Goal: Information Seeking & Learning: Learn about a topic

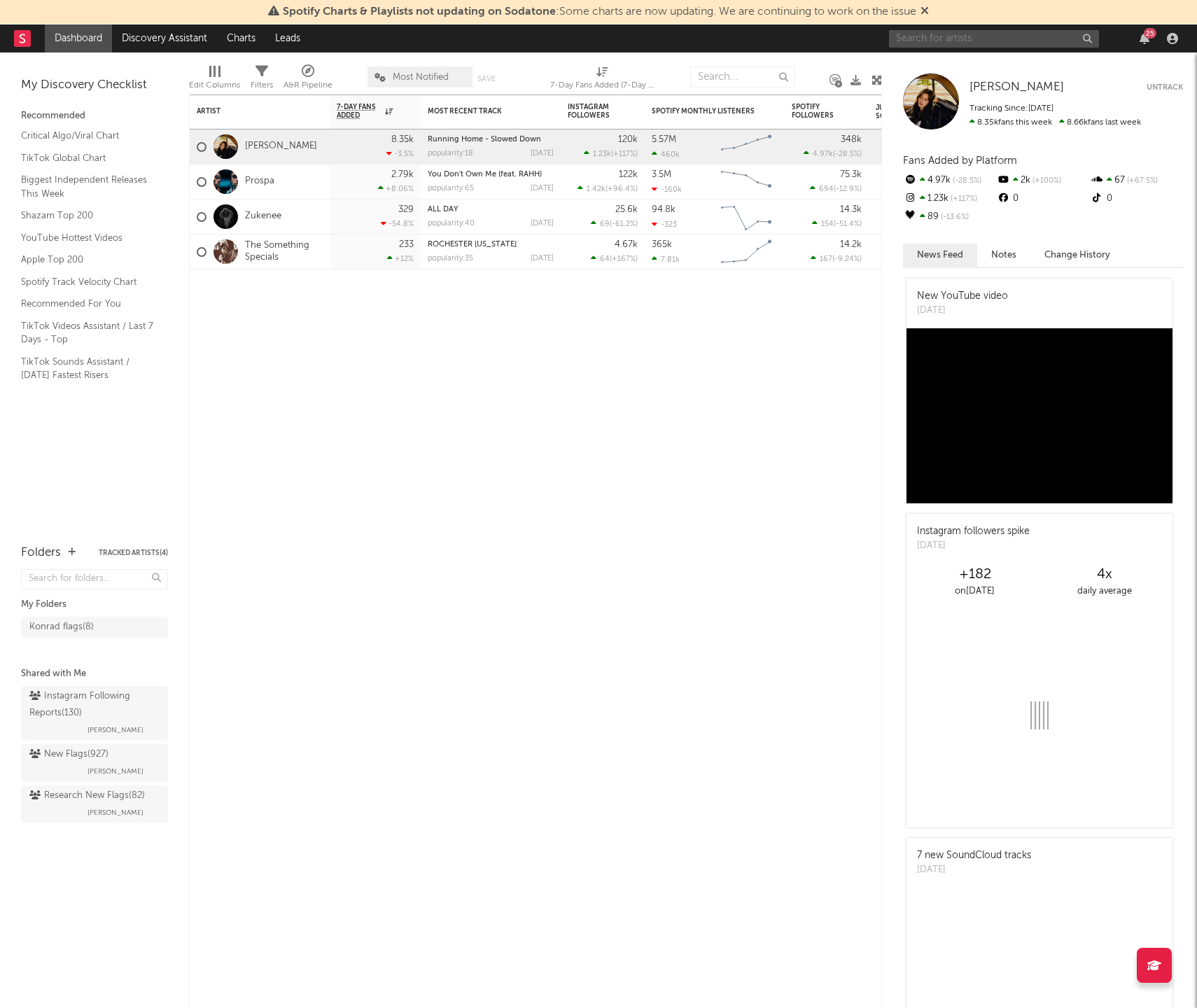
click at [935, 40] on input "text" at bounding box center [994, 39] width 210 height 18
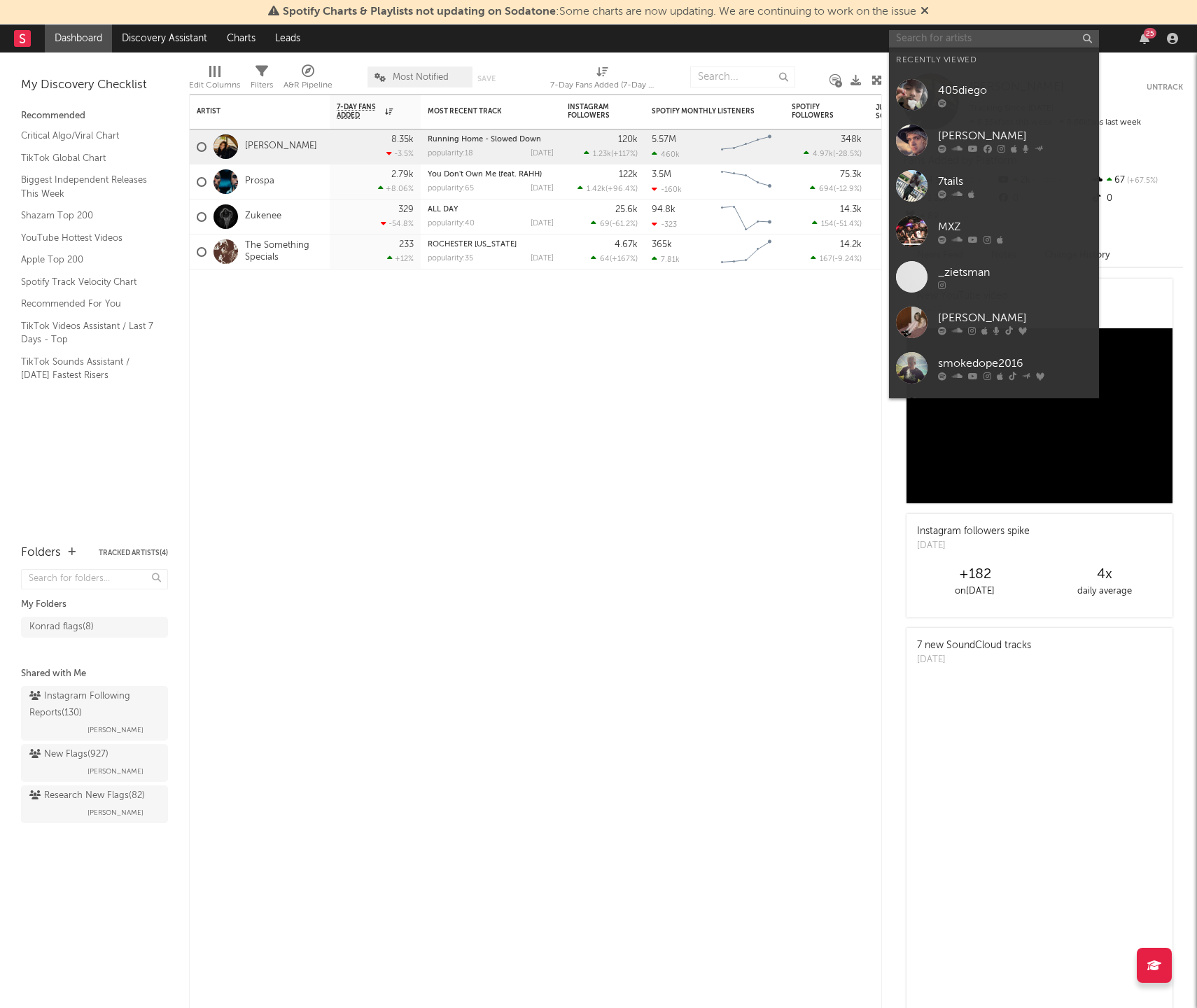
paste input "https://www.instagram.com/foreverlifestyle4l 5 https://www.instagram.com/polobe…"
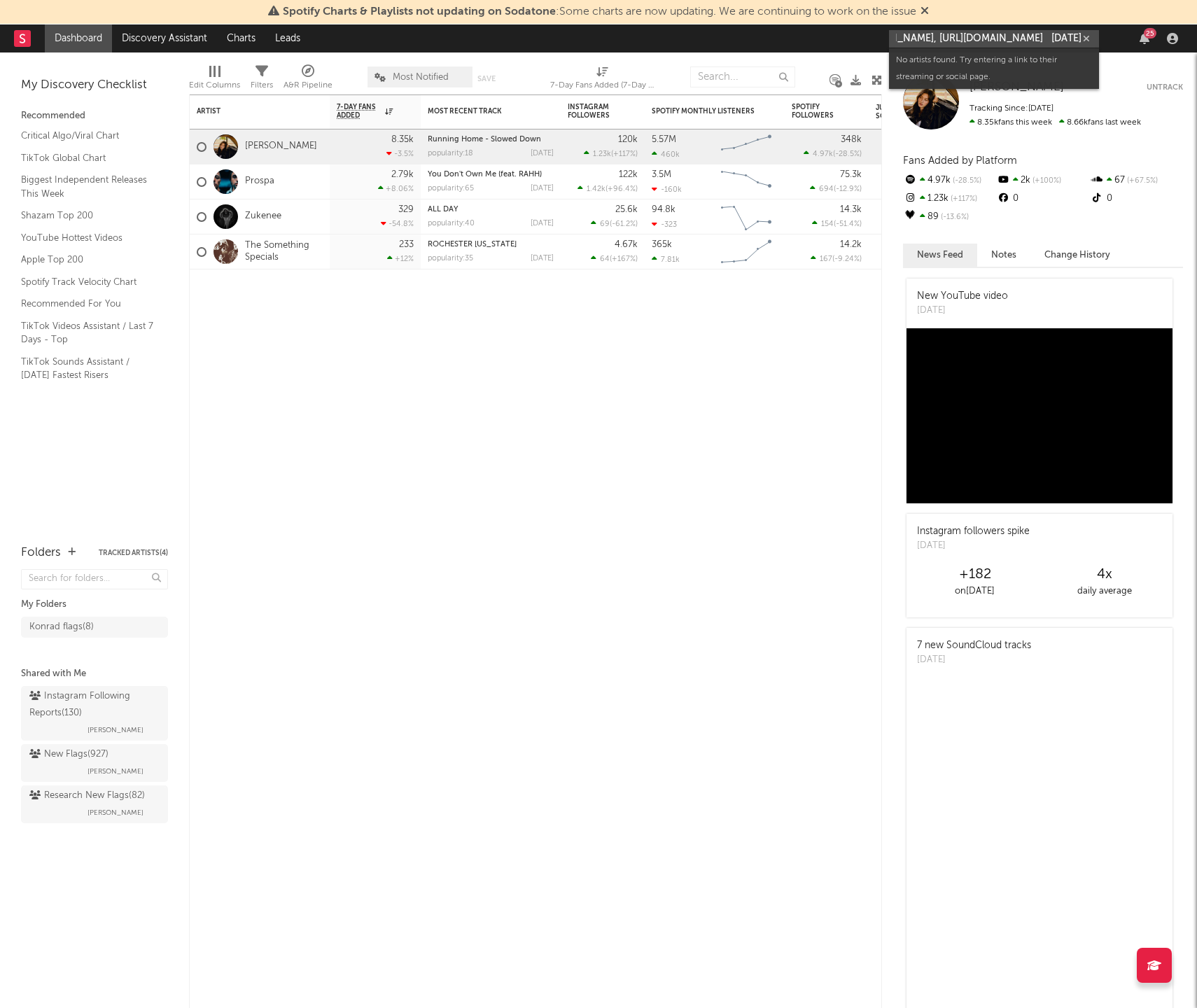
click at [924, 46] on input "https://www.instagram.com/foreverlifestyle4l 5 https://www.instagram.com/polobe…" at bounding box center [994, 39] width 210 height 18
type input "https://www.instagram.com/foreverlifestyle4l 5 https://www.instagram.com/polobe…"
click at [924, 46] on input "https://www.instagram.com/foreverlifestyle4l 5 https://www.instagram.com/polobe…" at bounding box center [994, 39] width 210 height 18
click at [924, 45] on input "https://www.instagram.com/foreverlifestyle4l 5 https://www.instagram.com/polobe…" at bounding box center [994, 39] width 210 height 18
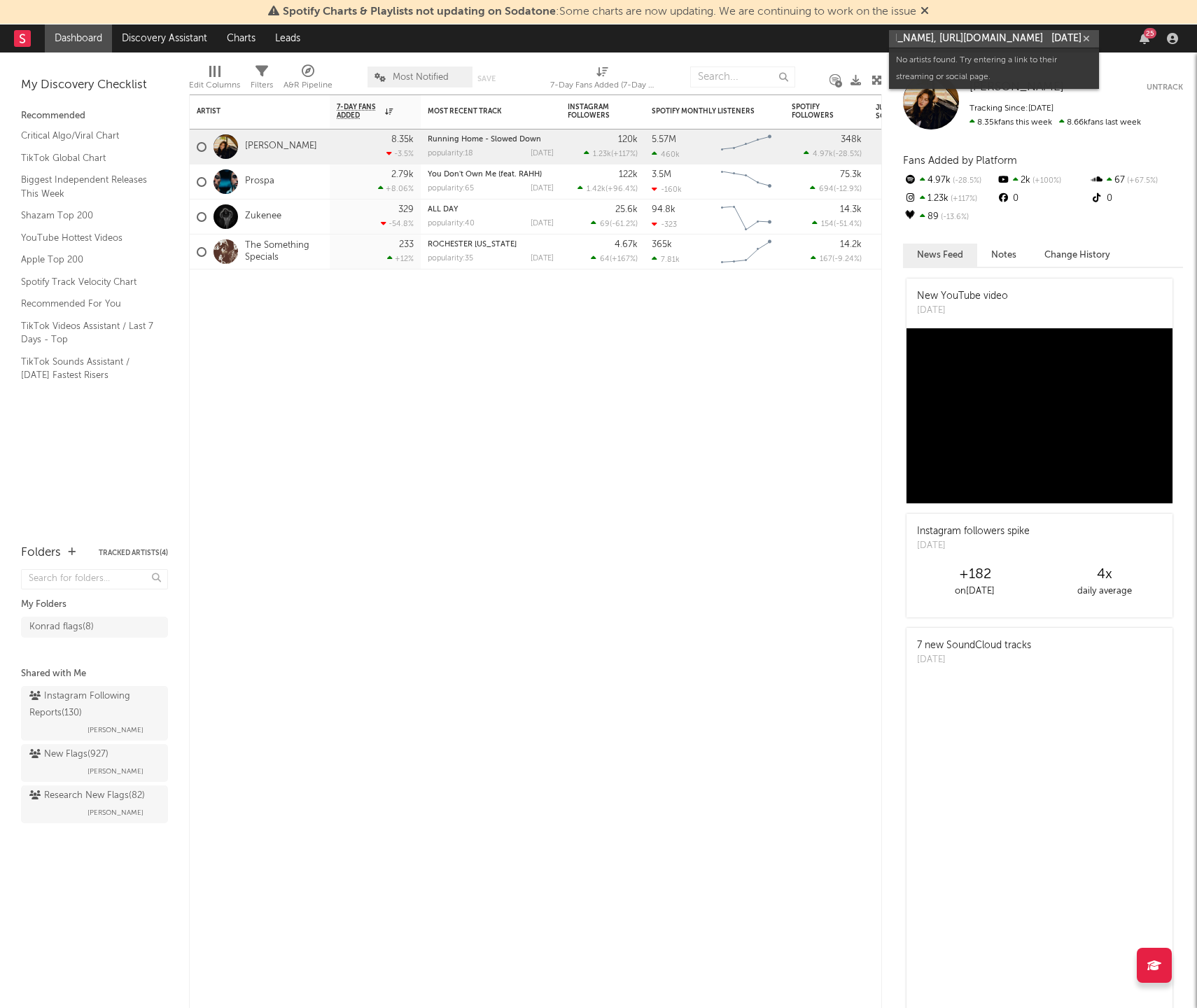
scroll to position [0, 1293]
click at [925, 43] on input "https://www.instagram.com/foreverlifestyle4l 5 https://www.instagram.com/polobe…" at bounding box center [994, 39] width 210 height 18
click at [930, 39] on input "https://www.instagram.com/foreverlifestyle4l 5 https://www.instagram.com/polobe…" at bounding box center [994, 39] width 210 height 18
click at [931, 38] on input "https://www.instagram.com/foreverlifestyle4l 5 https://www.instagram.com/polobe…" at bounding box center [994, 39] width 210 height 18
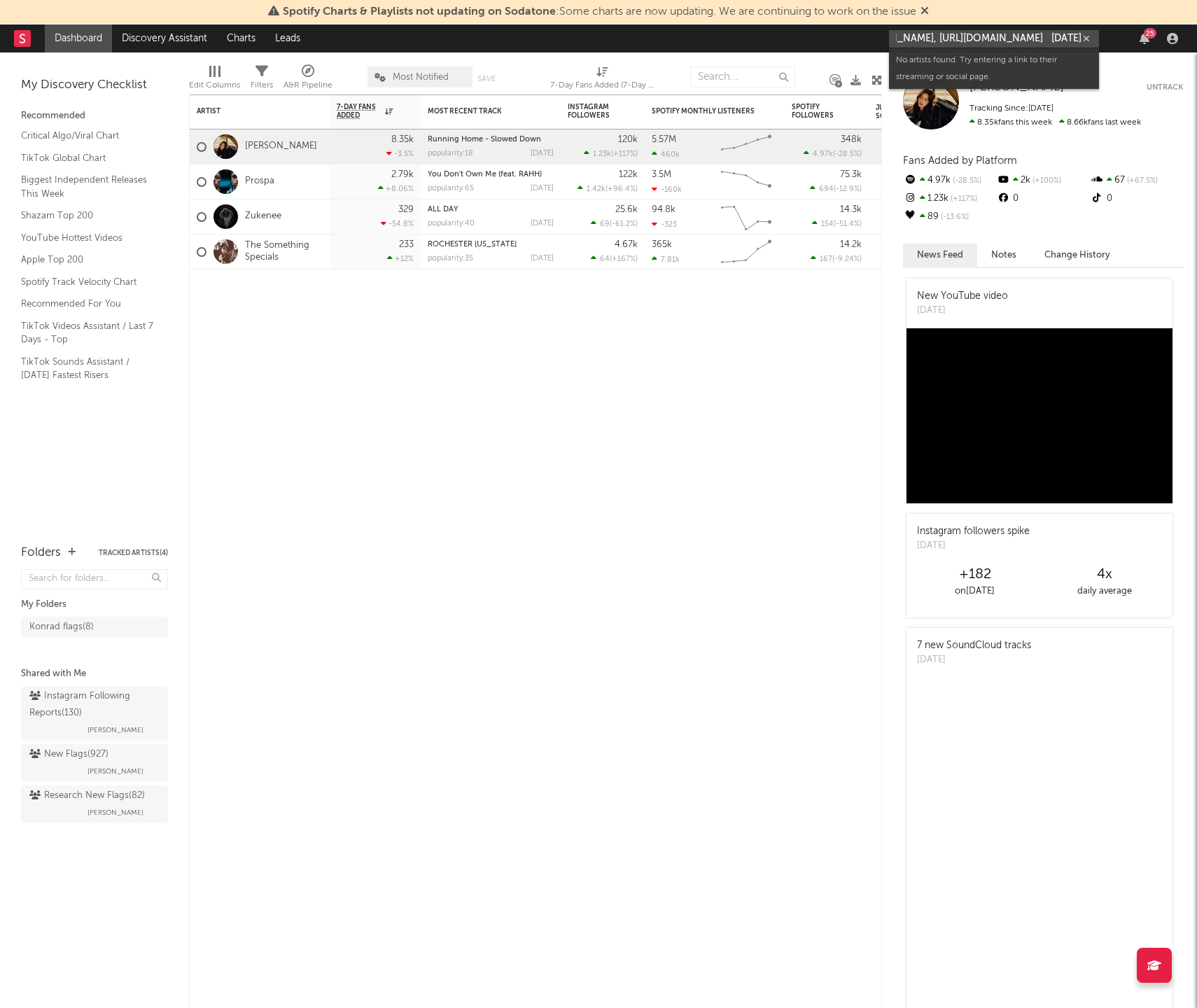
click at [932, 35] on input "https://www.instagram.com/foreverlifestyle4l 5 https://www.instagram.com/polobe…" at bounding box center [994, 39] width 210 height 18
click at [976, 42] on input "osmkapo" at bounding box center [994, 39] width 210 height 18
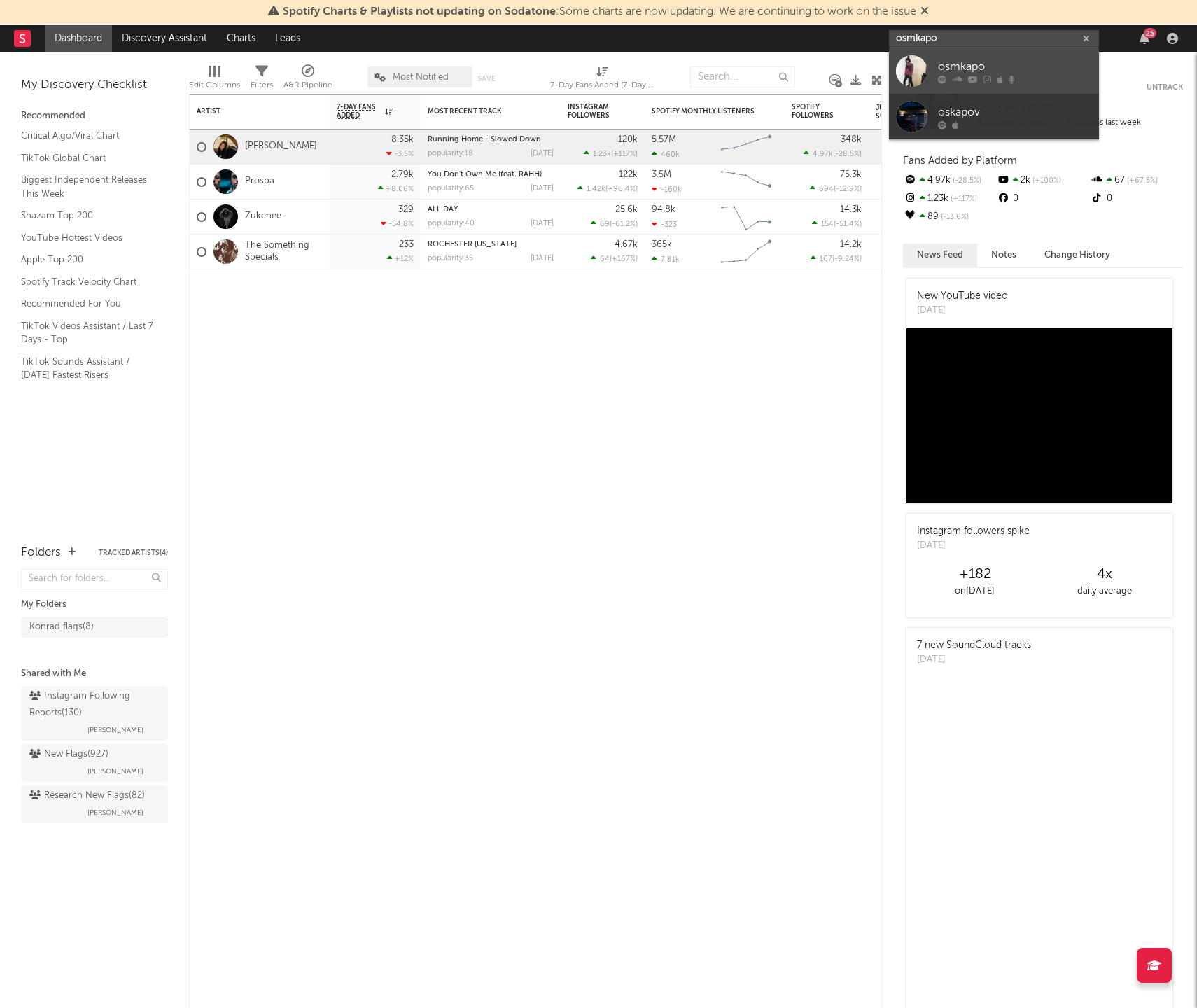
type input "osmkapo"
click at [975, 62] on div "osmkapo" at bounding box center [1014, 67] width 154 height 17
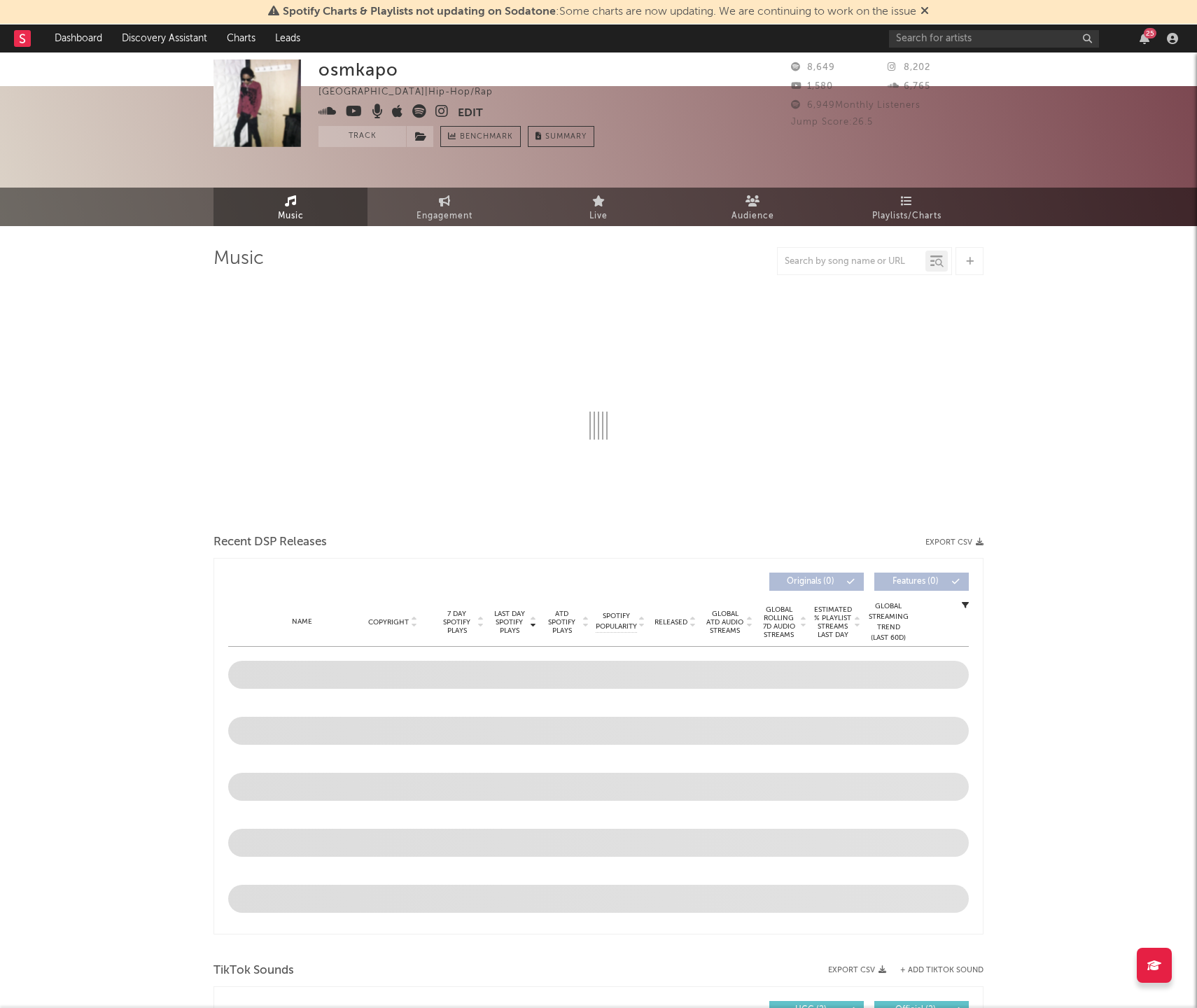
select select "6m"
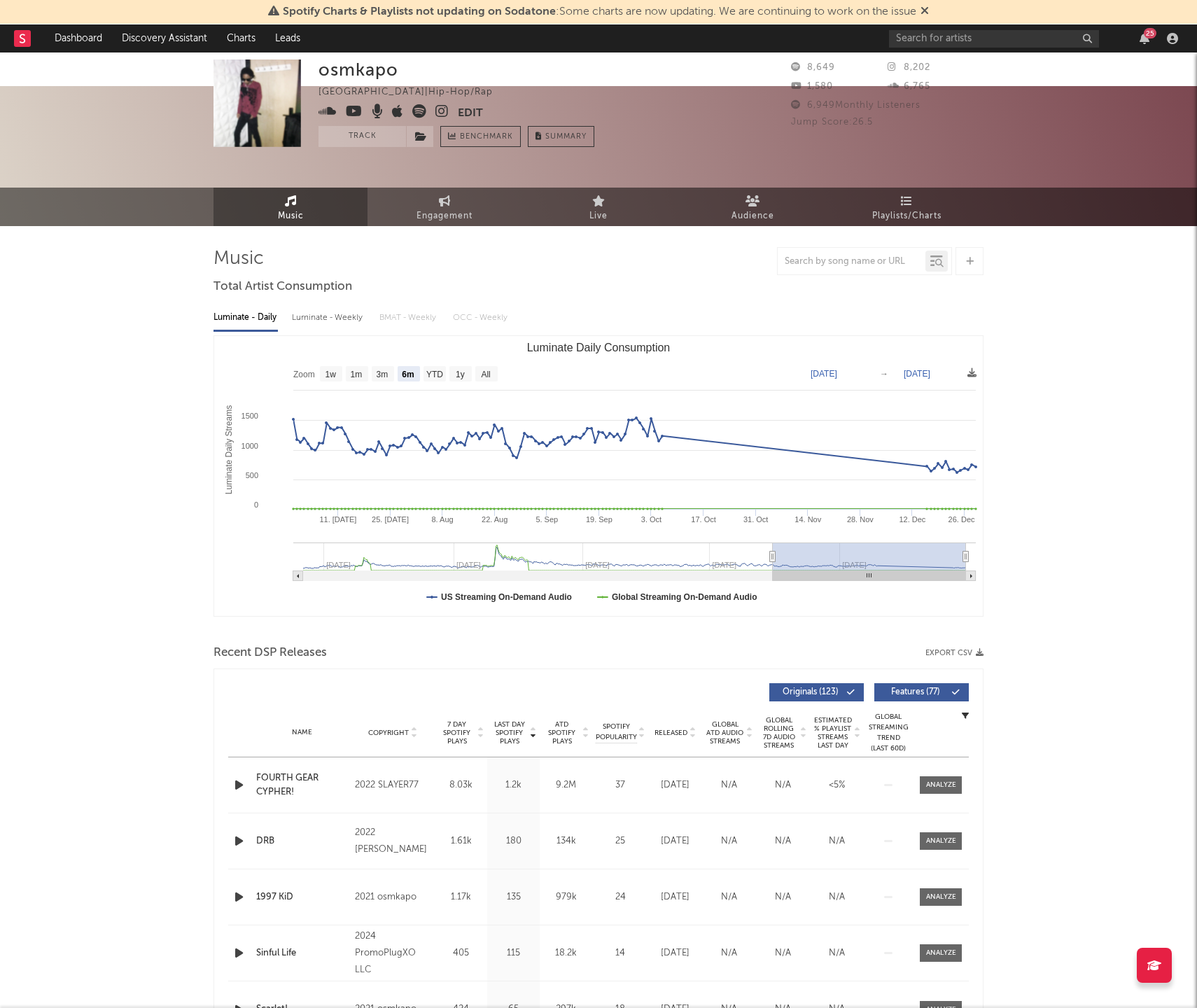
drag, startPoint x: 1045, startPoint y: 287, endPoint x: 973, endPoint y: 271, distance: 73.8
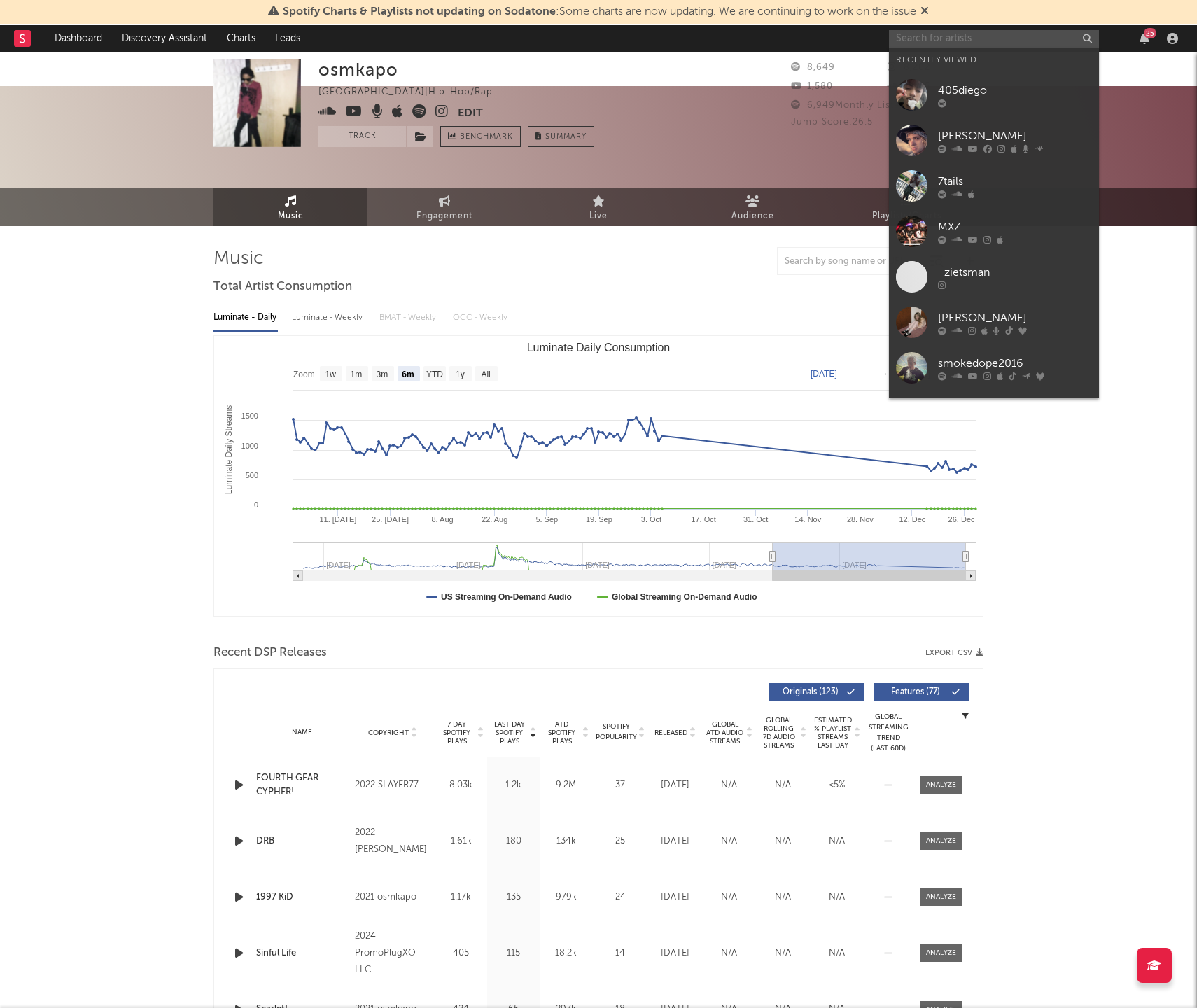
drag, startPoint x: 939, startPoint y: 42, endPoint x: 930, endPoint y: 50, distance: 12.0
click at [939, 43] on input "text" at bounding box center [994, 39] width 210 height 18
paste input "https://www.instagram.com/only1mezih"
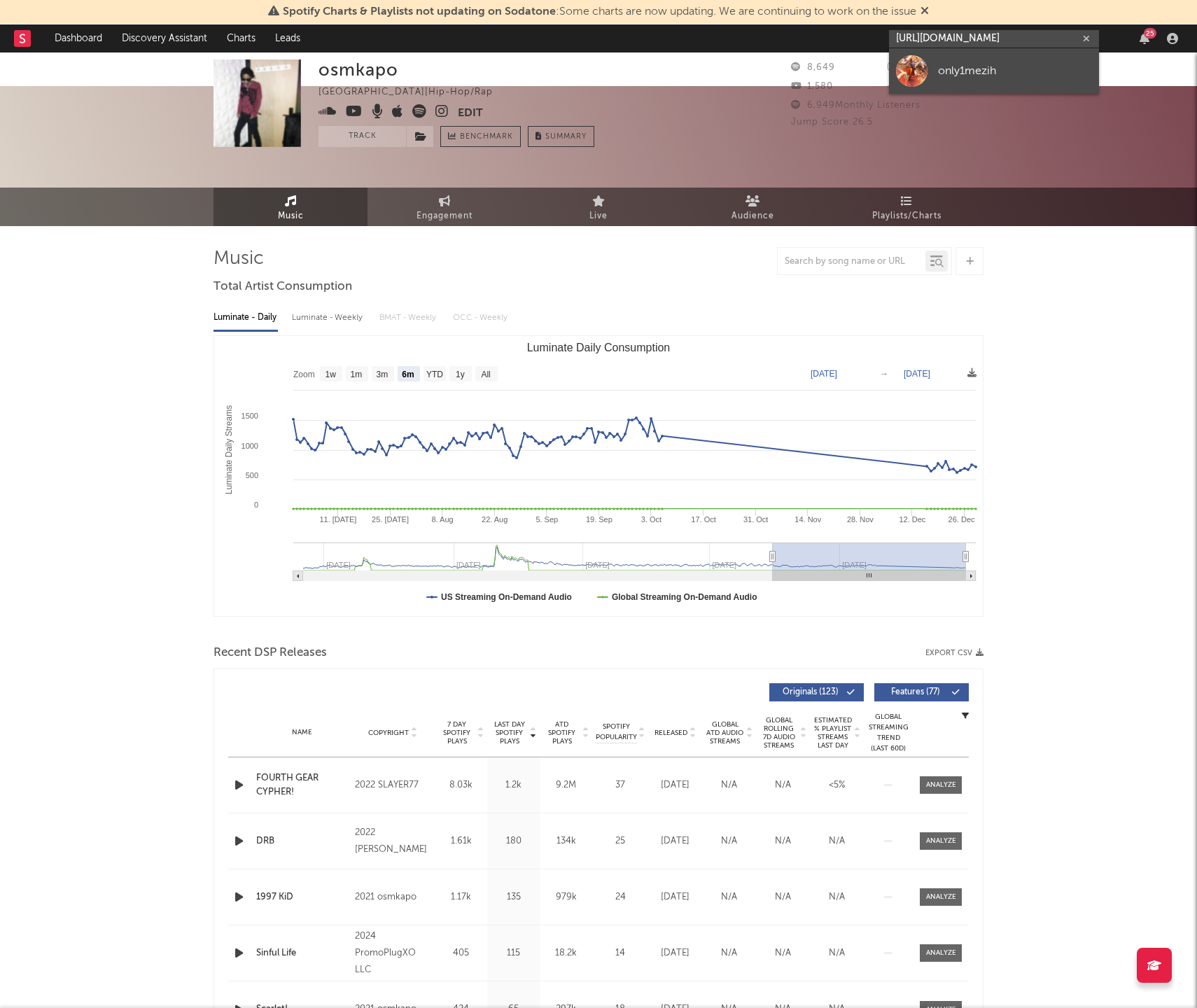
type input "https://www.instagram.com/only1mezih"
click at [960, 76] on div "only1mezih" at bounding box center [1014, 71] width 154 height 17
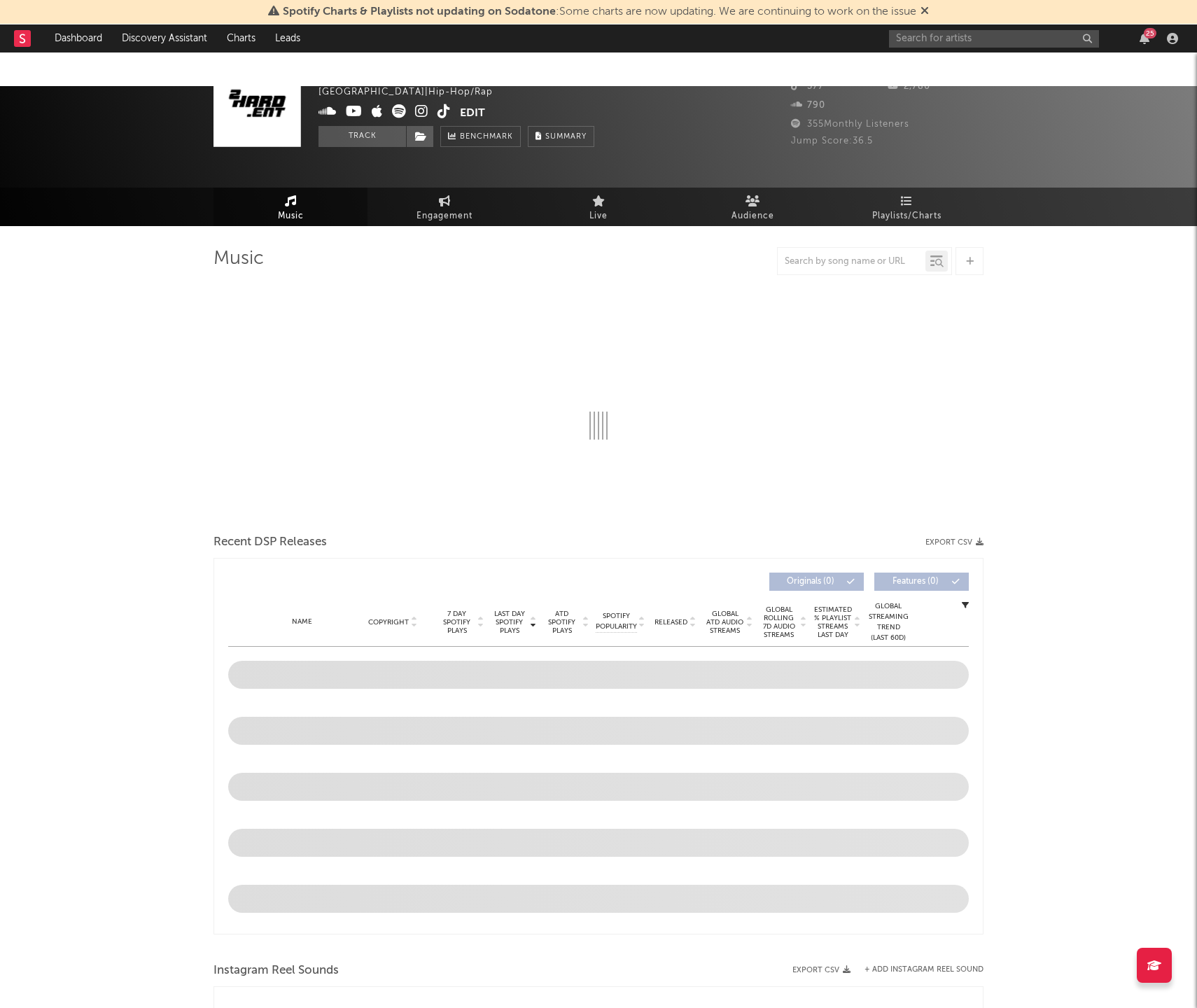
select select "6m"
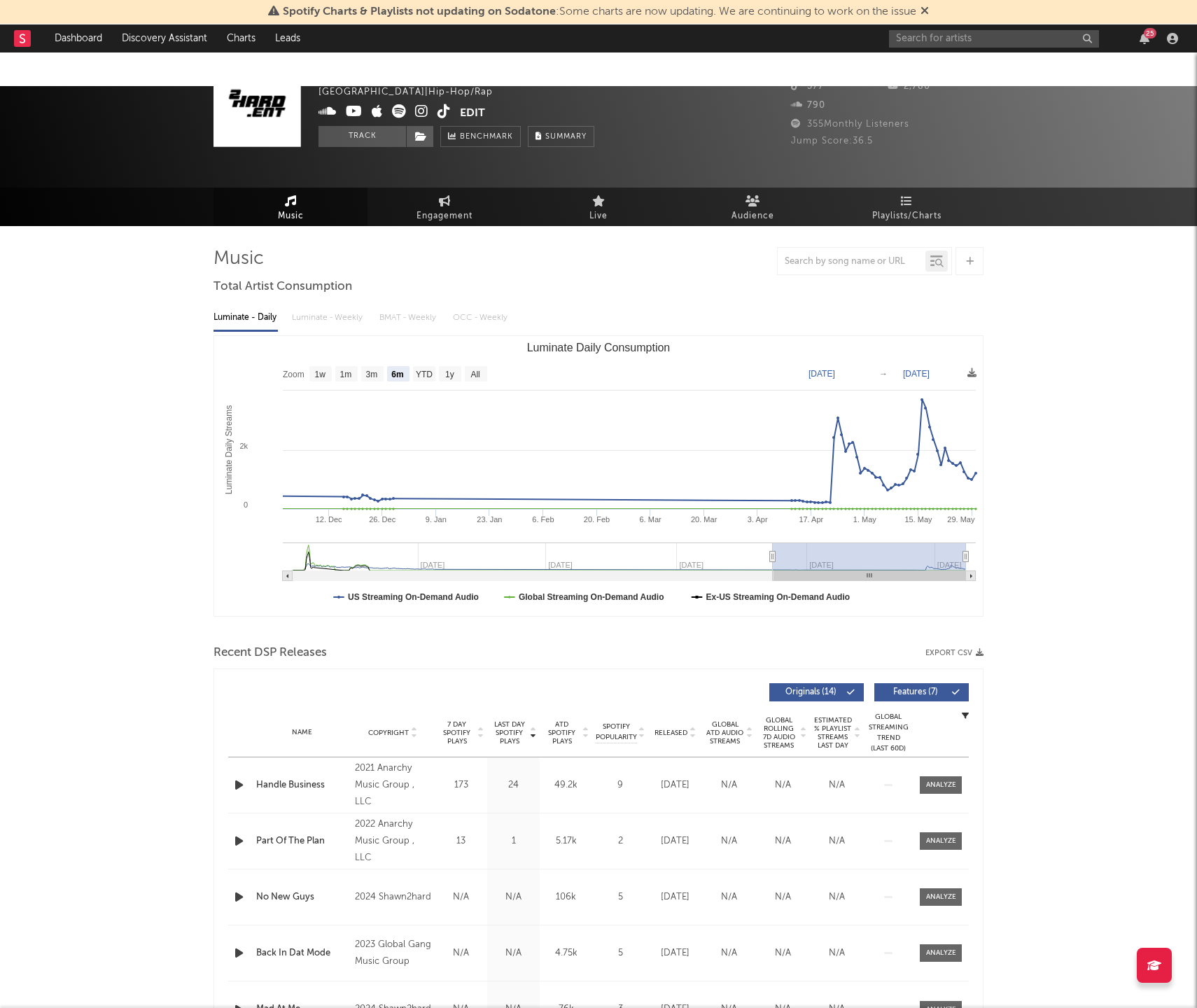
click at [394, 110] on icon at bounding box center [399, 111] width 14 height 14
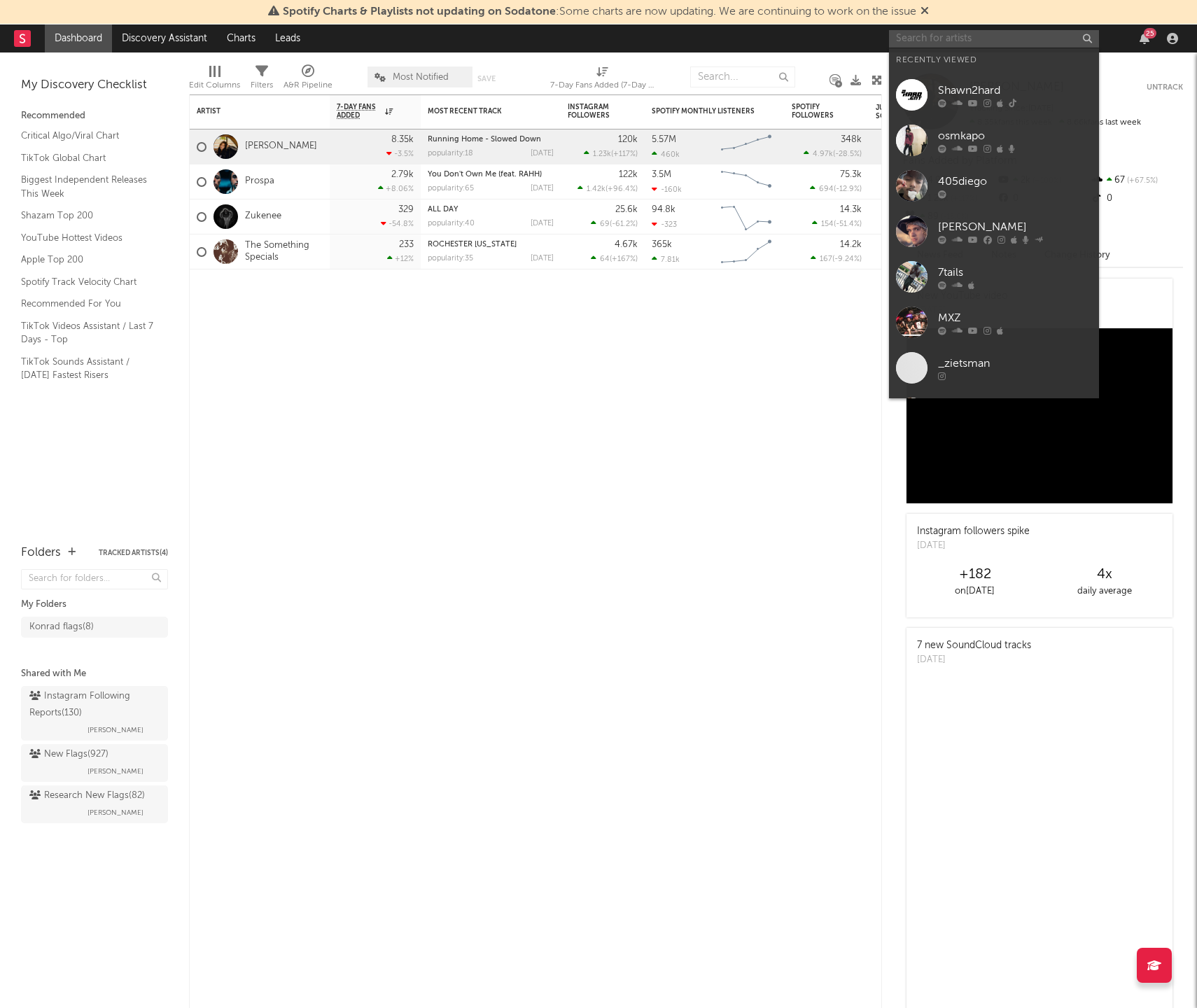
drag, startPoint x: 906, startPoint y: 44, endPoint x: 901, endPoint y: 54, distance: 11.2
click at [906, 45] on input "text" at bounding box center [994, 39] width 210 height 18
paste input "https://www.instagram.com/7kkeshi"
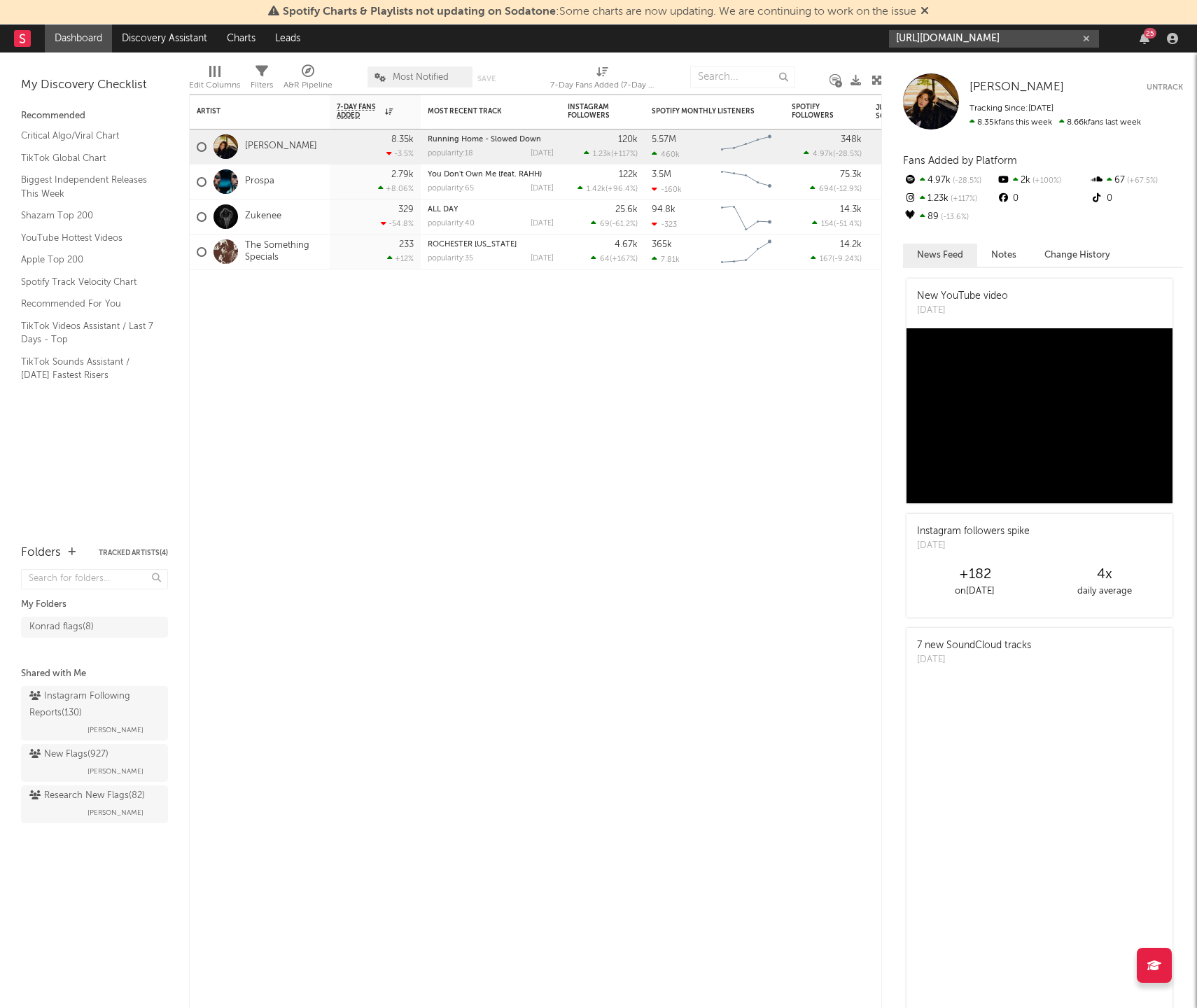
click at [994, 39] on input "https://www.instagram.com/7kkeshi" at bounding box center [994, 39] width 210 height 18
type input "https://www.instagram.com/7kkeshi"
click at [979, 63] on div "7kkeshi" at bounding box center [1014, 71] width 154 height 17
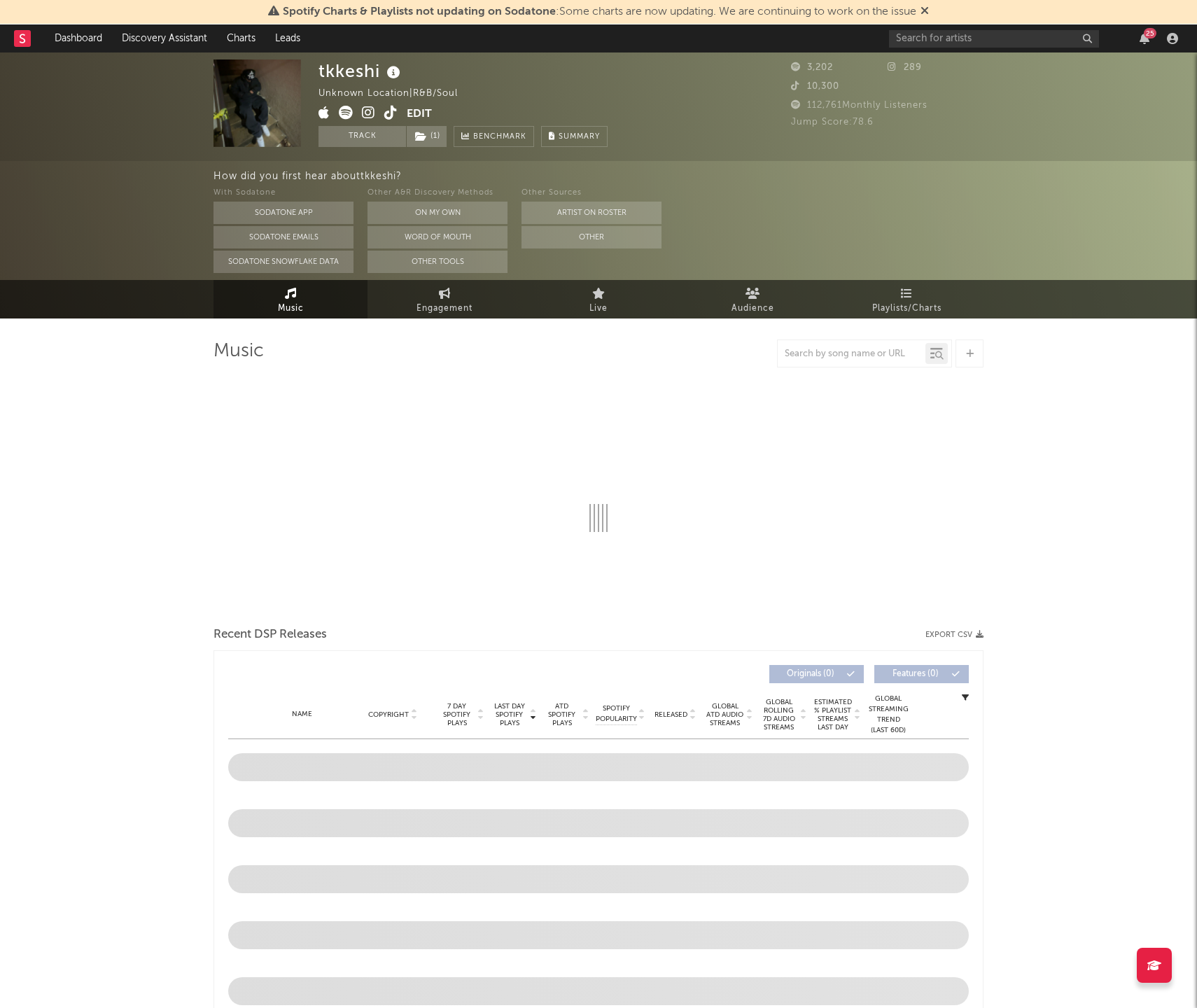
select select "1w"
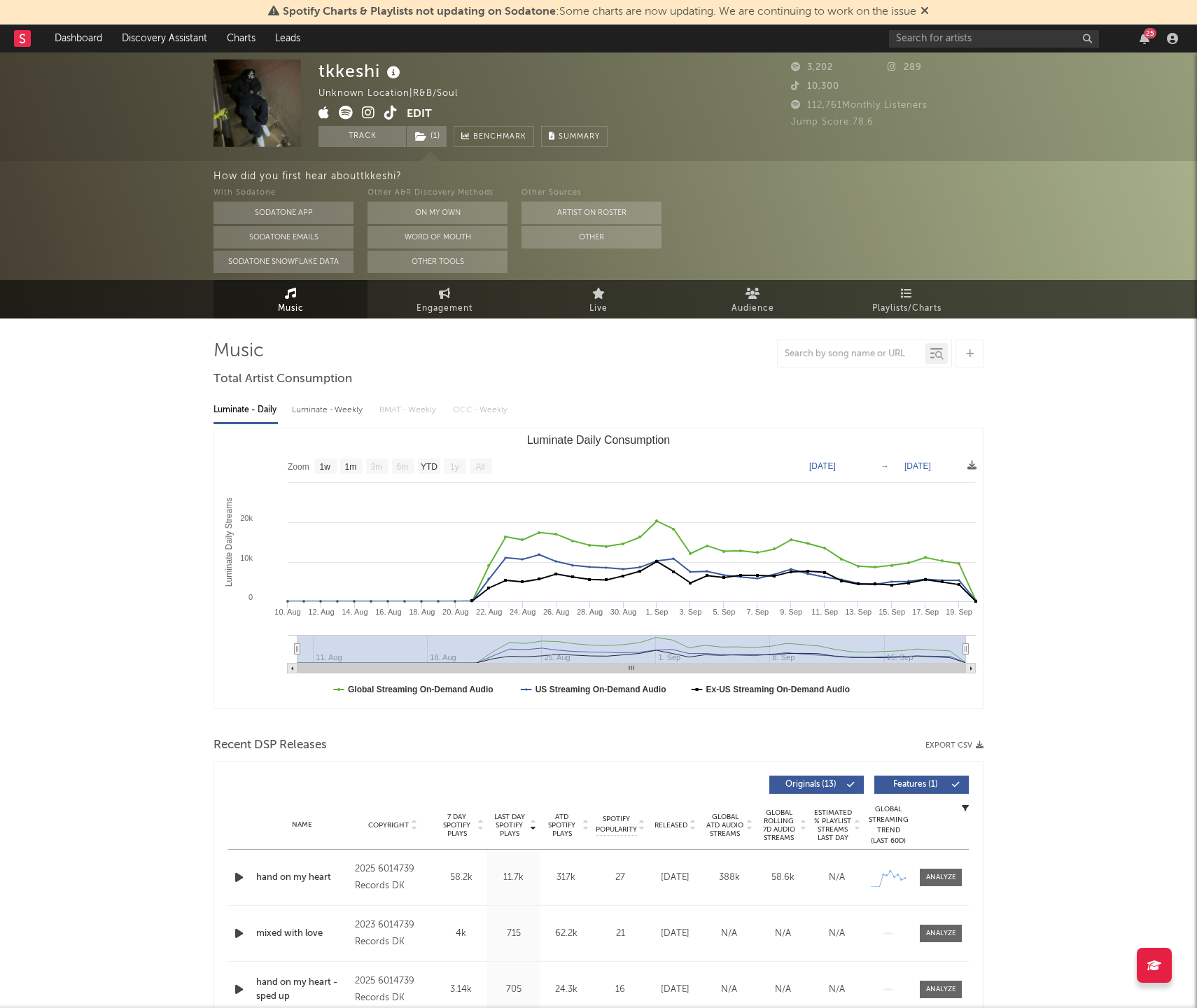
click at [369, 114] on icon at bounding box center [368, 113] width 13 height 14
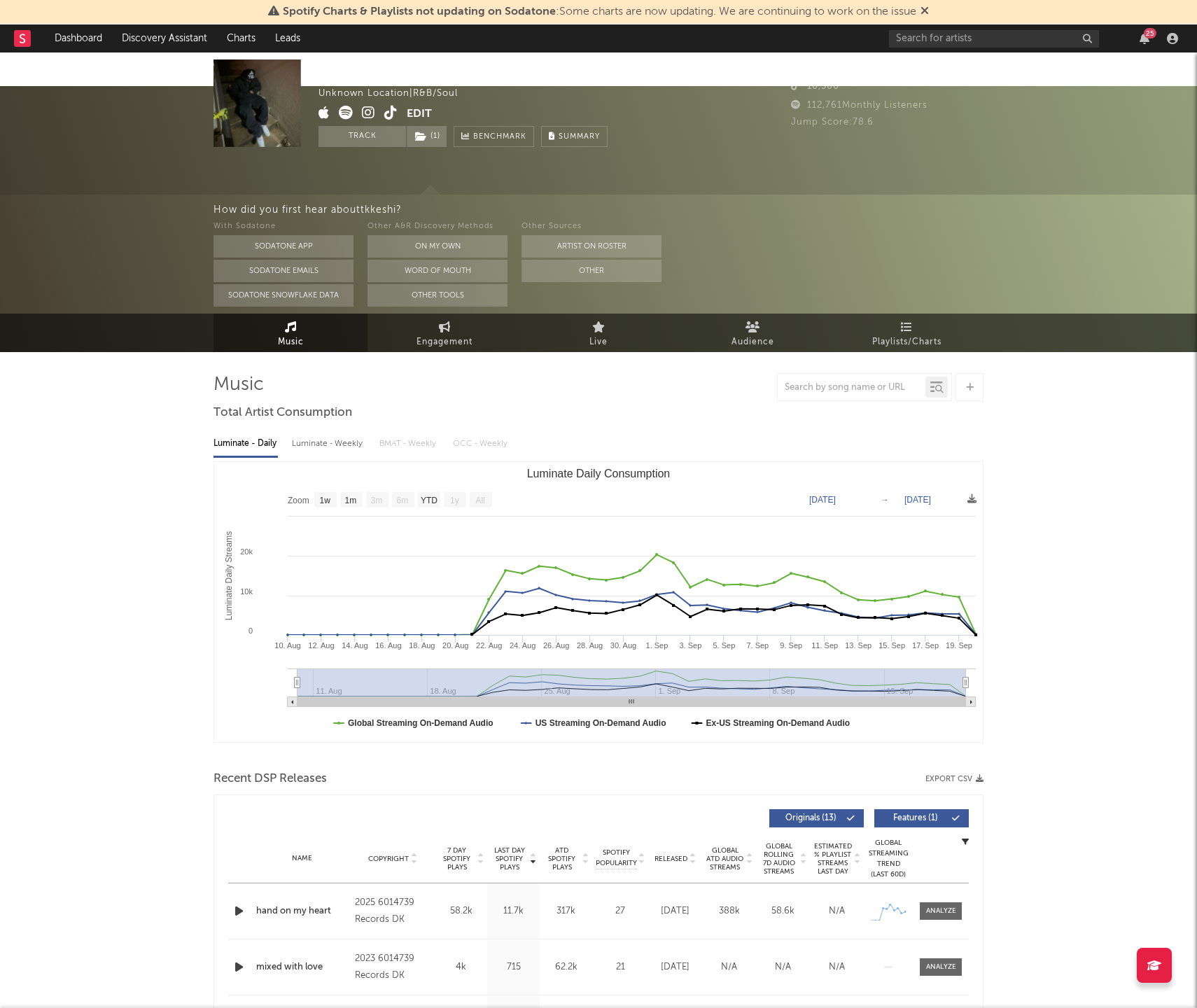
click at [229, 149] on div "tkkeshi Unknown Location | R&B/Soul Edit Track ( 1 ) Benchmark Summary 3,202 28…" at bounding box center [598, 140] width 1197 height 108
click at [911, 42] on input "text" at bounding box center [994, 39] width 210 height 18
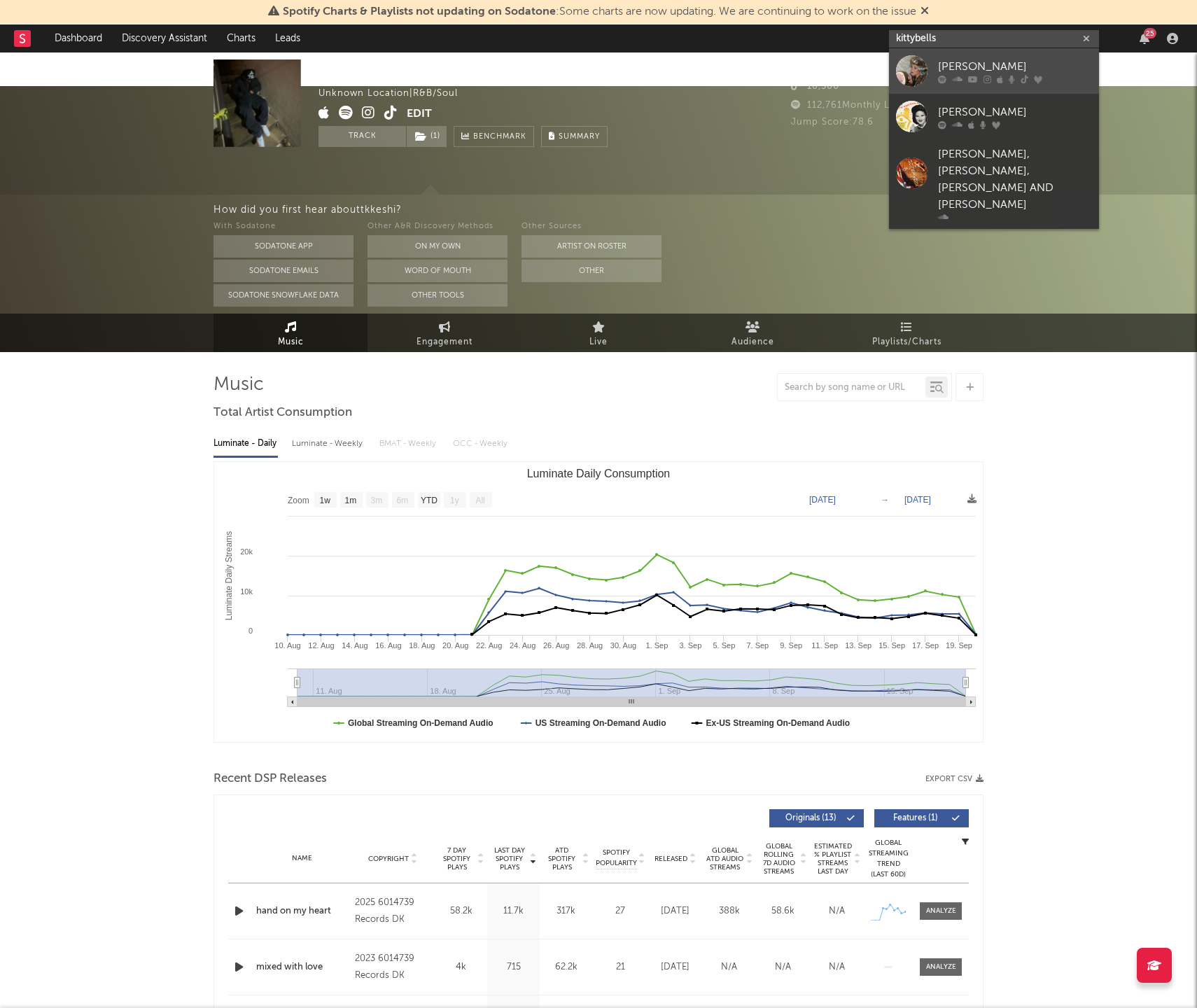
type input "kittybells"
click at [1008, 63] on div "[PERSON_NAME]" at bounding box center [1014, 67] width 154 height 17
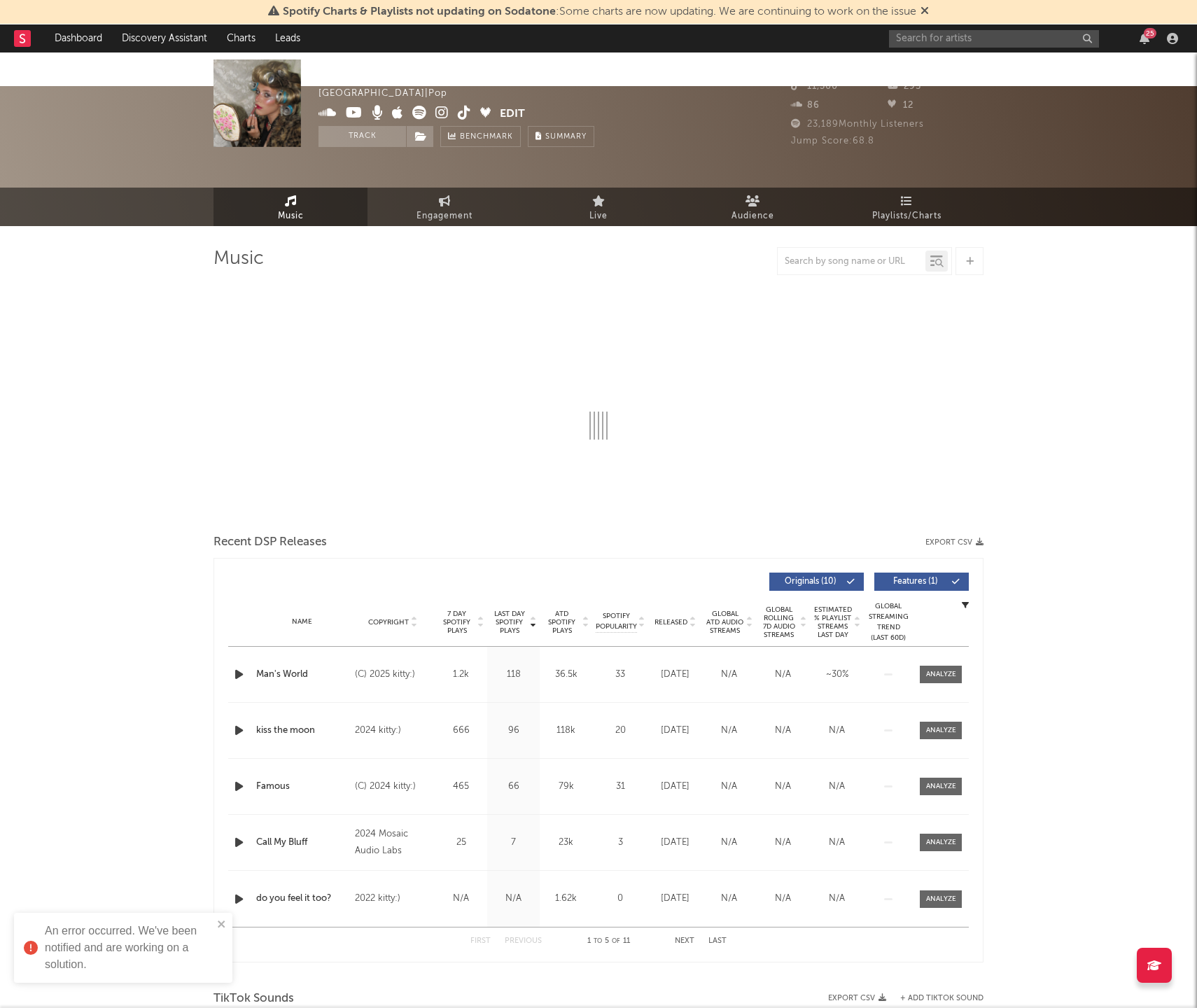
select select "6m"
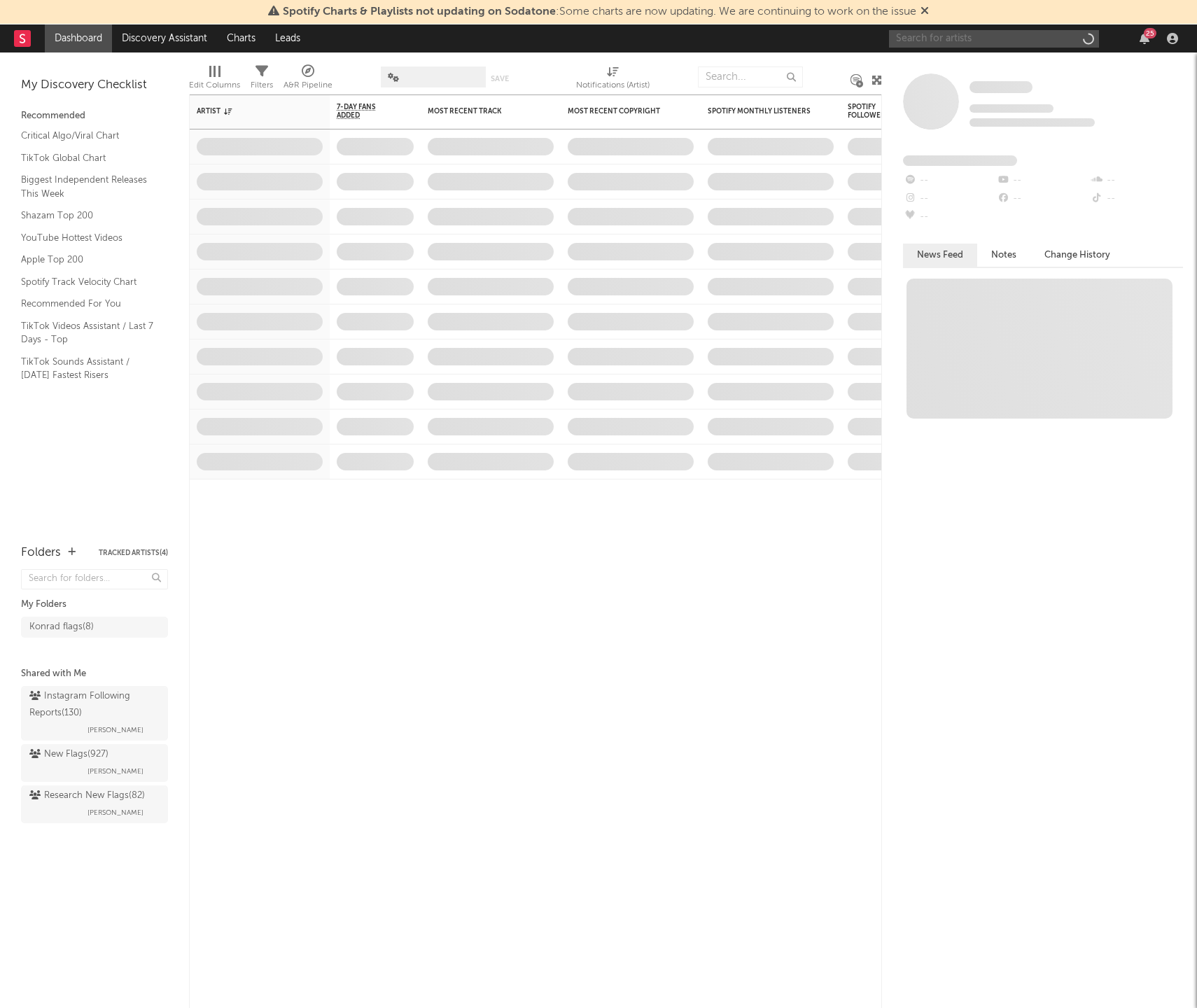
click at [967, 44] on input "text" at bounding box center [994, 39] width 210 height 18
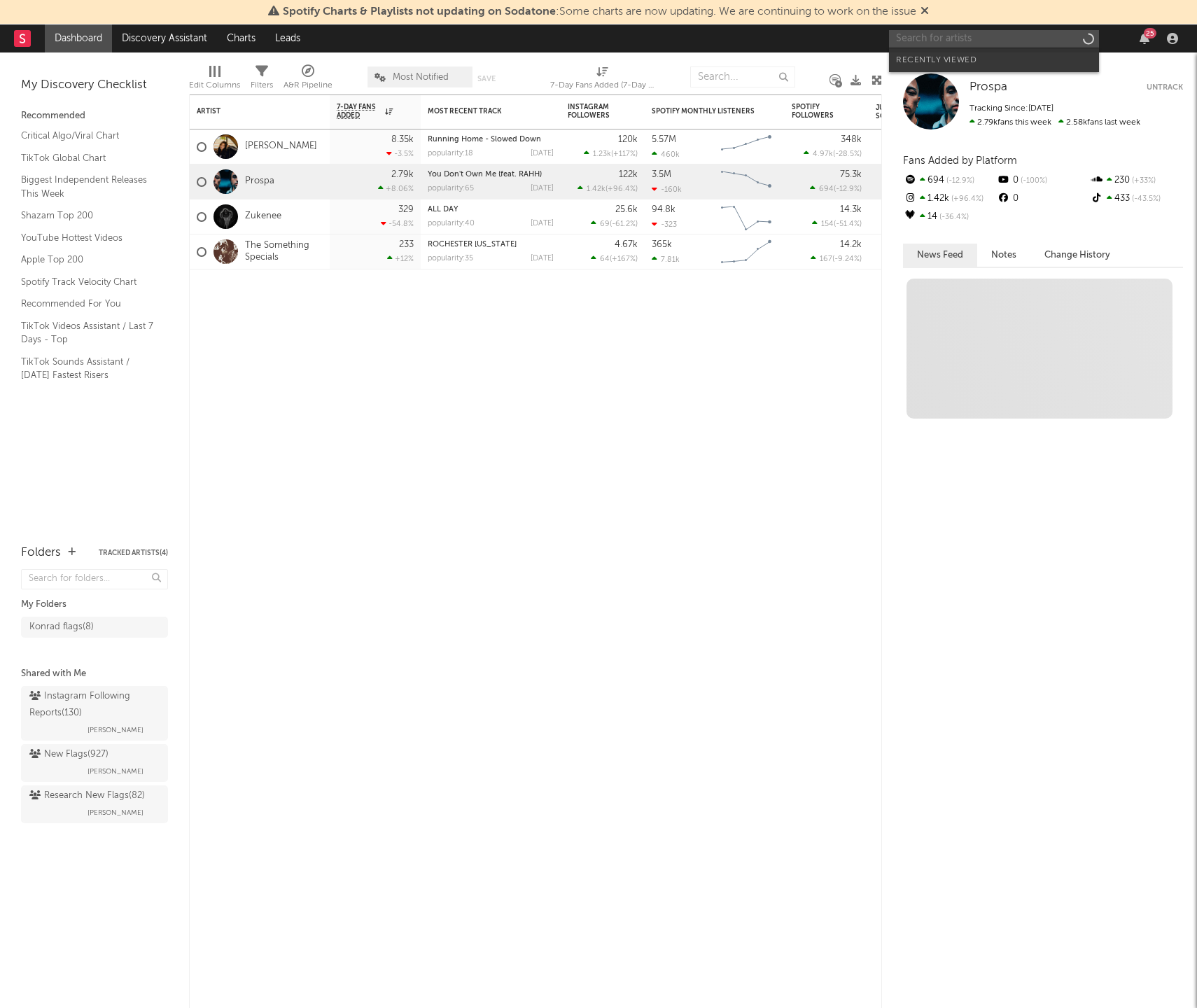
paste input "https://open.spotify.com/artist/7EPyWIllTTXR5Mnc3u8PyZ?trackId=2ei8KxDjnEENopWV…"
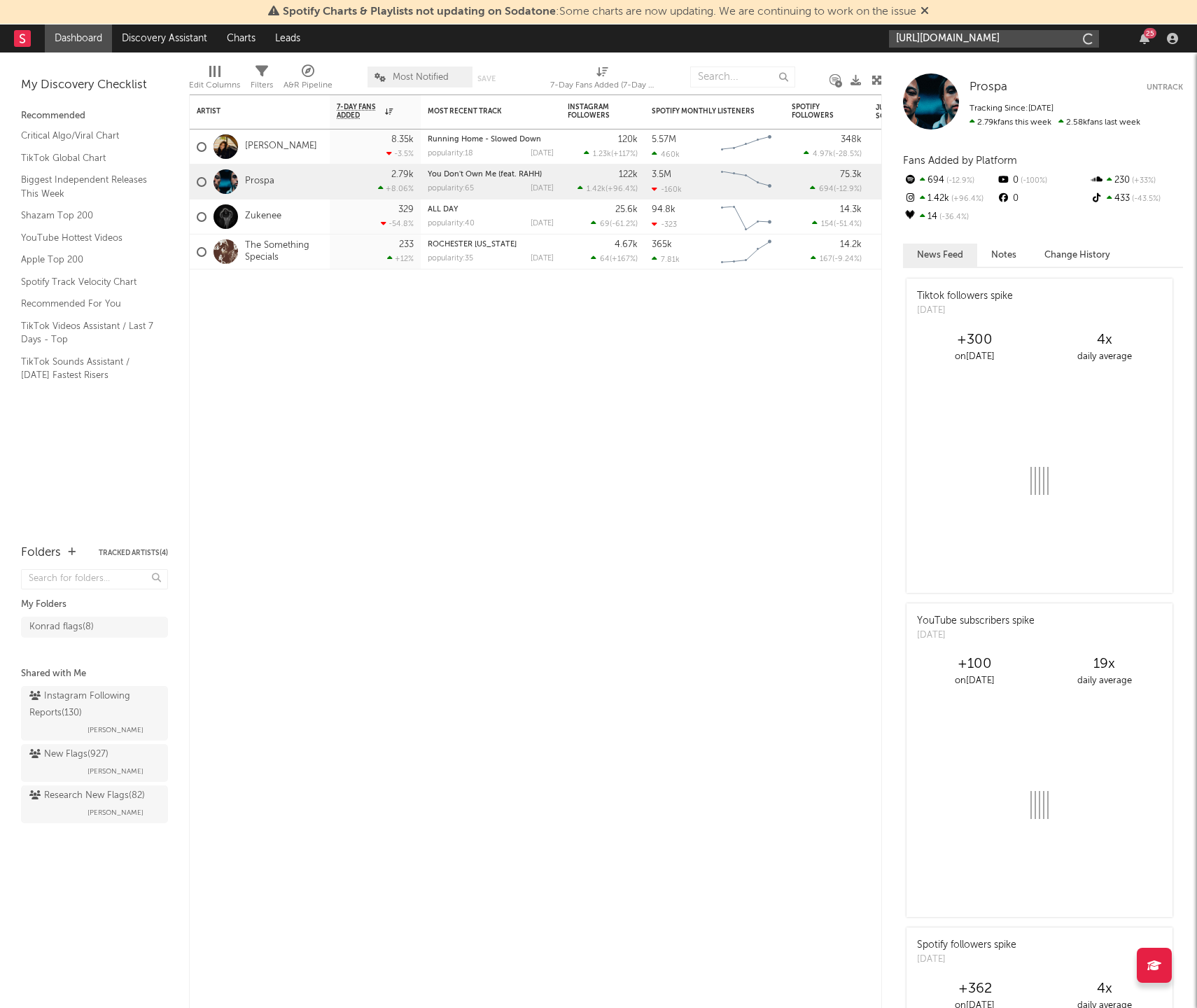
scroll to position [0, 254]
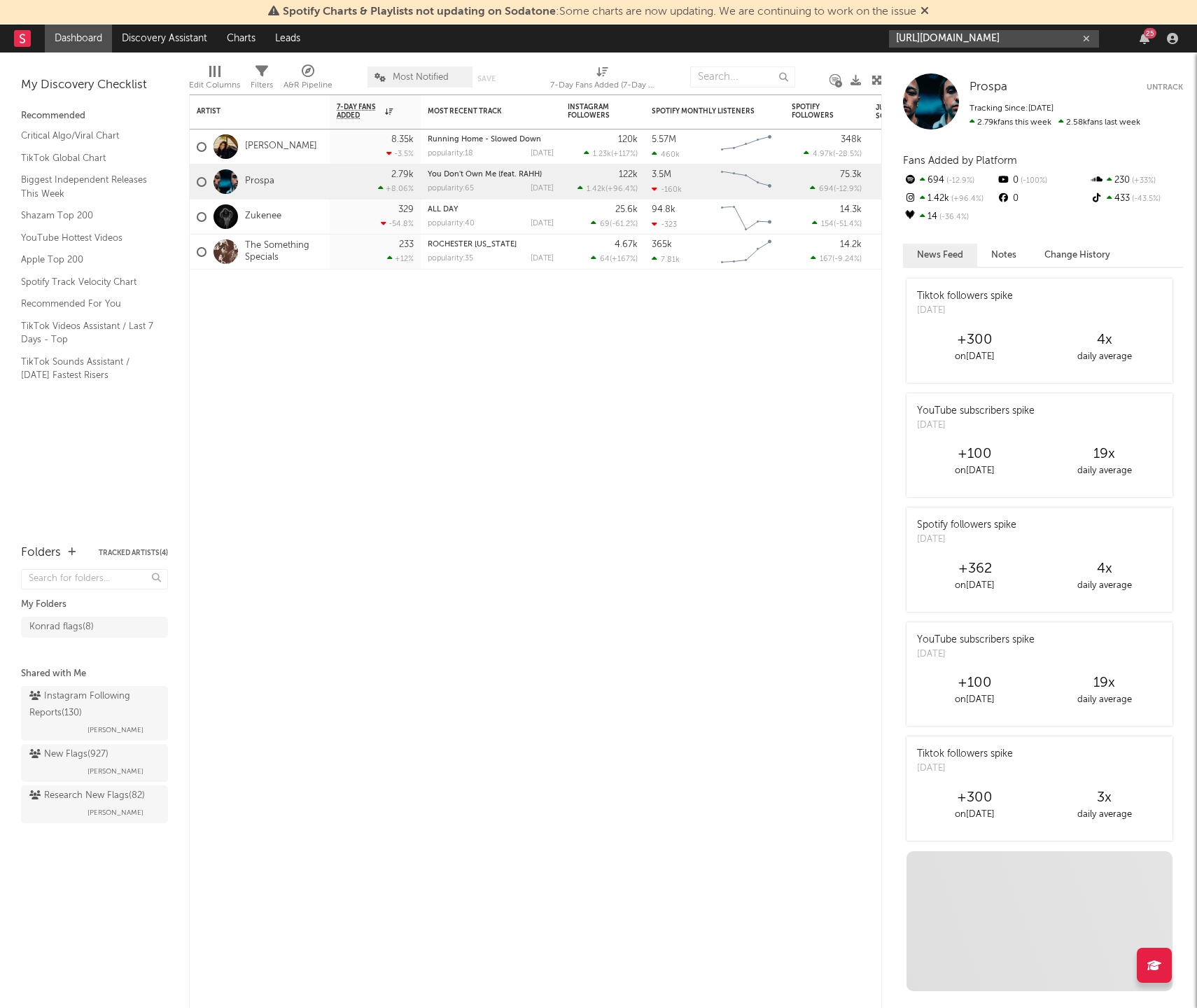
click at [922, 43] on input "https://open.spotify.com/artist/7EPyWIllTTXR5Mnc3u8PyZ?trackId=2ei8KxDjnEENopWV…" at bounding box center [994, 39] width 210 height 18
type input "https://open.spotify.com/artist/7EPyWIllTTXR5Mnc3u8PyZ?trackId=2ei8KxDjnEENopWV…"
click at [908, 71] on div at bounding box center [911, 70] width 32 height 32
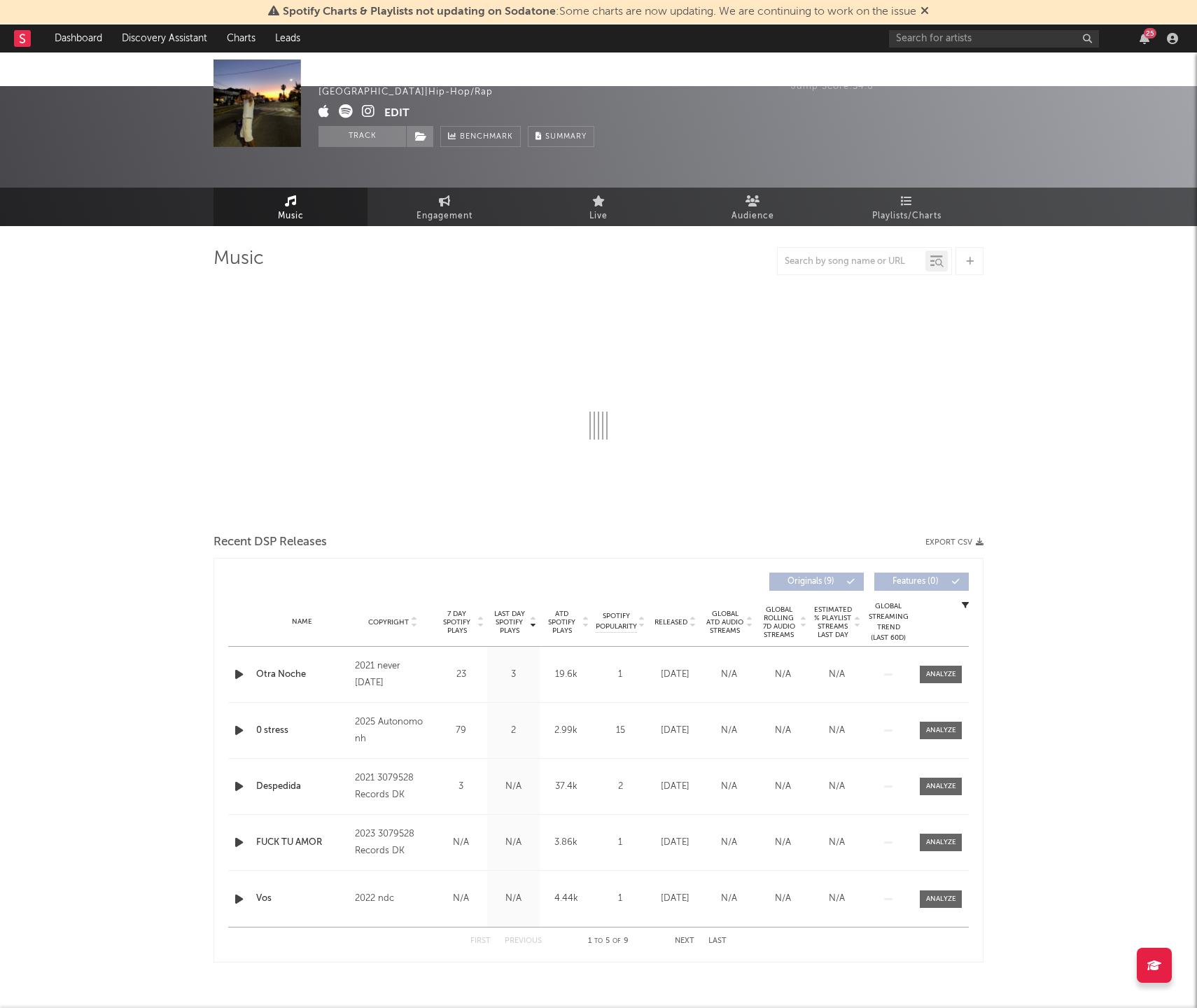
select select "1w"
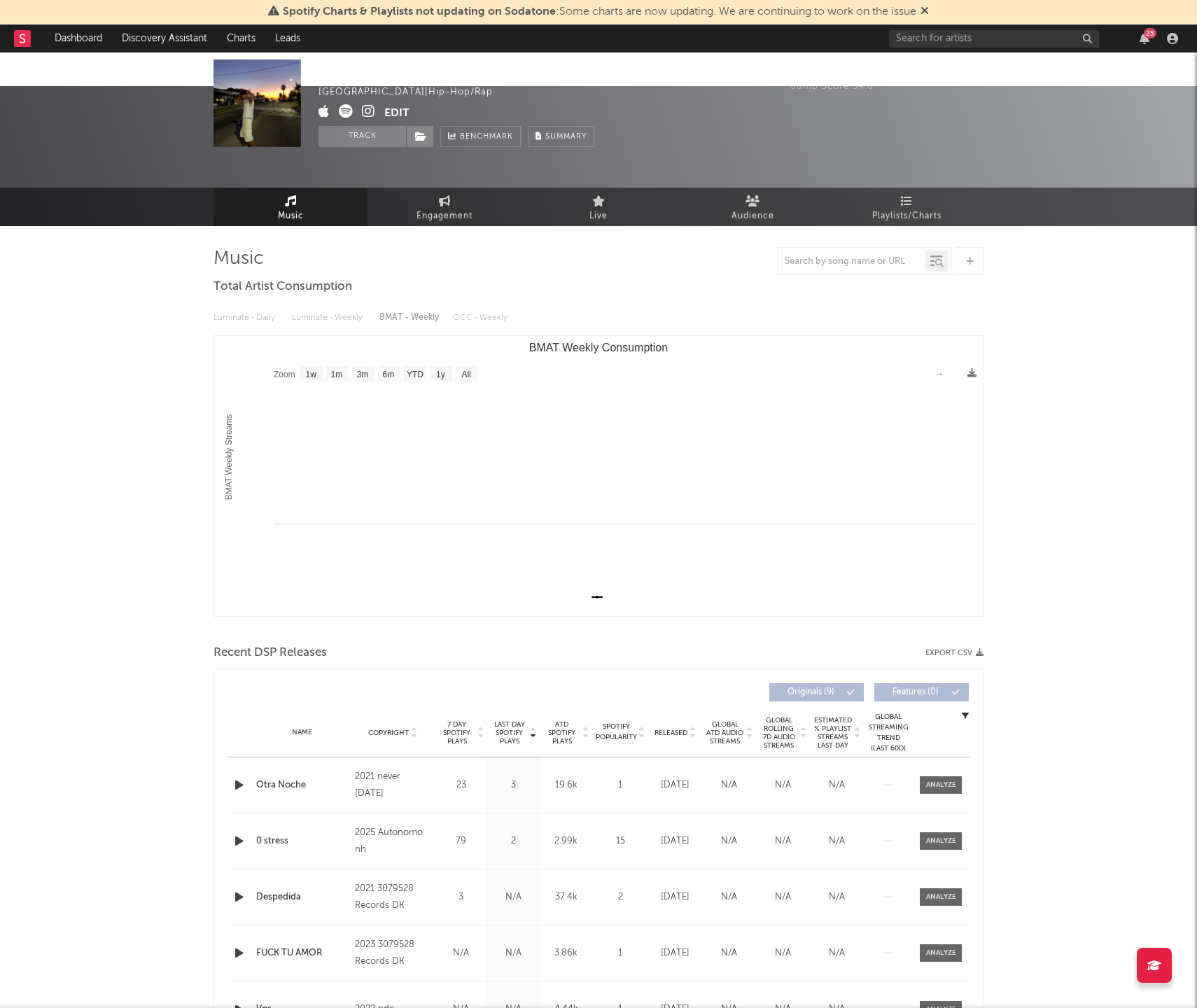
click at [589, 114] on div "Bbleu Uruguay | Hip-Hop/Rap Edit Track Benchmark Summary" at bounding box center [457, 103] width 276 height 87
click at [911, 33] on input "text" at bounding box center [994, 39] width 210 height 18
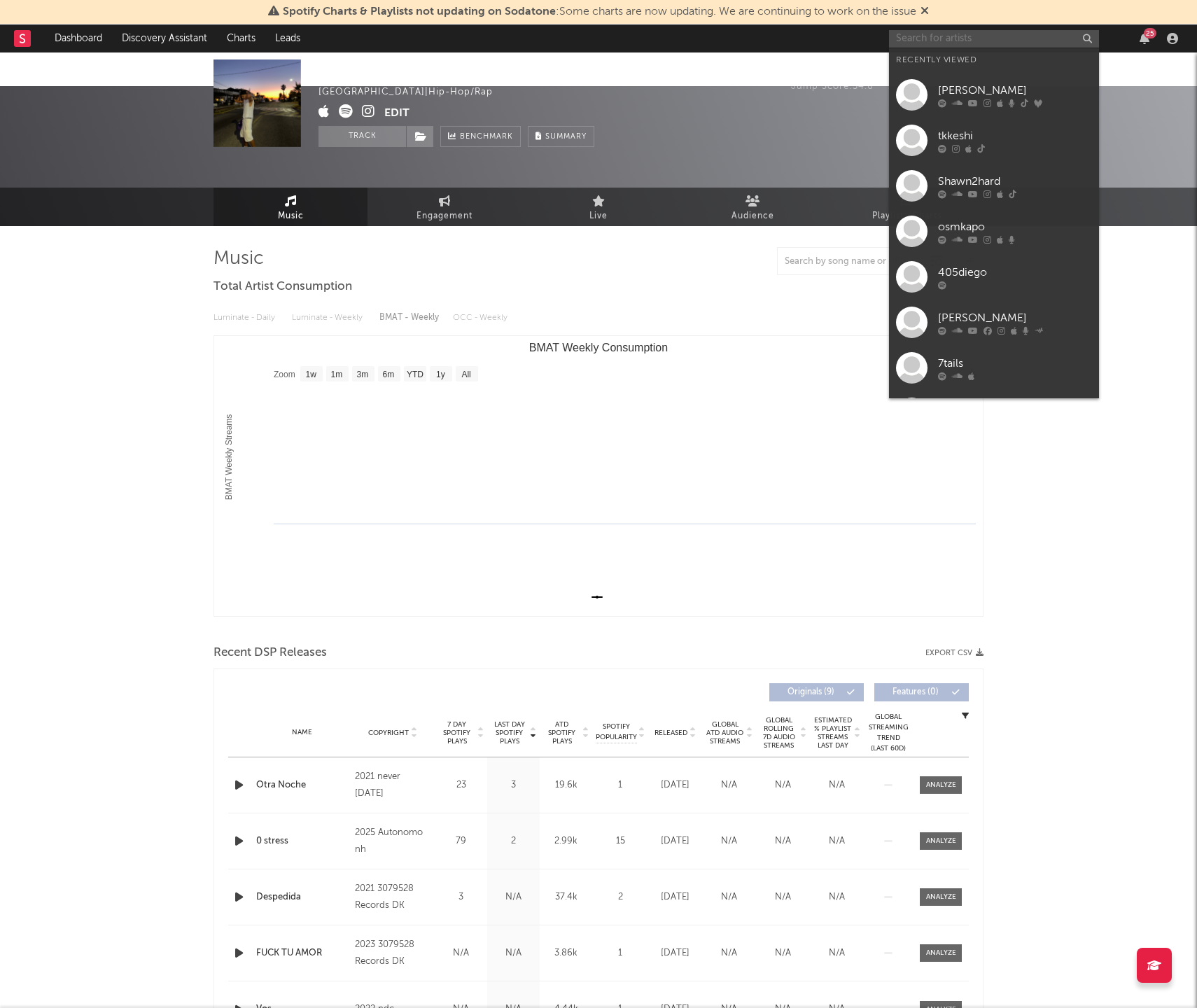
paste input "https://www.instagram.com/sadlilchoppa"
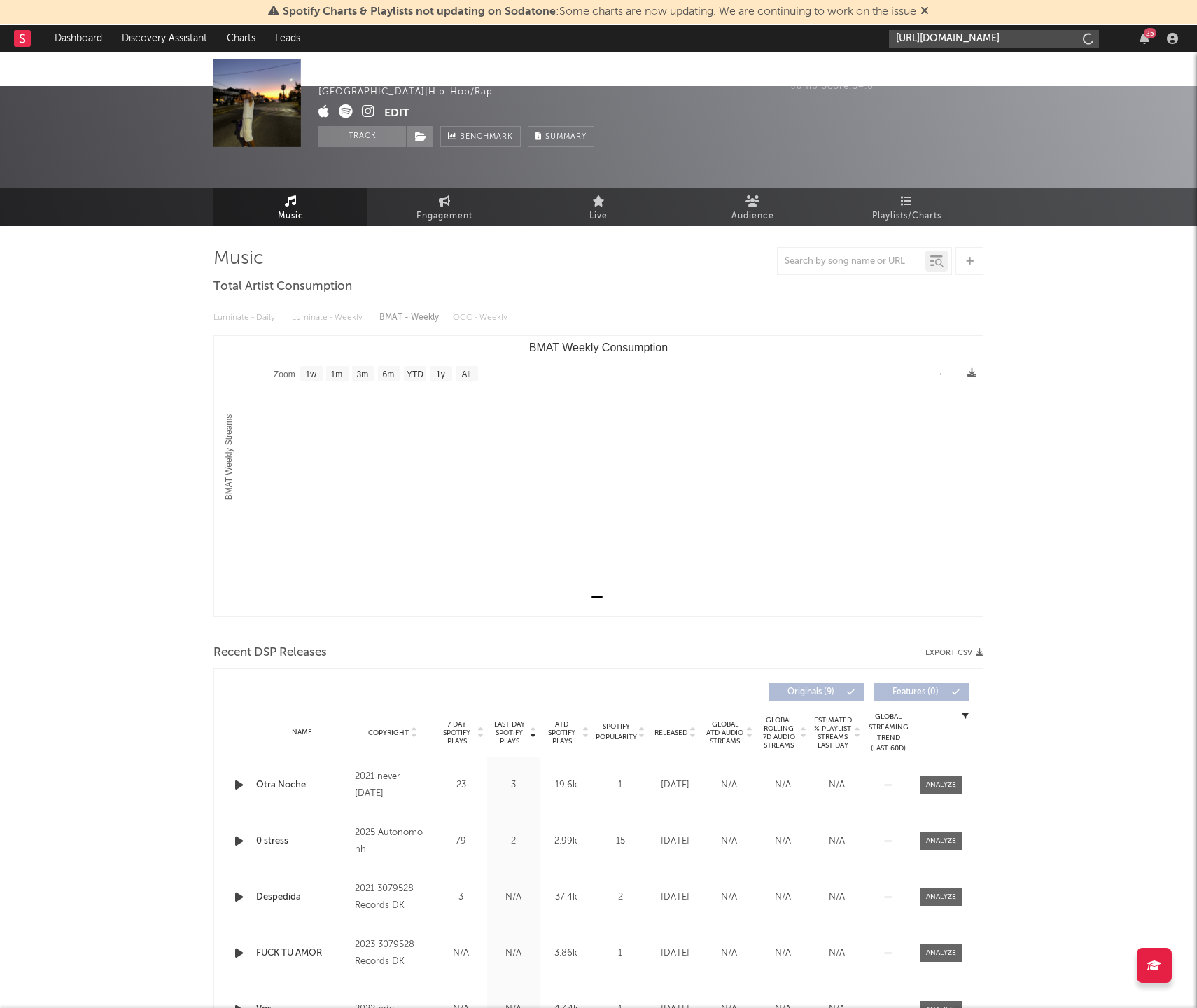
type input "https://www.instagram.com/sadlilchoppa"
click at [957, 39] on input "https://www.instagram.com/sadlilchoppa" at bounding box center [994, 39] width 210 height 18
click at [971, 39] on input "https://www.instagram.com/sadlilchoppa" at bounding box center [994, 39] width 210 height 18
click at [970, 38] on input "https://www.instagram.com/sadlilchoppa" at bounding box center [994, 39] width 210 height 18
click at [970, 39] on input "https://www.instagram.com/sadlilchoppa" at bounding box center [994, 39] width 210 height 18
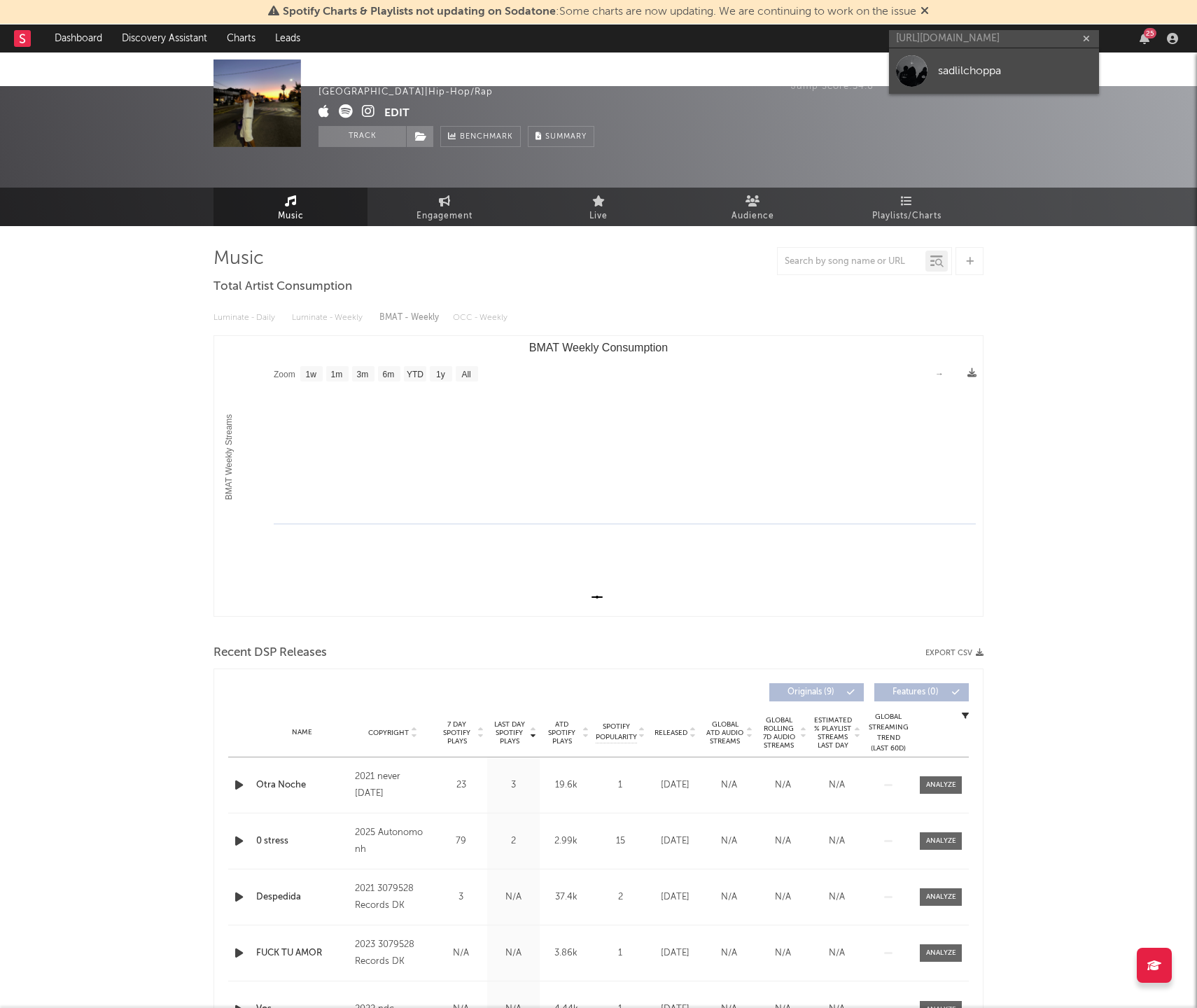
scroll to position [0, 0]
click at [985, 86] on link "sadlilchoppa" at bounding box center [994, 70] width 210 height 46
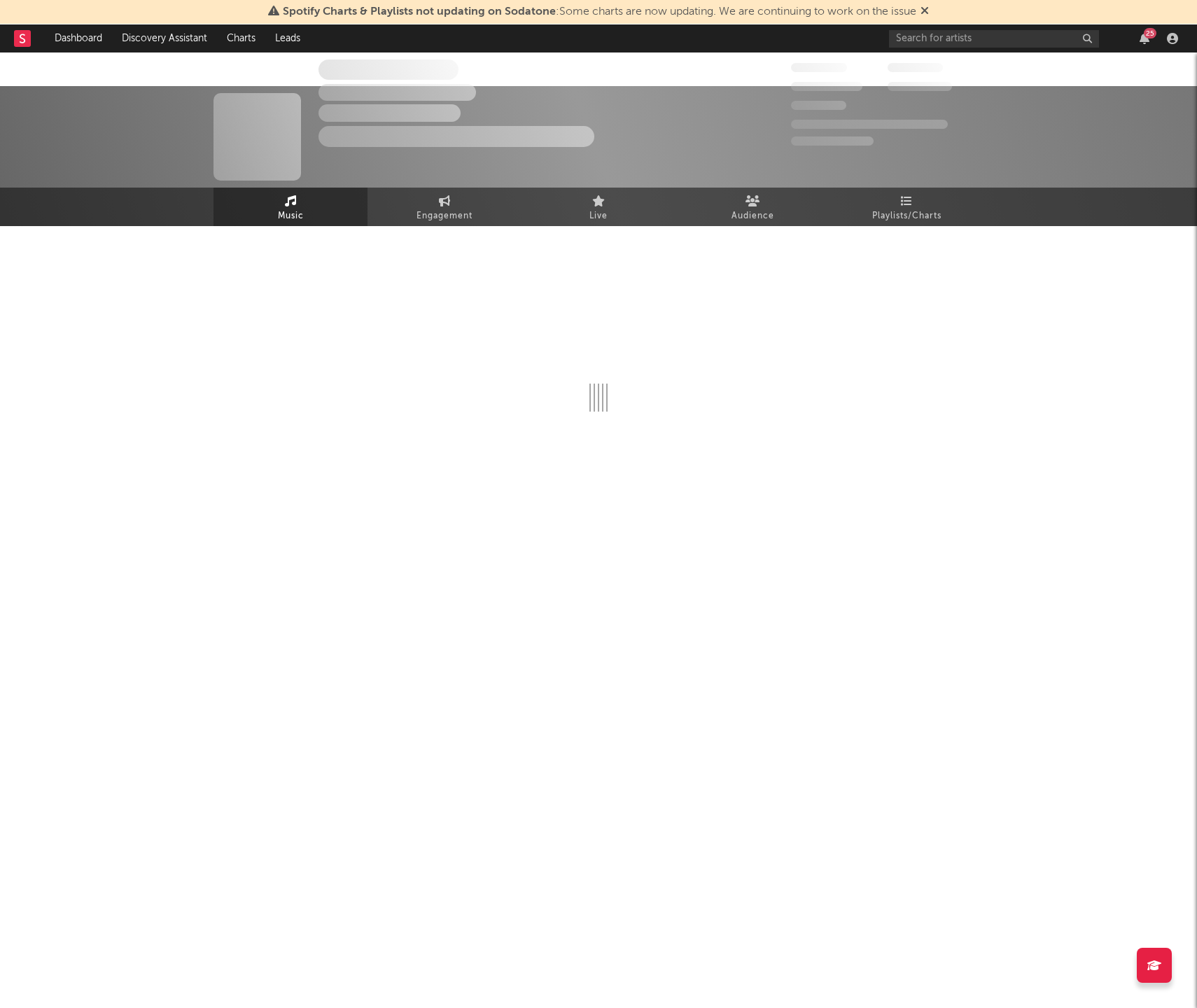
select select "1w"
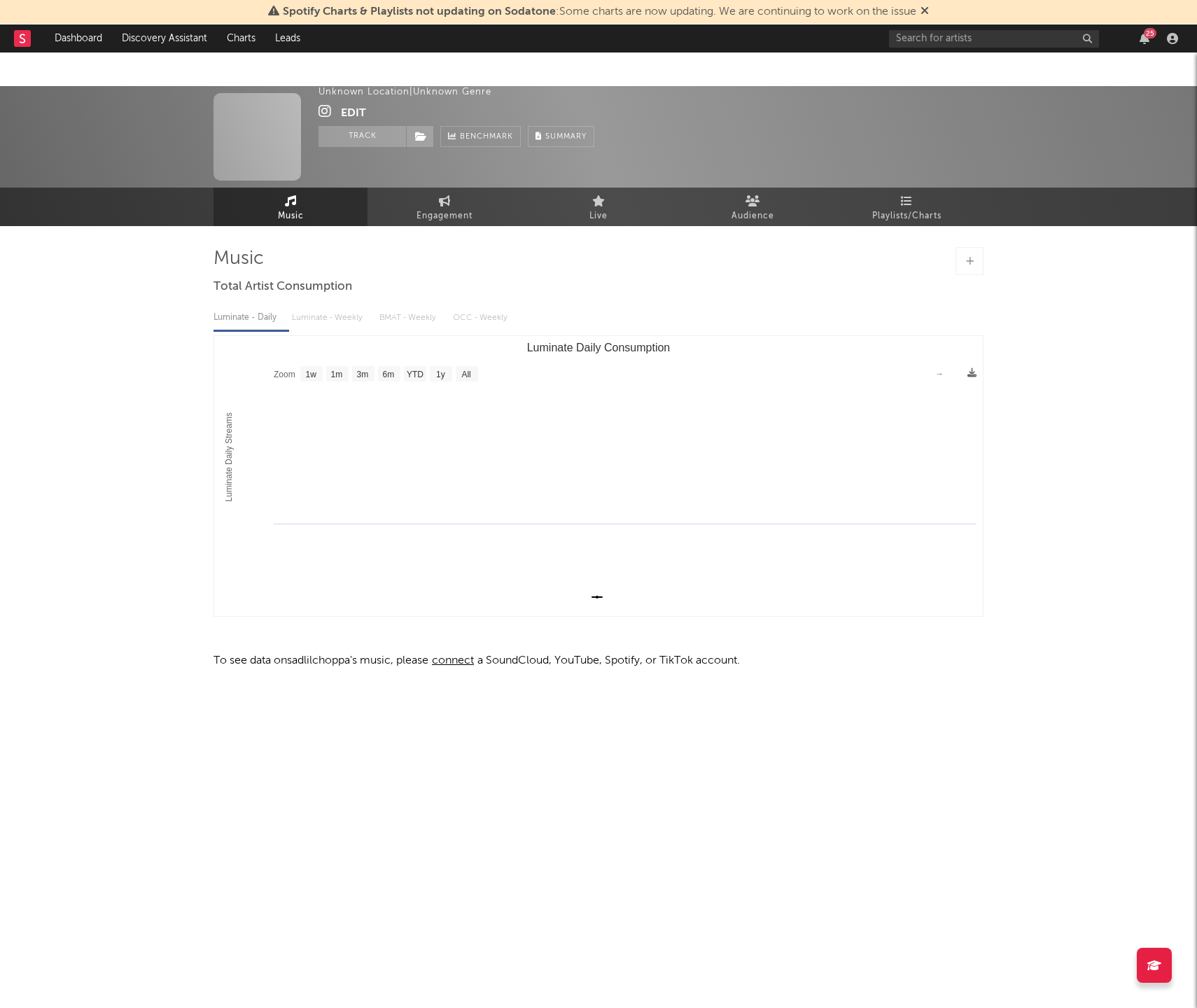
click at [616, 247] on div at bounding box center [598, 261] width 770 height 28
click at [346, 108] on button "Edit" at bounding box center [354, 113] width 26 height 18
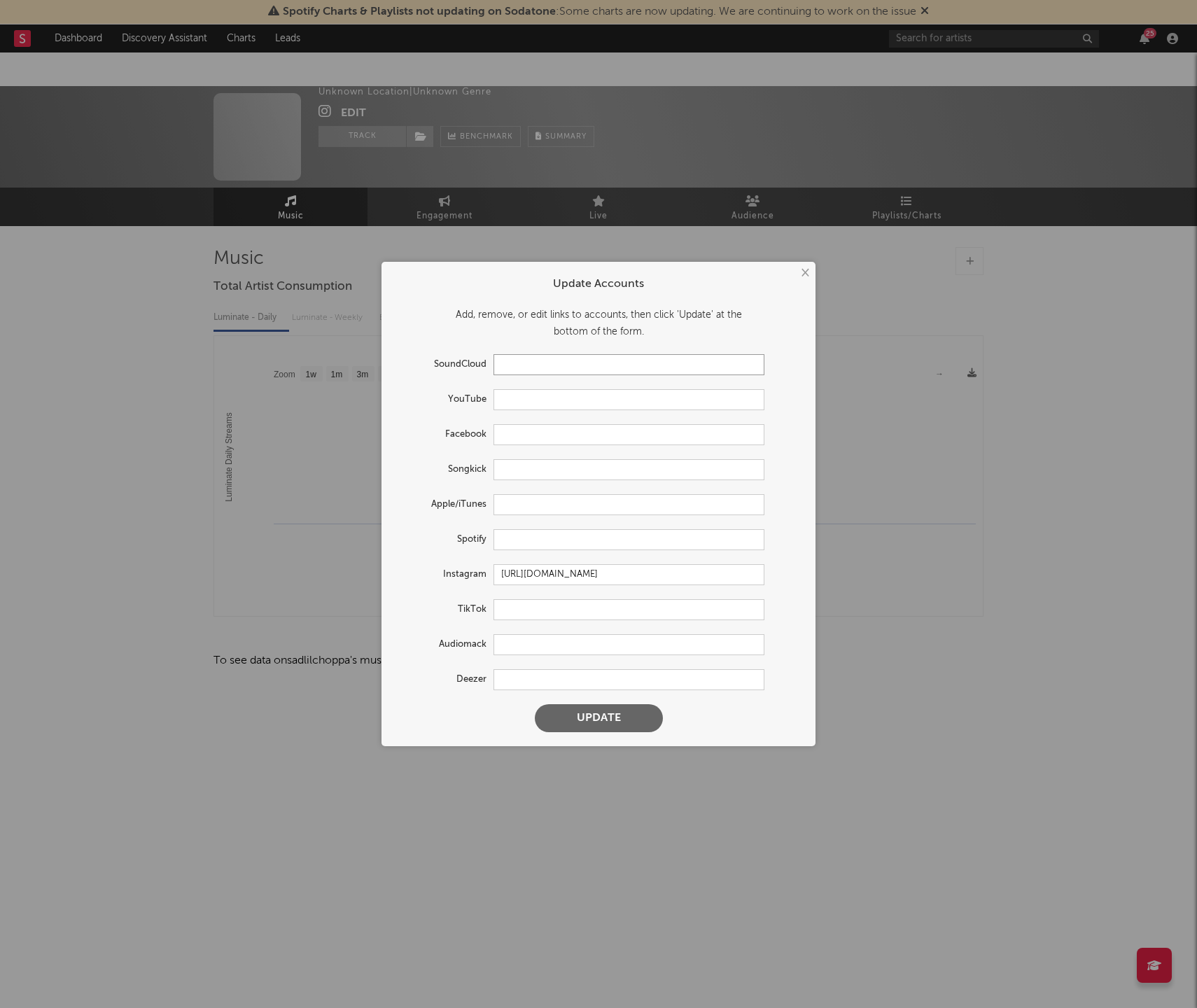
click at [507, 367] on input "text" at bounding box center [629, 364] width 271 height 21
paste input "https://soundcloud.com/vadergang101/cuttuh?ref=clipboard&p=i&c=1&si=5C73709824F…"
type input "https://soundcloud.com/vadergang101/cuttuh?ref=clipboard&p=i&c=1&si=5C73709824F…"
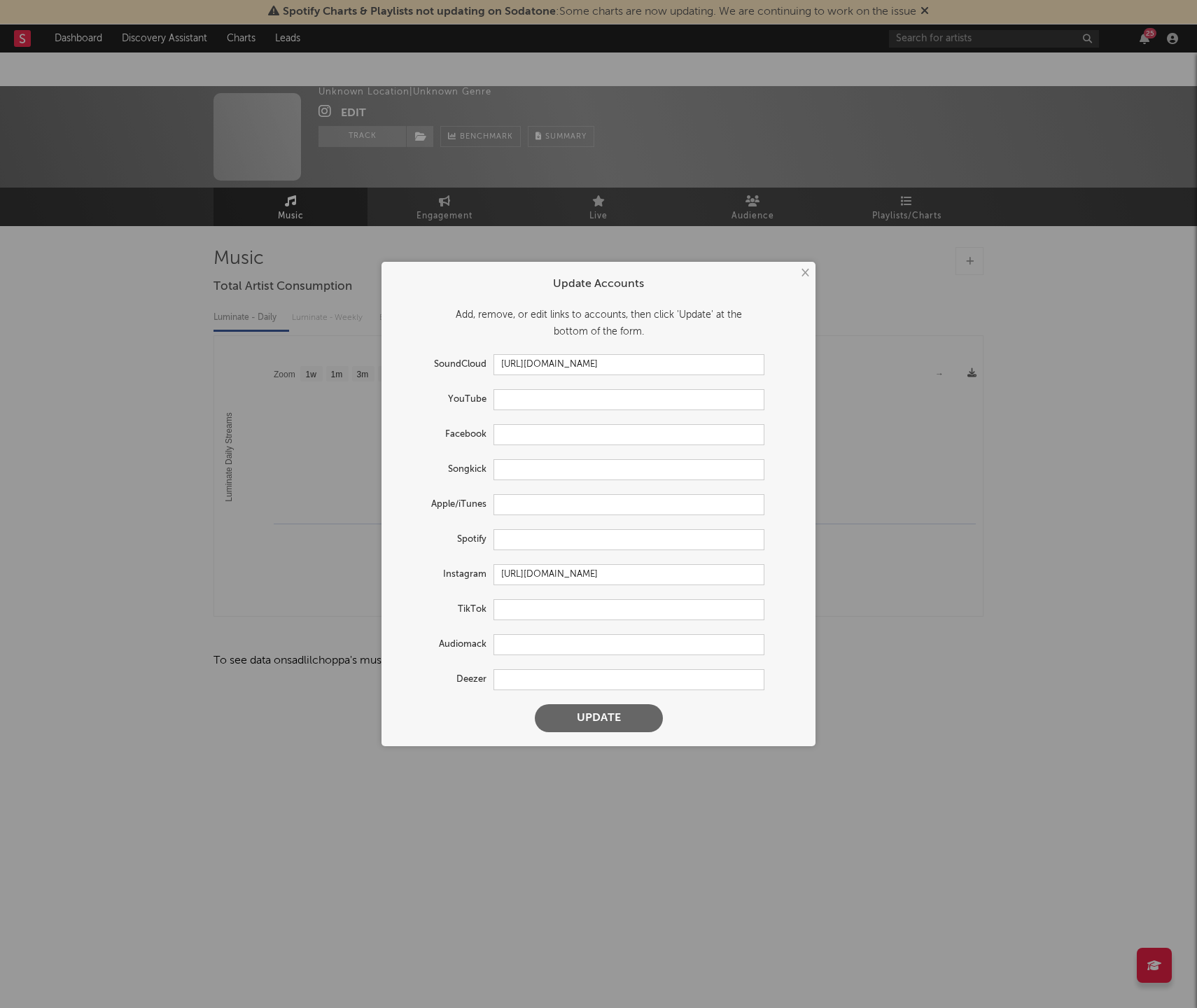
click at [578, 723] on button "Update" at bounding box center [599, 718] width 128 height 28
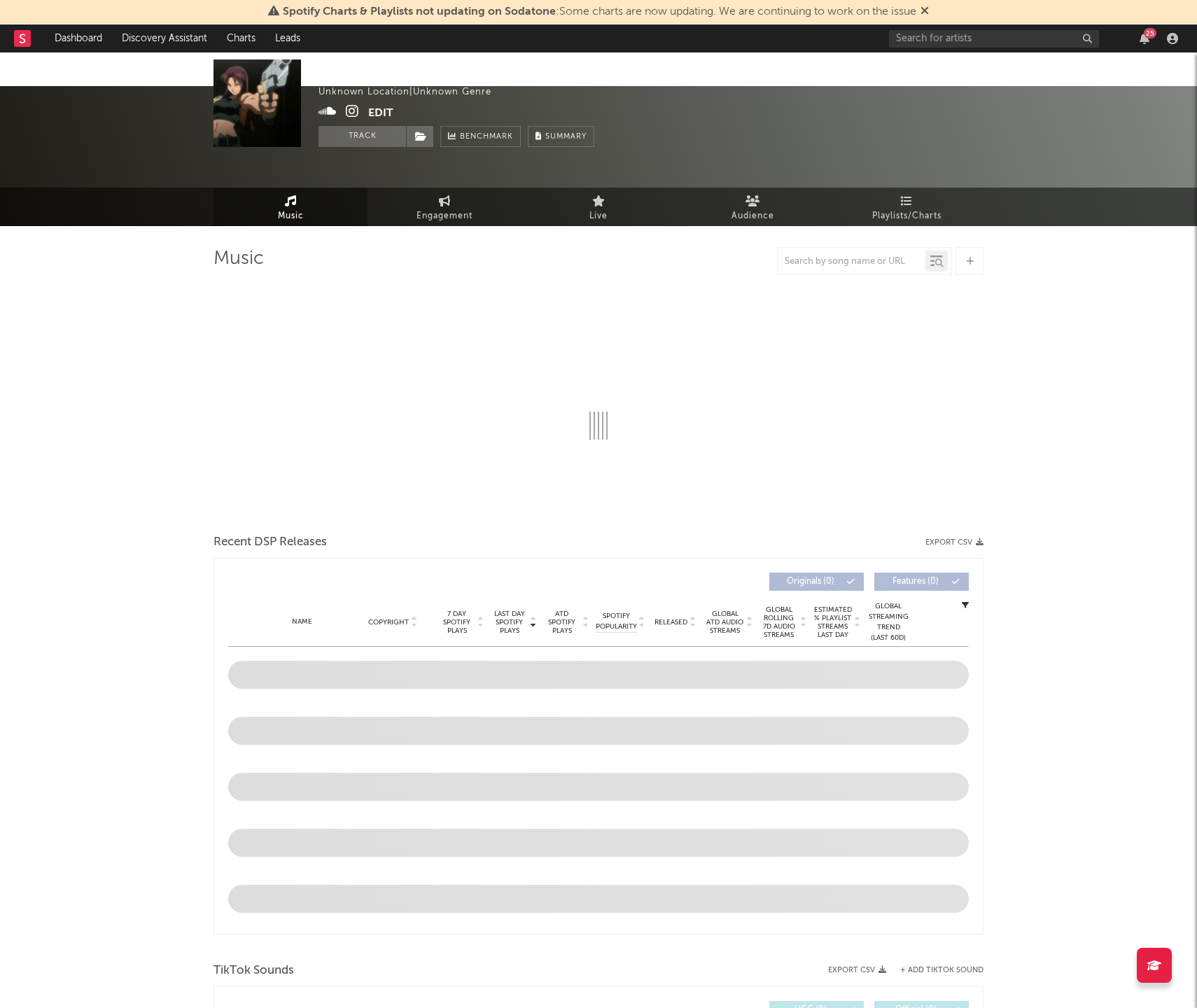
select select "1w"
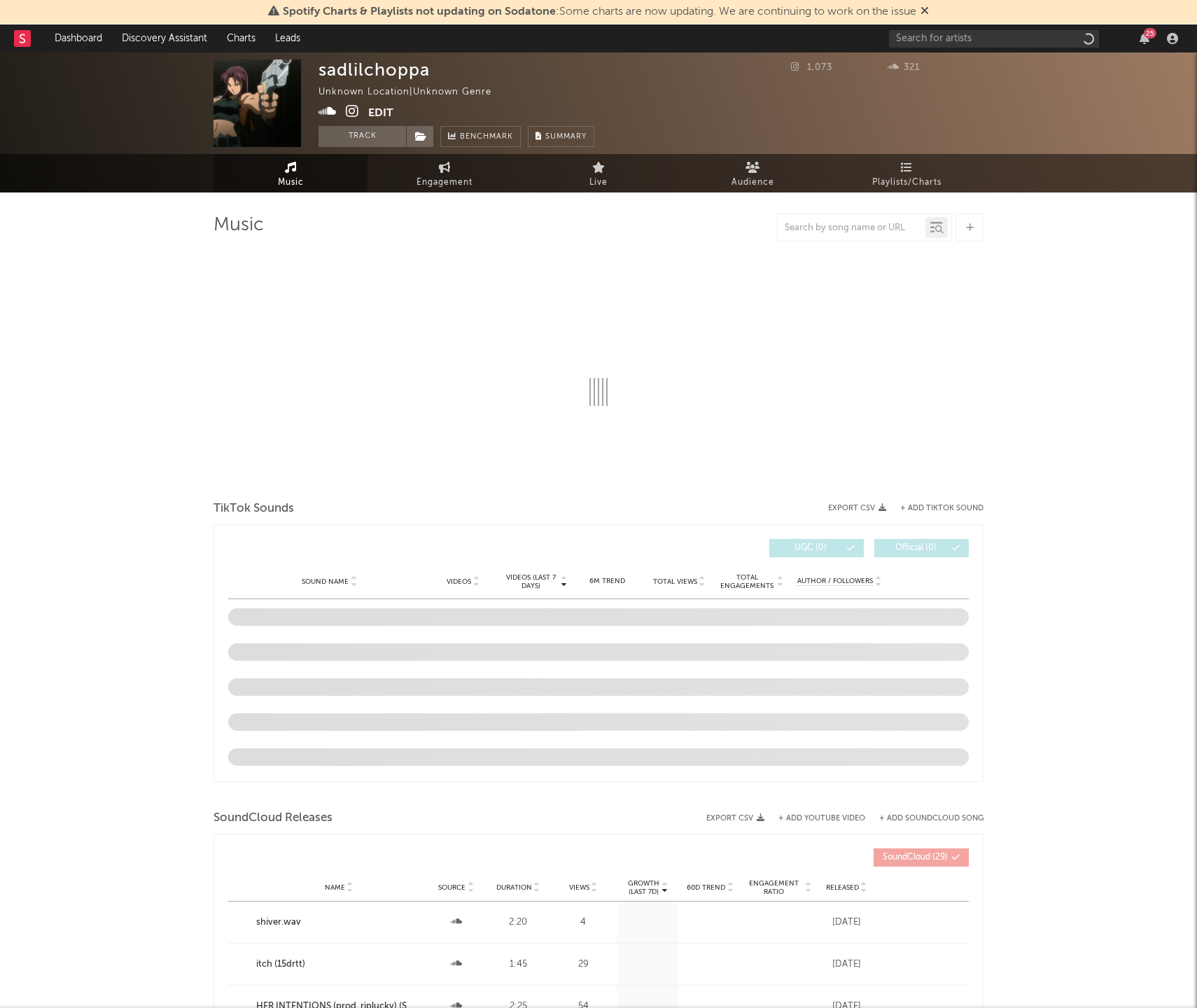
select select "1w"
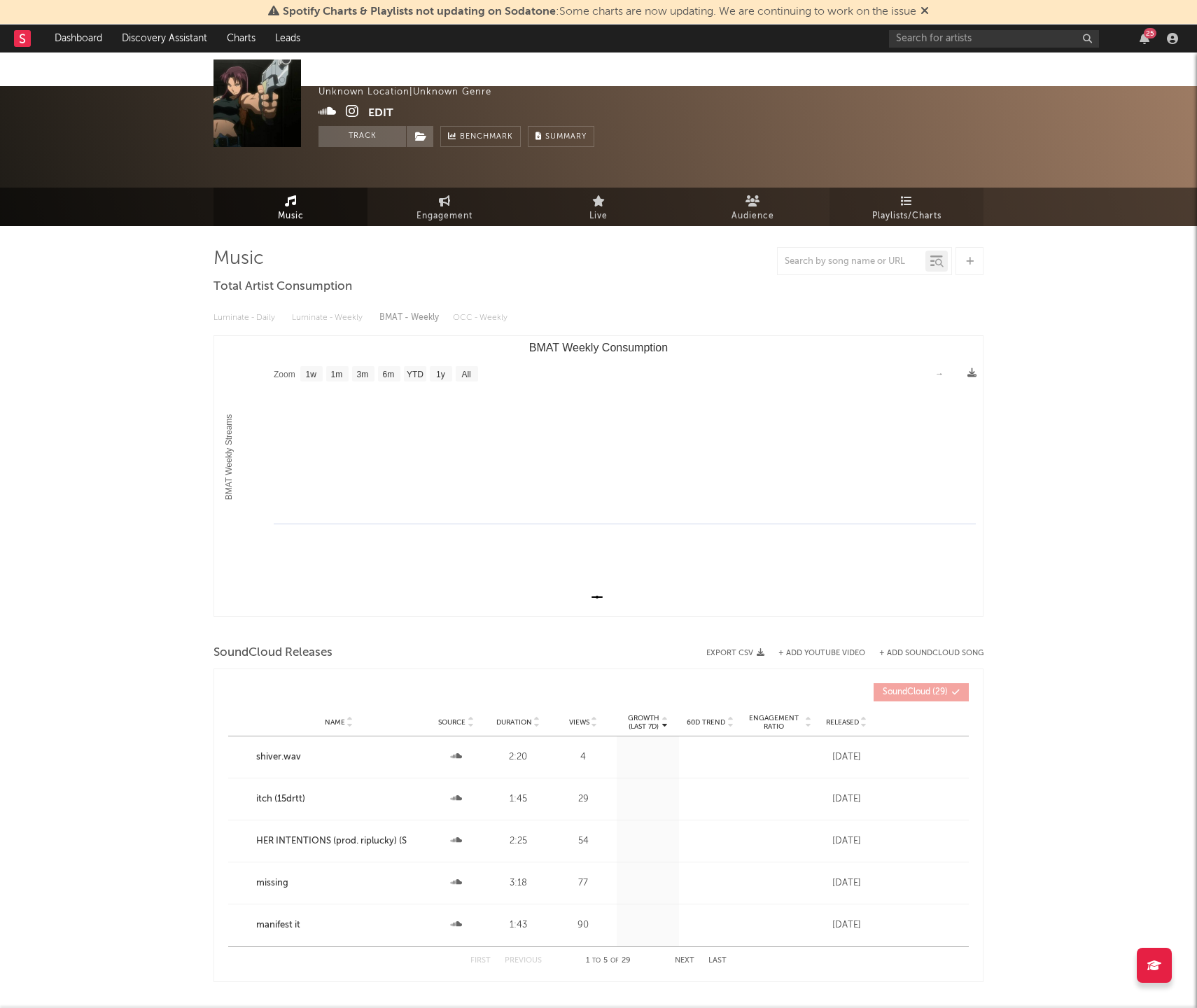
click at [941, 187] on link "Playlists/Charts" at bounding box center [906, 207] width 154 height 39
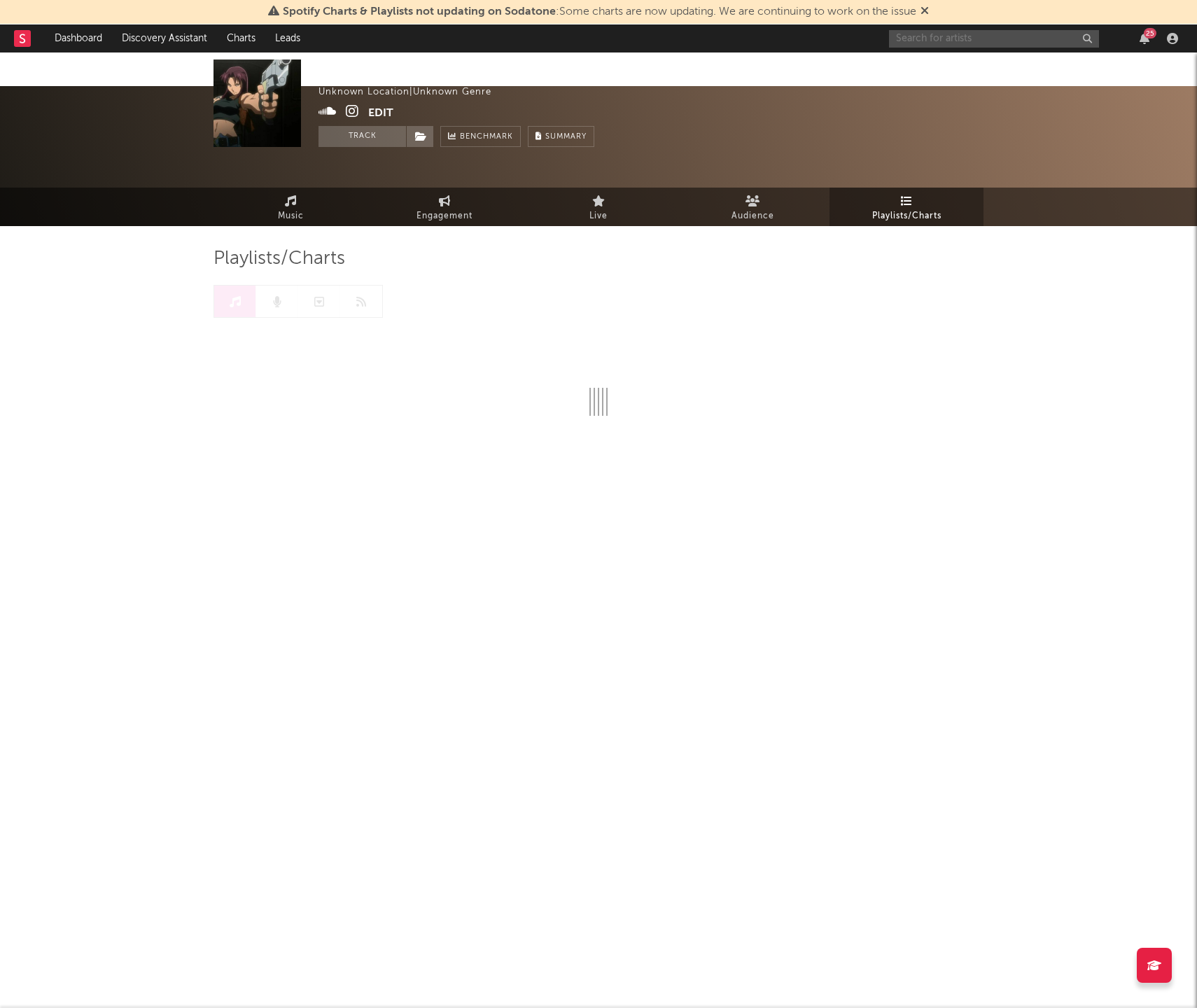
click at [967, 33] on input "text" at bounding box center [994, 39] width 210 height 18
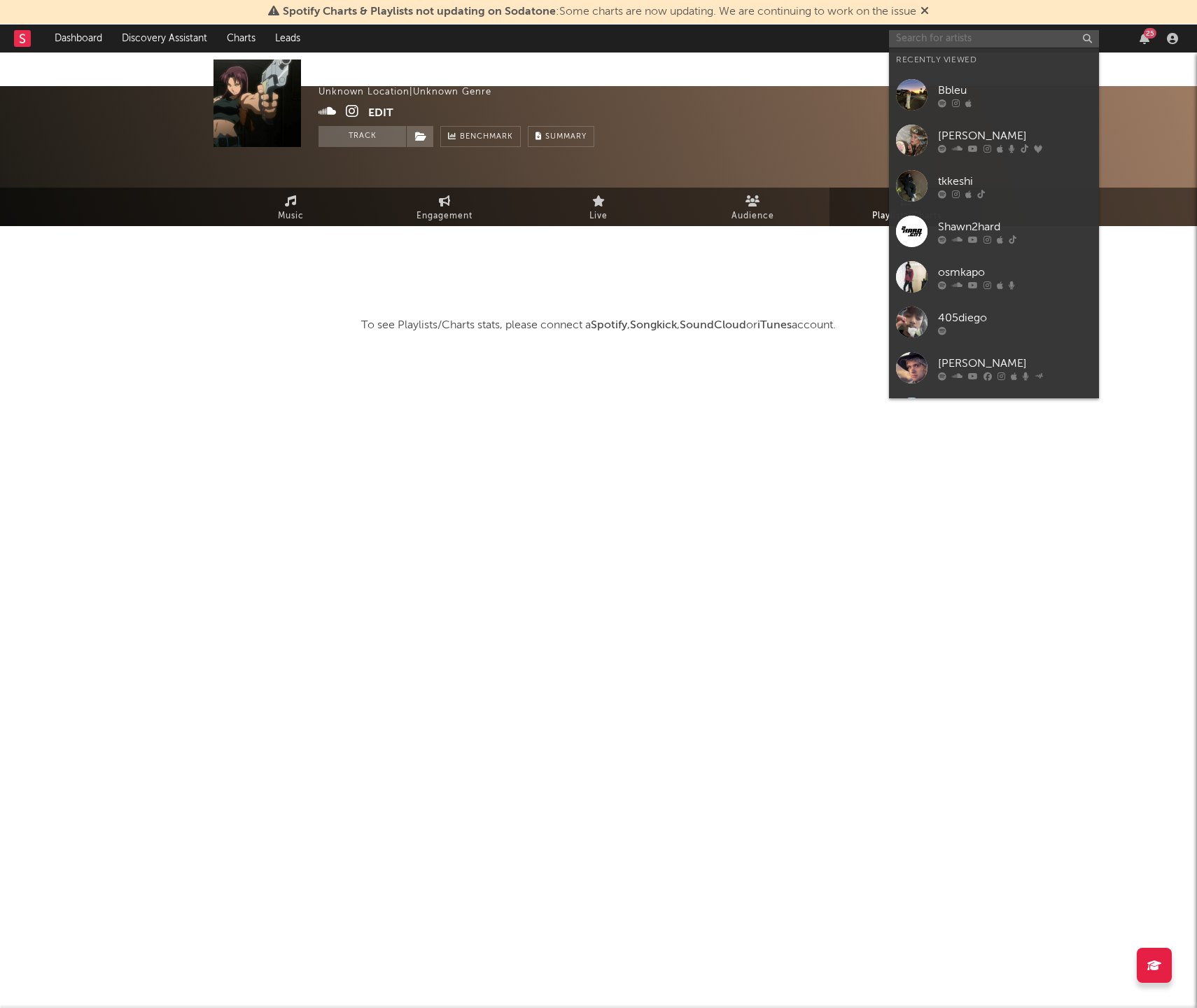
paste input "https://www.instagram.com/p/DOoqRjjiLig/"
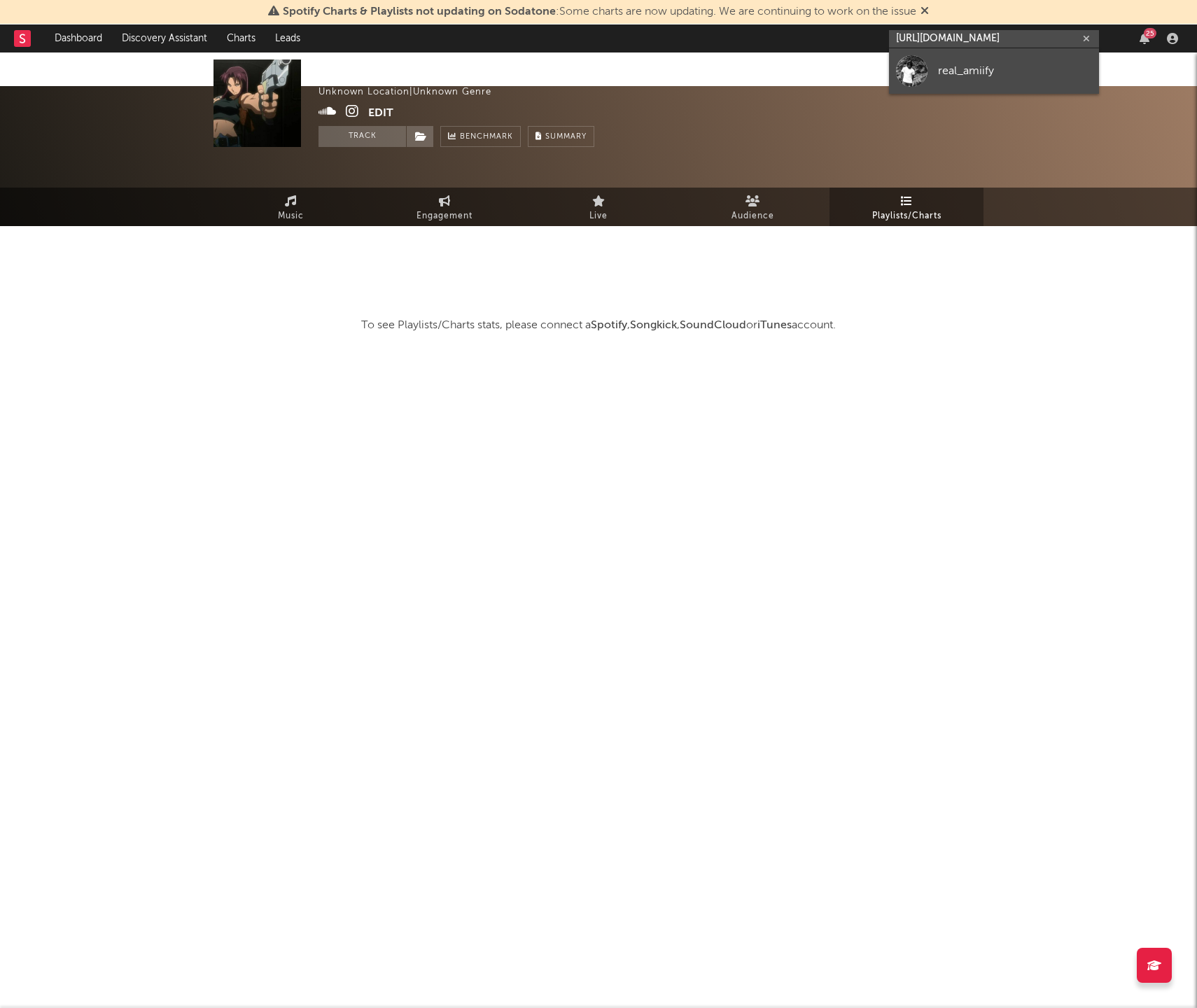
type input "https://www.instagram.com/p/DOoqRjjiLig/"
click at [952, 58] on link "real_amiify" at bounding box center [994, 70] width 210 height 46
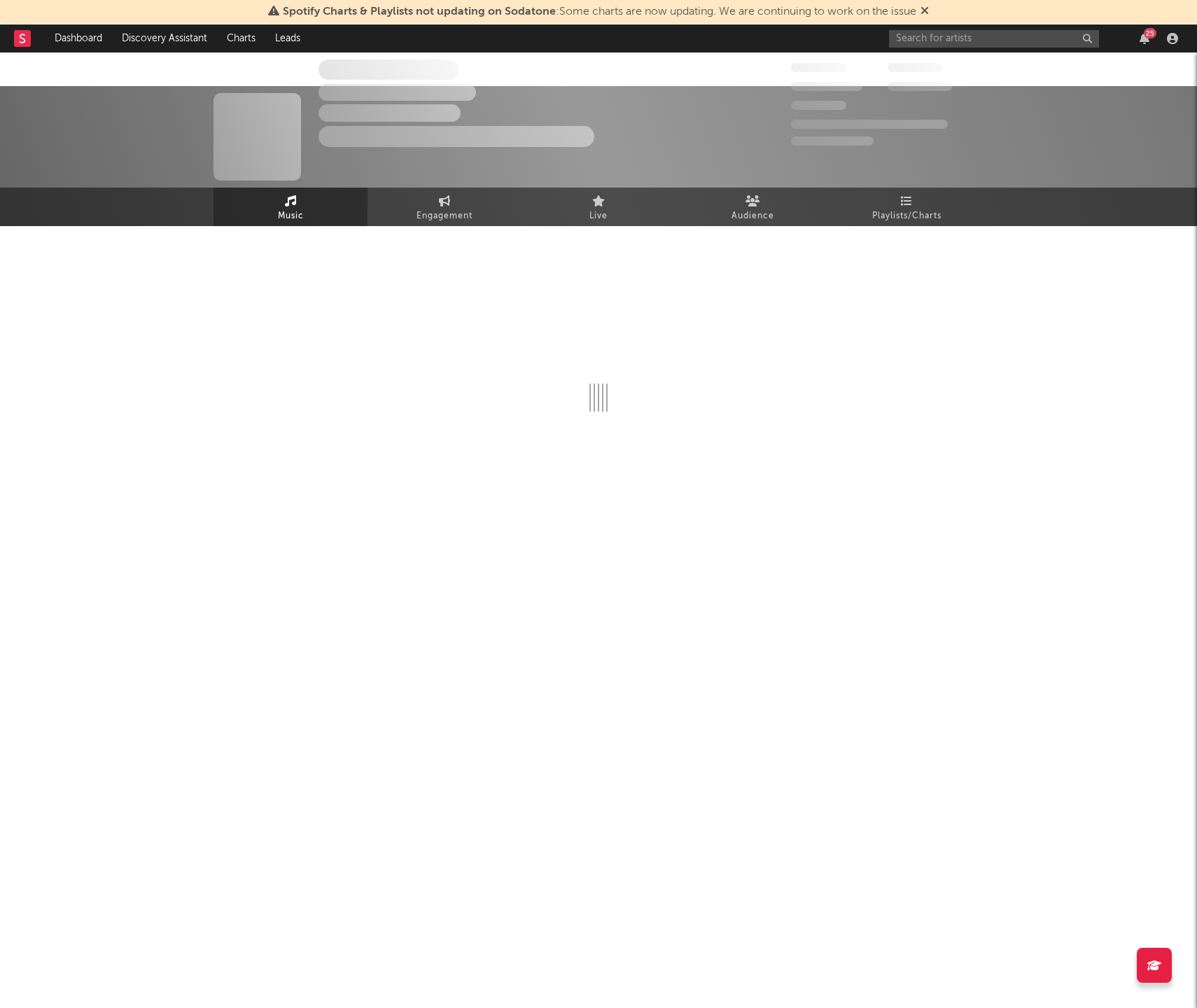
select select "1w"
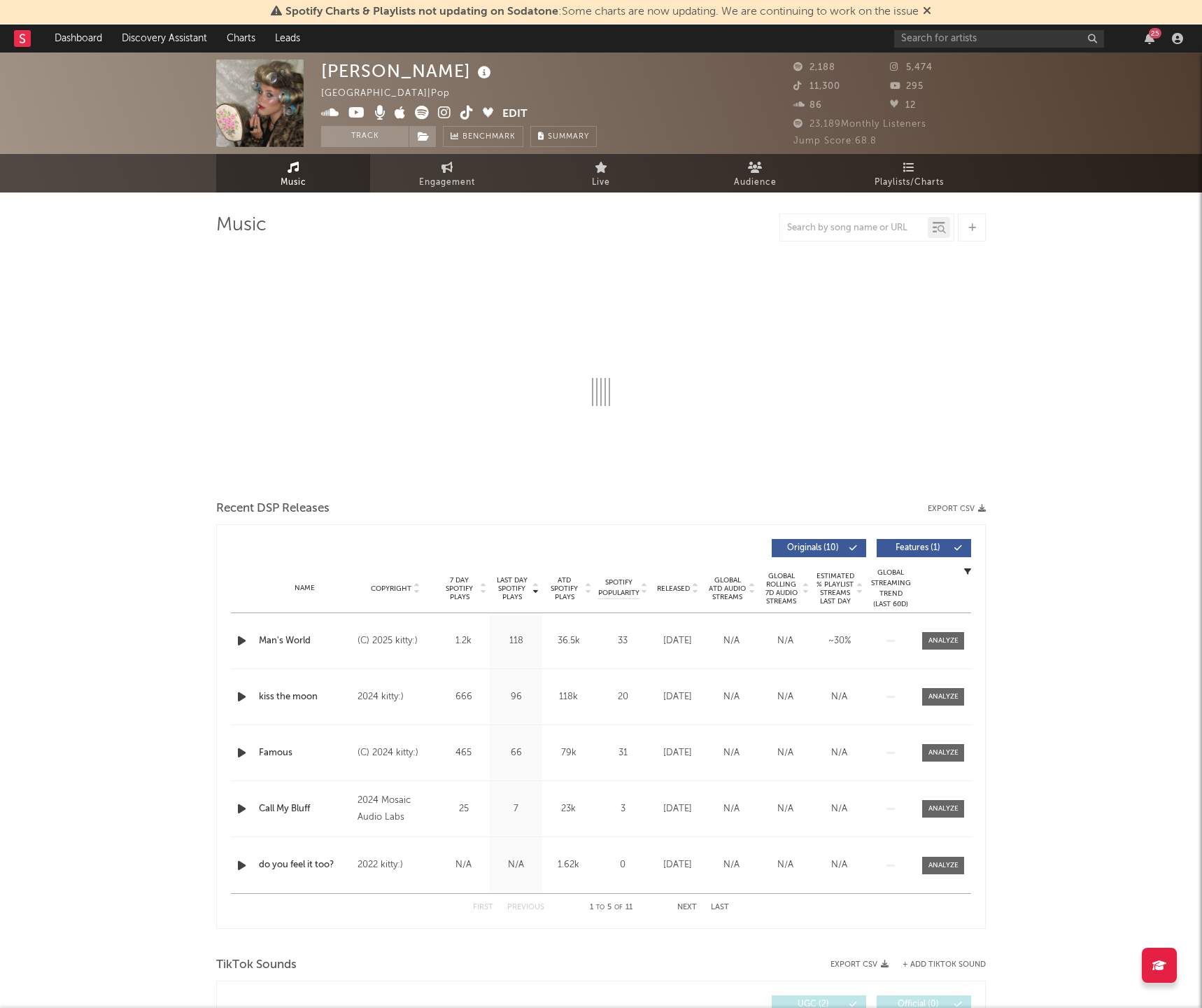
select select "6m"
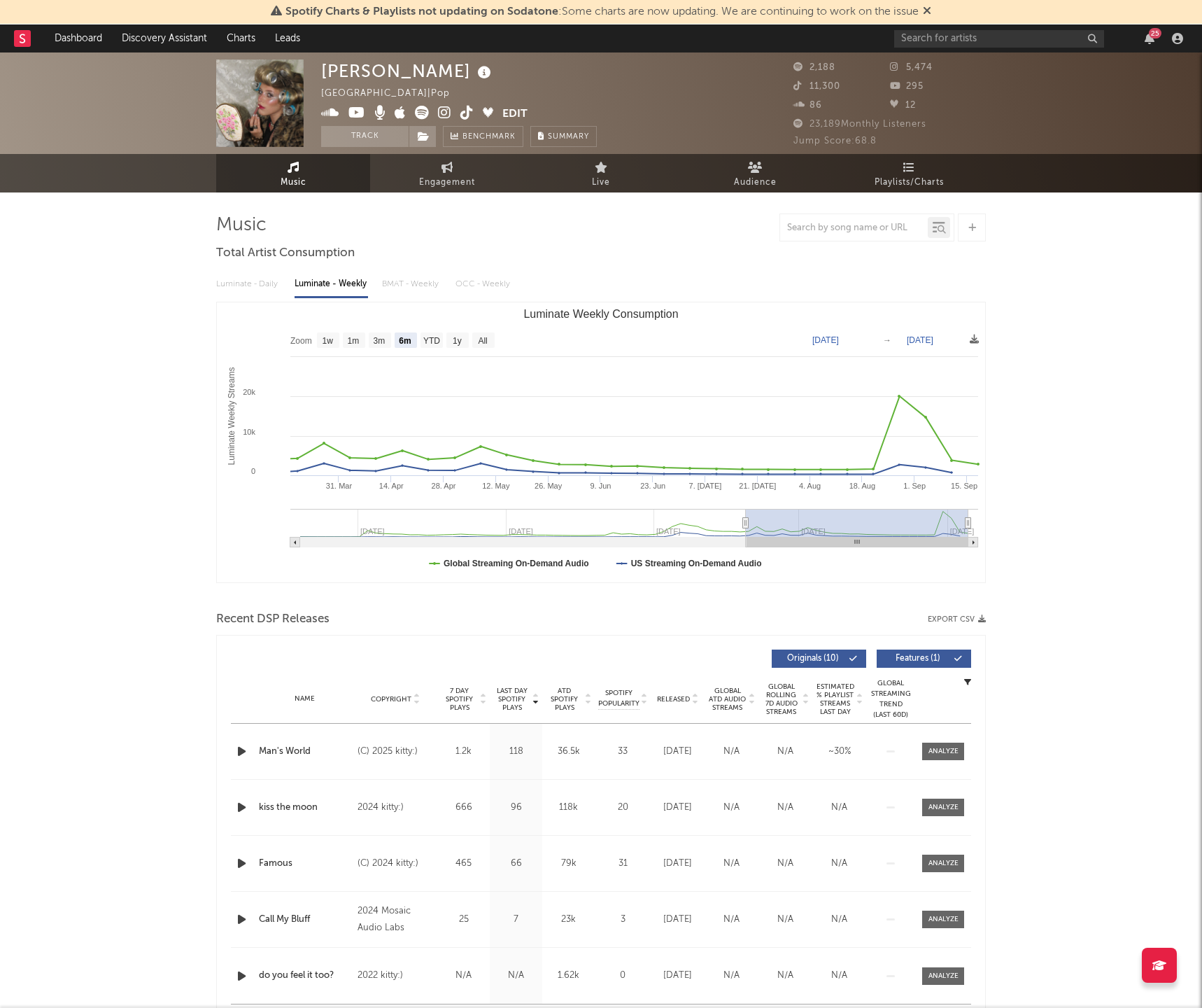
click at [415, 112] on span at bounding box center [411, 114] width 181 height 18
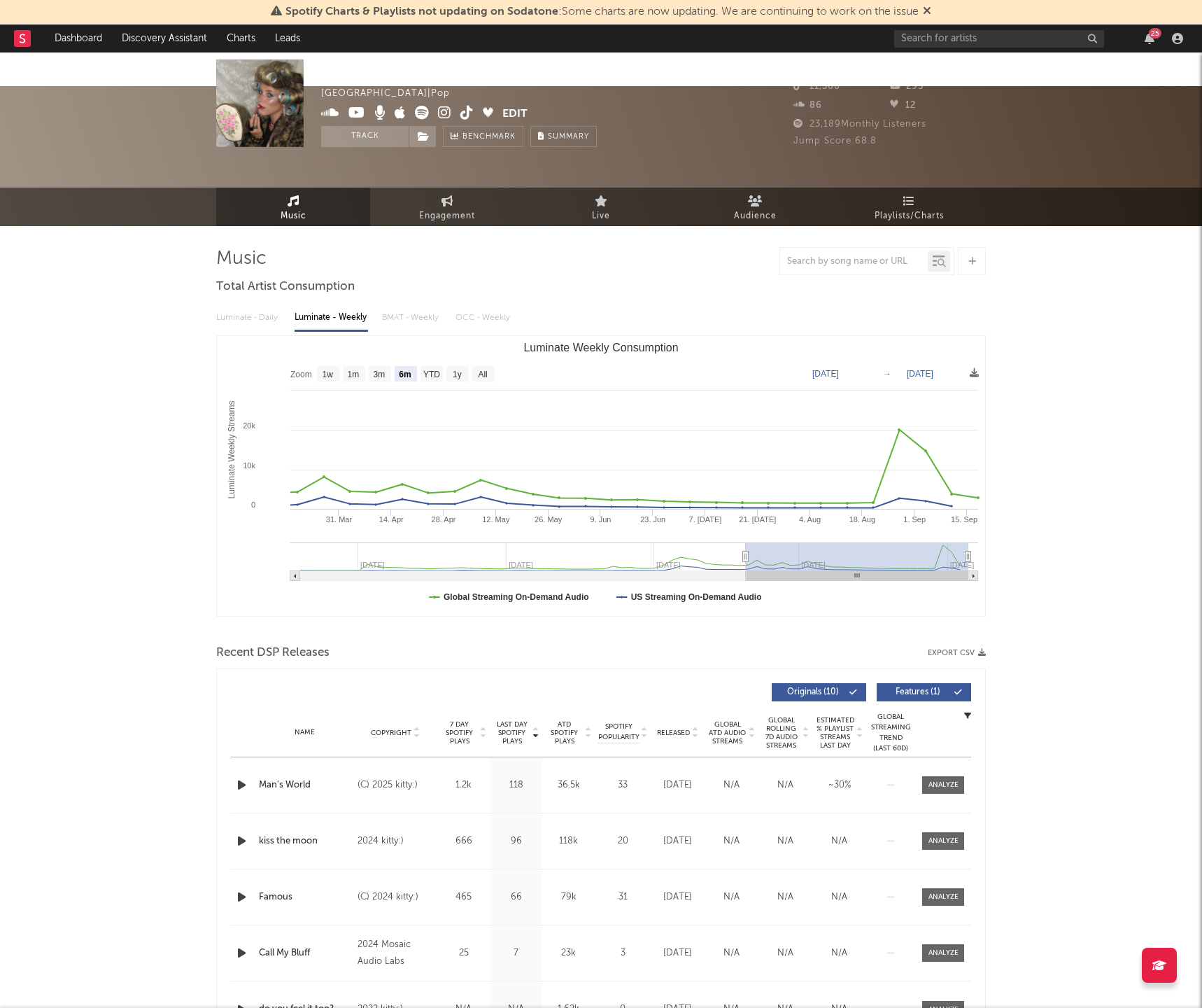
click at [421, 111] on icon at bounding box center [422, 113] width 14 height 14
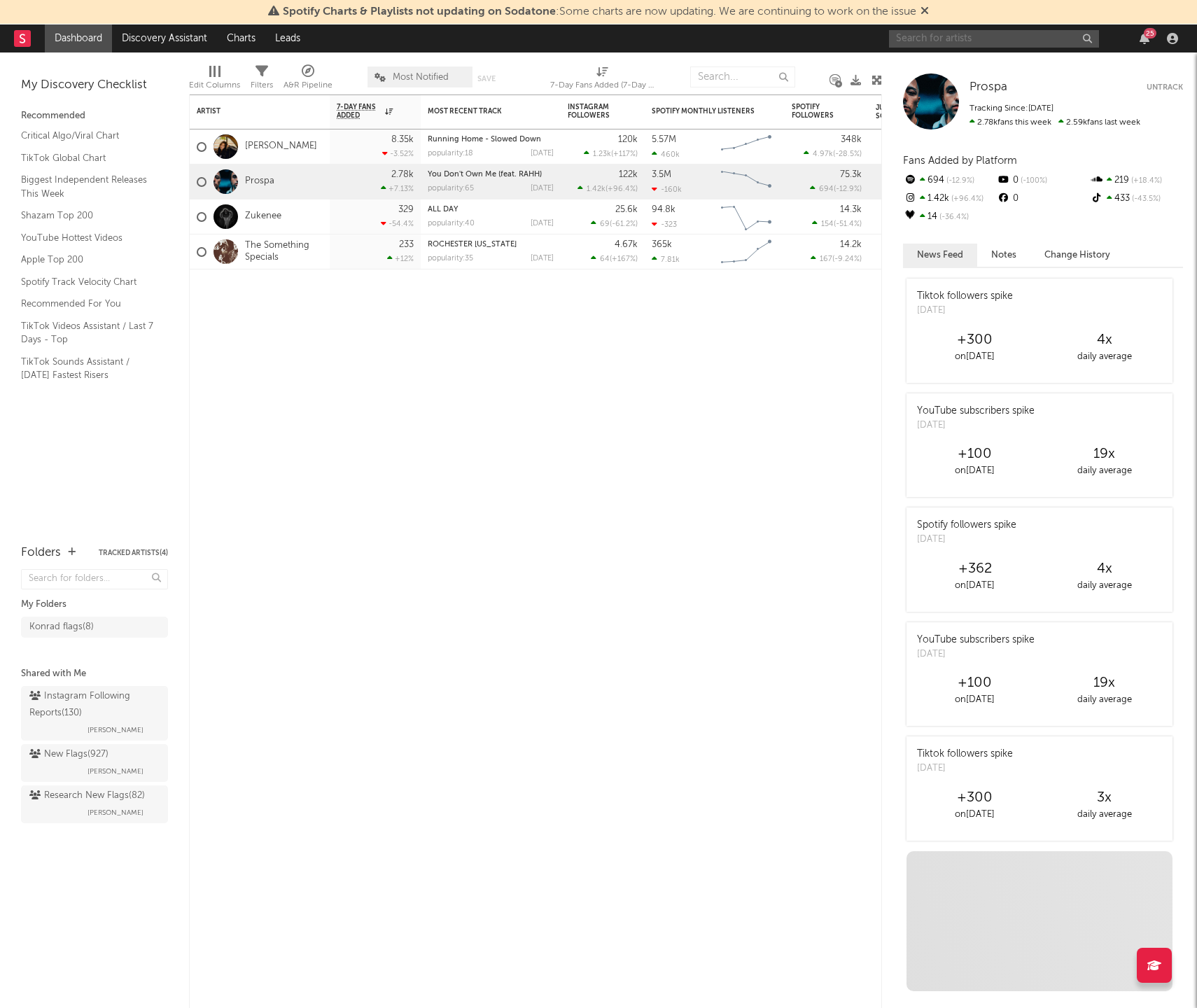
click at [960, 38] on input "text" at bounding box center [994, 39] width 210 height 18
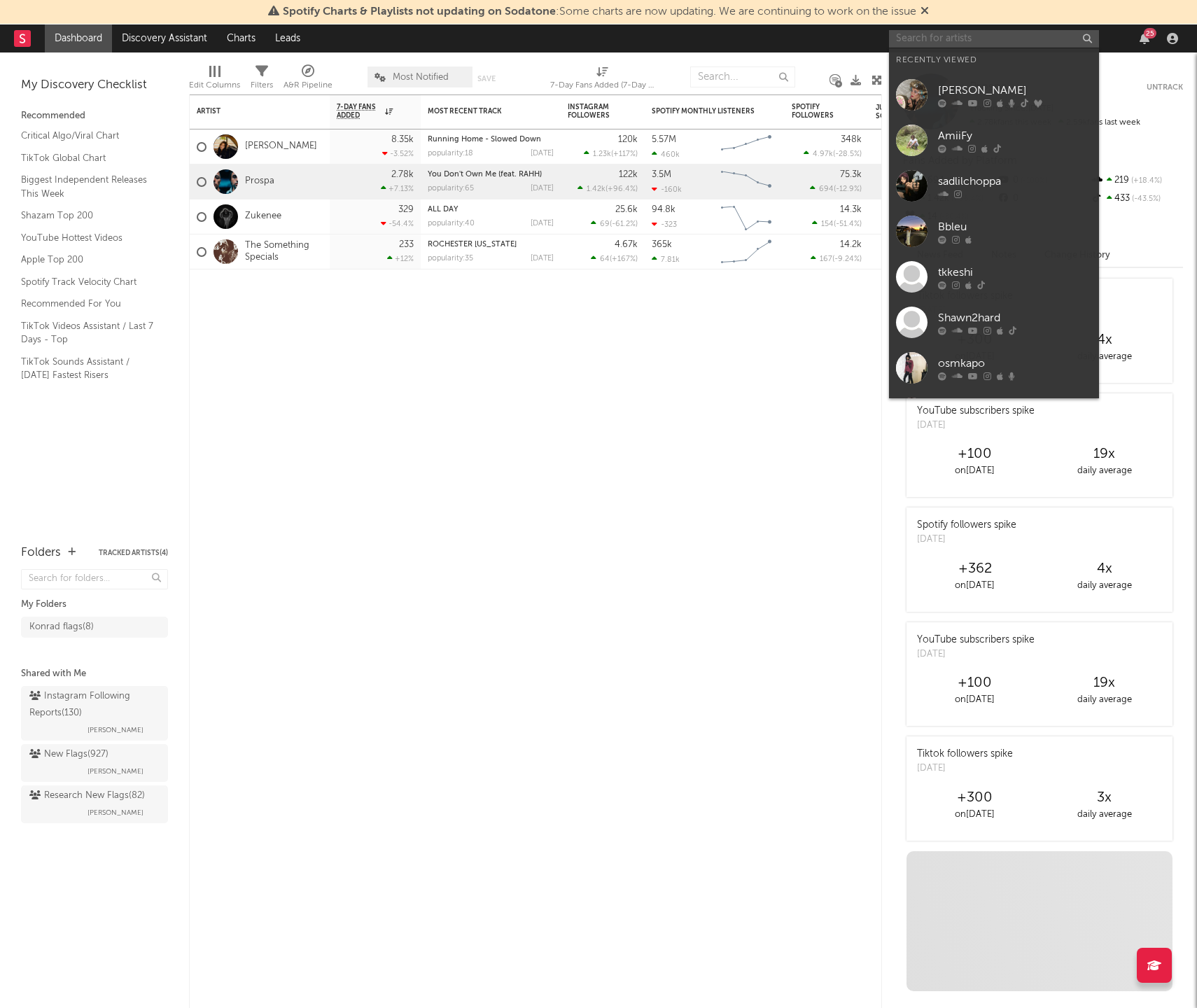
paste input "https://open.spotify.com/artist/0M3gD4IVhpY6MWLHkIlku2?trackId=1NFDukiEzz6YLk1a…"
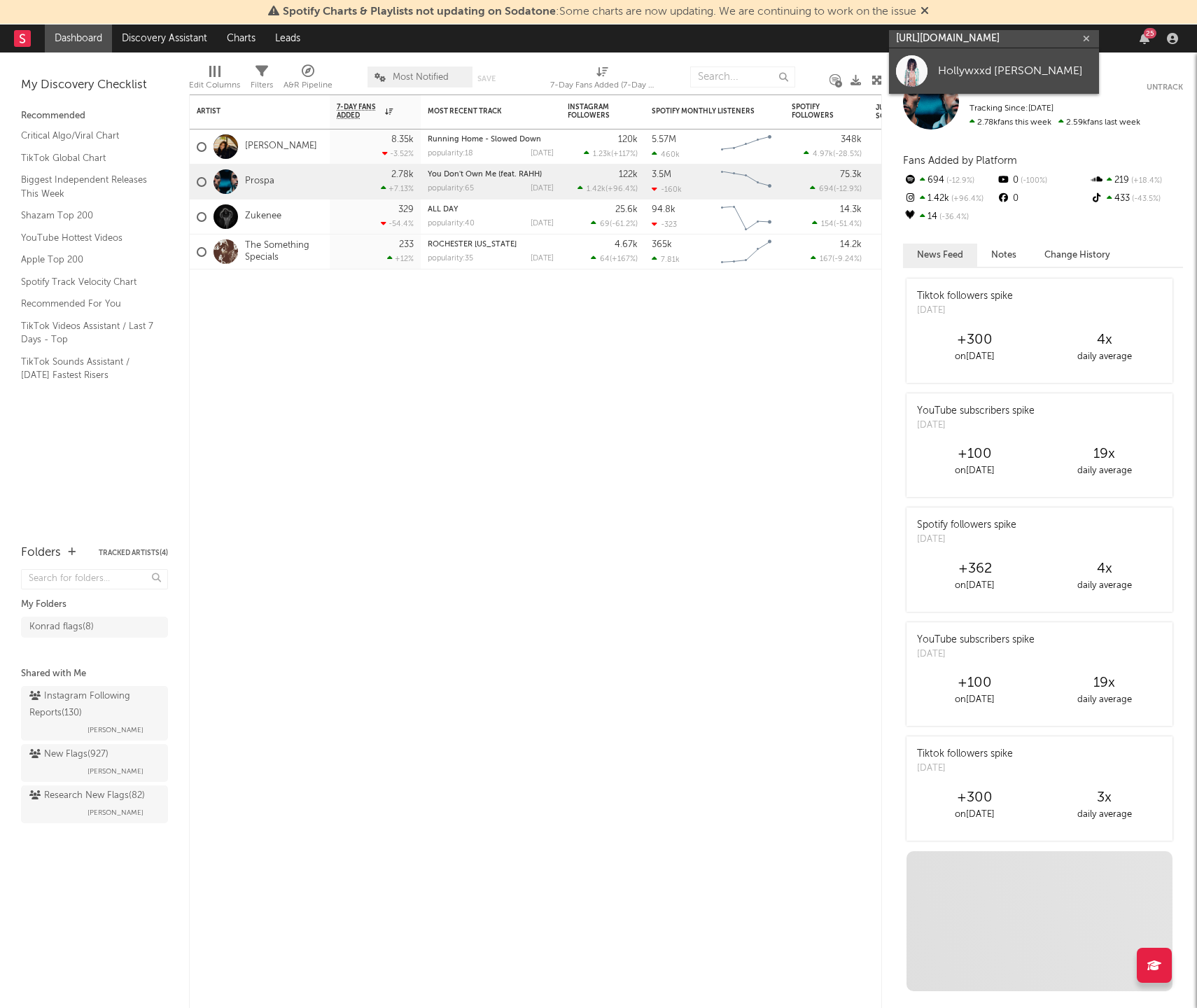
type input "https://open.spotify.com/artist/0M3gD4IVhpY6MWLHkIlku2?trackId=1NFDukiEzz6YLk1a…"
click at [1004, 82] on link "Hollywxxd [PERSON_NAME]" at bounding box center [994, 70] width 210 height 46
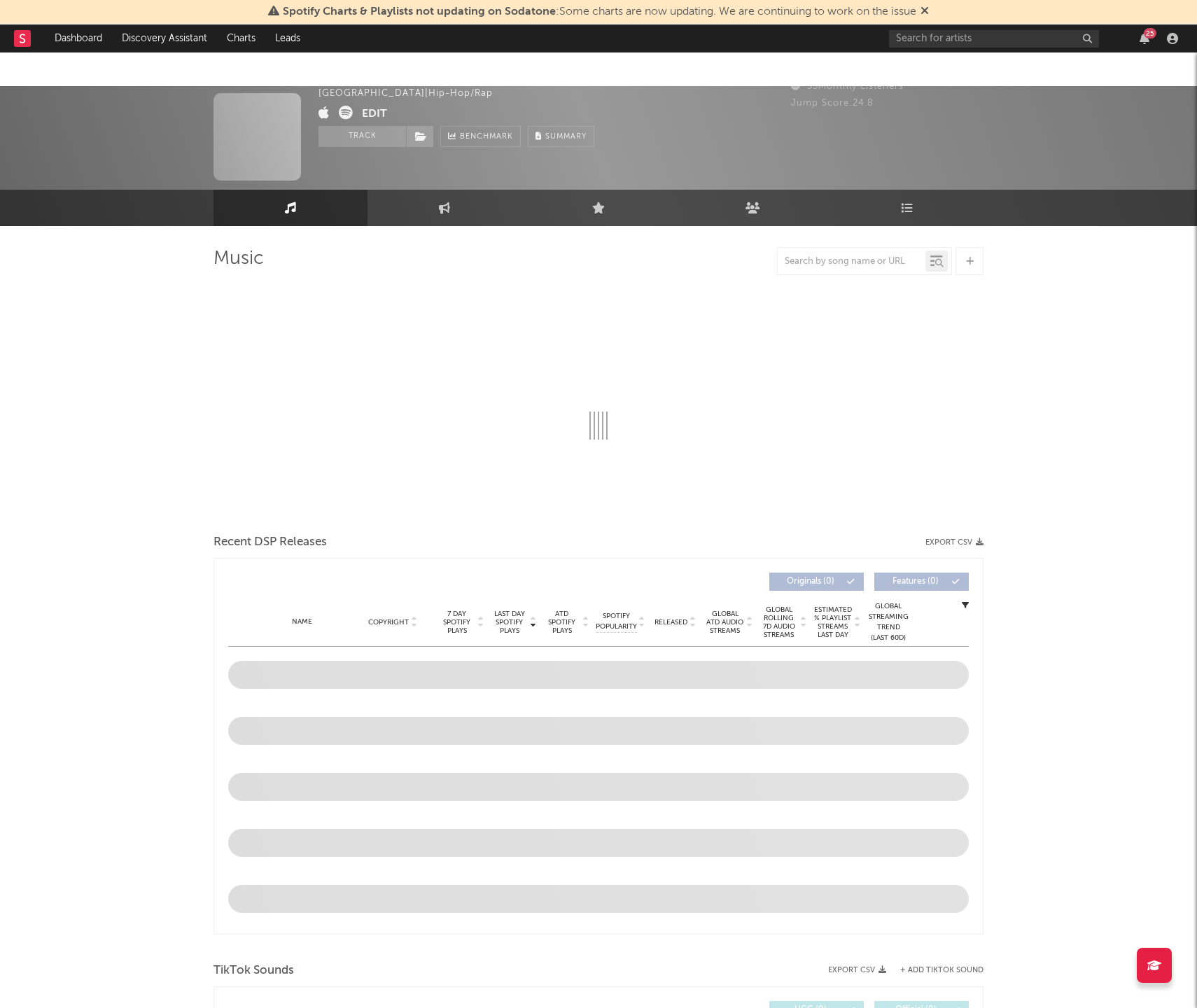
scroll to position [8, 0]
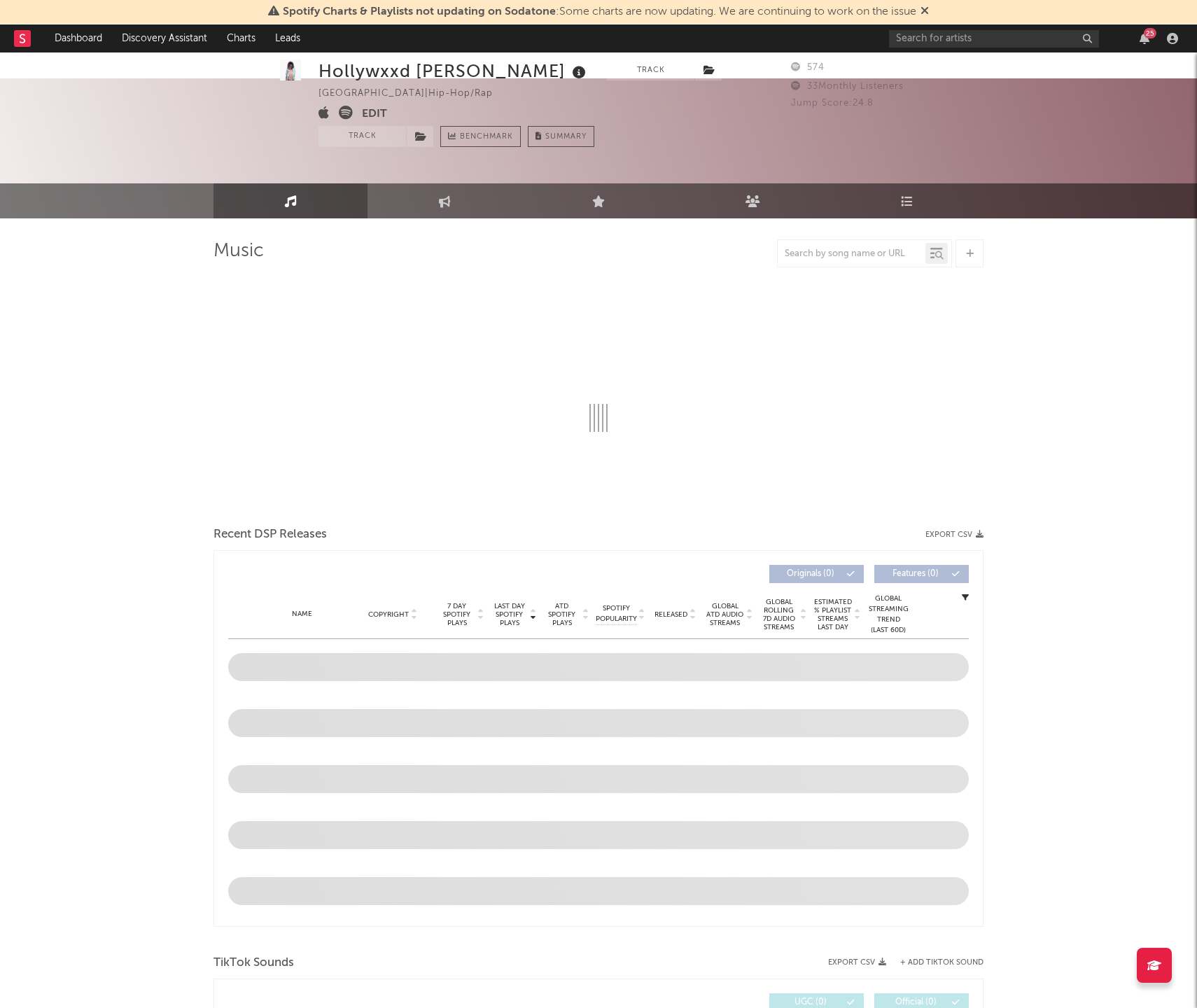
select select "1w"
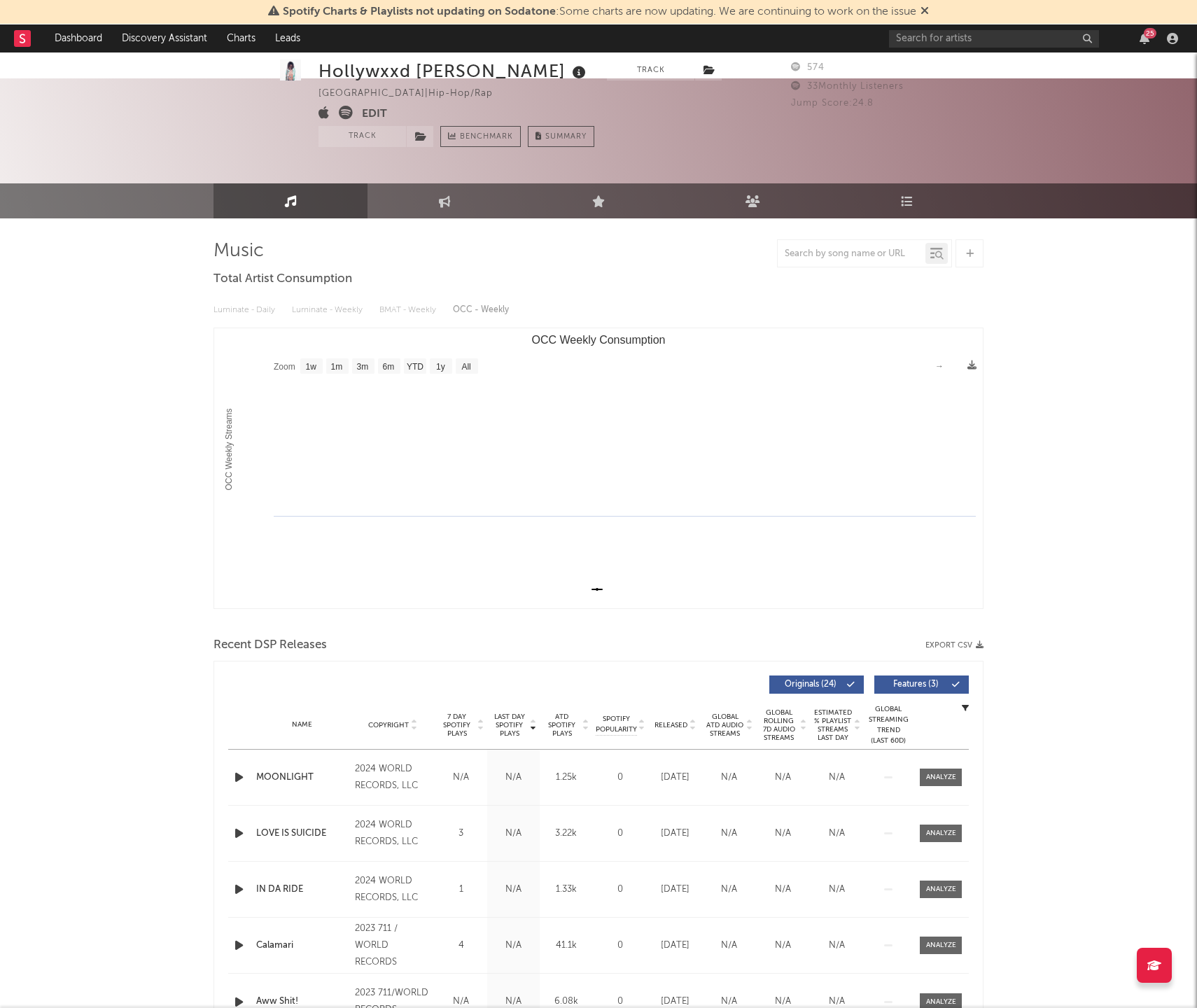
click at [984, 107] on div "Hollywxxd Rocky Track United States | Hip-Hop/Rap Edit Track Benchmark Summary …" at bounding box center [598, 128] width 1197 height 101
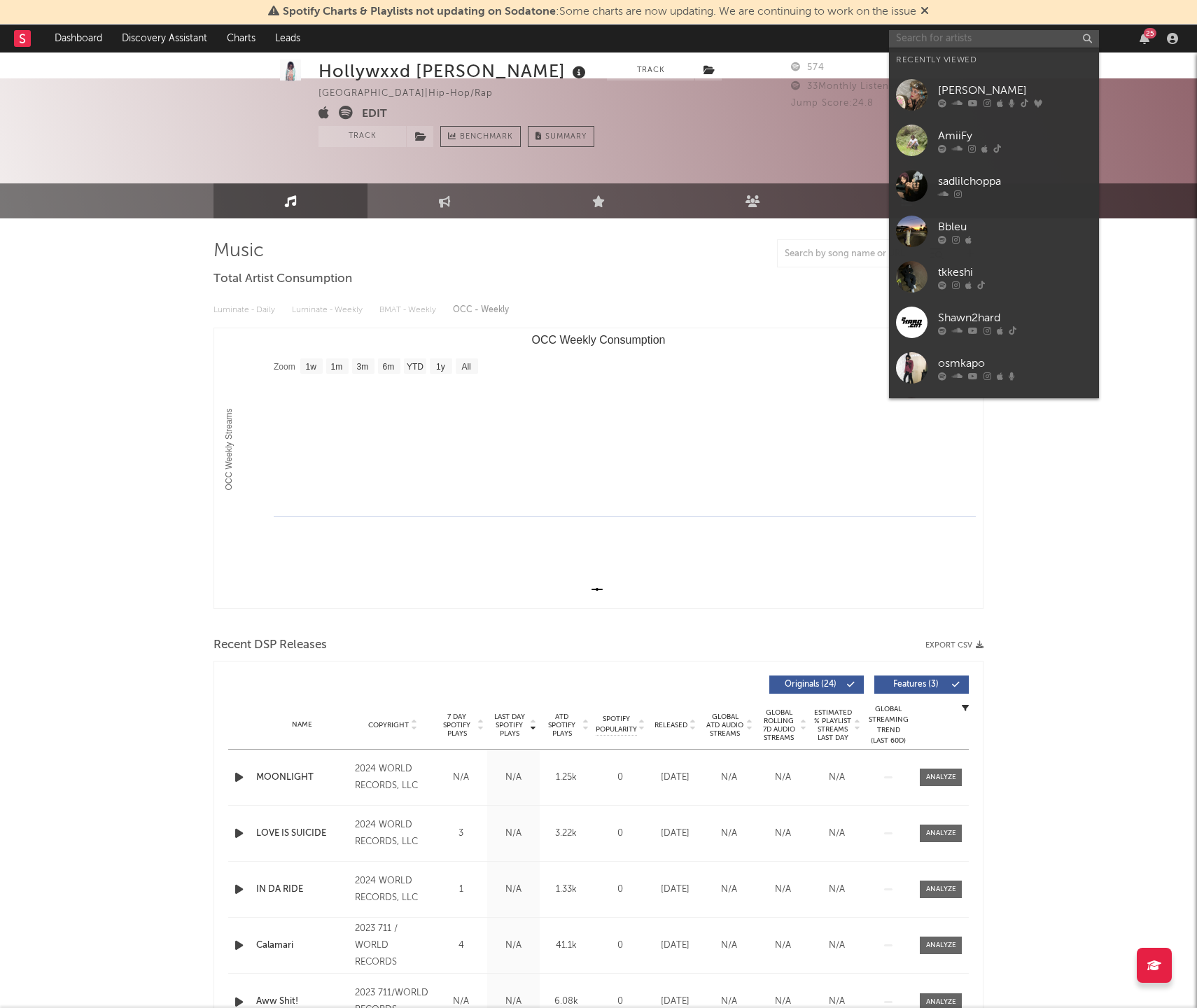
click at [1014, 33] on input "text" at bounding box center [994, 39] width 210 height 18
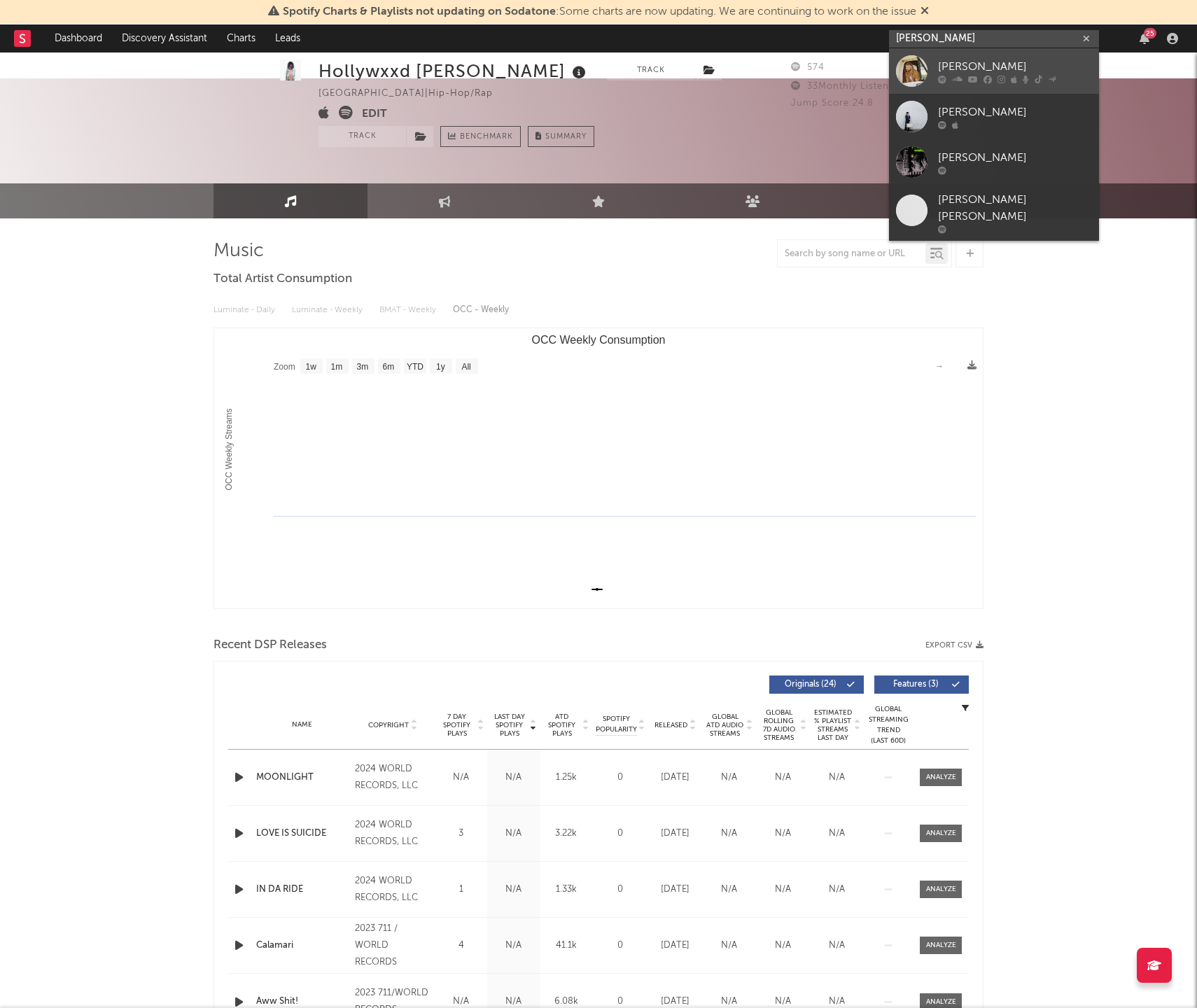
type input "kevin powers"
click at [1026, 58] on div "[PERSON_NAME]" at bounding box center [1014, 67] width 154 height 17
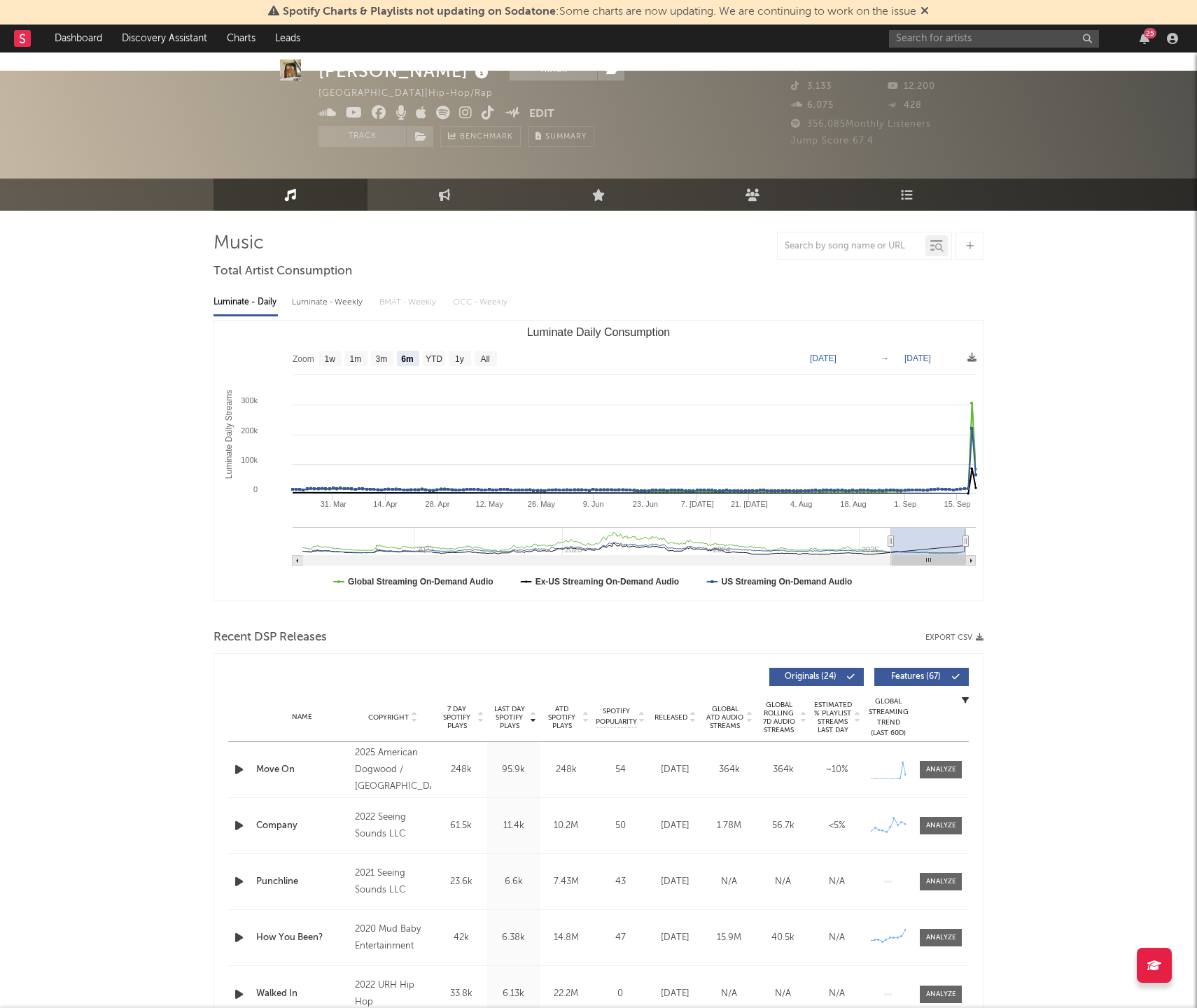
scroll to position [19, 0]
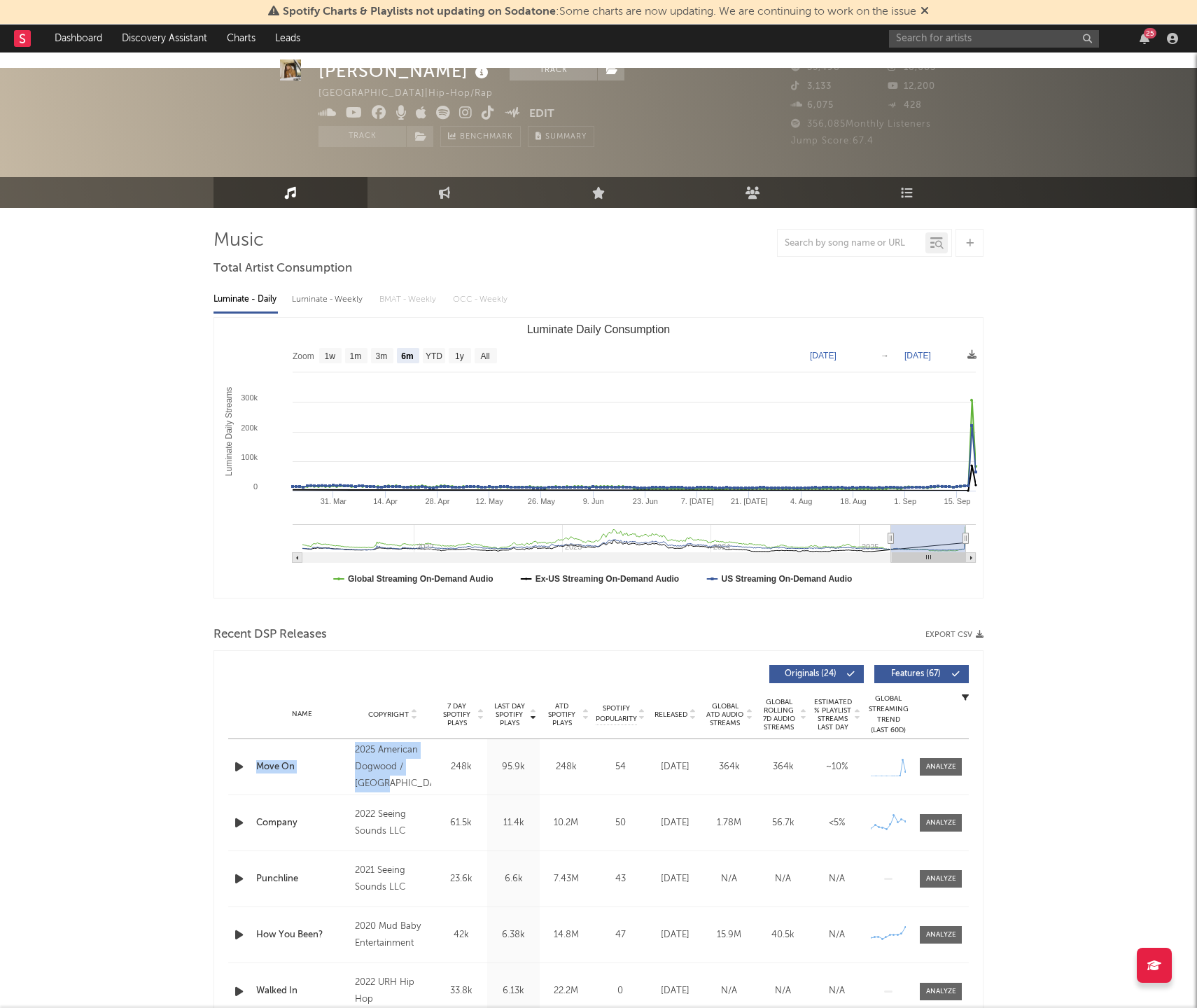
drag, startPoint x: 379, startPoint y: 747, endPoint x: 340, endPoint y: 721, distance: 46.9
click at [340, 739] on div "Name Move On Copyright 2025 American Dogwood / EMPIRE Label American Dogwood / …" at bounding box center [598, 766] width 740 height 55
click at [346, 739] on div "Name Move On Copyright 2025 American Dogwood / EMPIRE Label American Dogwood / …" at bounding box center [598, 766] width 740 height 55
drag, startPoint x: 351, startPoint y: 715, endPoint x: 388, endPoint y: 754, distance: 53.8
click at [388, 754] on div "Copyright 2025 American Dogwood / EMPIRE" at bounding box center [393, 767] width 84 height 50
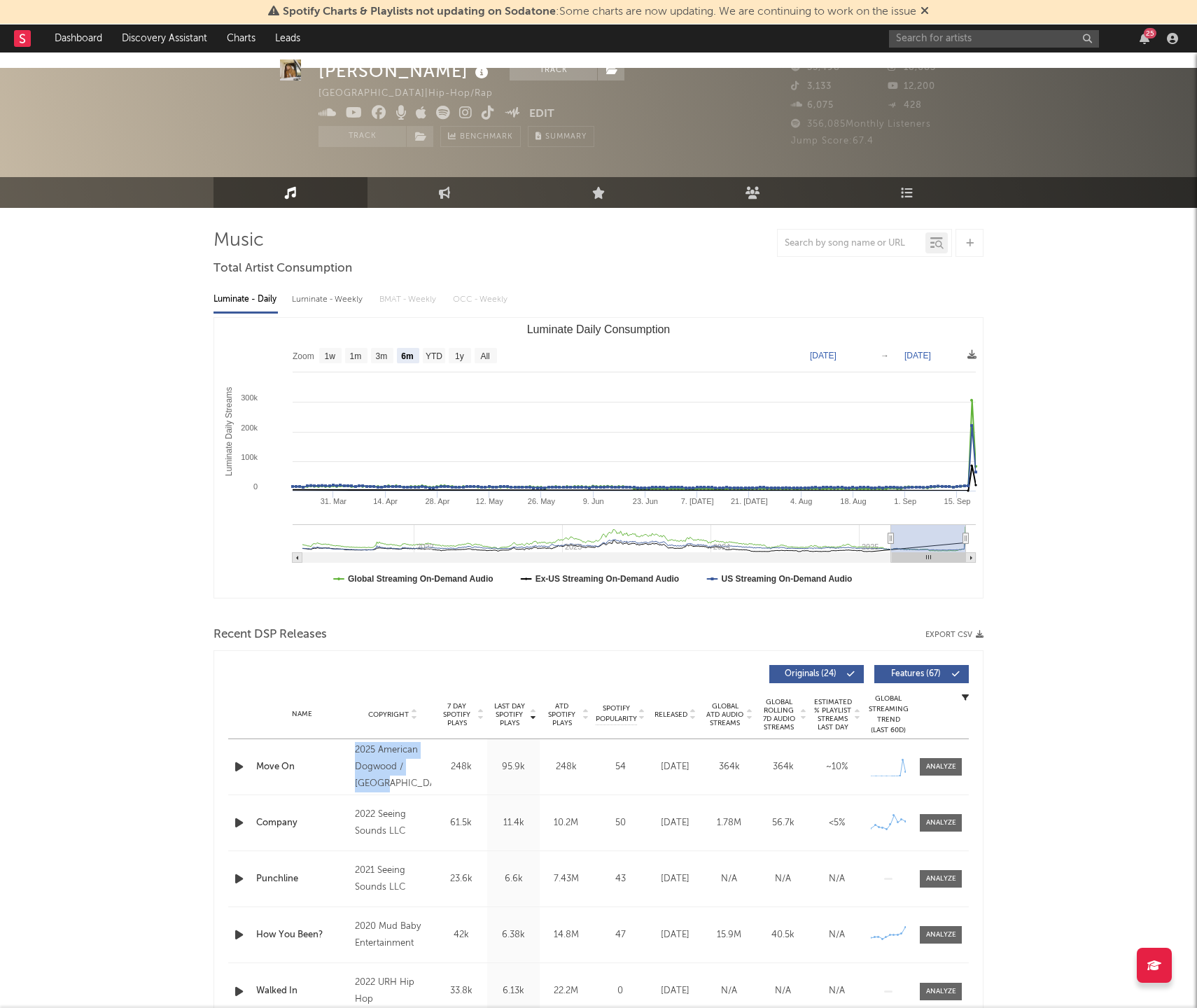
click at [448, 116] on icon at bounding box center [443, 113] width 14 height 14
click at [353, 351] on text "1m" at bounding box center [355, 356] width 12 height 10
select select "1m"
type input "2025-08-20"
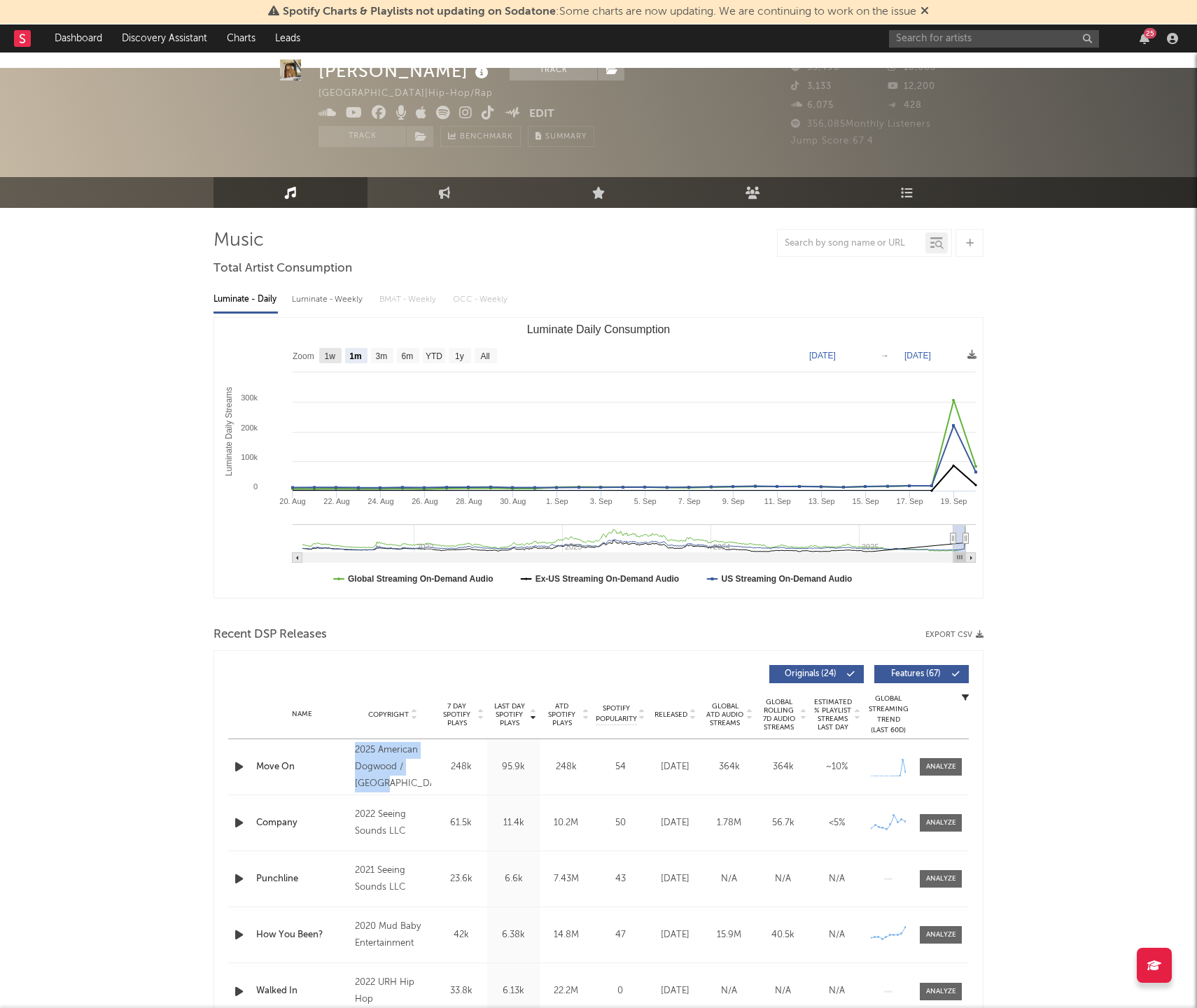
click at [337, 348] on rect "Luminate Daily Consumption" at bounding box center [330, 356] width 22 height 15
select select "1w"
type input "2025-09-14"
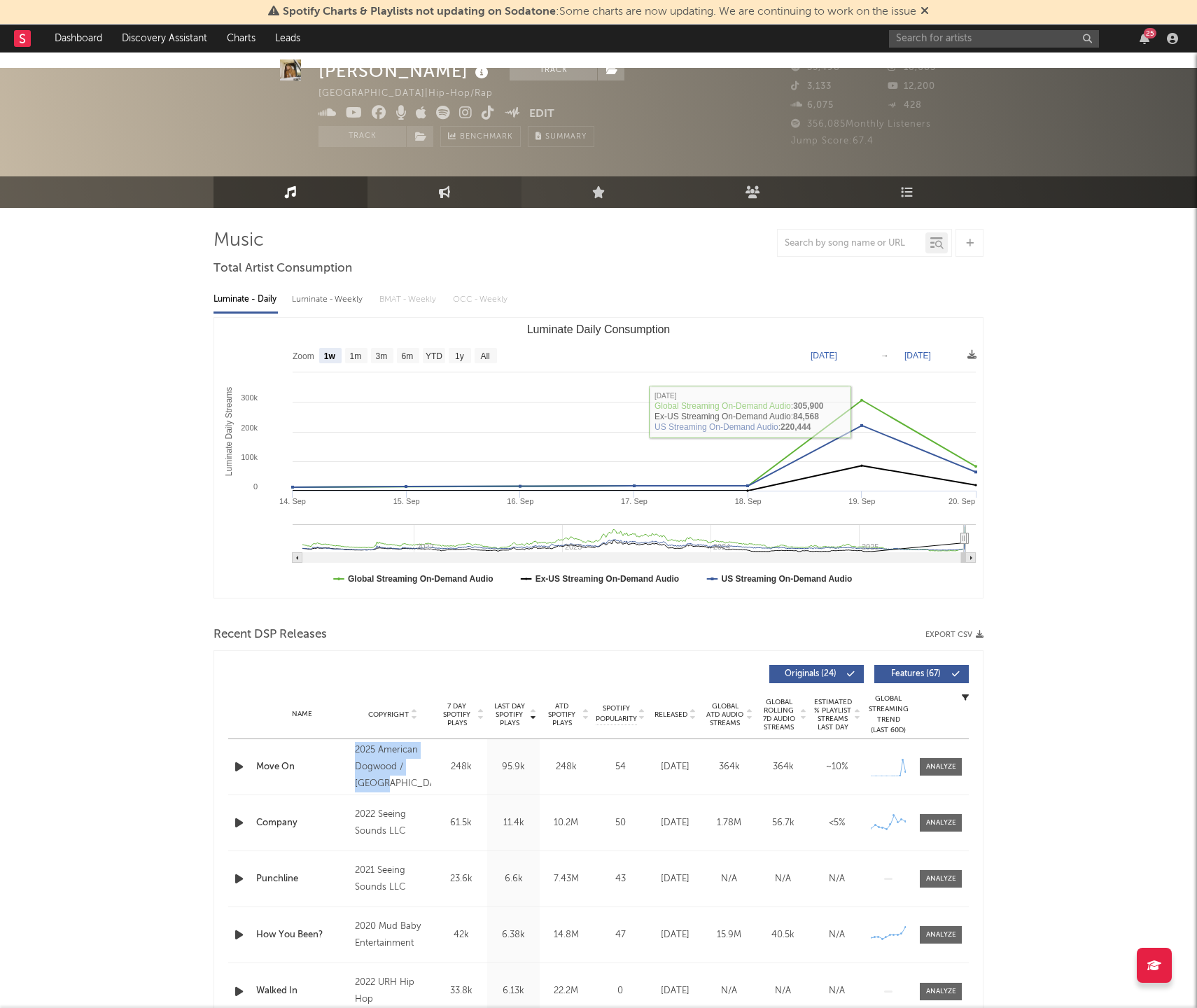
scroll to position [17, 0]
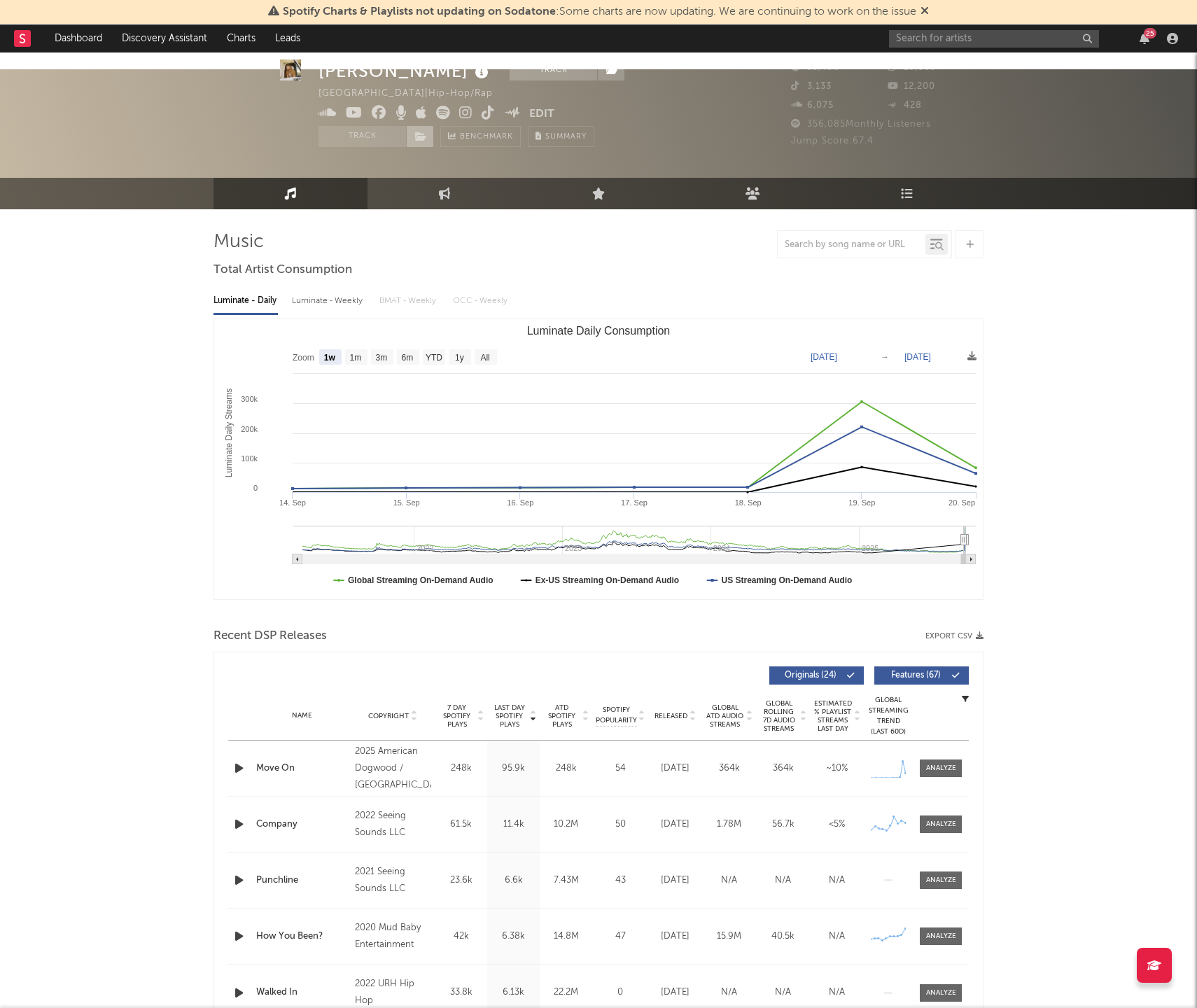
click at [422, 136] on icon at bounding box center [421, 136] width 12 height 10
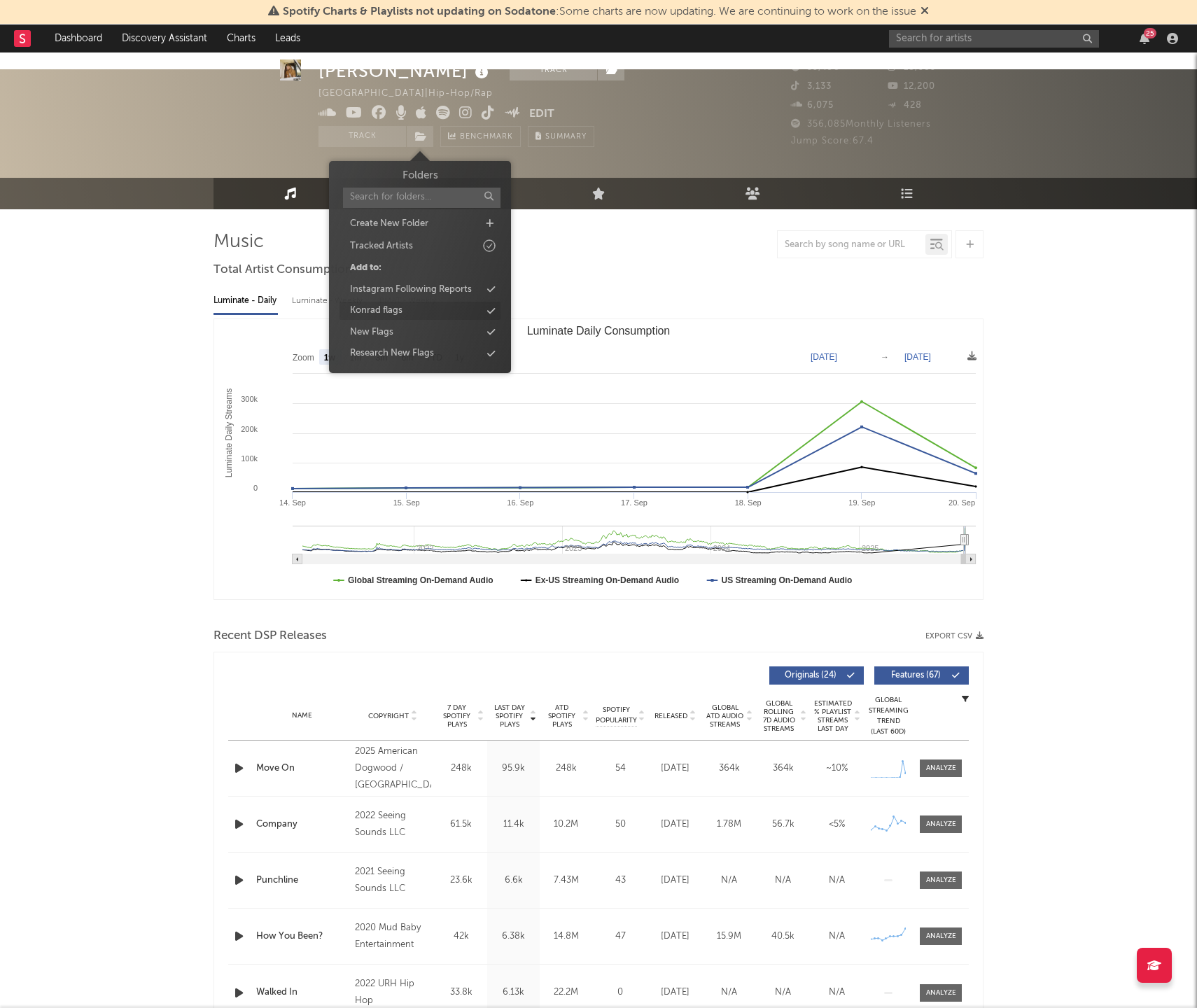
click at [425, 302] on div "Konrad flags" at bounding box center [420, 311] width 161 height 19
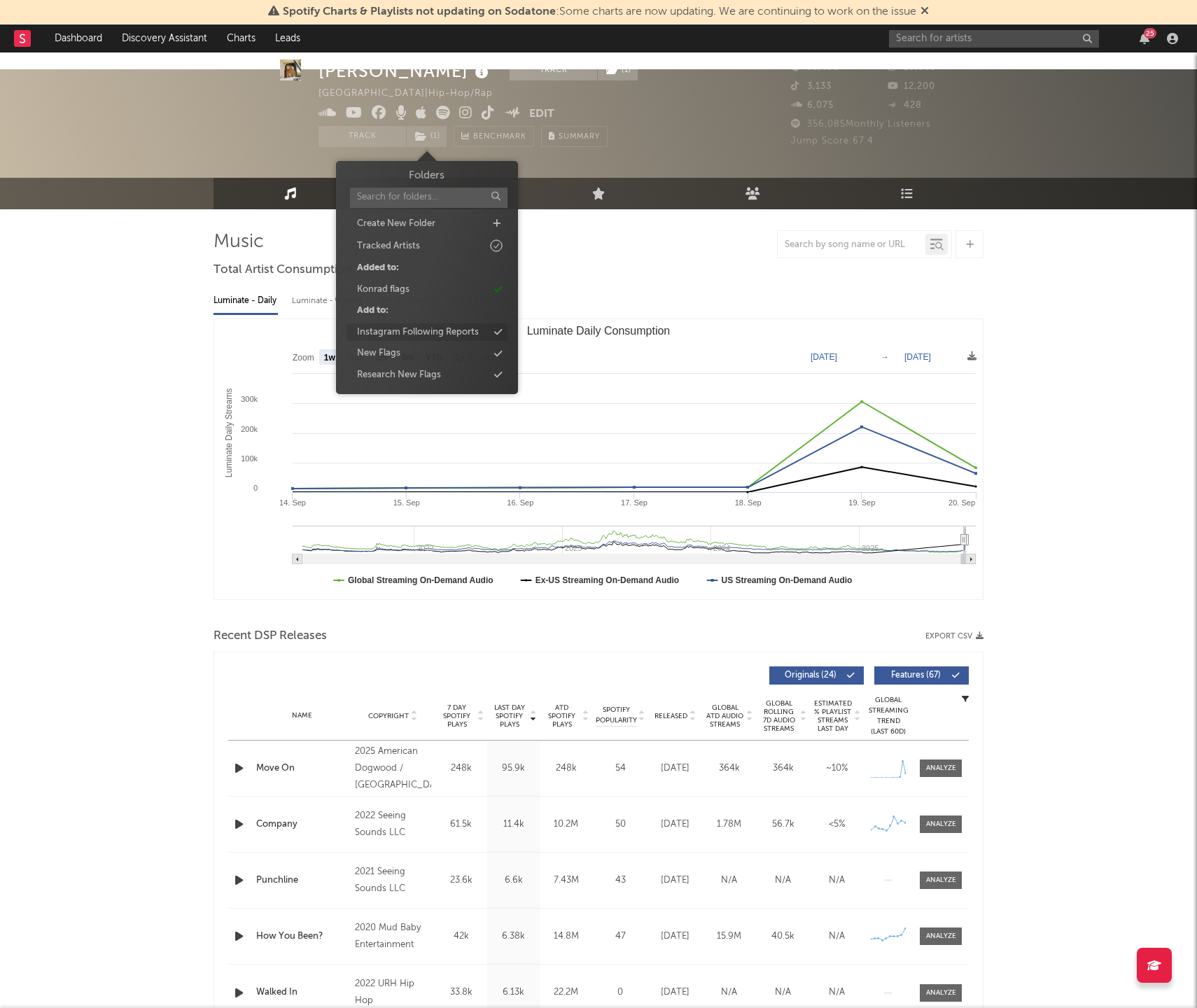
click at [433, 331] on div "Instagram Following Reports" at bounding box center [417, 333] width 121 height 14
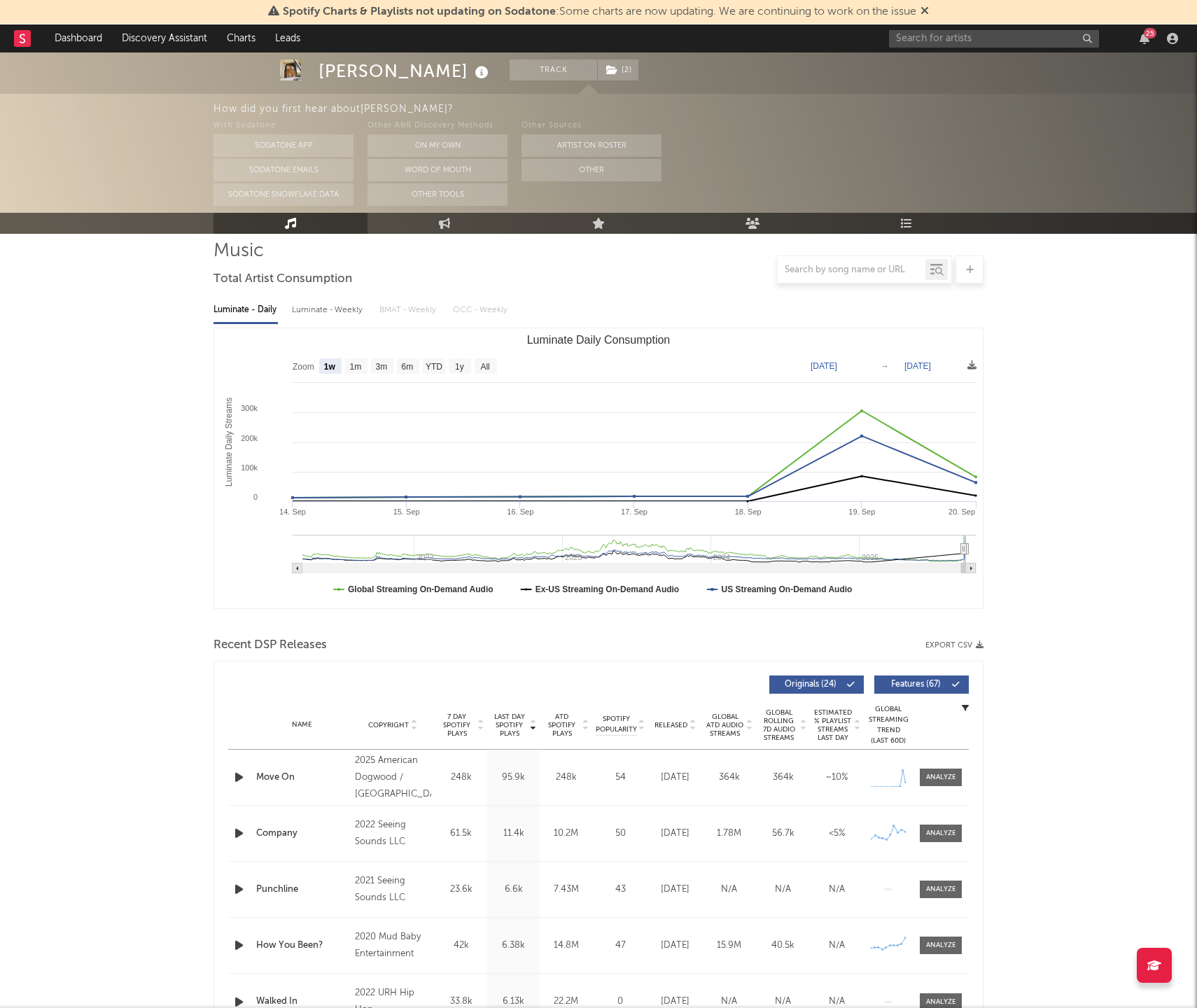
scroll to position [143, 0]
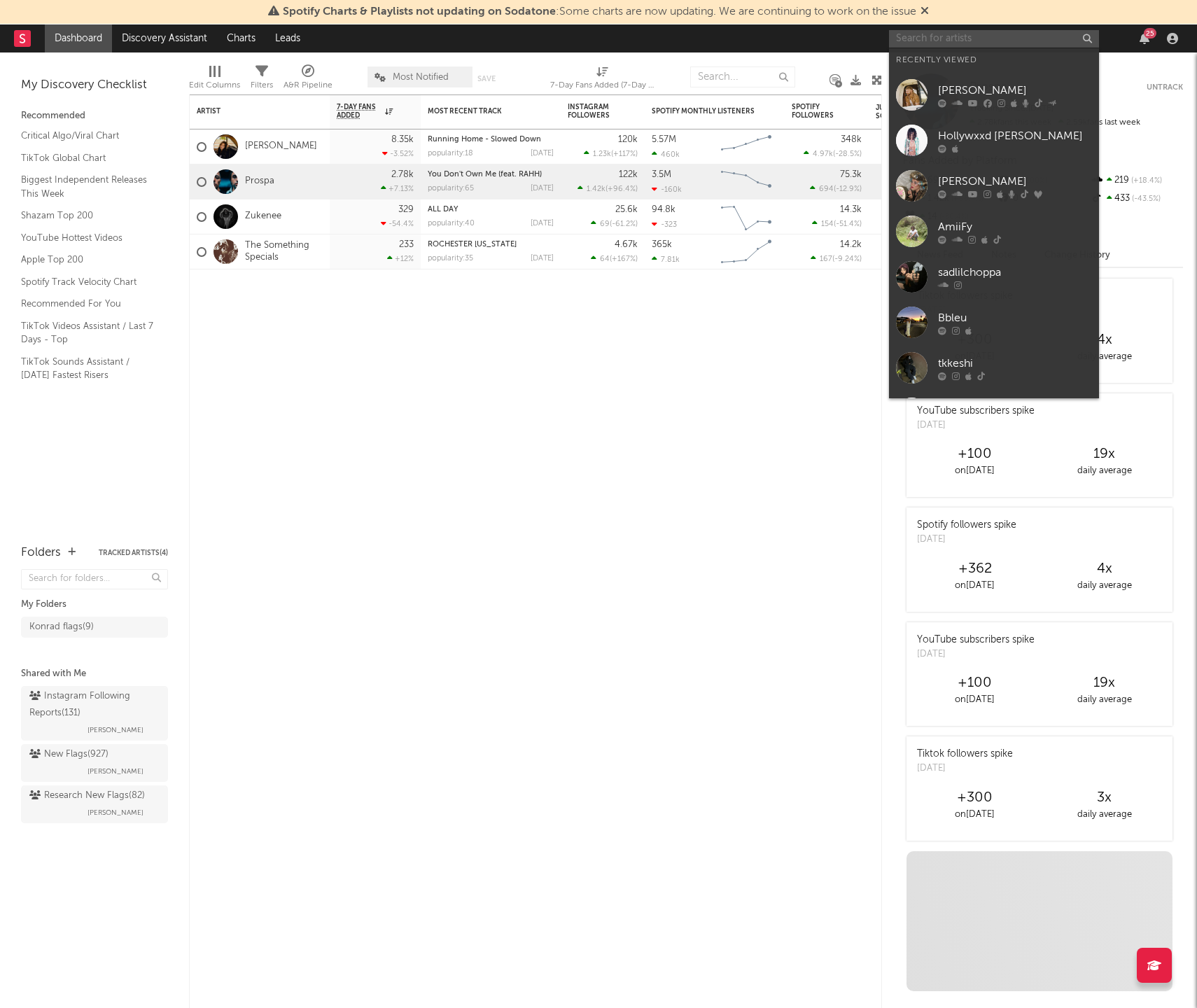
click at [939, 40] on input "text" at bounding box center [994, 39] width 210 height 18
paste input "[URL][DOMAIN_NAME] 2 [URL][DOMAIN_NAME], [URL][DOMAIN_NAME] [DATE]"
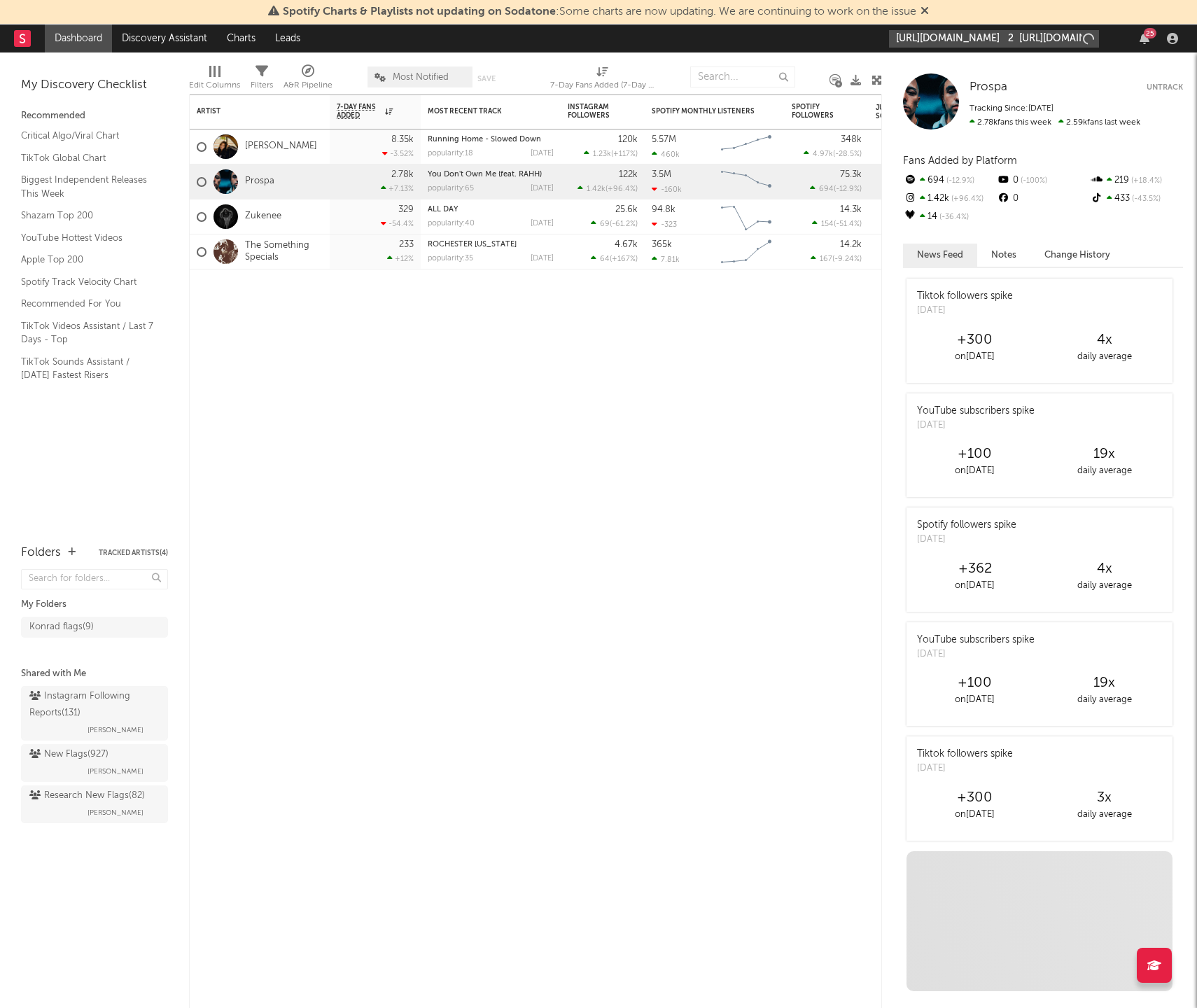
scroll to position [0, 721]
type input "[URL][DOMAIN_NAME] 2 [URL][DOMAIN_NAME], [URL][DOMAIN_NAME] [DATE]"
click at [946, 39] on input "[URL][DOMAIN_NAME] 2 [URL][DOMAIN_NAME], [URL][DOMAIN_NAME] [DATE]" at bounding box center [994, 39] width 210 height 18
drag, startPoint x: 898, startPoint y: 35, endPoint x: 807, endPoint y: 29, distance: 91.2
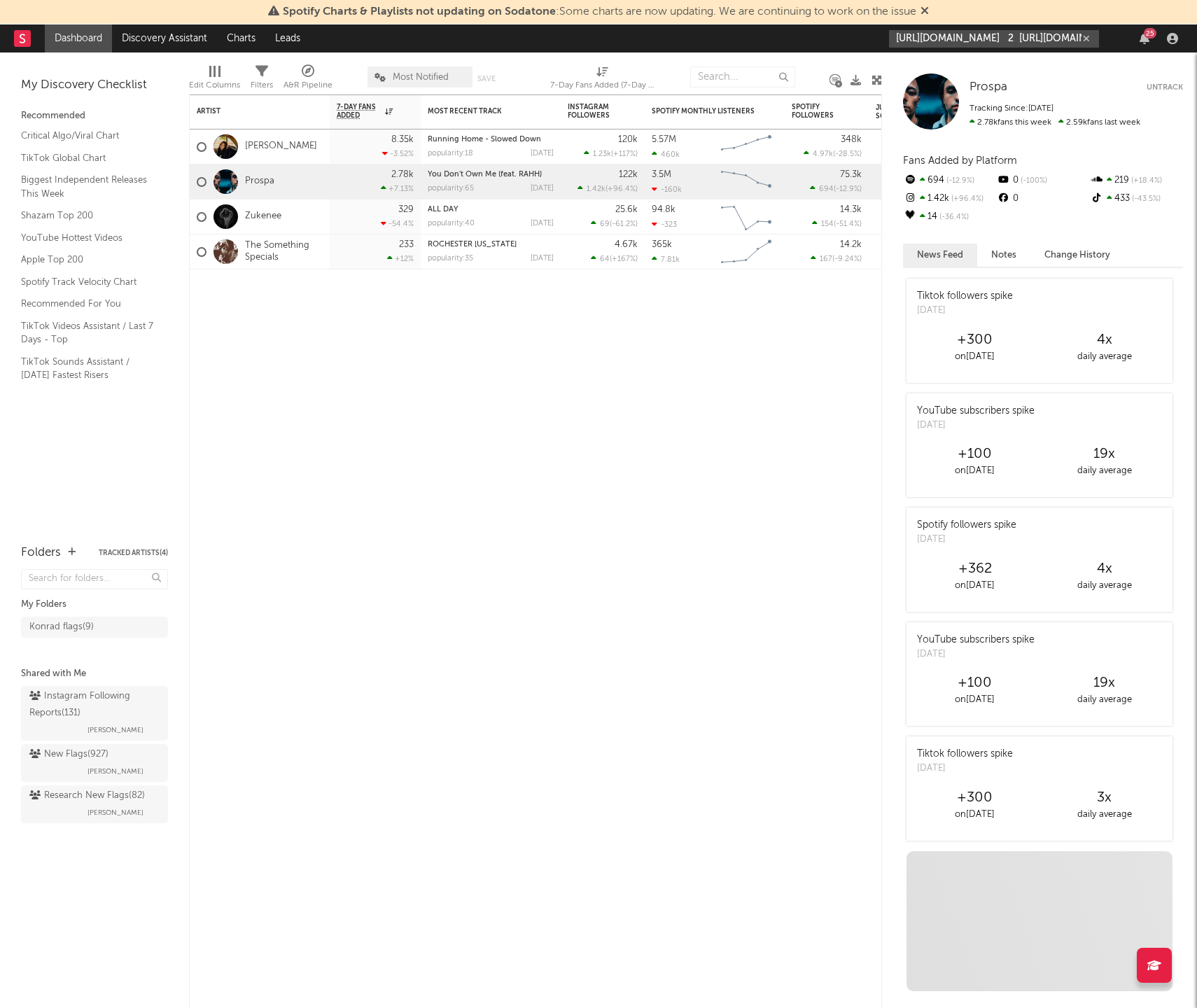
click at [807, 29] on nav "Dashboard Discovery Assistant Charts Leads [URL][DOMAIN_NAME] 2 [URL][DOMAIN_NA…" at bounding box center [598, 39] width 1197 height 28
click at [1078, 39] on input "[URL][DOMAIN_NAME] 2 [URL][DOMAIN_NAME], [URL][DOMAIN_NAME] [DATE]" at bounding box center [994, 39] width 210 height 18
drag, startPoint x: 1079, startPoint y: 38, endPoint x: 1126, endPoint y: 48, distance: 48.1
click at [1145, 48] on div "[URL][DOMAIN_NAME] 2 [URL][DOMAIN_NAME], [URL][DOMAIN_NAME] [DATE] 25" at bounding box center [1036, 39] width 294 height 28
click at [1081, 40] on button "button" at bounding box center [1086, 39] width 11 height 13
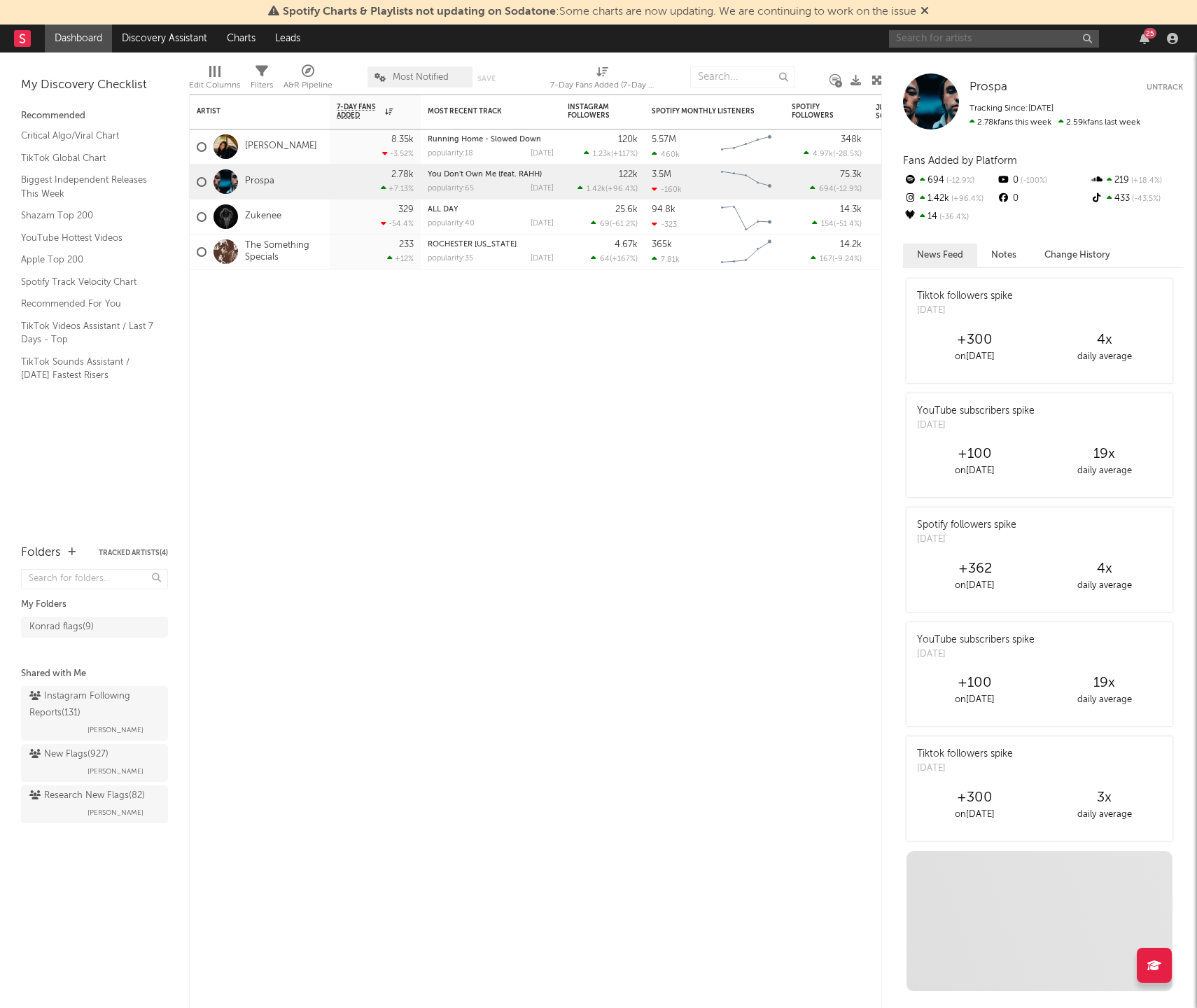
type input "b"
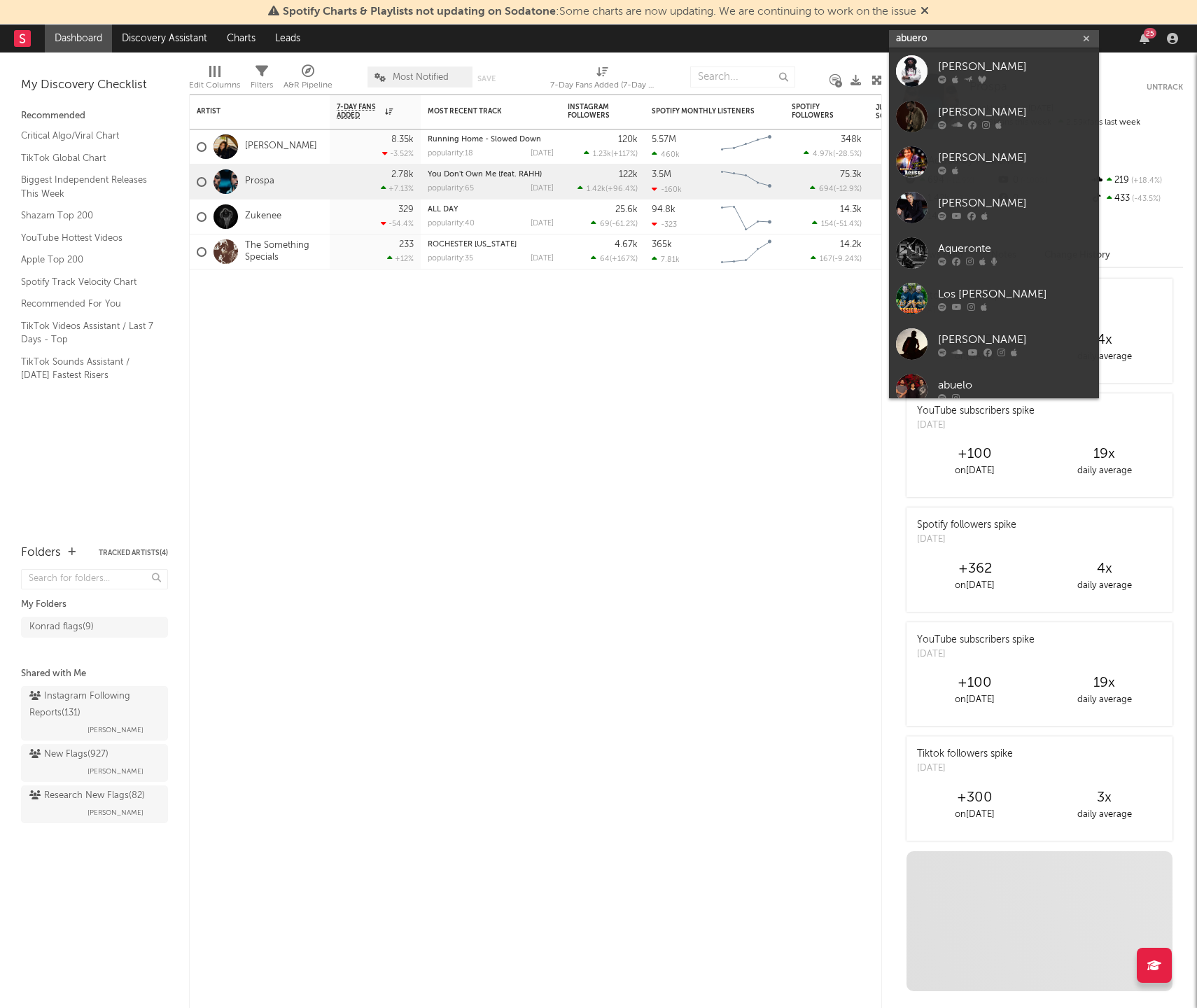
type input "abuero"
click at [1085, 41] on icon "button" at bounding box center [1086, 39] width 7 height 9
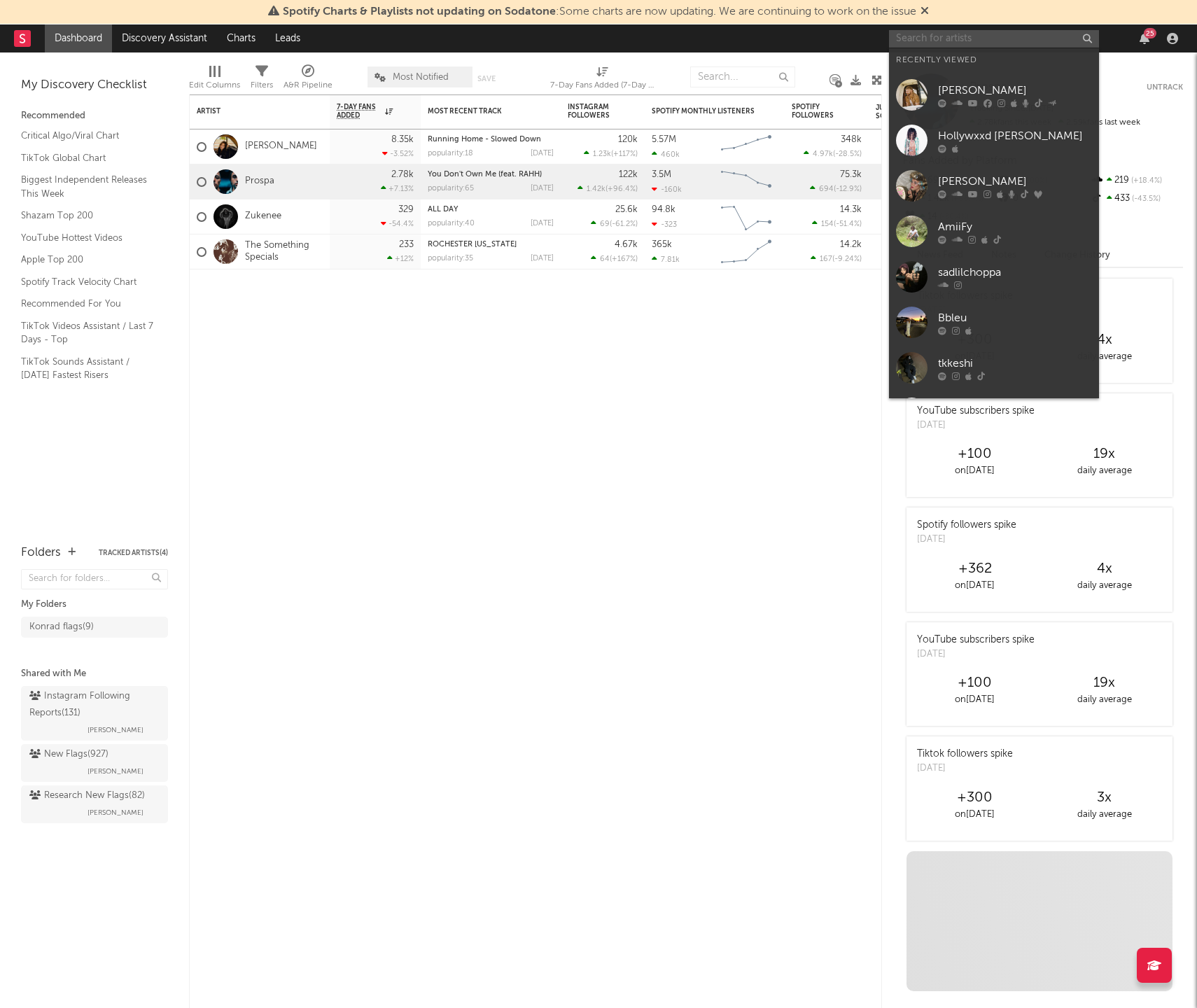
paste input "https://www.instagram.com/abreuniko_"
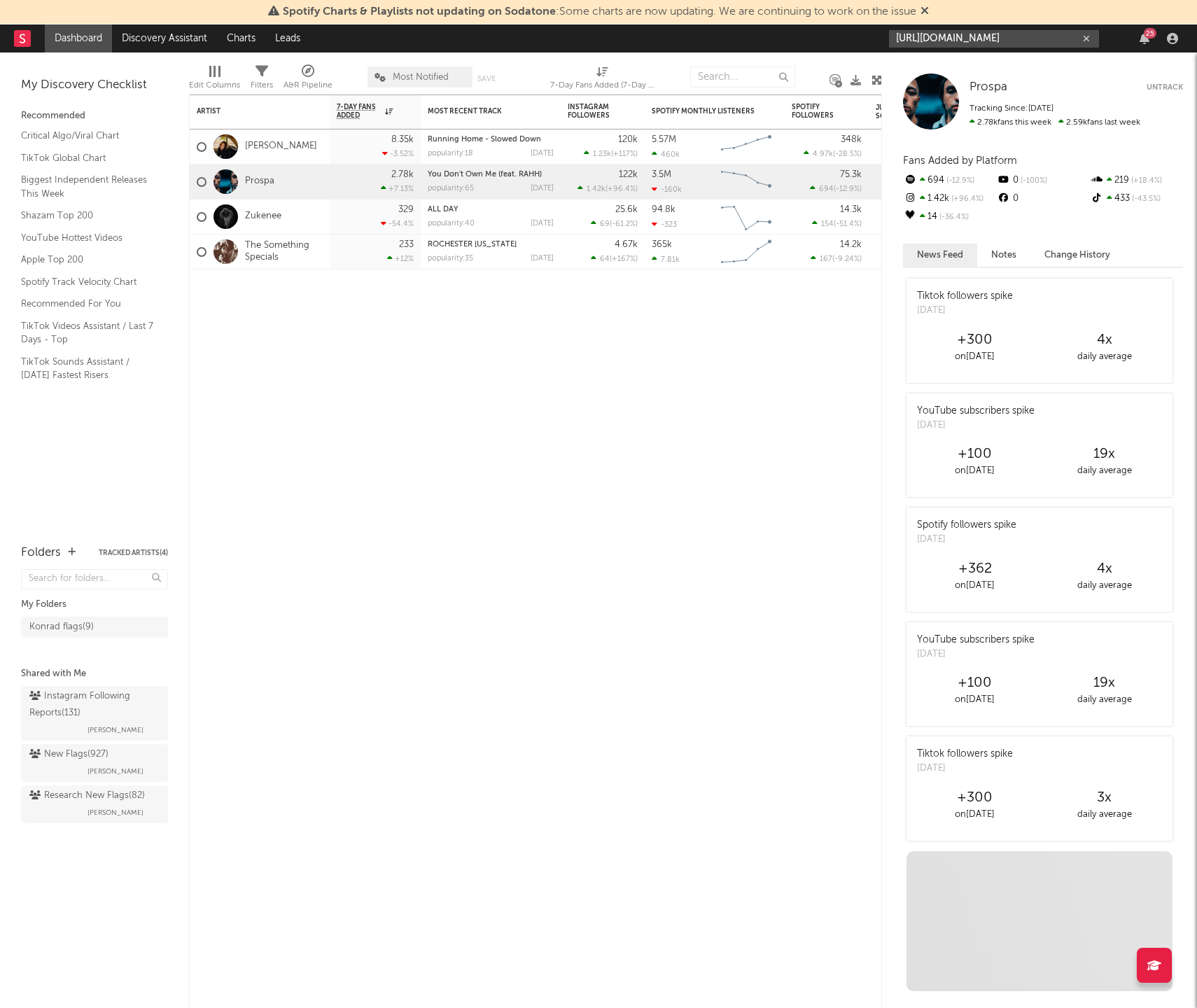
click at [1007, 39] on input "https://www.instagram.com/abreuniko_" at bounding box center [994, 39] width 210 height 18
type input "https://www.instagram.com/abreuniko_"
click at [1000, 64] on div "abreuniko_" at bounding box center [1014, 71] width 154 height 17
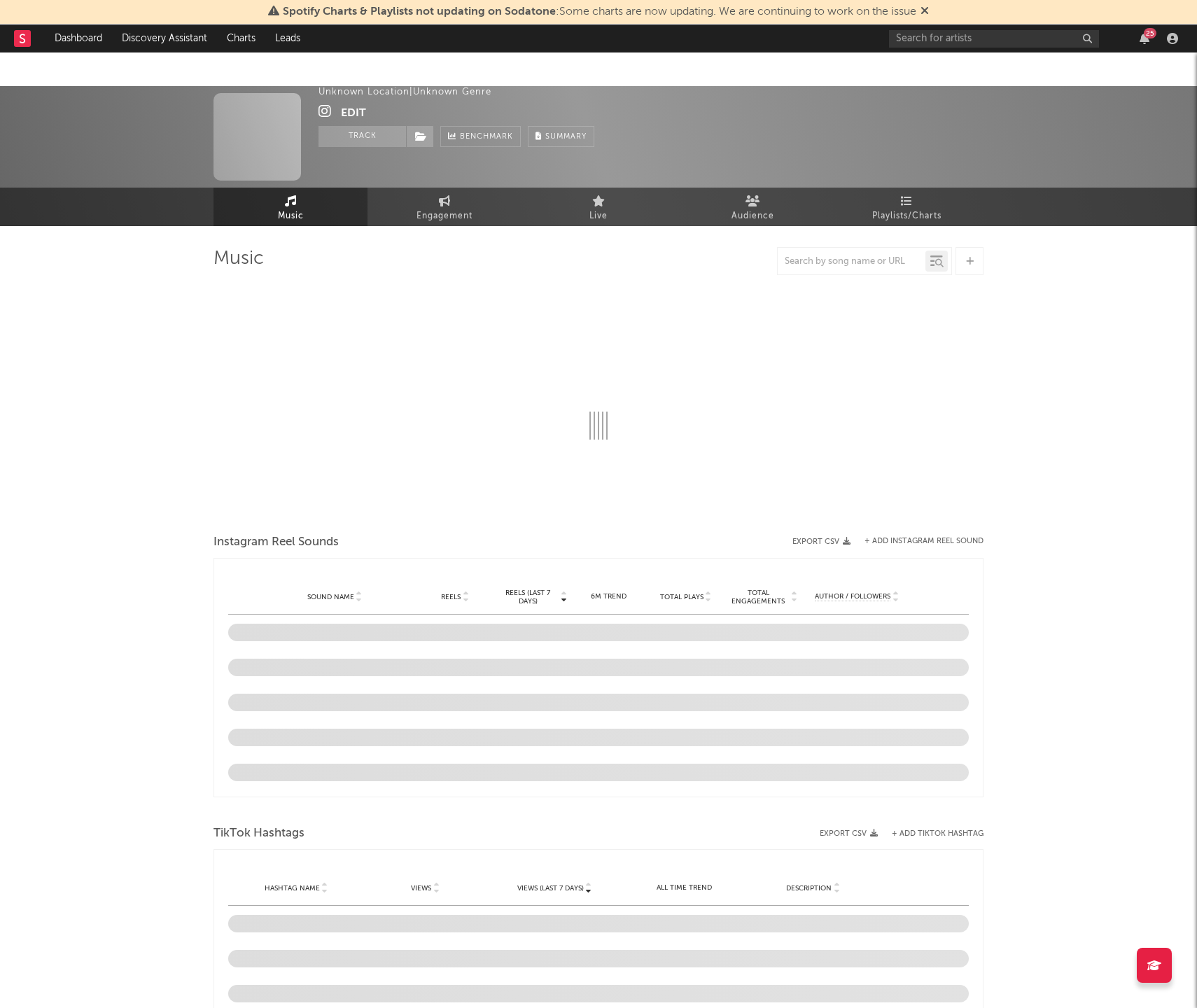
select select "1w"
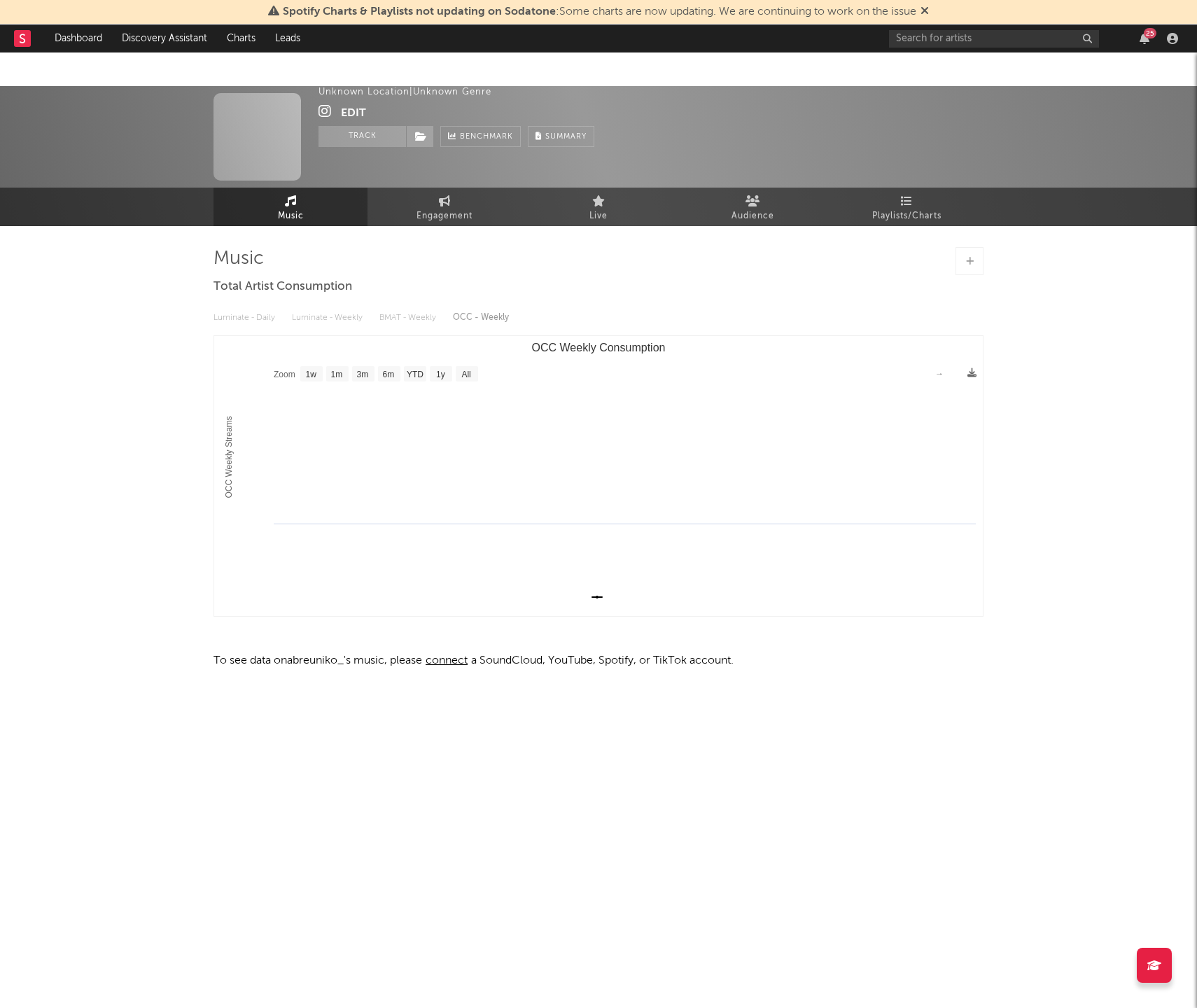
click at [355, 109] on button "Edit" at bounding box center [354, 113] width 26 height 18
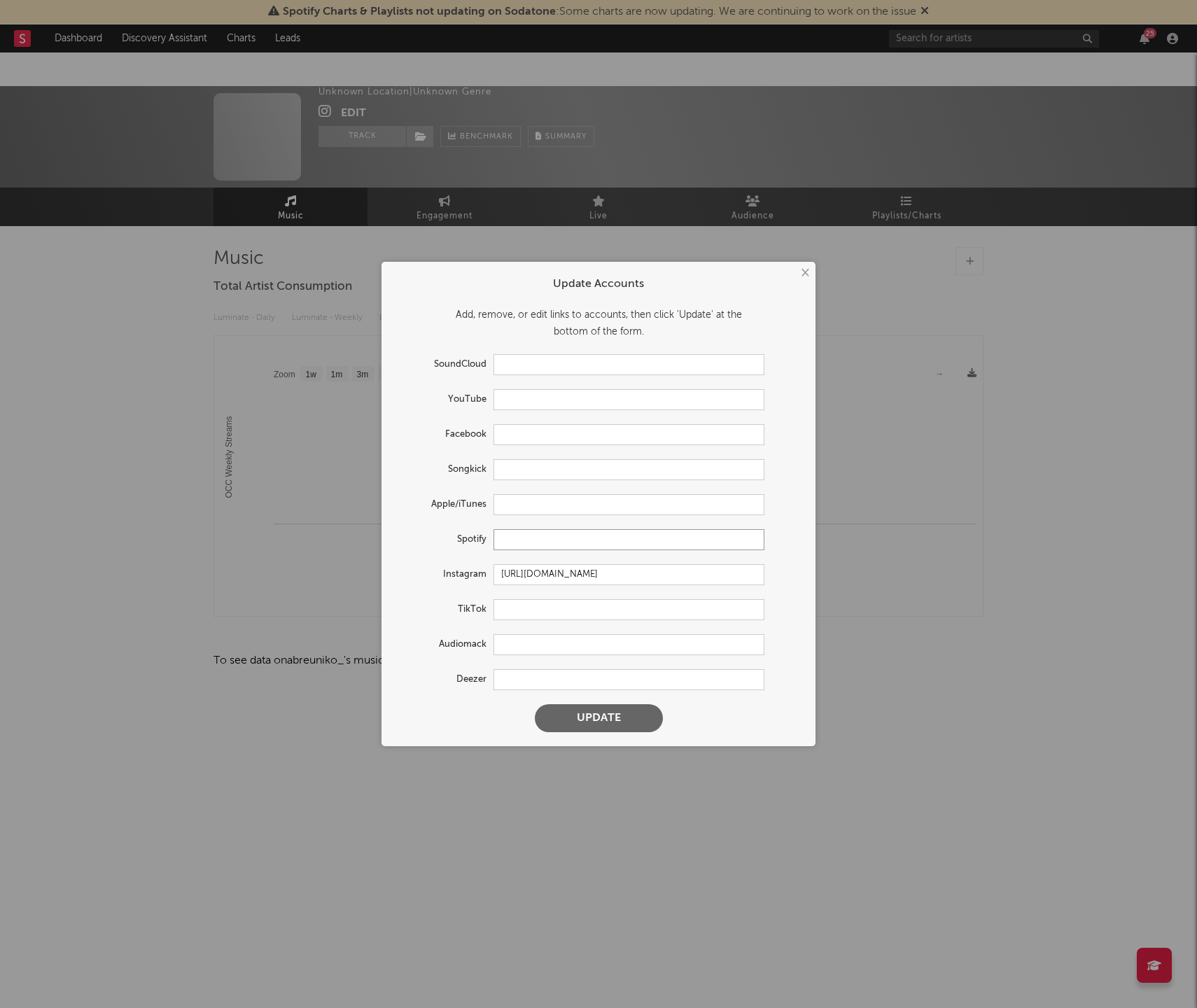
drag, startPoint x: 532, startPoint y: 538, endPoint x: 541, endPoint y: 555, distance: 19.2
click at [532, 538] on input "text" at bounding box center [629, 539] width 271 height 21
paste input "https://open.spotify.com/artist/28YtiqvbcI6TJvdixfvyI4?si=UbVUZ19BTBeHZSlHU7sIqA"
type input "https://open.spotify.com/artist/28YtiqvbcI6TJvdixfvyI4?si=UbVUZ19BTBeHZSlHU7sIqA"
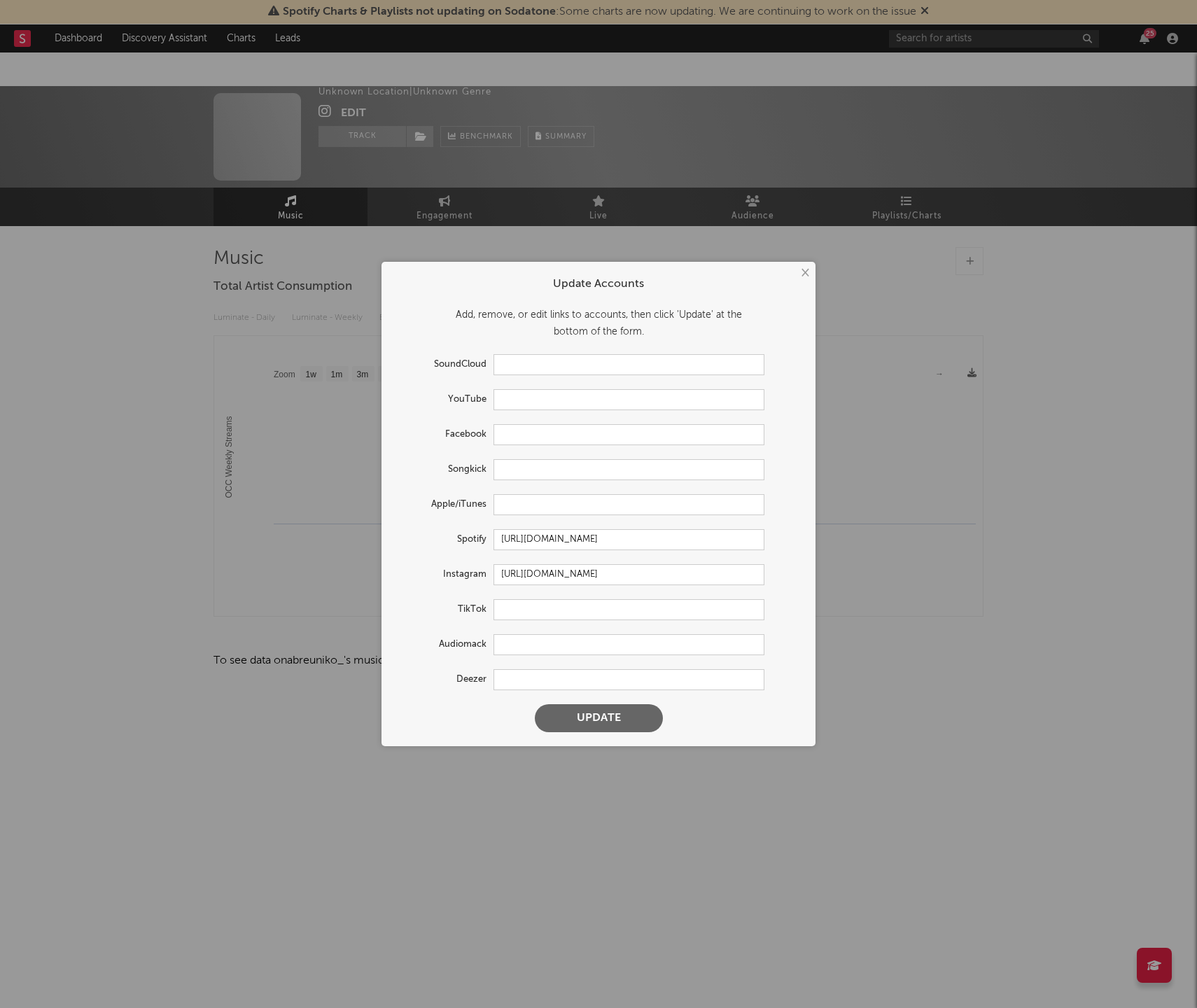
scroll to position [0, 0]
click at [609, 711] on button "Update" at bounding box center [599, 718] width 128 height 28
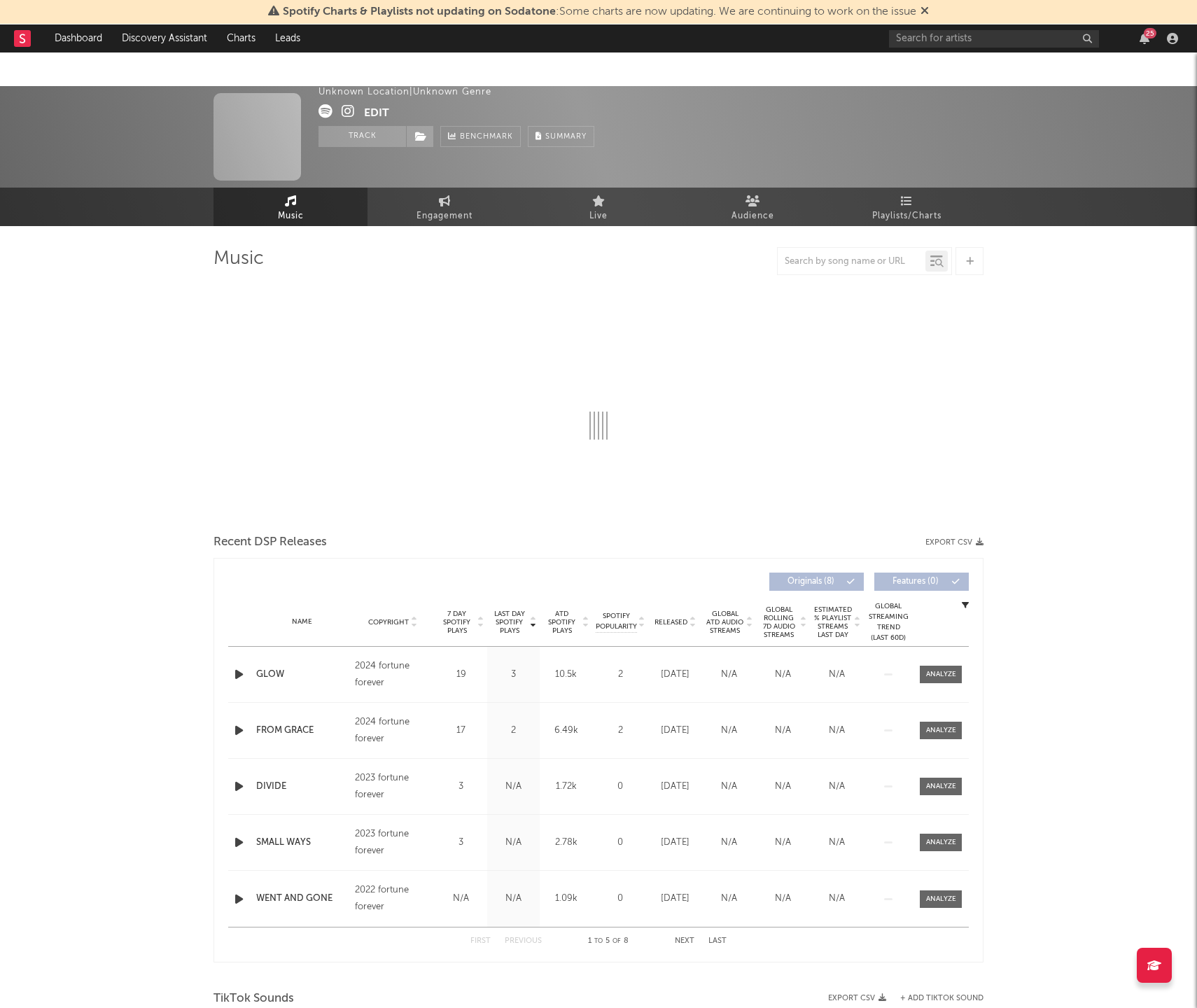
select select "1w"
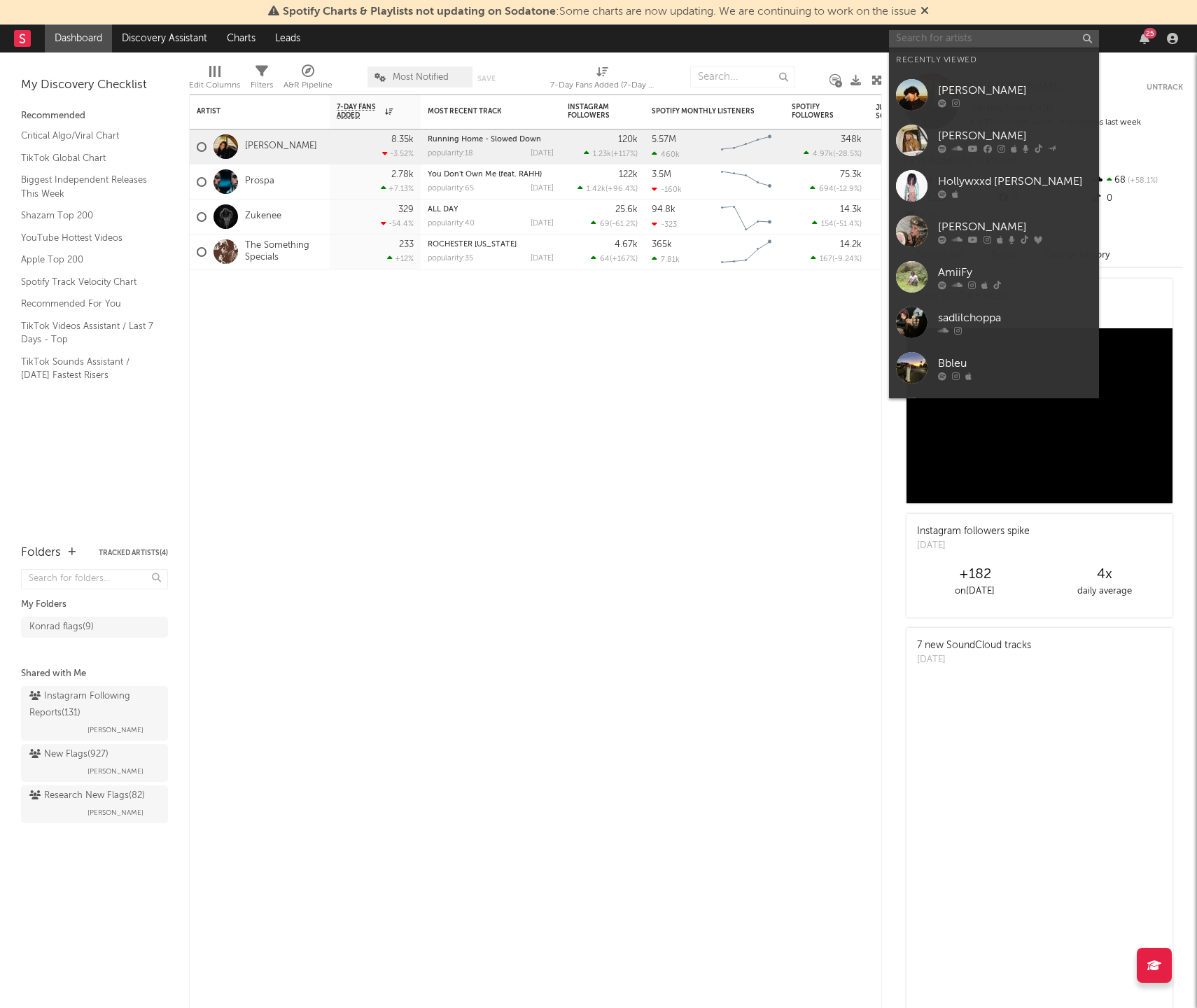
click at [948, 40] on input "text" at bounding box center [994, 39] width 210 height 18
paste input "[URL][DOMAIN_NAME]"
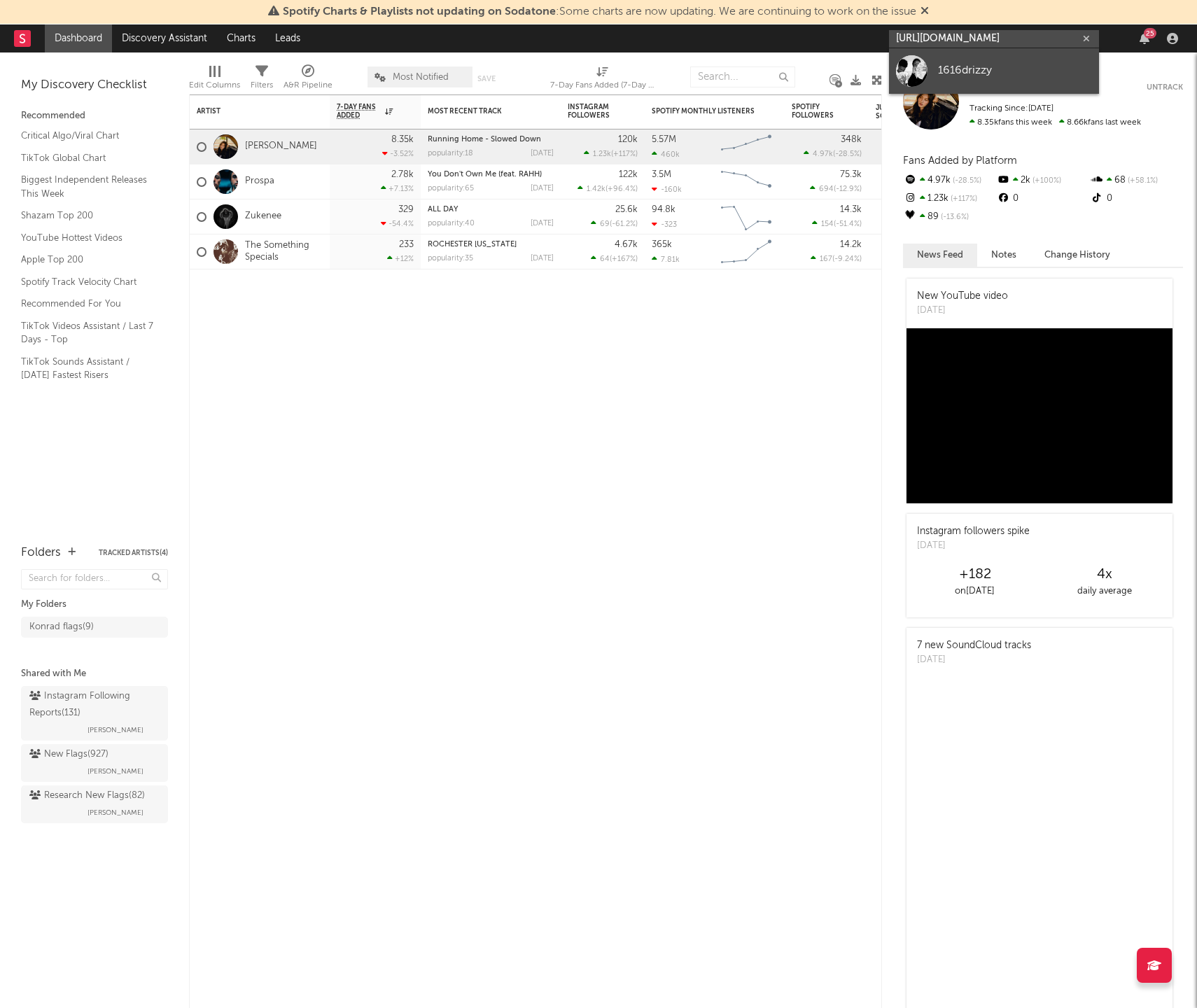
type input "[URL][DOMAIN_NAME]"
click at [1006, 61] on link "1616drizzy" at bounding box center [994, 70] width 210 height 46
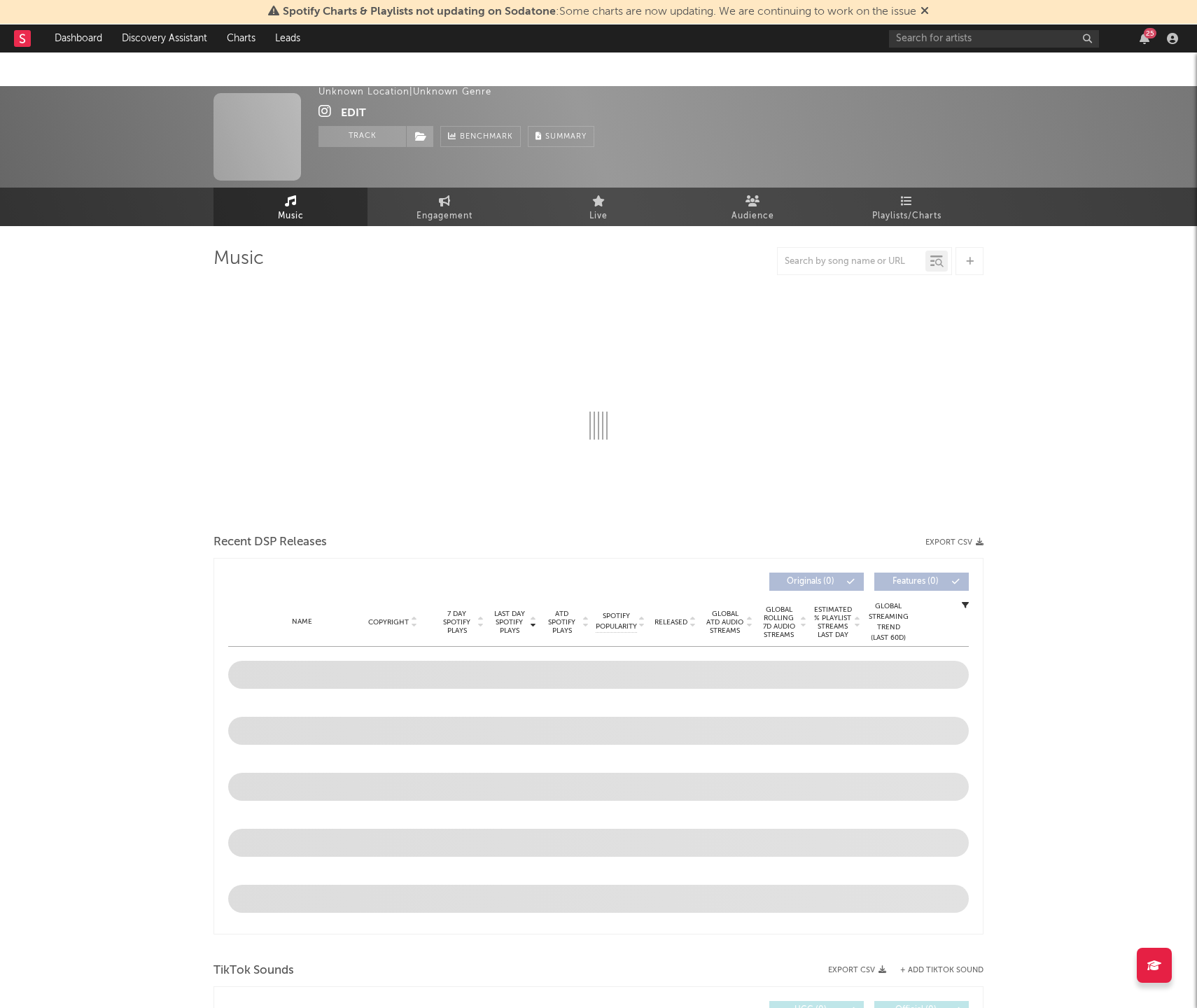
select select "1w"
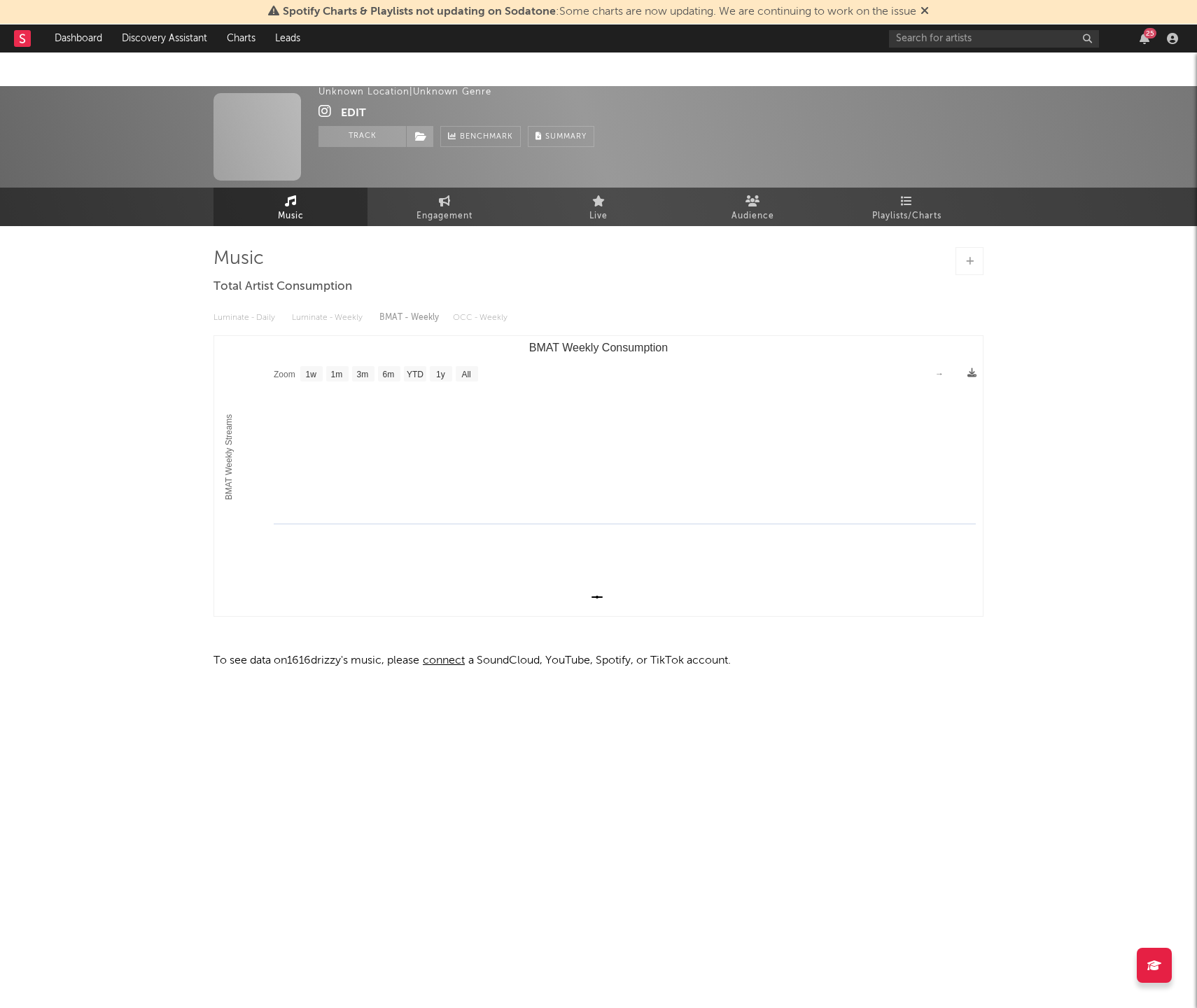
click at [350, 113] on button "Edit" at bounding box center [354, 113] width 26 height 18
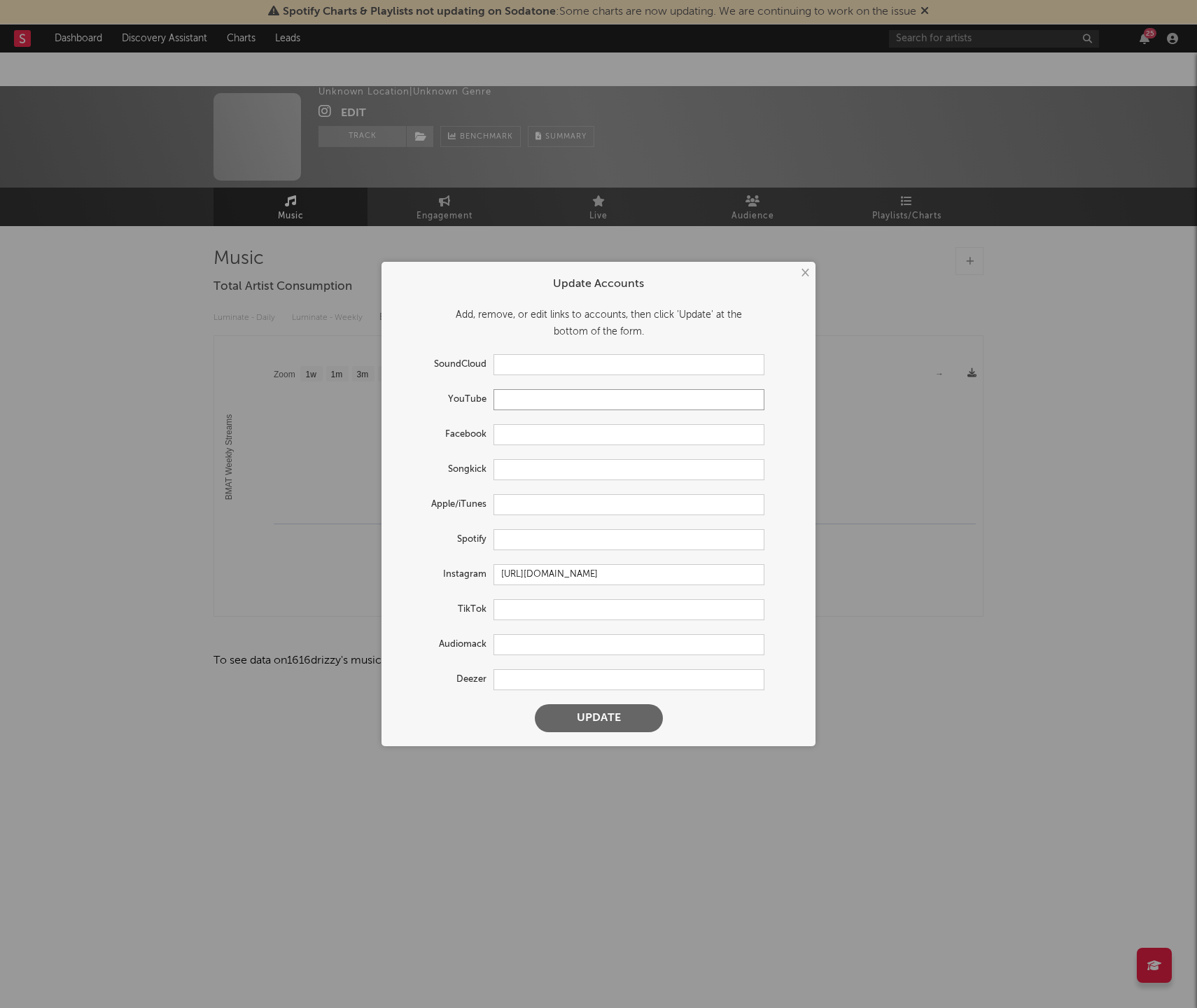
drag, startPoint x: 534, startPoint y: 399, endPoint x: 552, endPoint y: 441, distance: 45.7
click at [534, 401] on input "text" at bounding box center [629, 399] width 271 height 21
paste input "[URL][DOMAIN_NAME]"
type input "[URL][DOMAIN_NAME]"
click at [624, 716] on button "Update" at bounding box center [599, 718] width 128 height 28
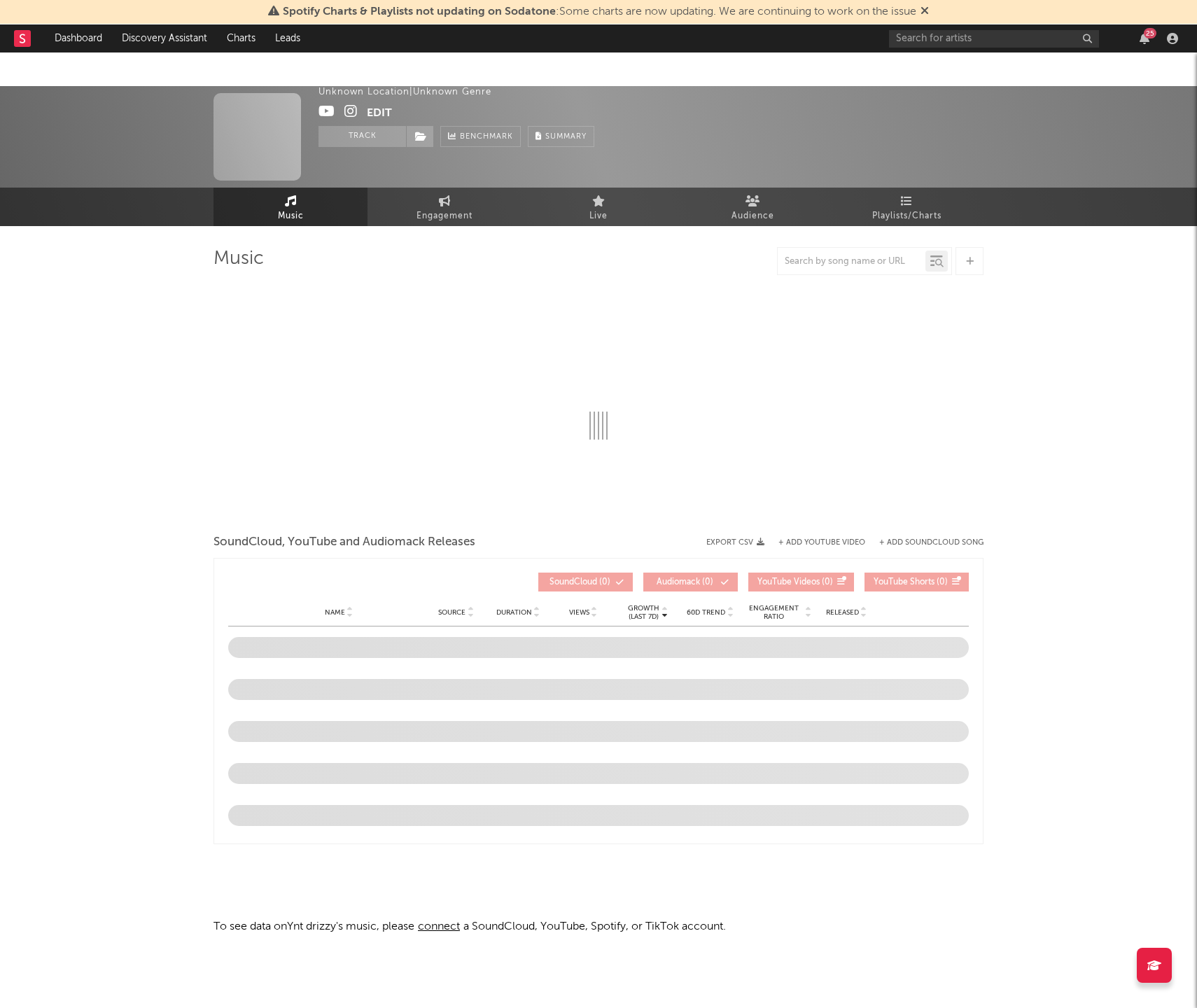
select select "1w"
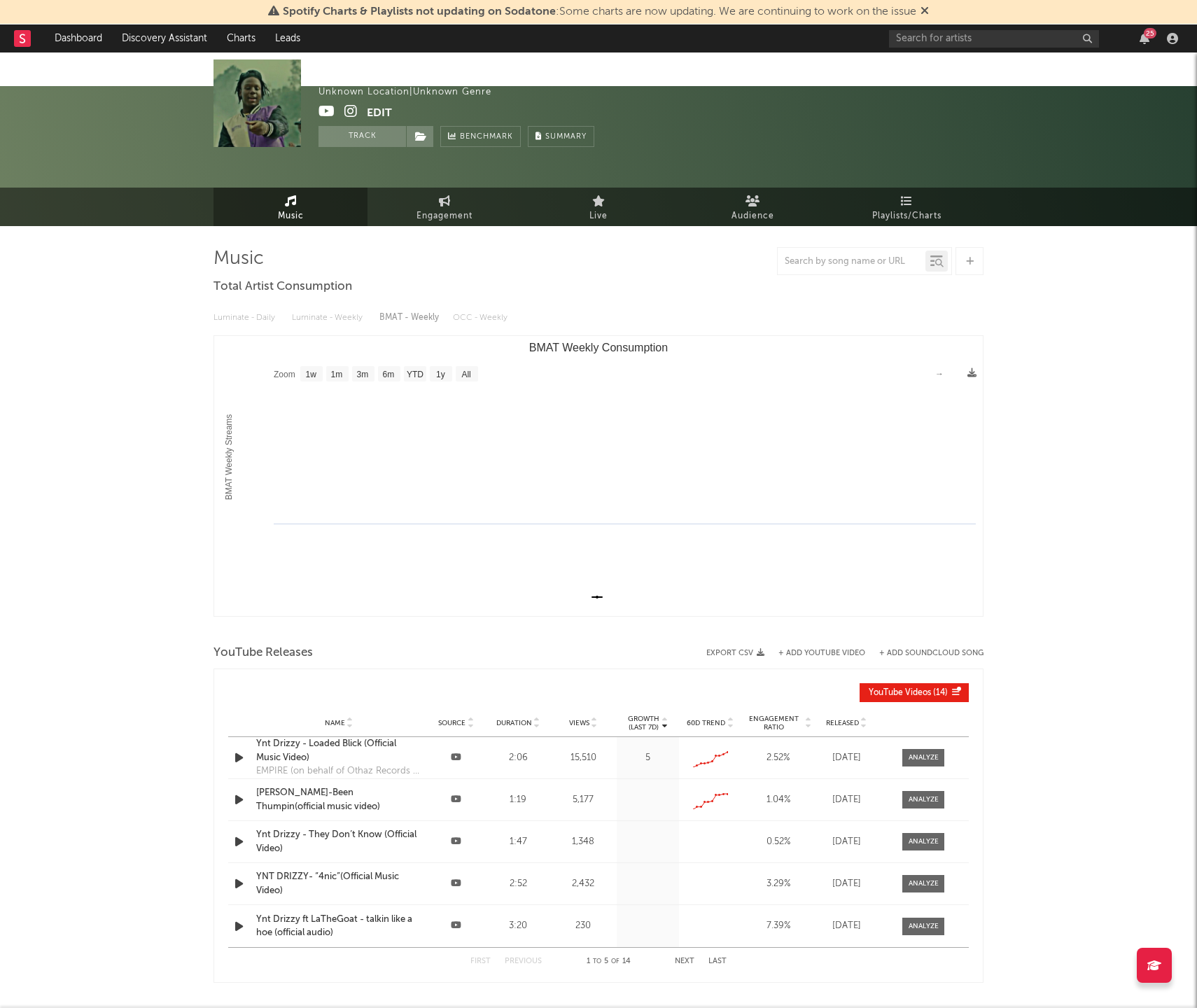
drag, startPoint x: 889, startPoint y: 132, endPoint x: 900, endPoint y: 149, distance: 20.2
click at [890, 132] on div "7,134 420" at bounding box center [887, 136] width 193 height 87
click at [952, 41] on input "text" at bounding box center [994, 39] width 210 height 18
paste input "https://www.instagram.com/4b_liltake"
click at [982, 43] on input "https://www.instagram.com/4b_liltake" at bounding box center [994, 39] width 210 height 18
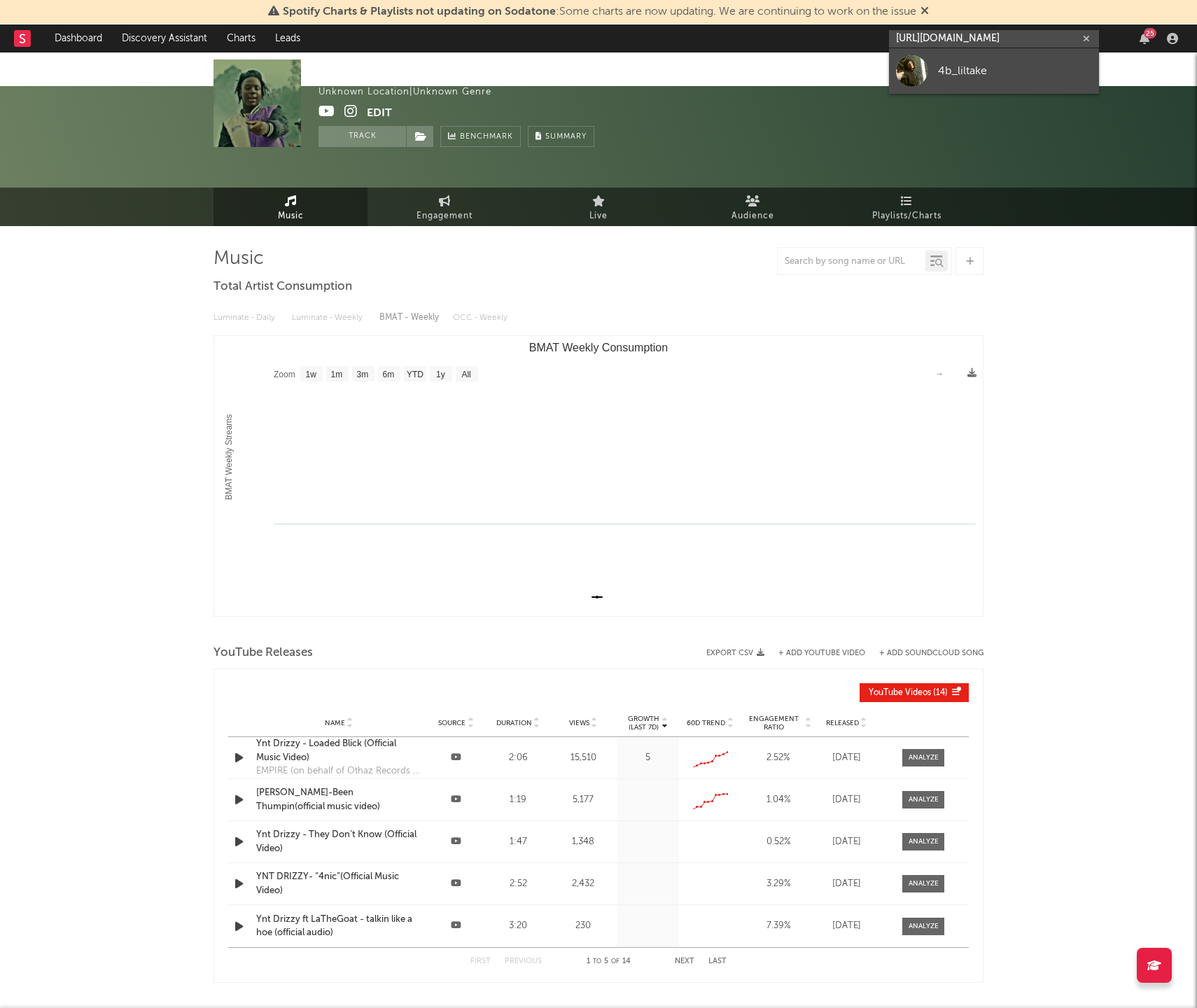
type input "https://www.instagram.com/4b_liltake"
click at [940, 73] on div "4b_liltake" at bounding box center [1014, 71] width 154 height 17
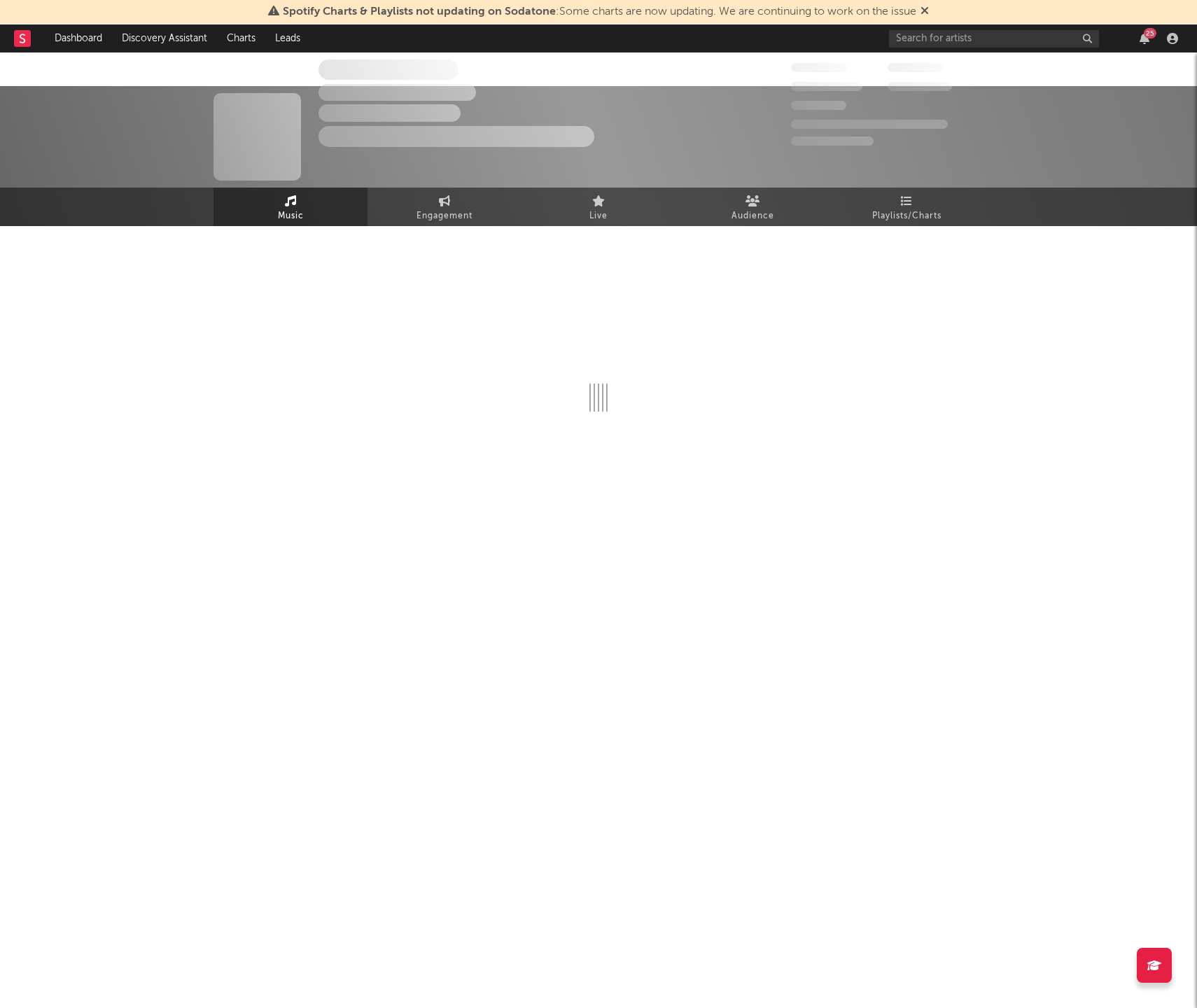
select select "1w"
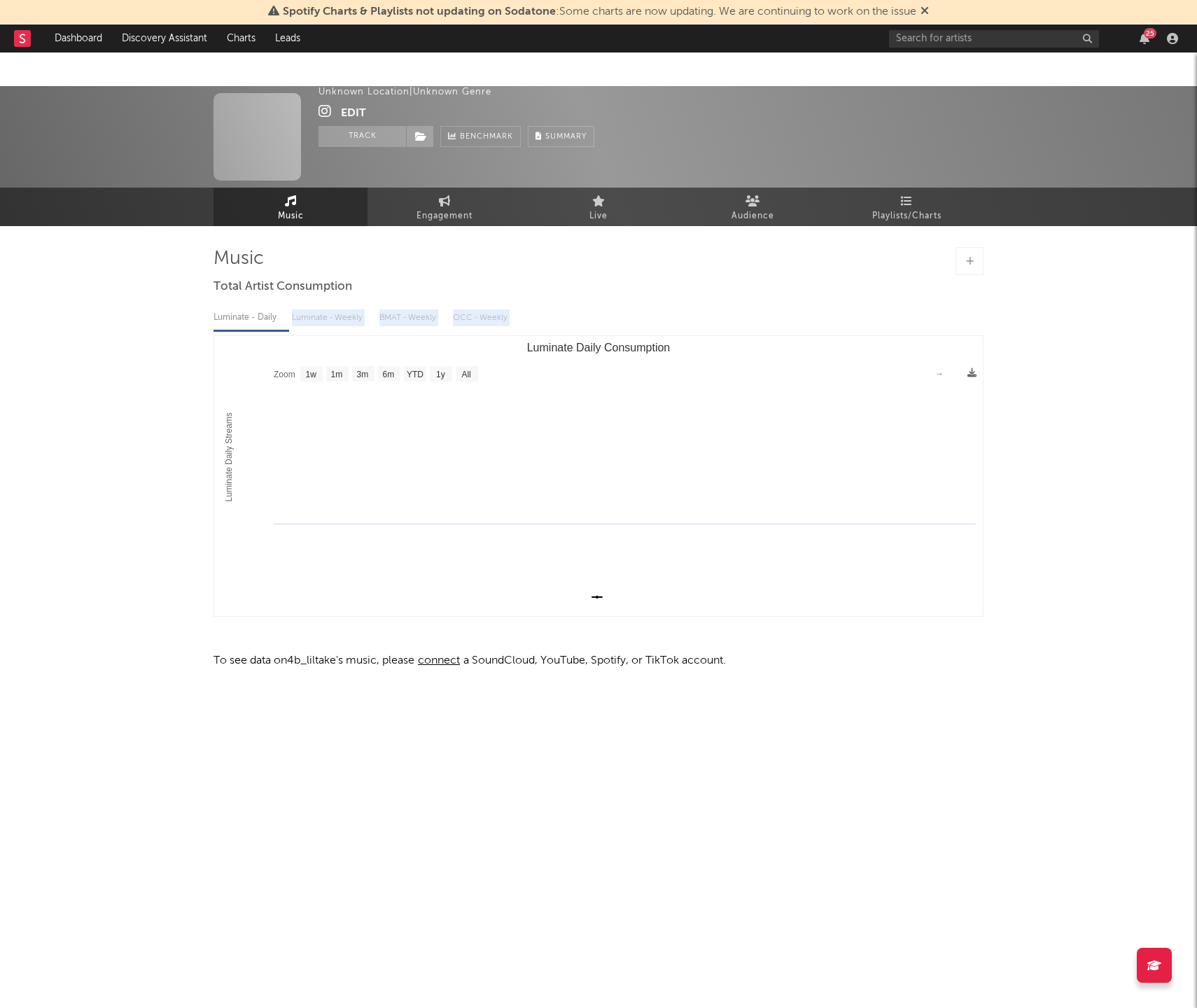
drag, startPoint x: 139, startPoint y: 298, endPoint x: 161, endPoint y: 274, distance: 32.6
click at [141, 294] on div "4b_liltake Unknown Location | Unknown Genre Edit Track Benchmark Summary 678 Mu…" at bounding box center [598, 415] width 1197 height 658
click at [361, 114] on button "Edit" at bounding box center [354, 113] width 26 height 18
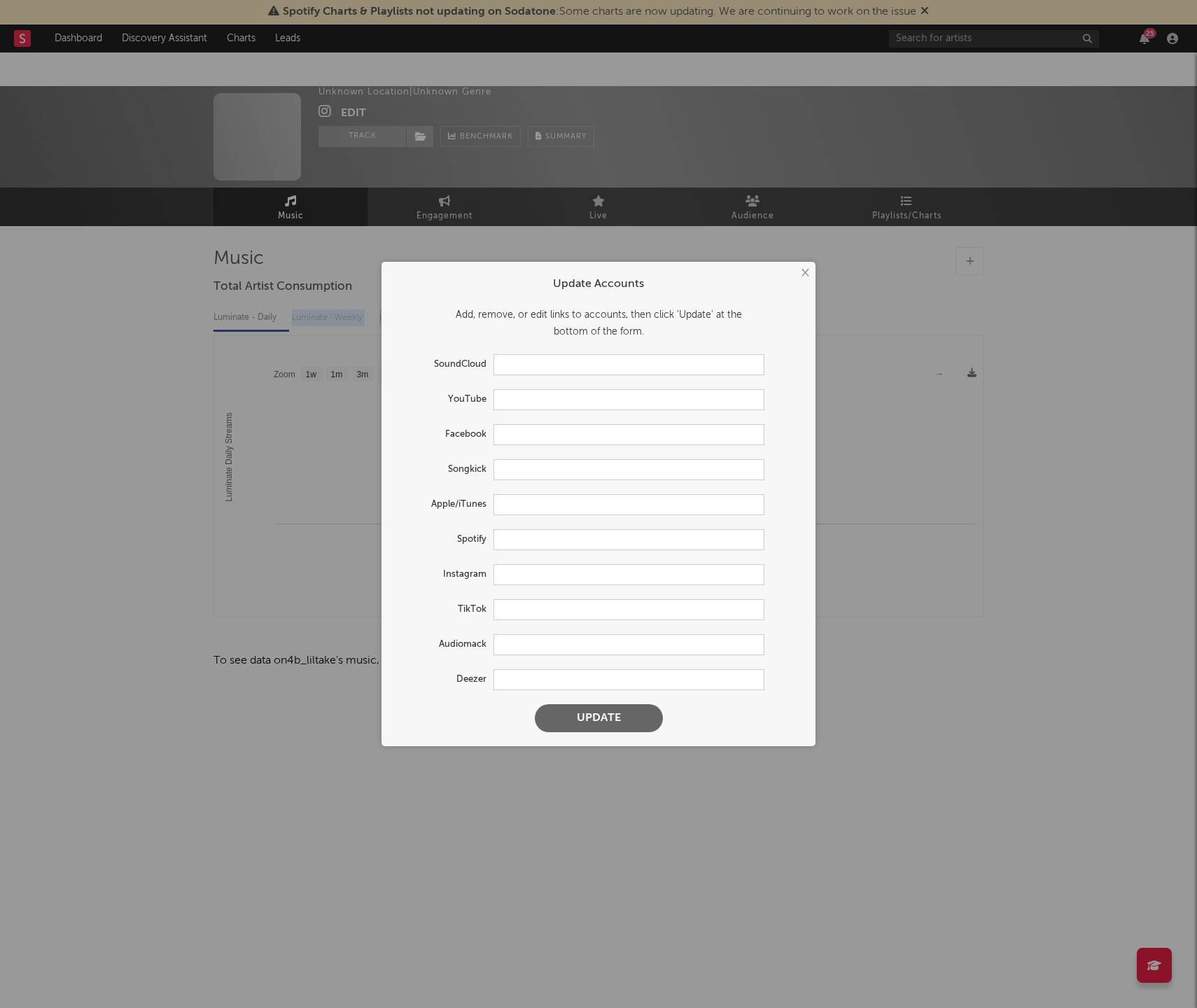
type input "https://www.instagram.com/4b_liltake/"
drag, startPoint x: 517, startPoint y: 406, endPoint x: 477, endPoint y: 398, distance: 40.8
click at [515, 406] on input "text" at bounding box center [629, 399] width 271 height 21
paste input "https://www.youtube.com/watch?v=xHNzKV65FmM"
drag, startPoint x: 570, startPoint y: 712, endPoint x: 566, endPoint y: 698, distance: 14.6
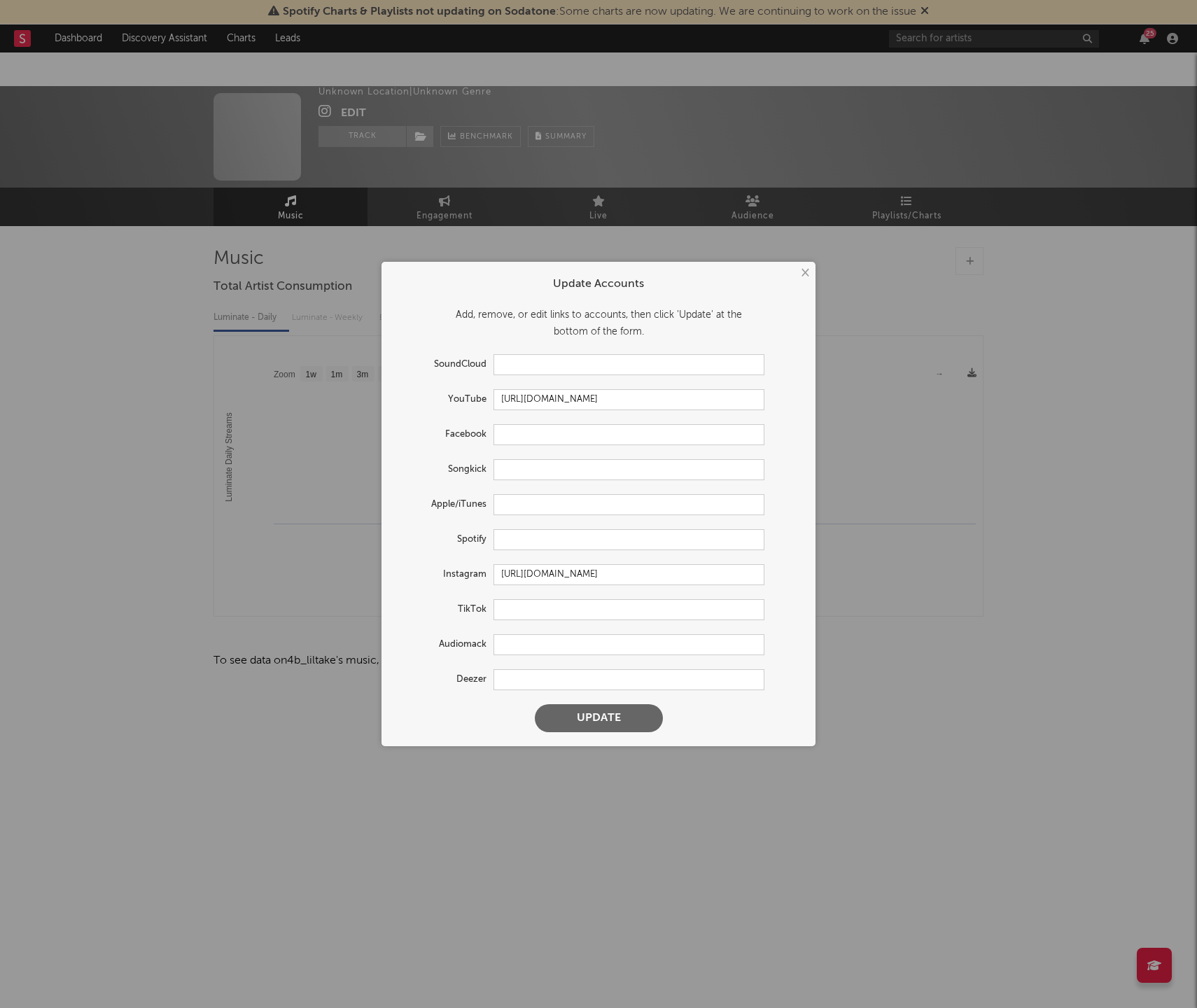
click at [570, 712] on button "Update" at bounding box center [599, 718] width 128 height 28
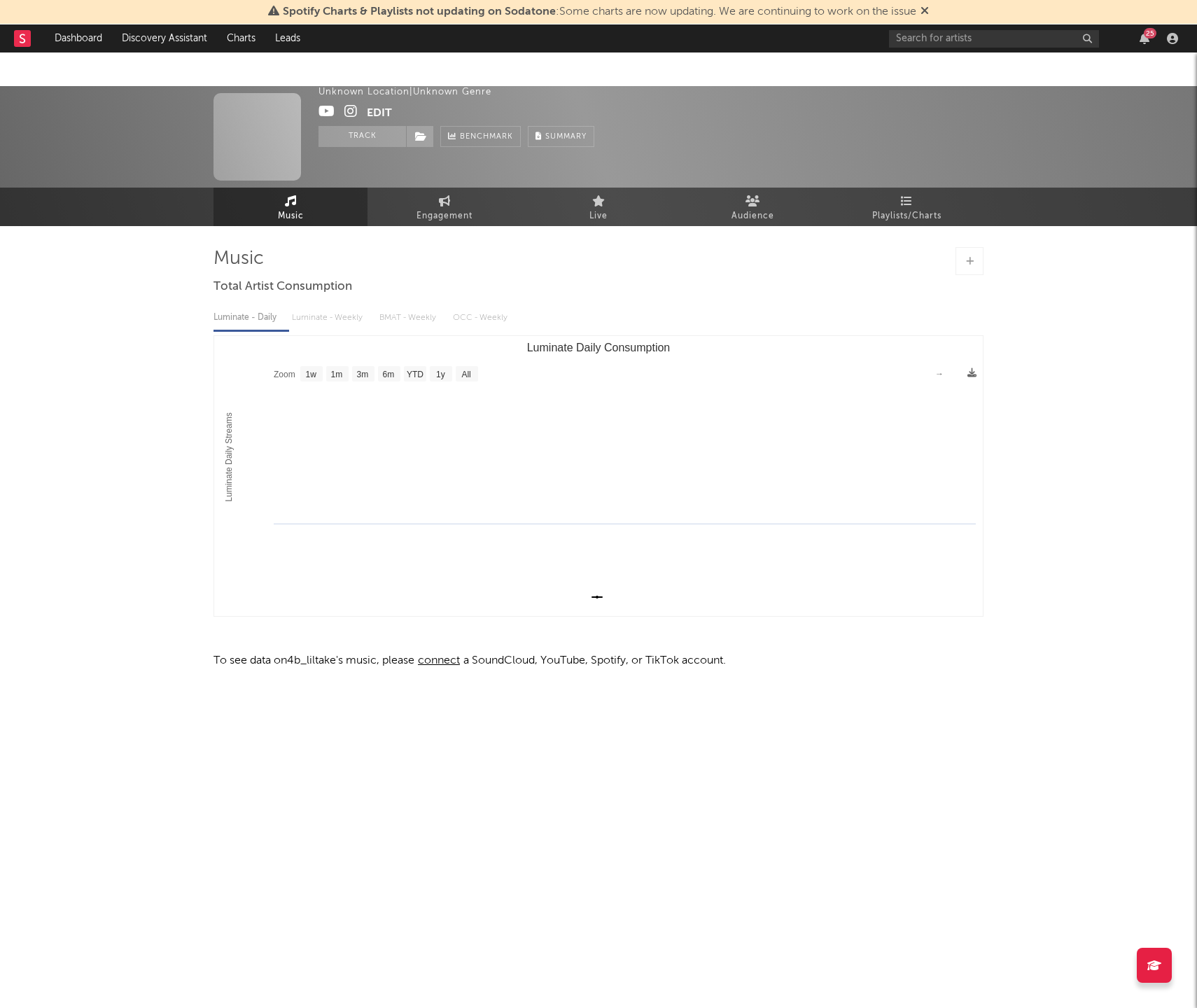
type input "https://youtube.com/@jalokrazy"
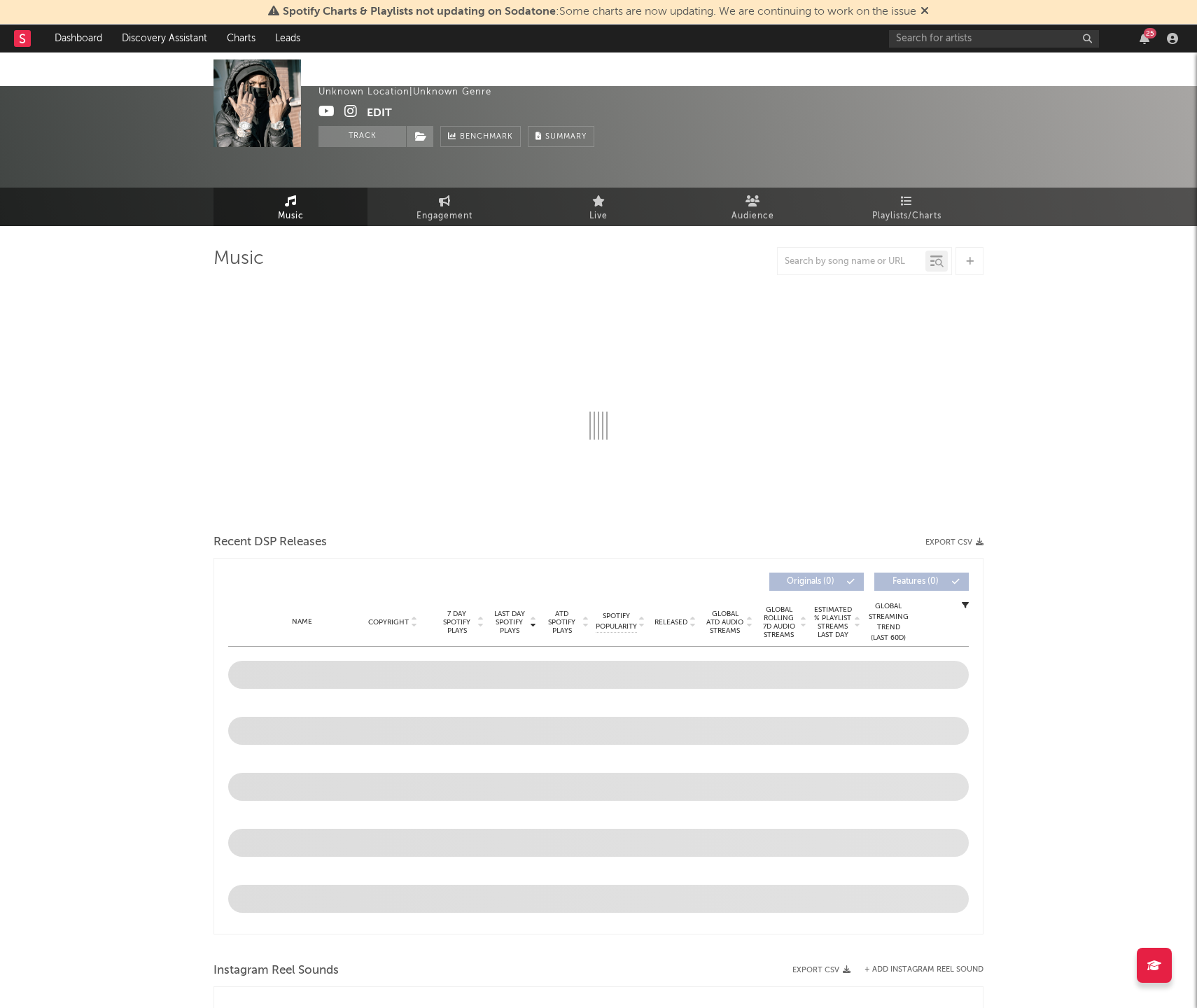
select select "1w"
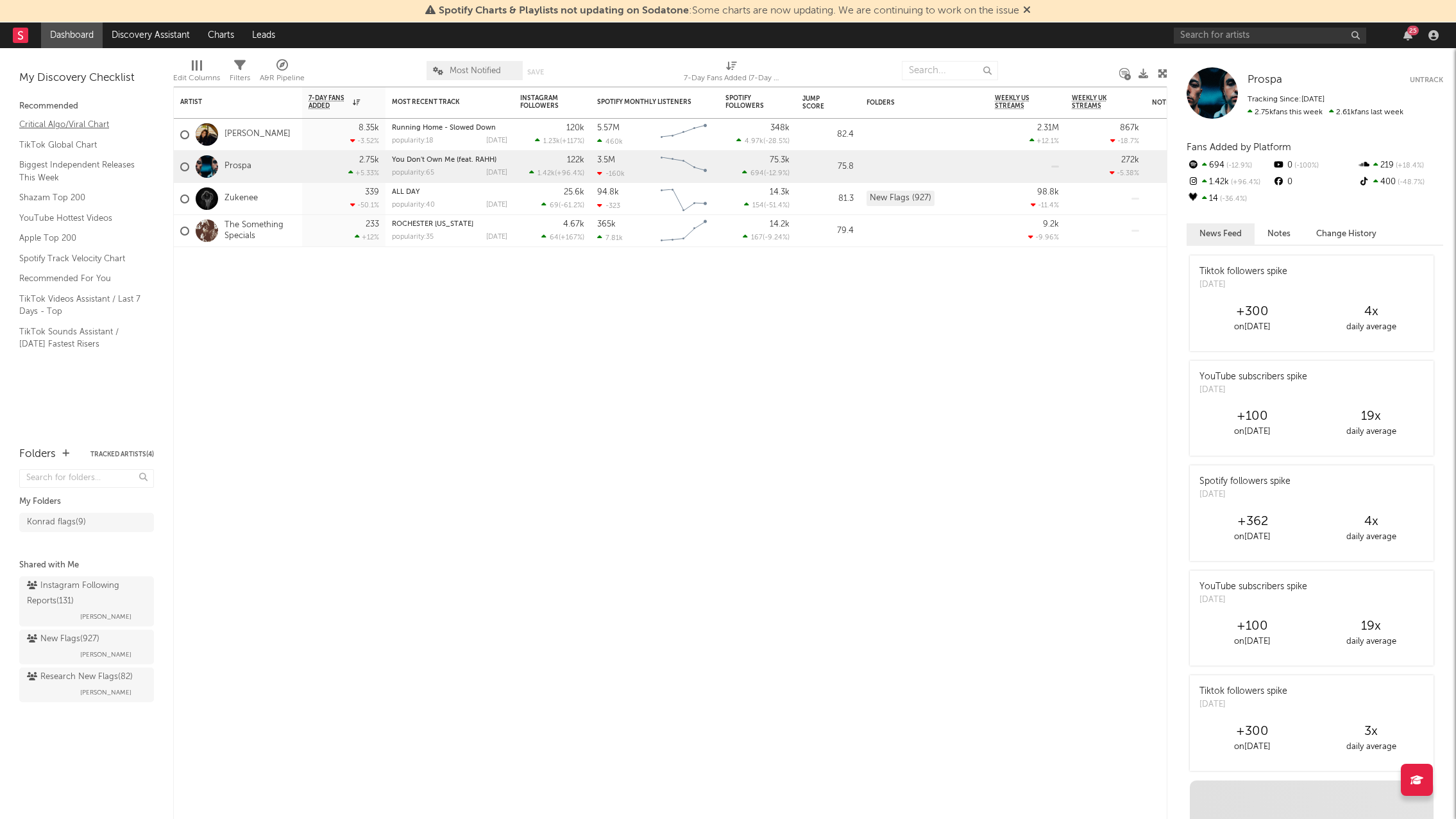
click at [67, 123] on link "Critical Algo/Viral Chart" at bounding box center [80, 125] width 122 height 14
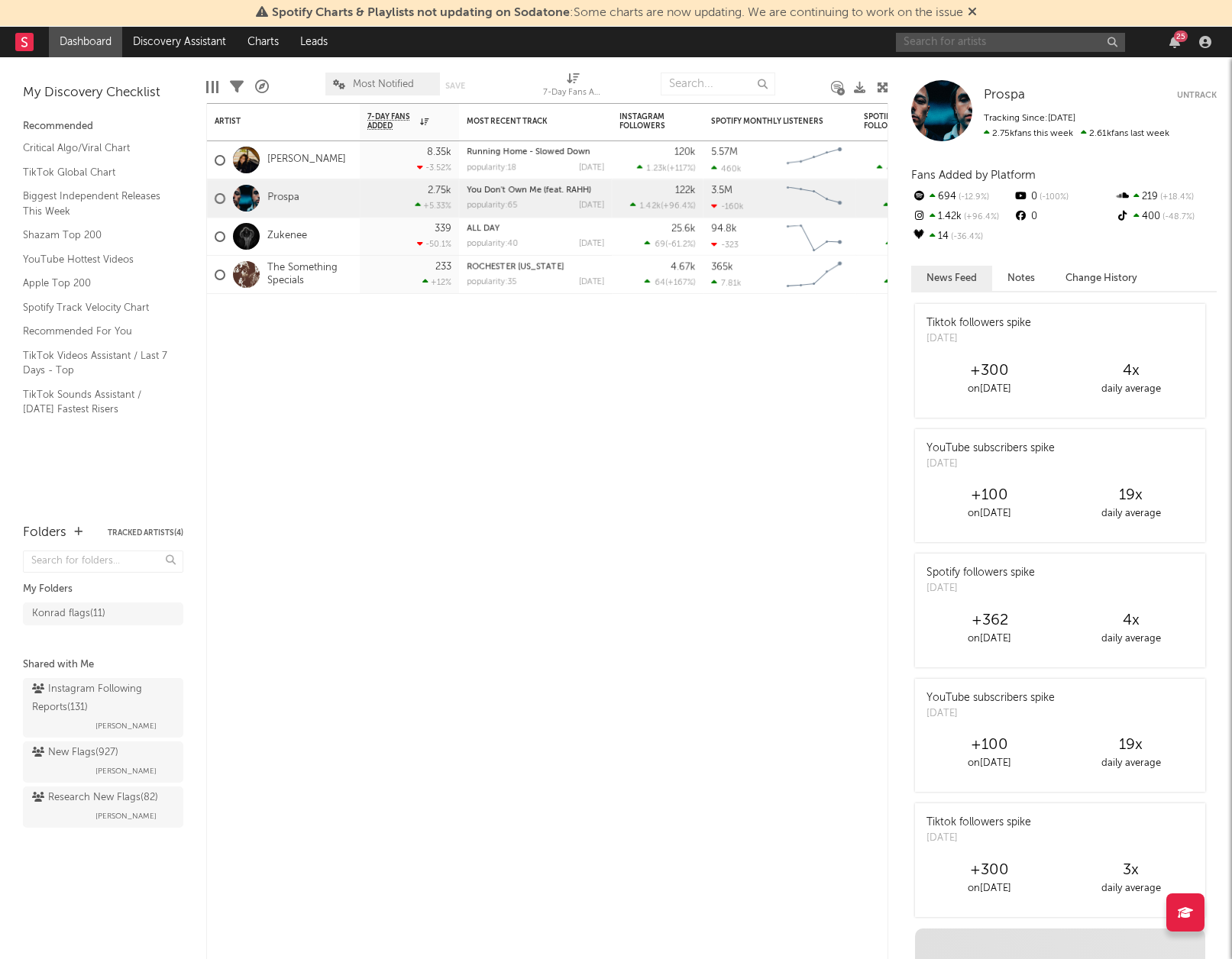
click at [951, 41] on input "text" at bounding box center [1010, 42] width 229 height 19
click at [993, 47] on input "[PERSON_NAME]" at bounding box center [1010, 42] width 229 height 19
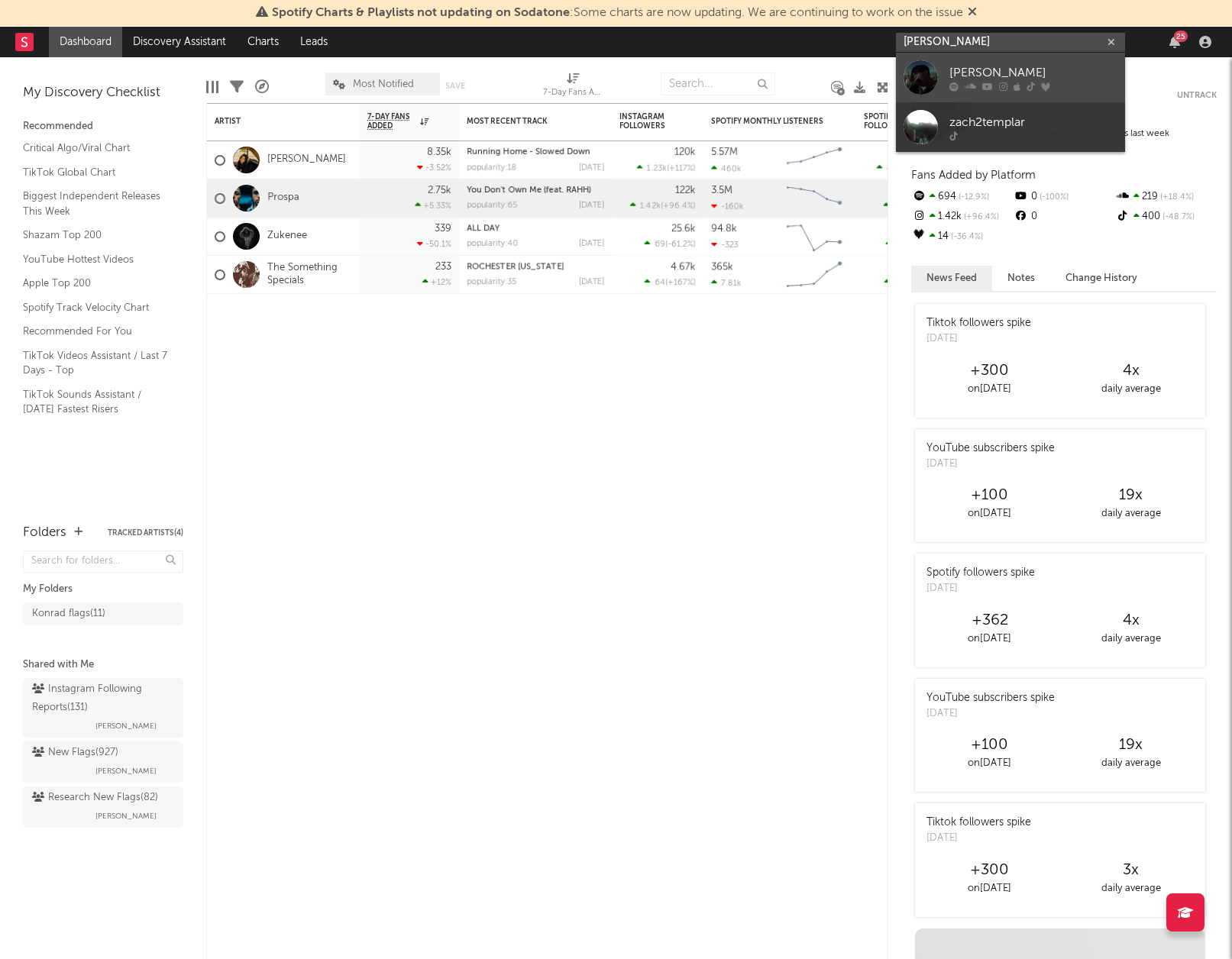
type input "[PERSON_NAME]"
click at [981, 63] on div "[PERSON_NAME]" at bounding box center [1034, 73] width 168 height 19
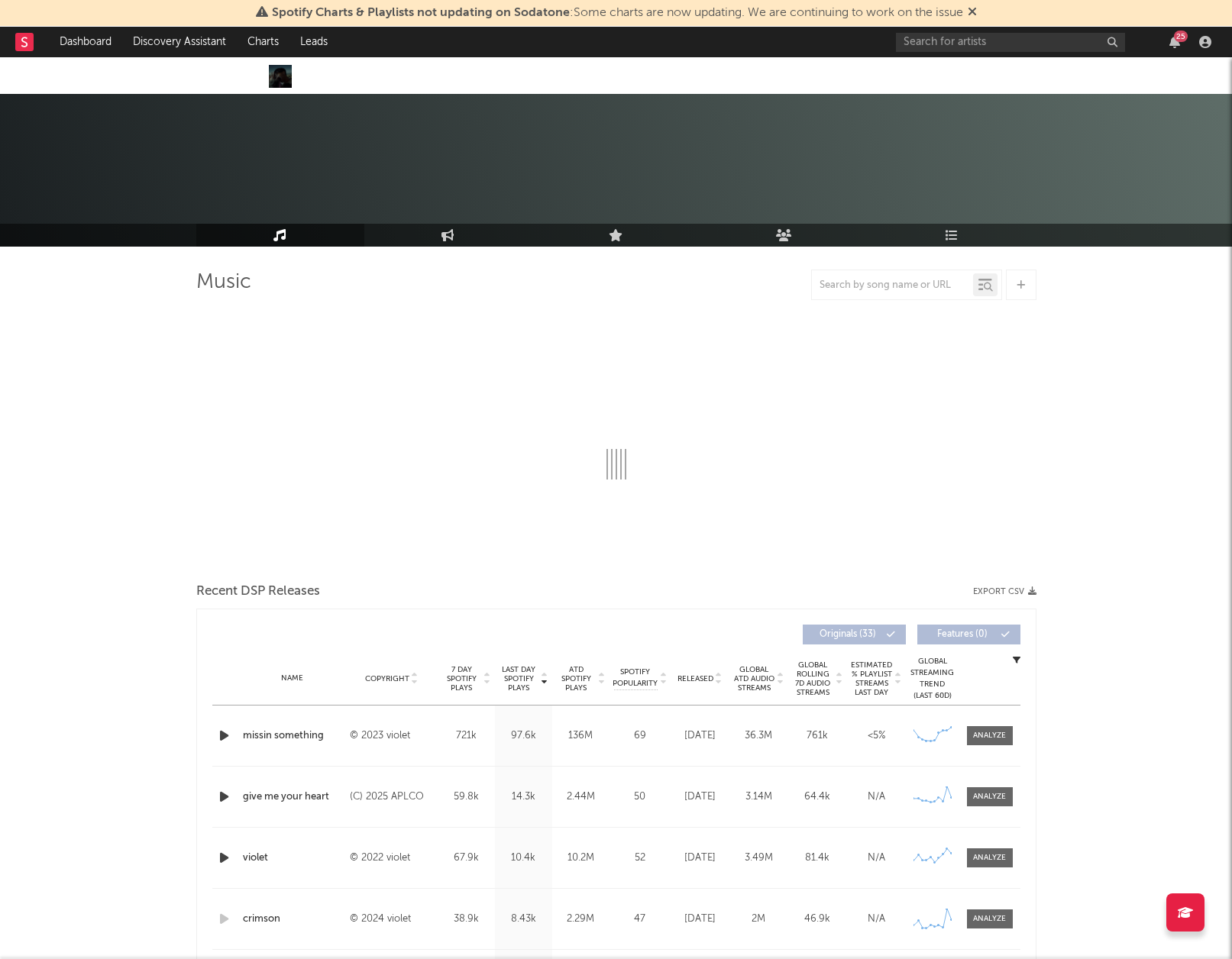
scroll to position [46, 0]
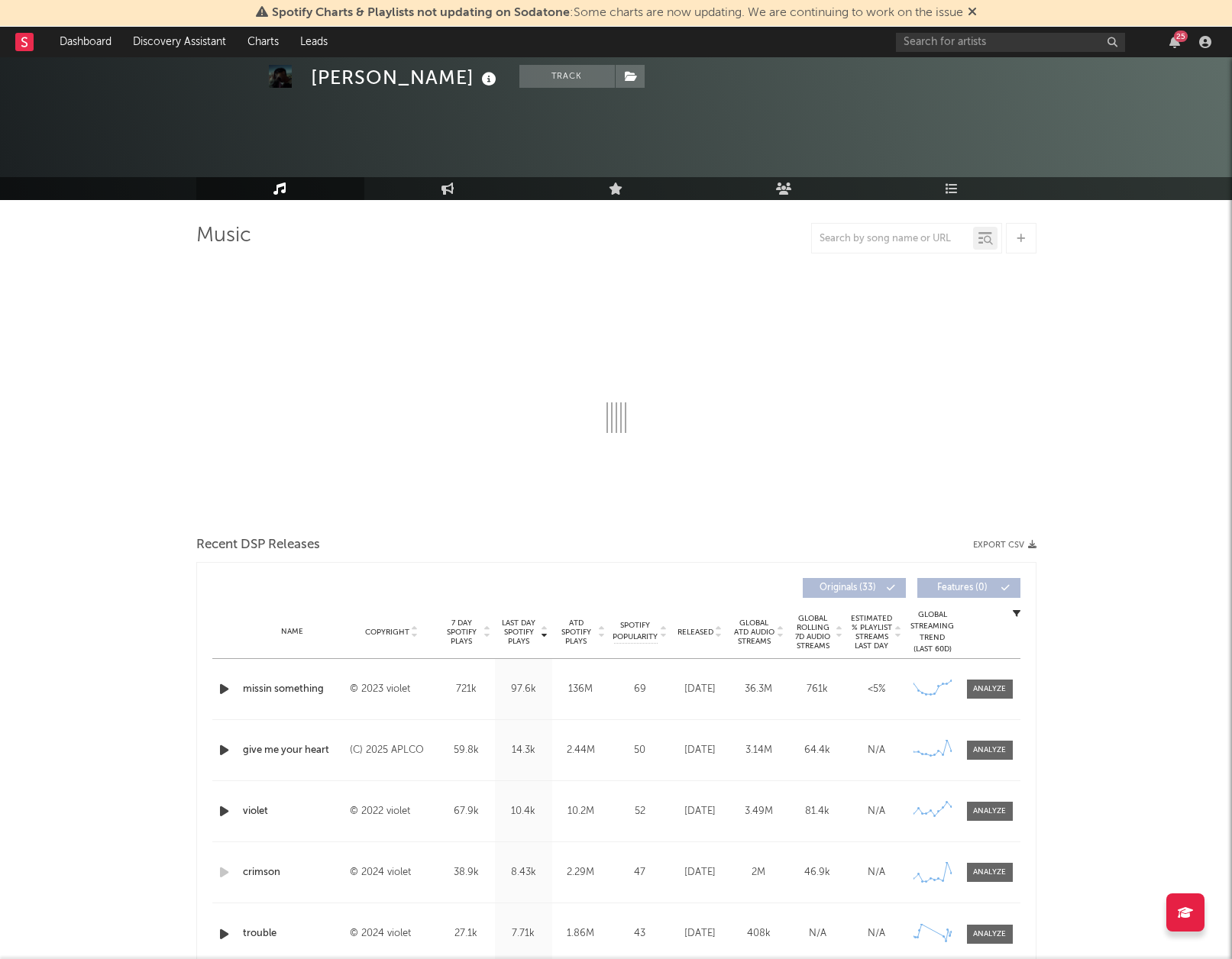
select select "6m"
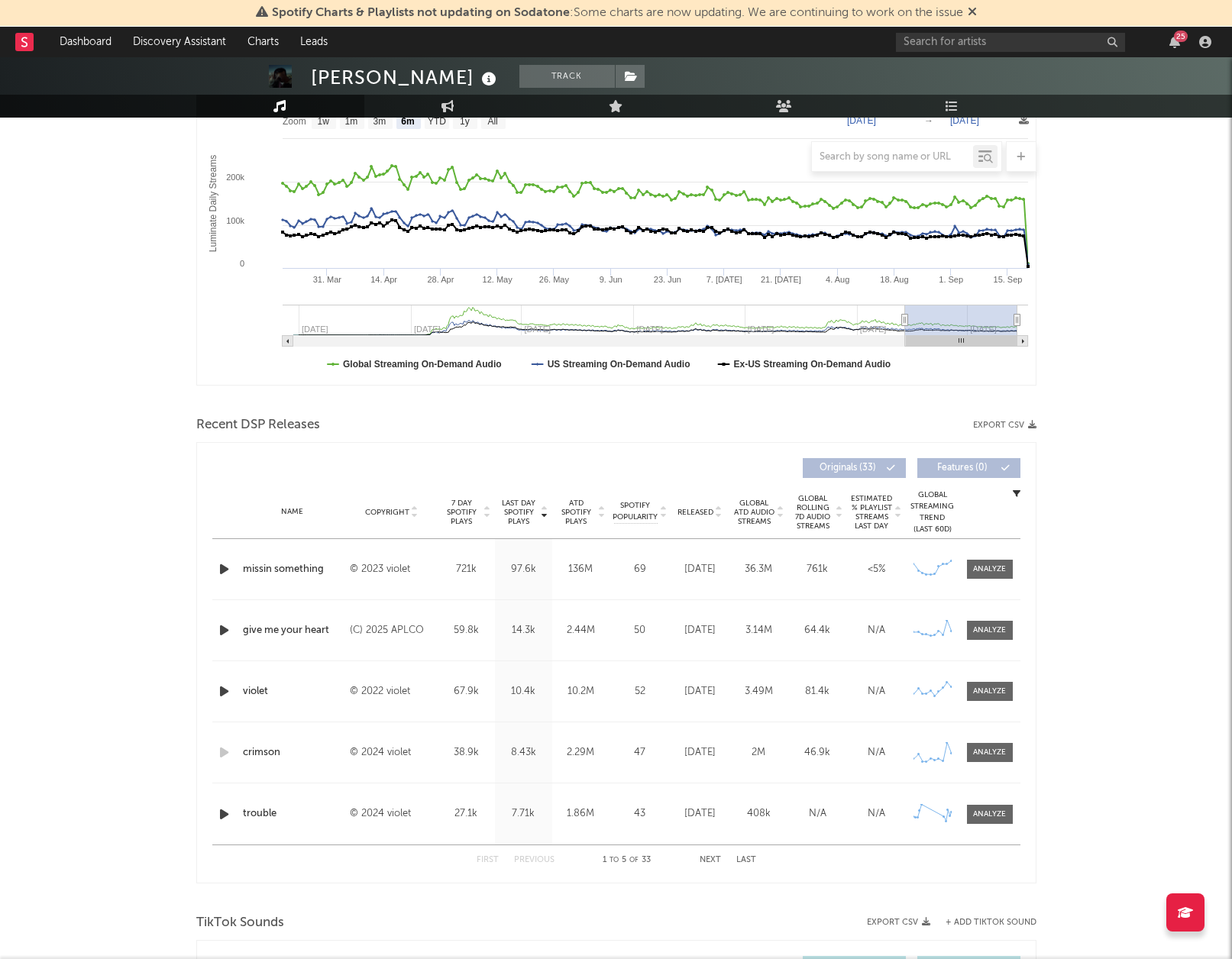
scroll to position [298, 0]
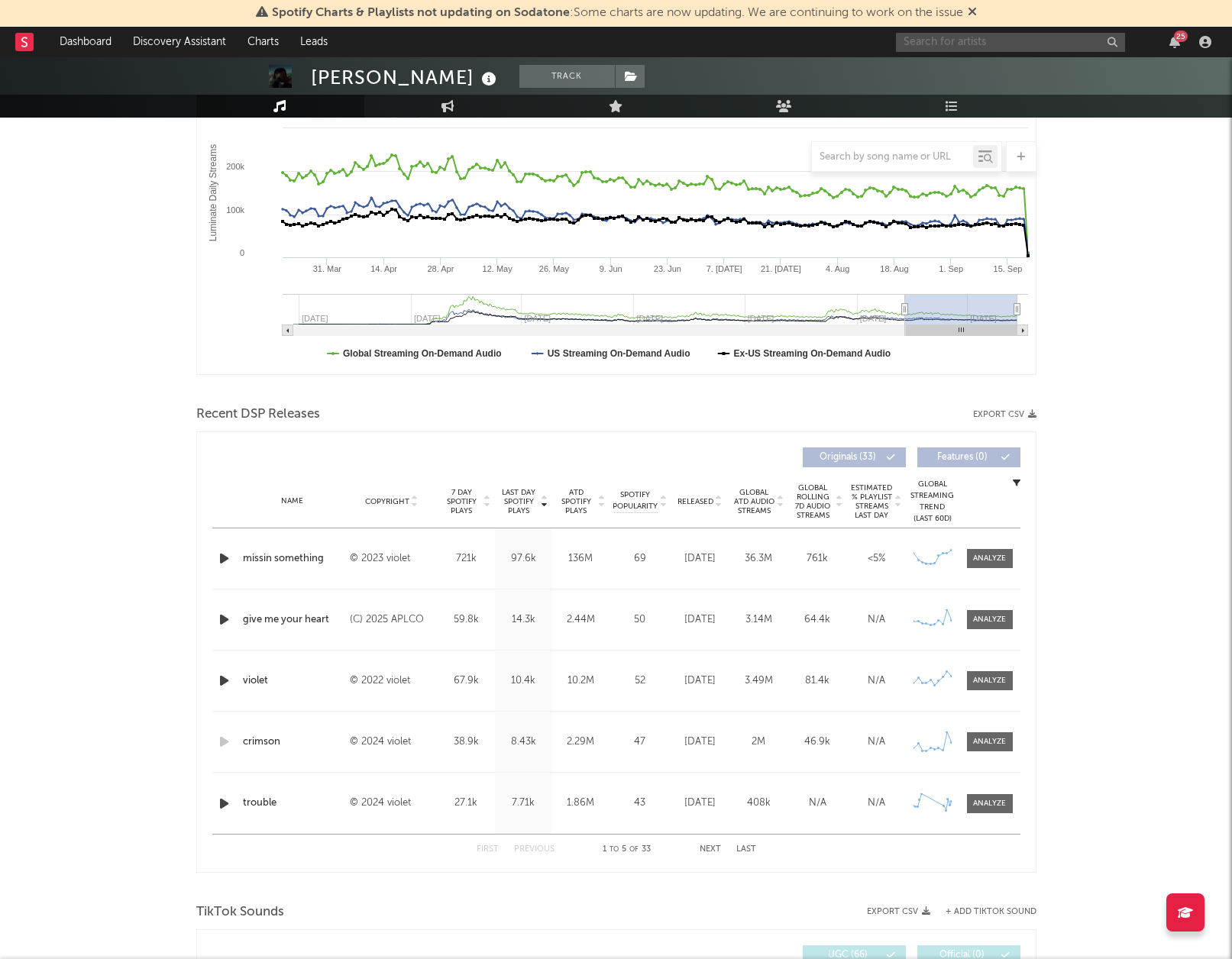
click at [978, 46] on input "text" at bounding box center [1010, 42] width 229 height 19
paste input "[URL][DOMAIN_NAME]"
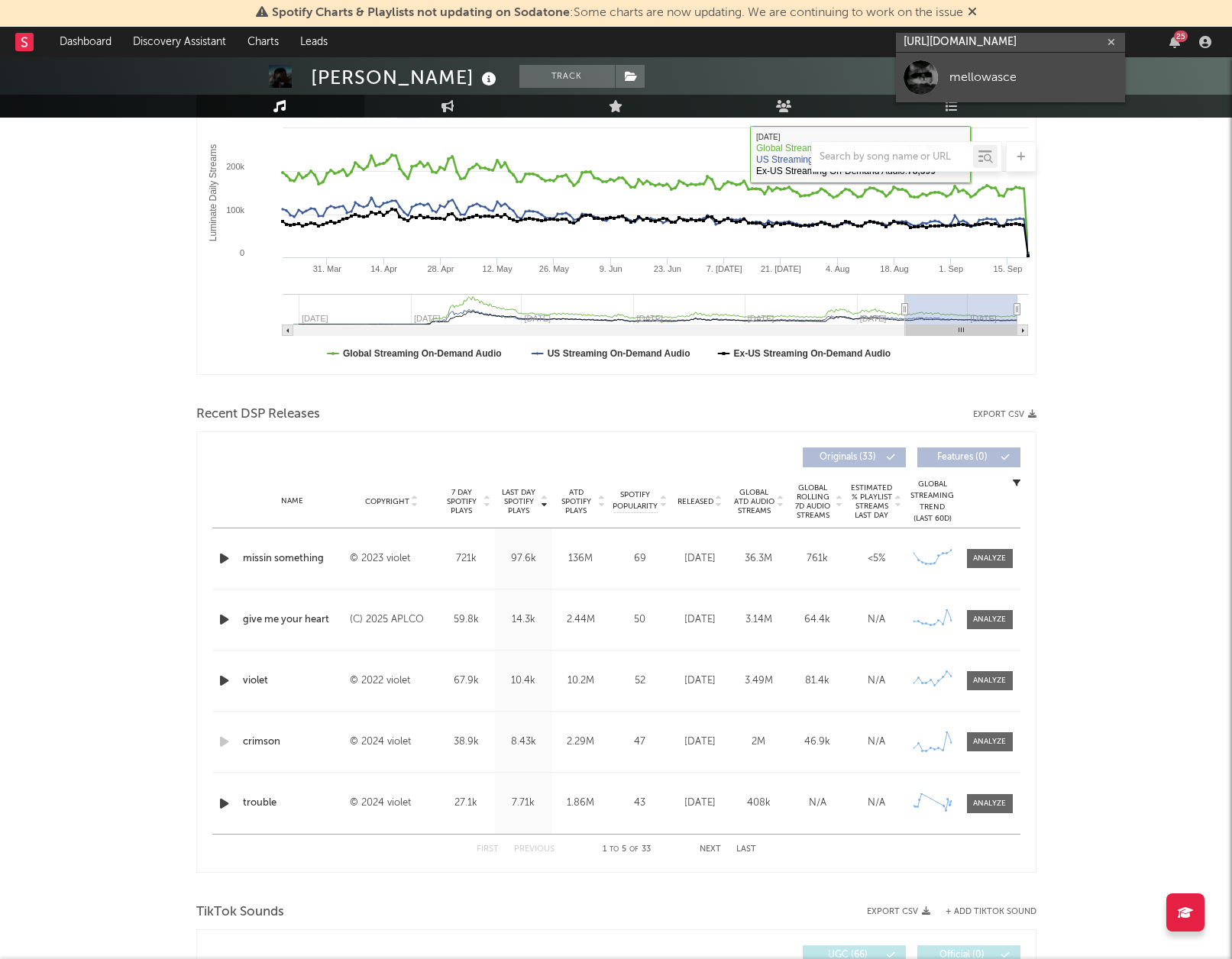
type input "[URL][DOMAIN_NAME]"
click at [1001, 89] on link "mellowasce" at bounding box center [1010, 77] width 229 height 50
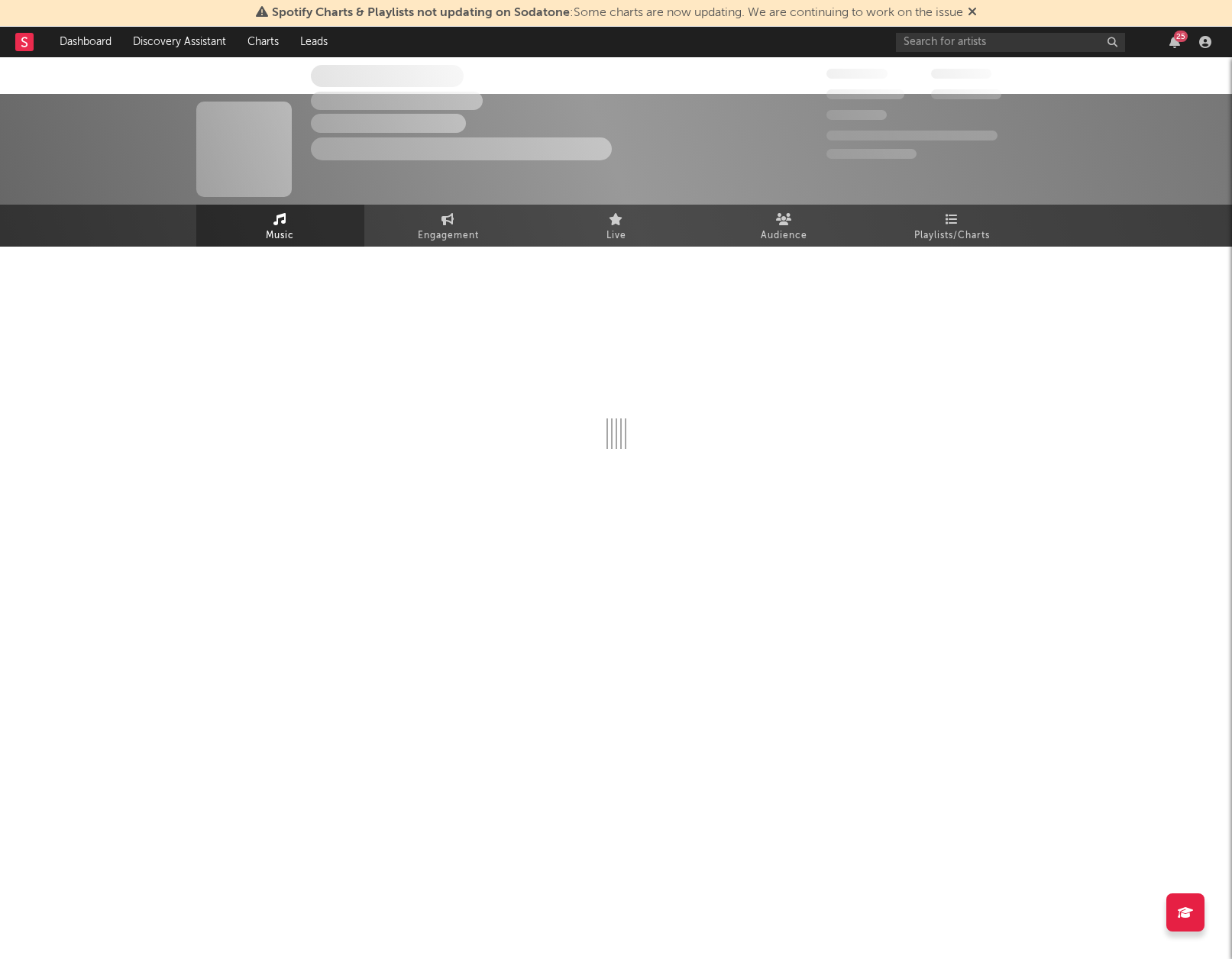
select select "1w"
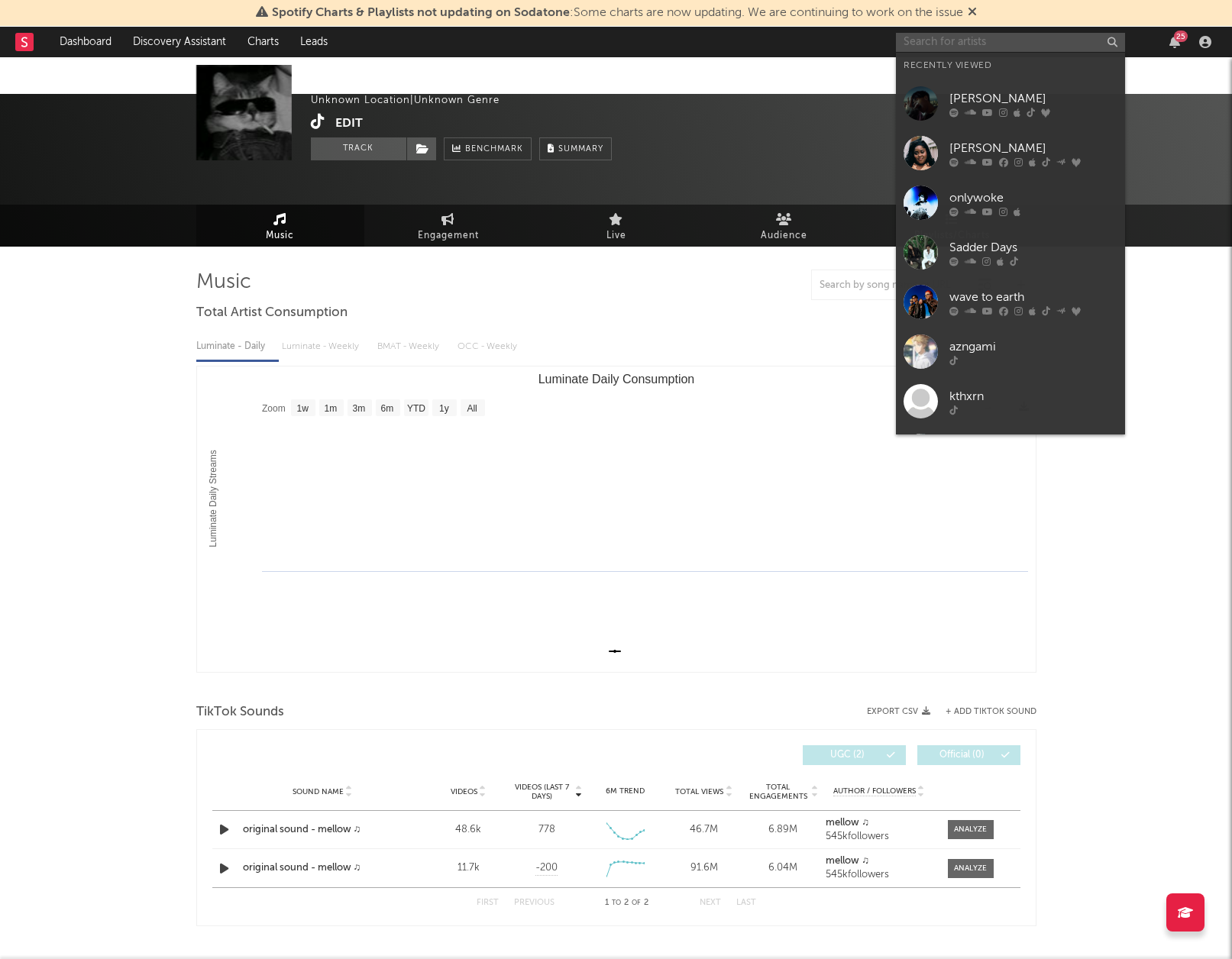
click at [969, 46] on input "text" at bounding box center [1010, 42] width 229 height 19
paste input "https://www.tiktok.com/@tristanwritessongs"
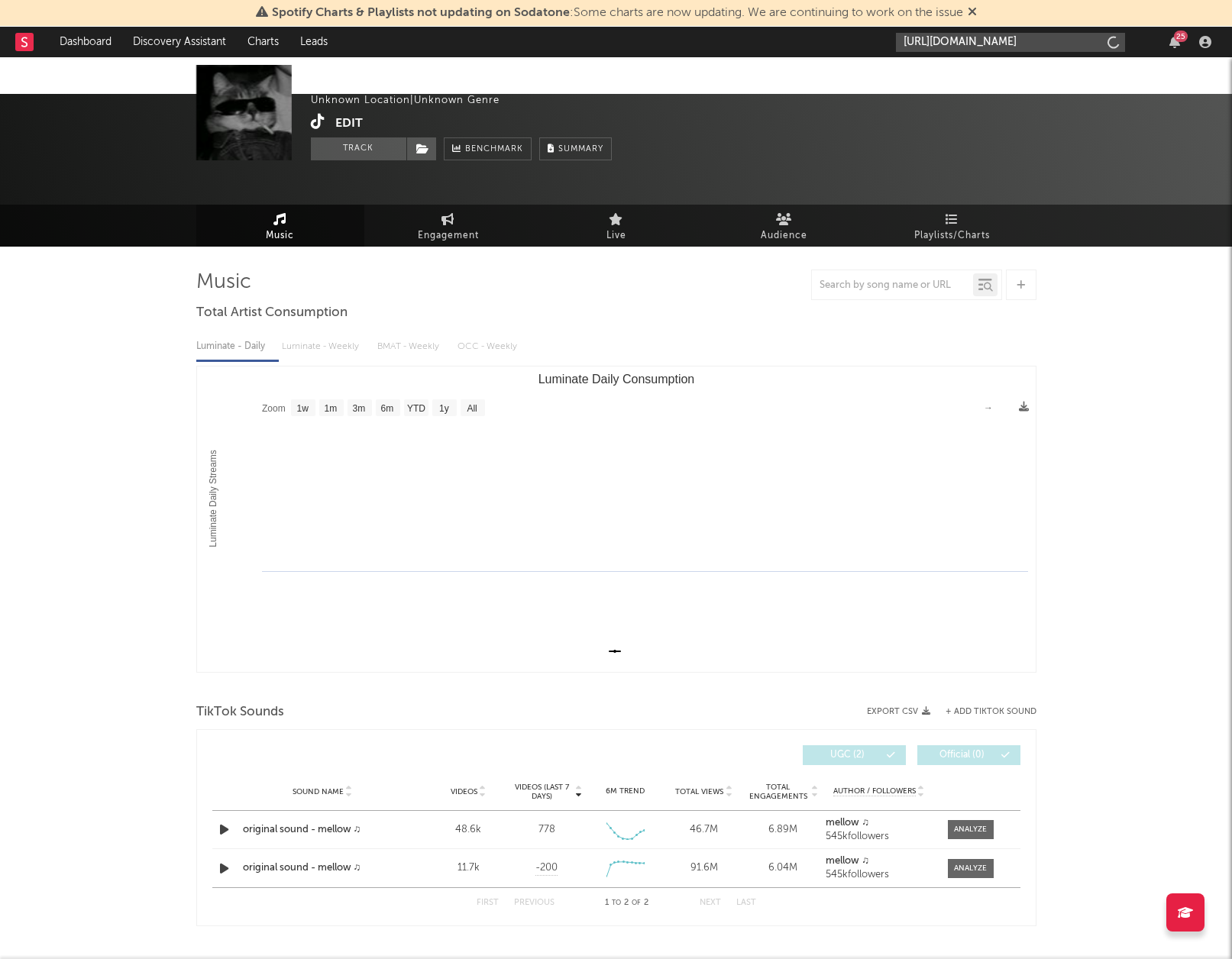
scroll to position [0, 20]
type input "https://www.tiktok.com/@tristanwritessongs"
click at [990, 68] on div "tristanwritessongs" at bounding box center [1034, 78] width 168 height 19
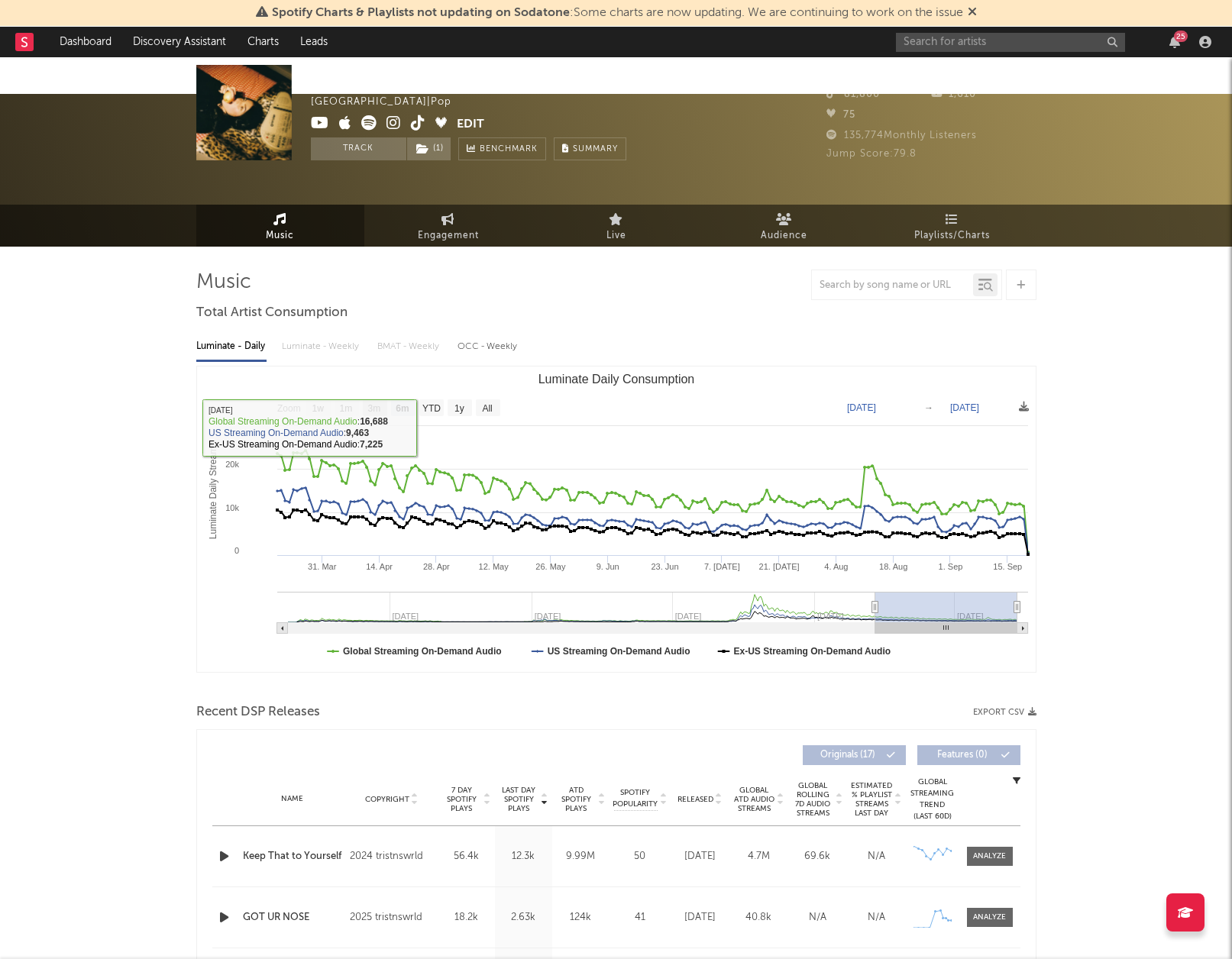
click at [367, 404] on text "3m" at bounding box center [373, 409] width 13 height 11
select select "3m"
type input "[DATE]"
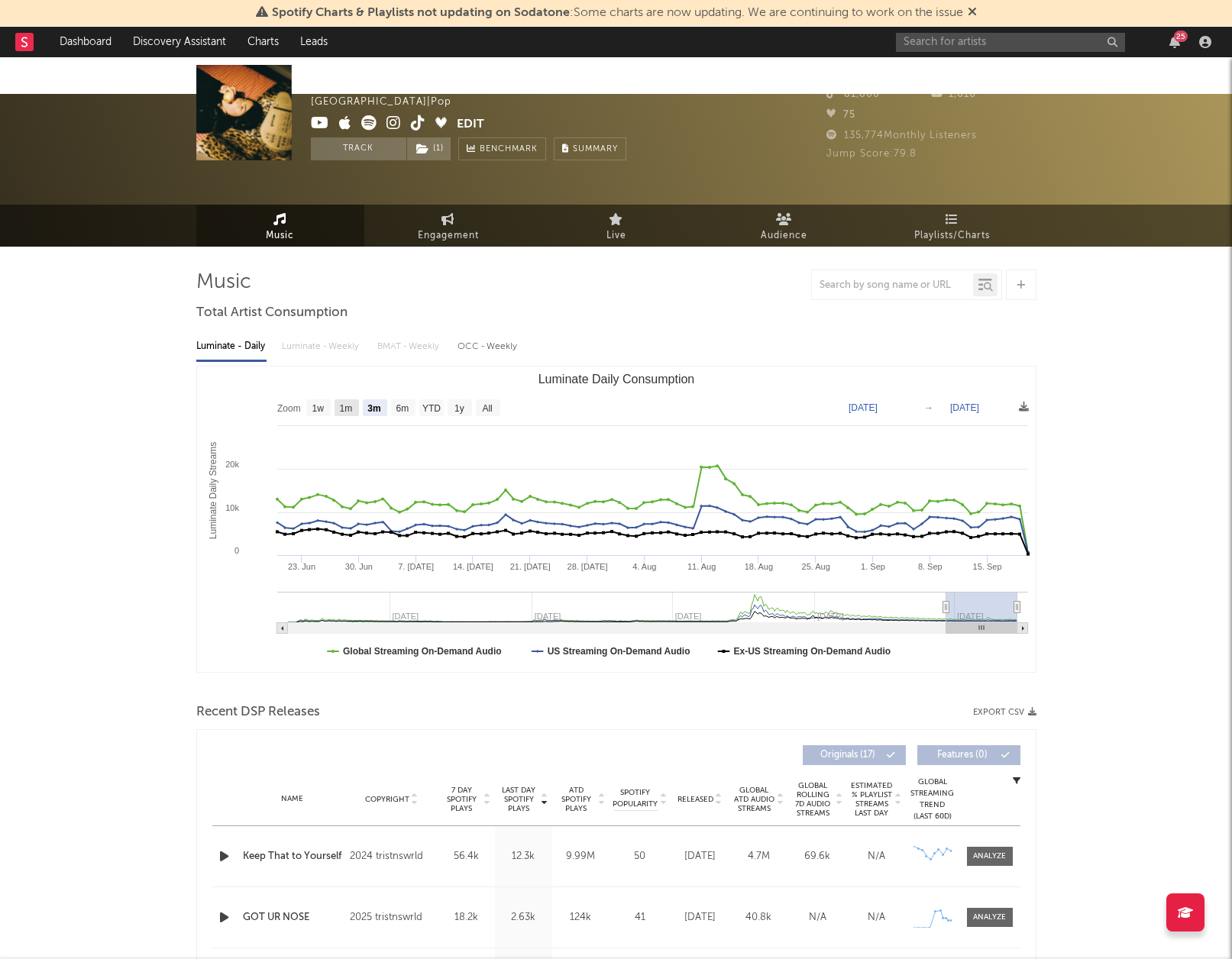
click at [339, 404] on text "1m" at bounding box center [345, 409] width 13 height 11
select select "1m"
type input "[DATE]"
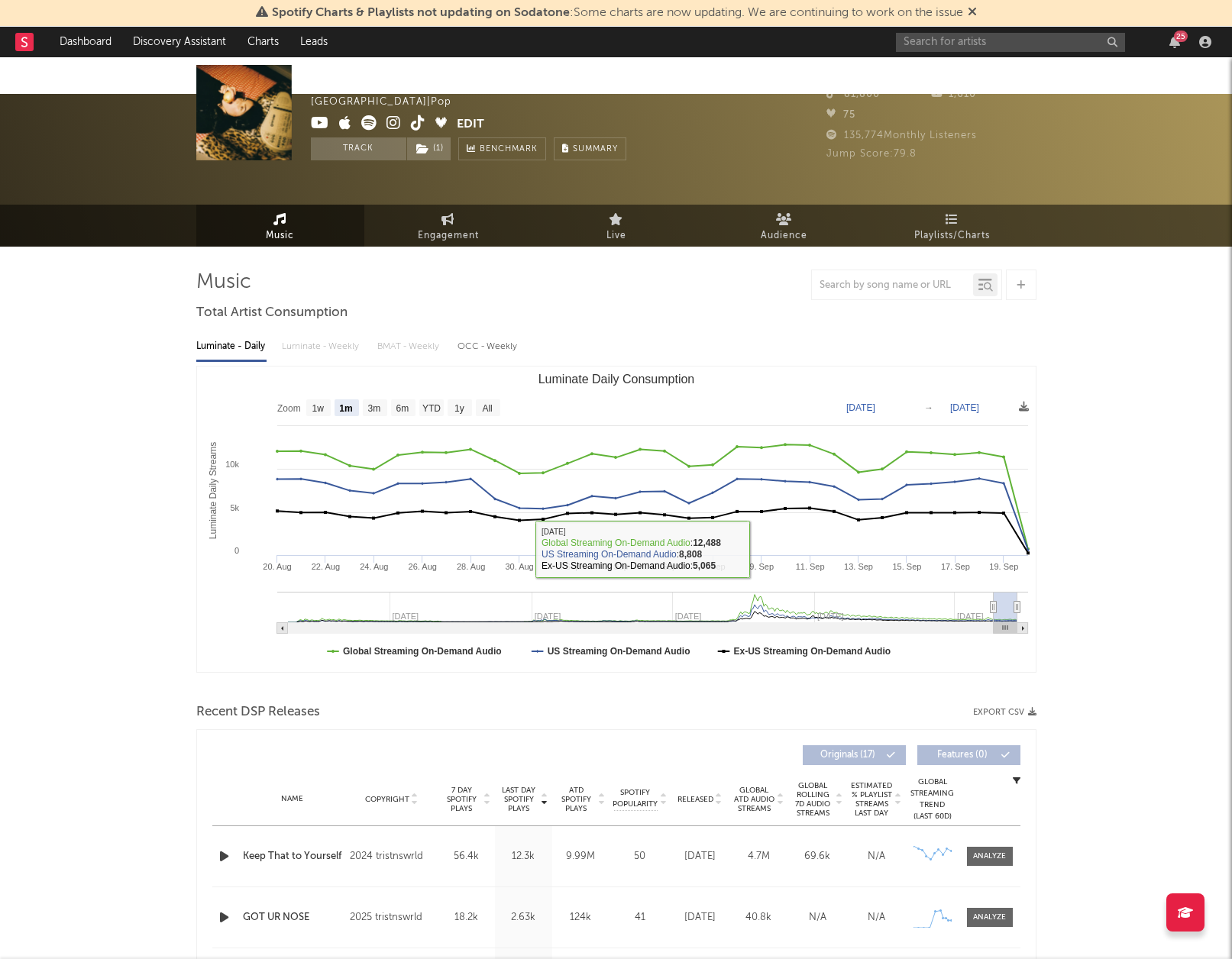
scroll to position [27, 0]
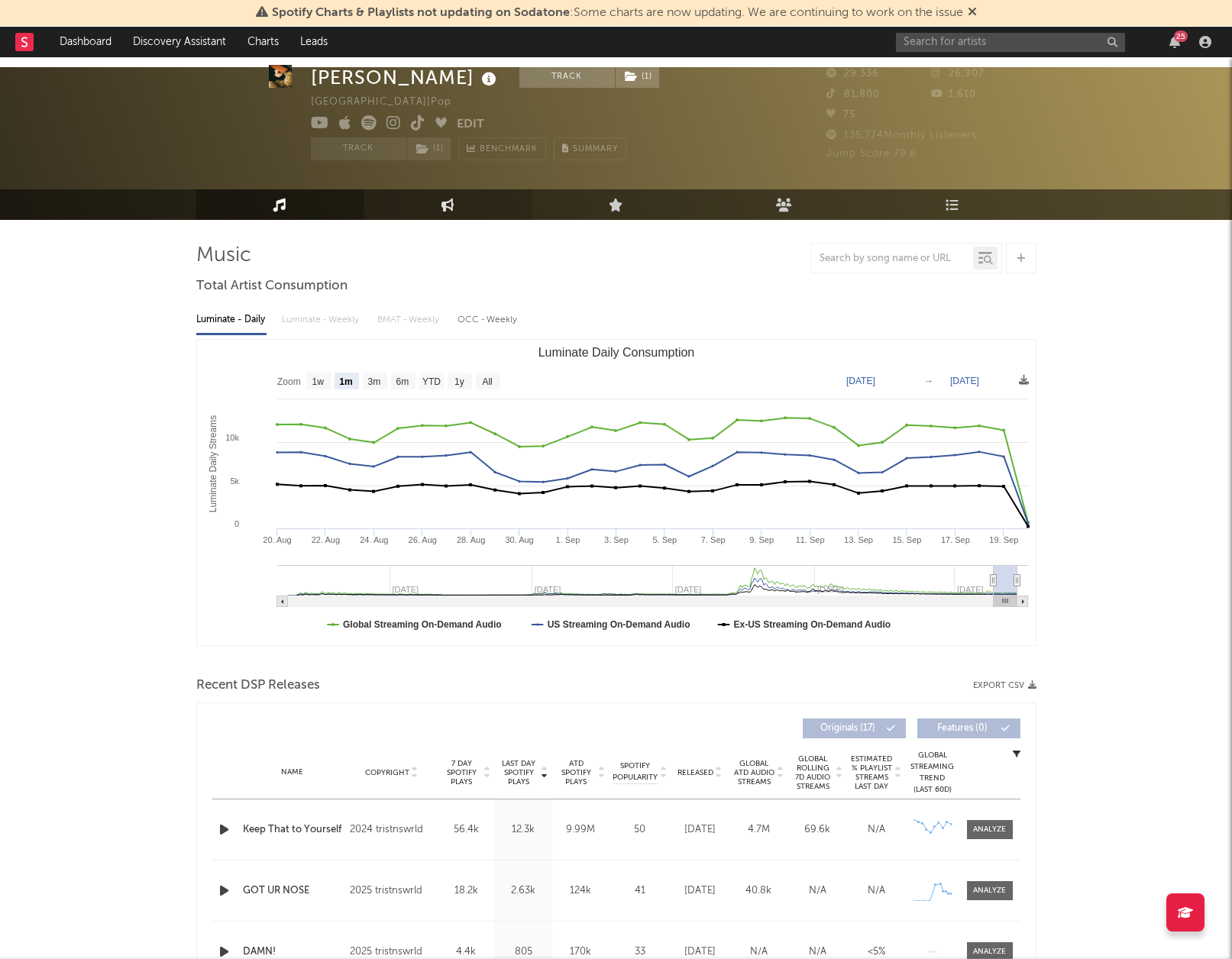
click at [469, 189] on link "Engagement" at bounding box center [448, 204] width 168 height 30
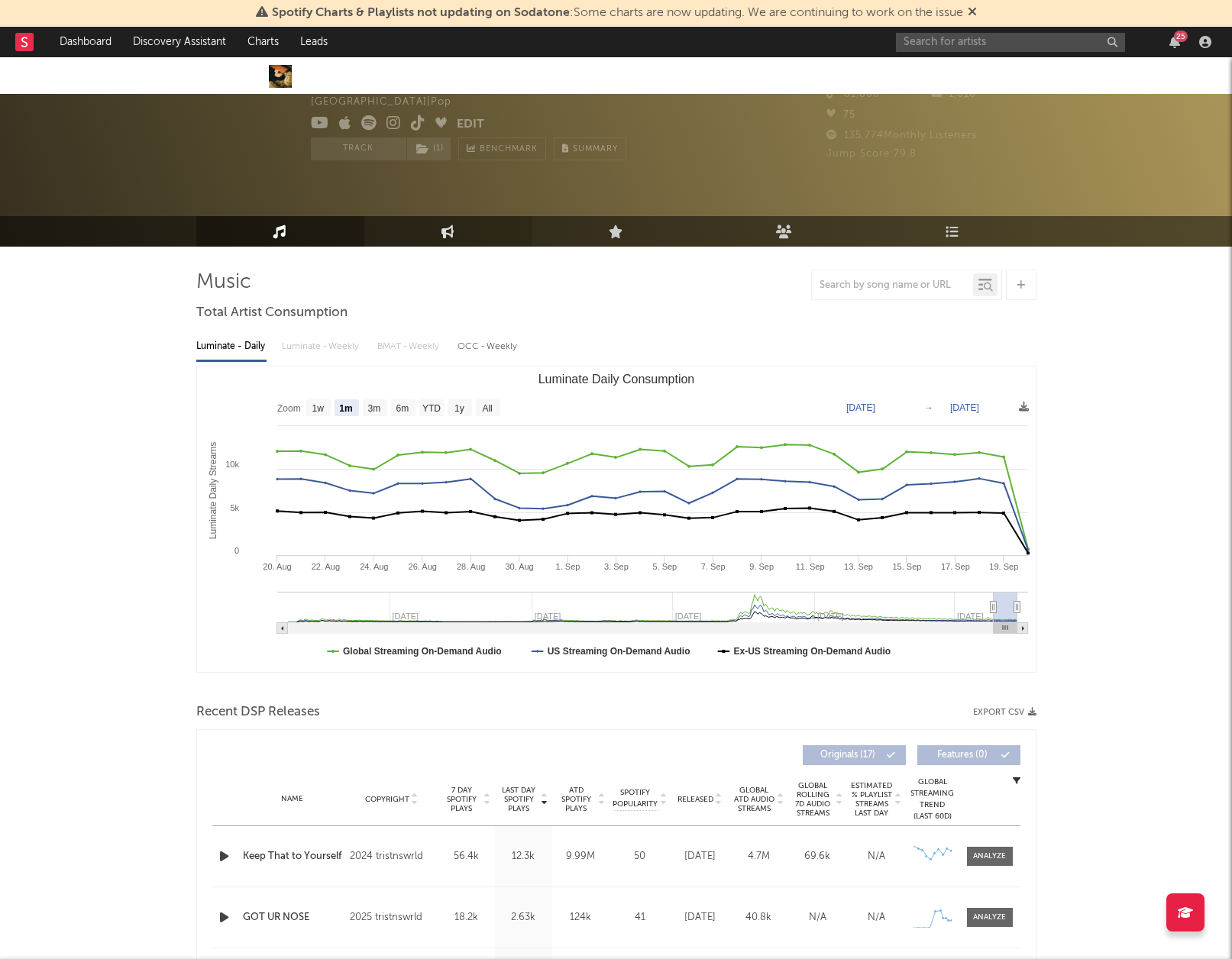
select select "1w"
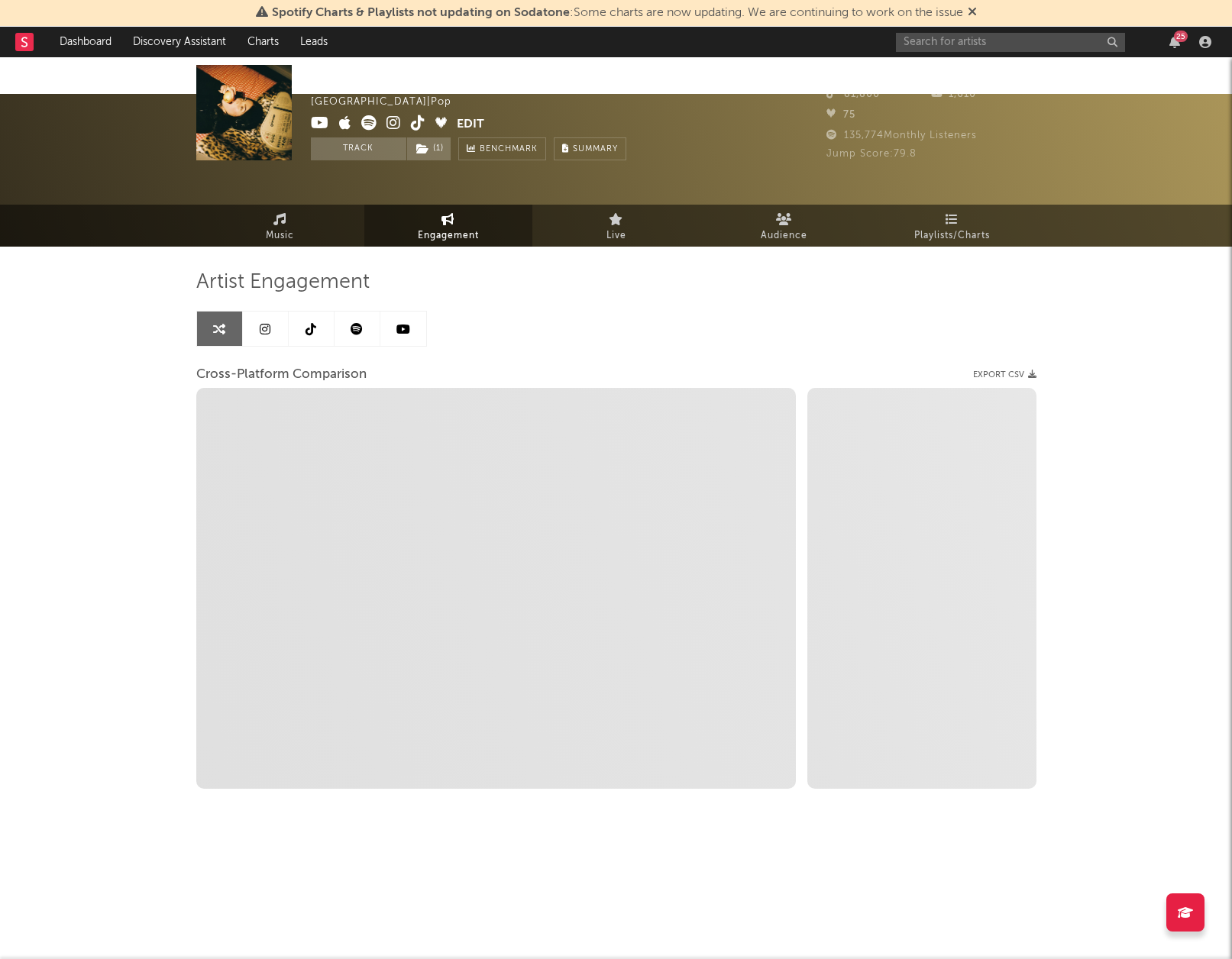
drag, startPoint x: 262, startPoint y: 303, endPoint x: 285, endPoint y: 301, distance: 23.1
click at [262, 312] on link at bounding box center [266, 328] width 46 height 35
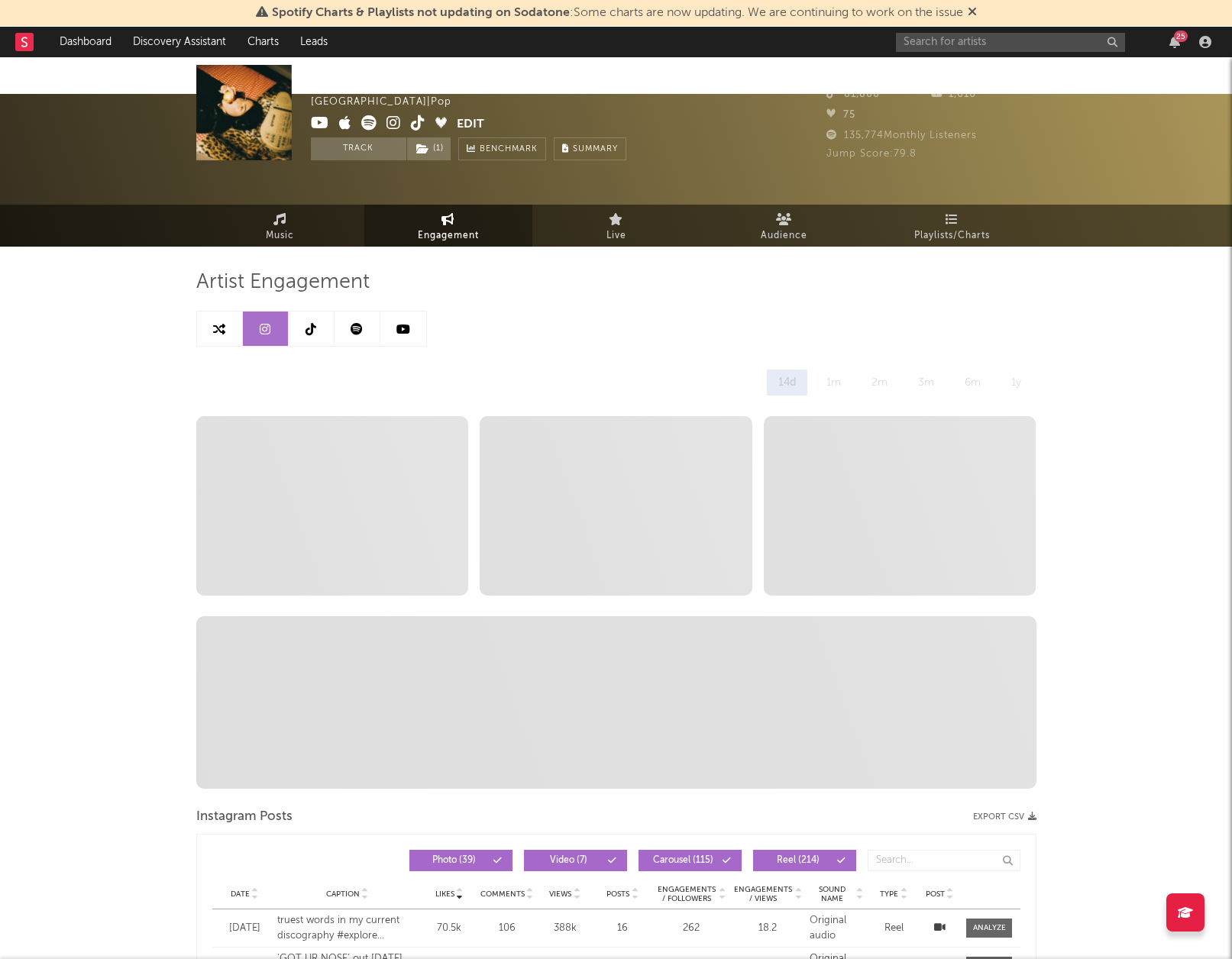
select select "6m"
click at [299, 312] on link at bounding box center [312, 328] width 46 height 35
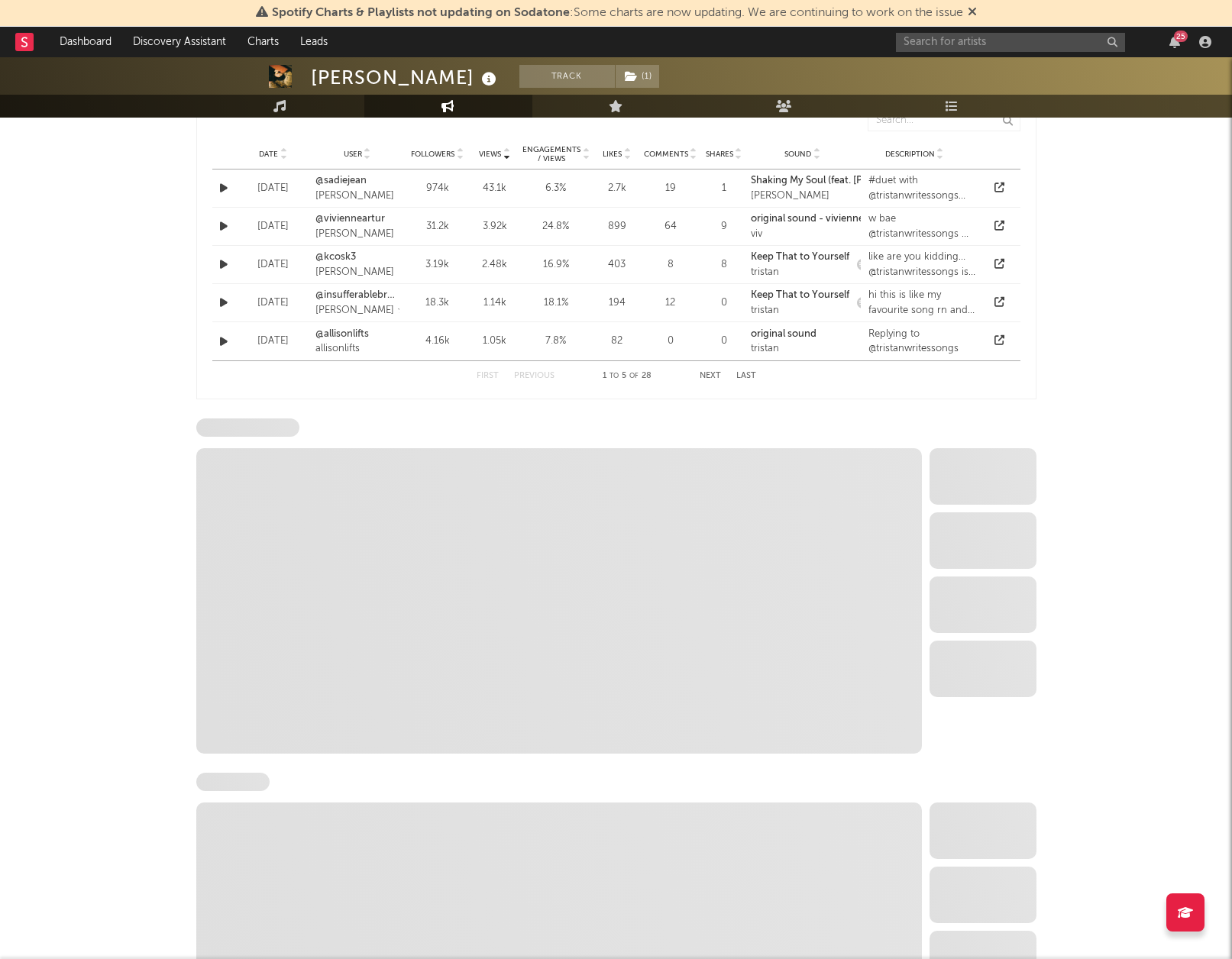
select select "6m"
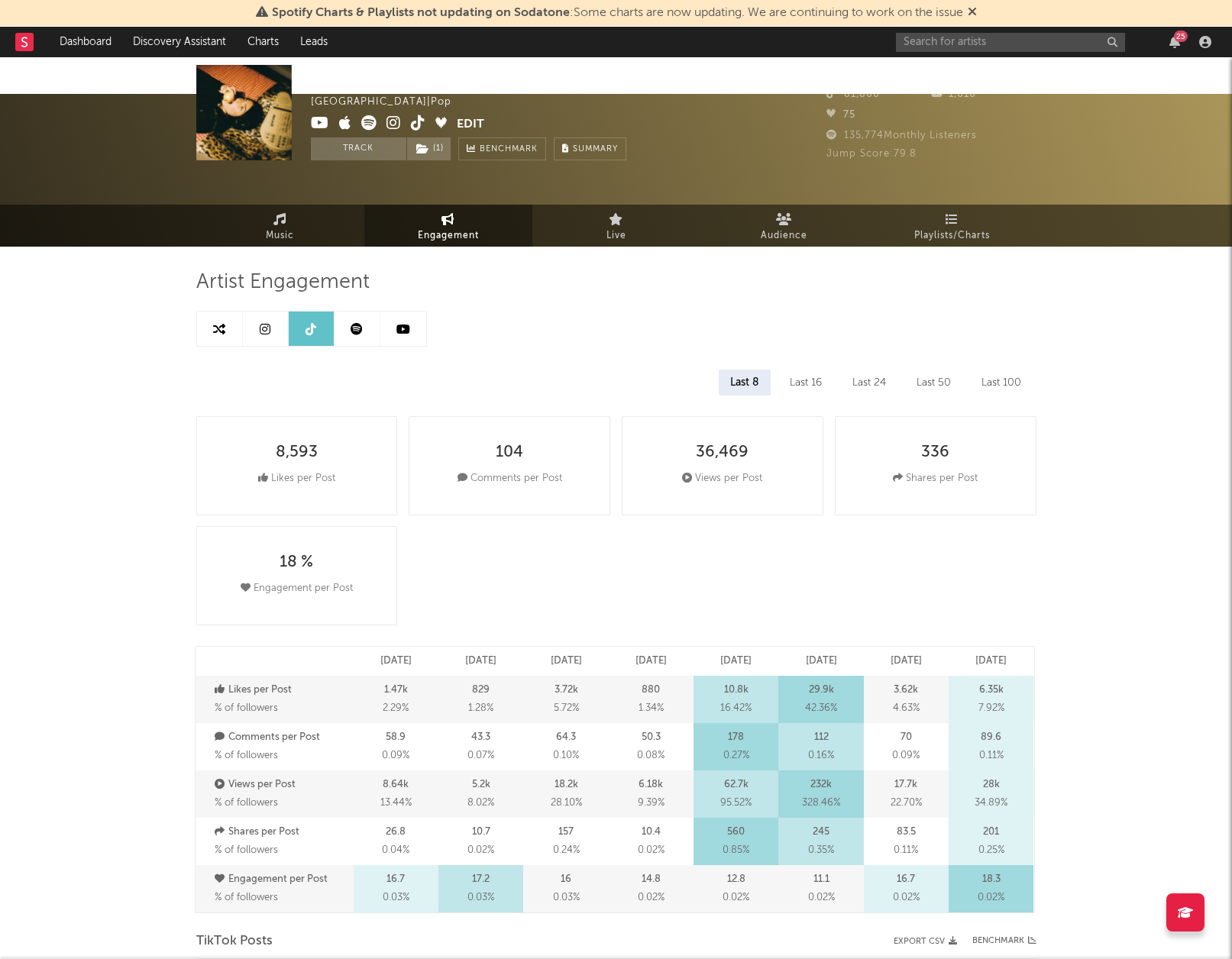
click at [361, 122] on icon at bounding box center [369, 123] width 15 height 15
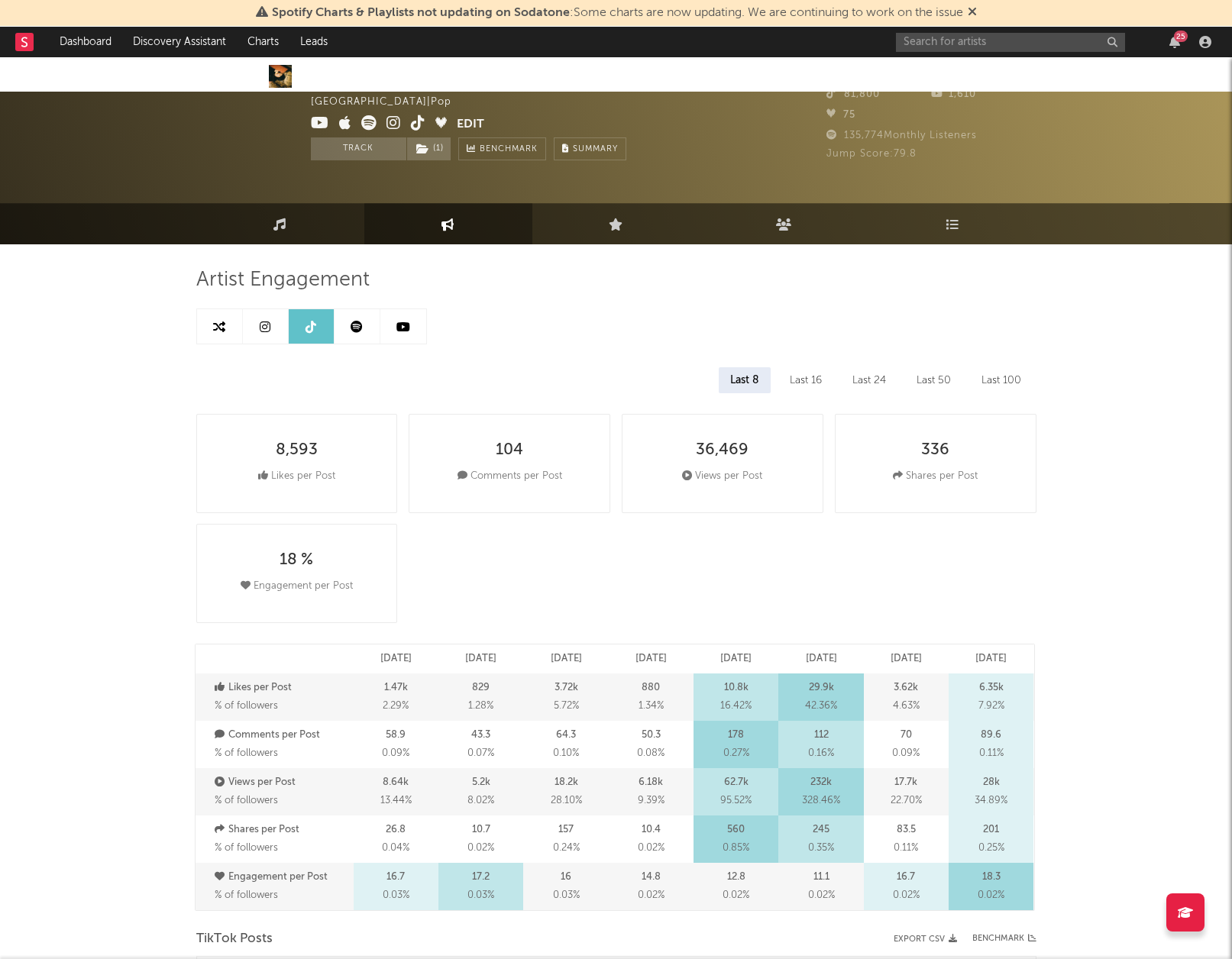
drag, startPoint x: 243, startPoint y: 280, endPoint x: 232, endPoint y: 280, distance: 11.0
click at [243, 309] on link at bounding box center [266, 326] width 46 height 35
select select "6m"
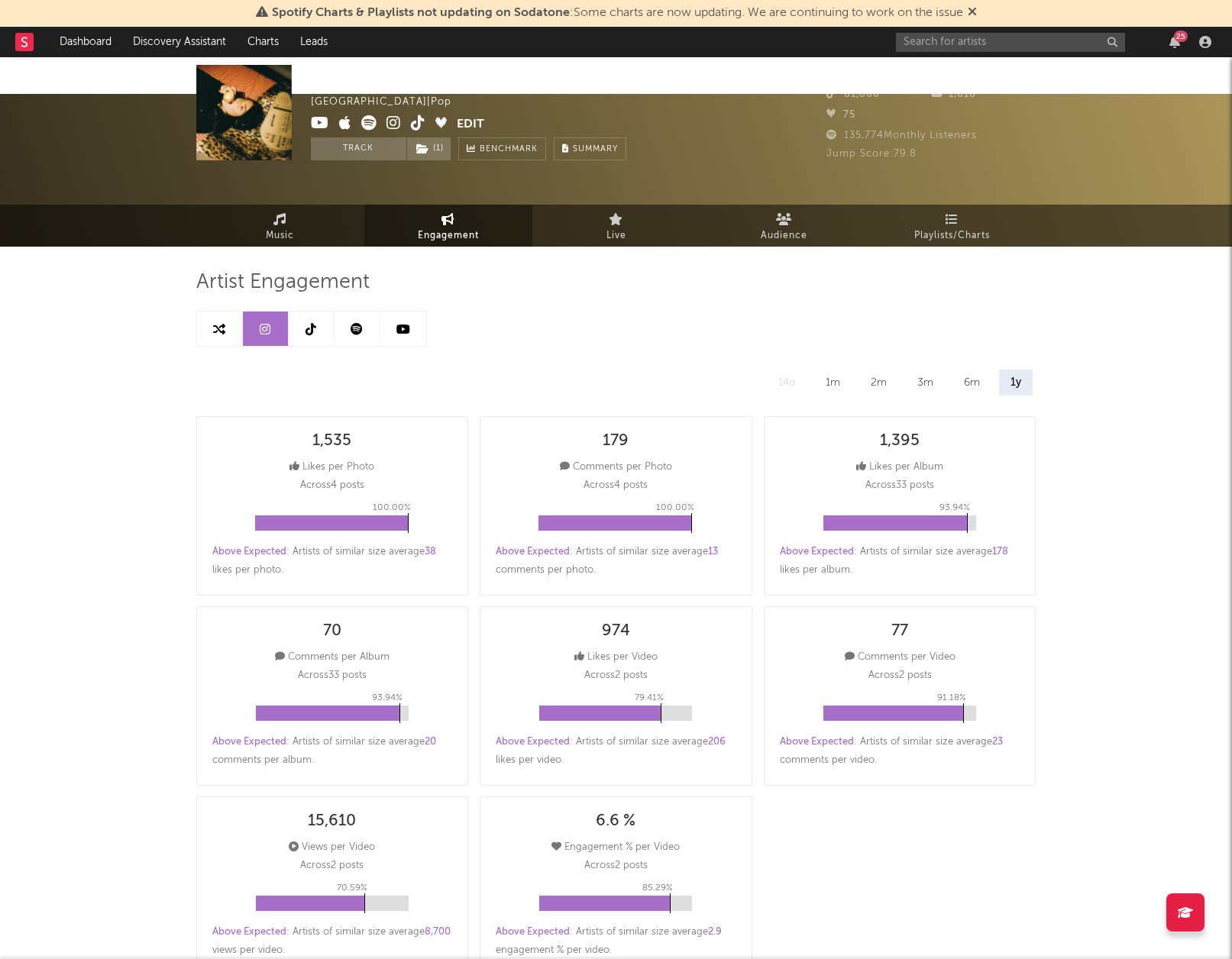
scroll to position [12, 0]
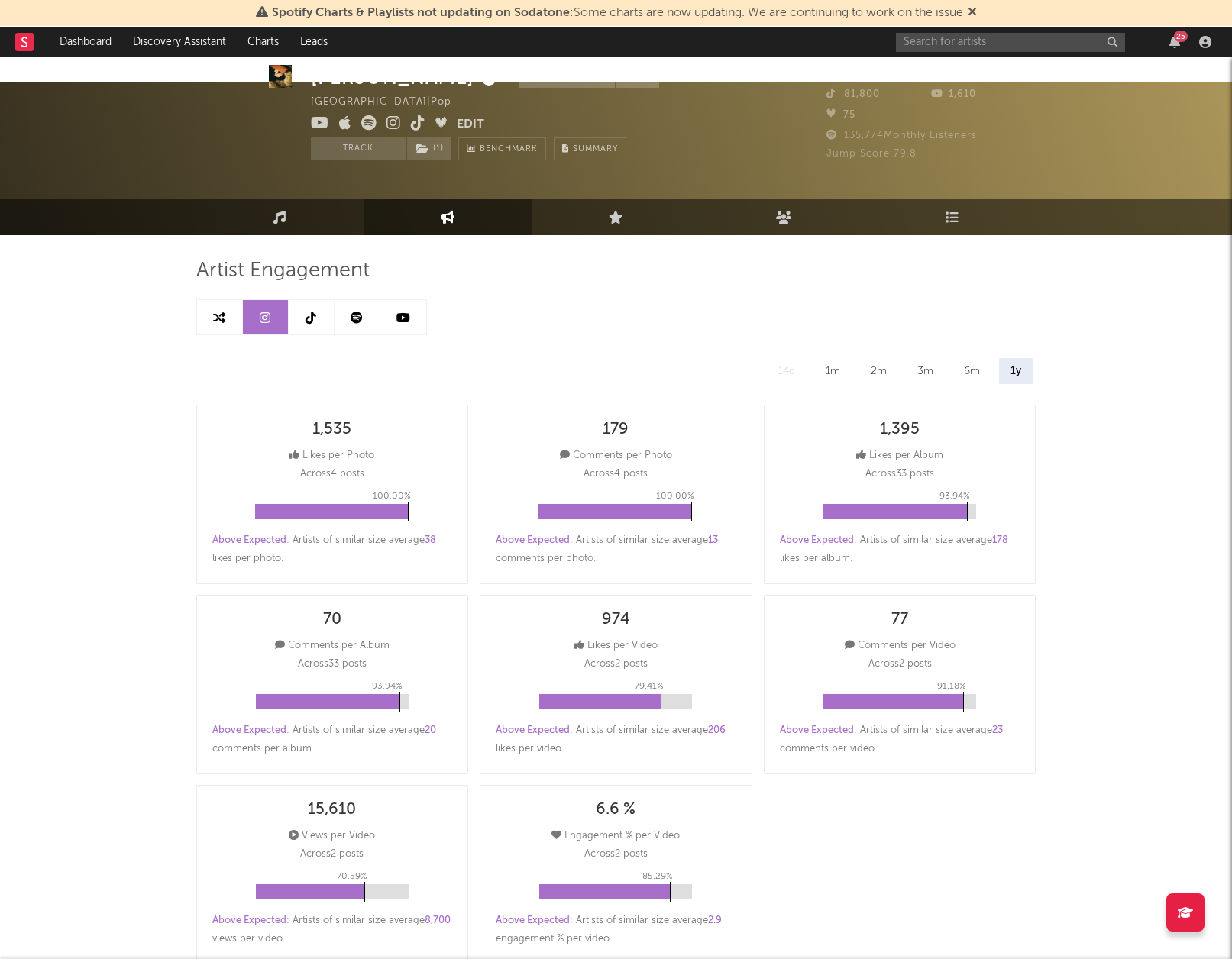
click at [227, 301] on link at bounding box center [220, 317] width 46 height 35
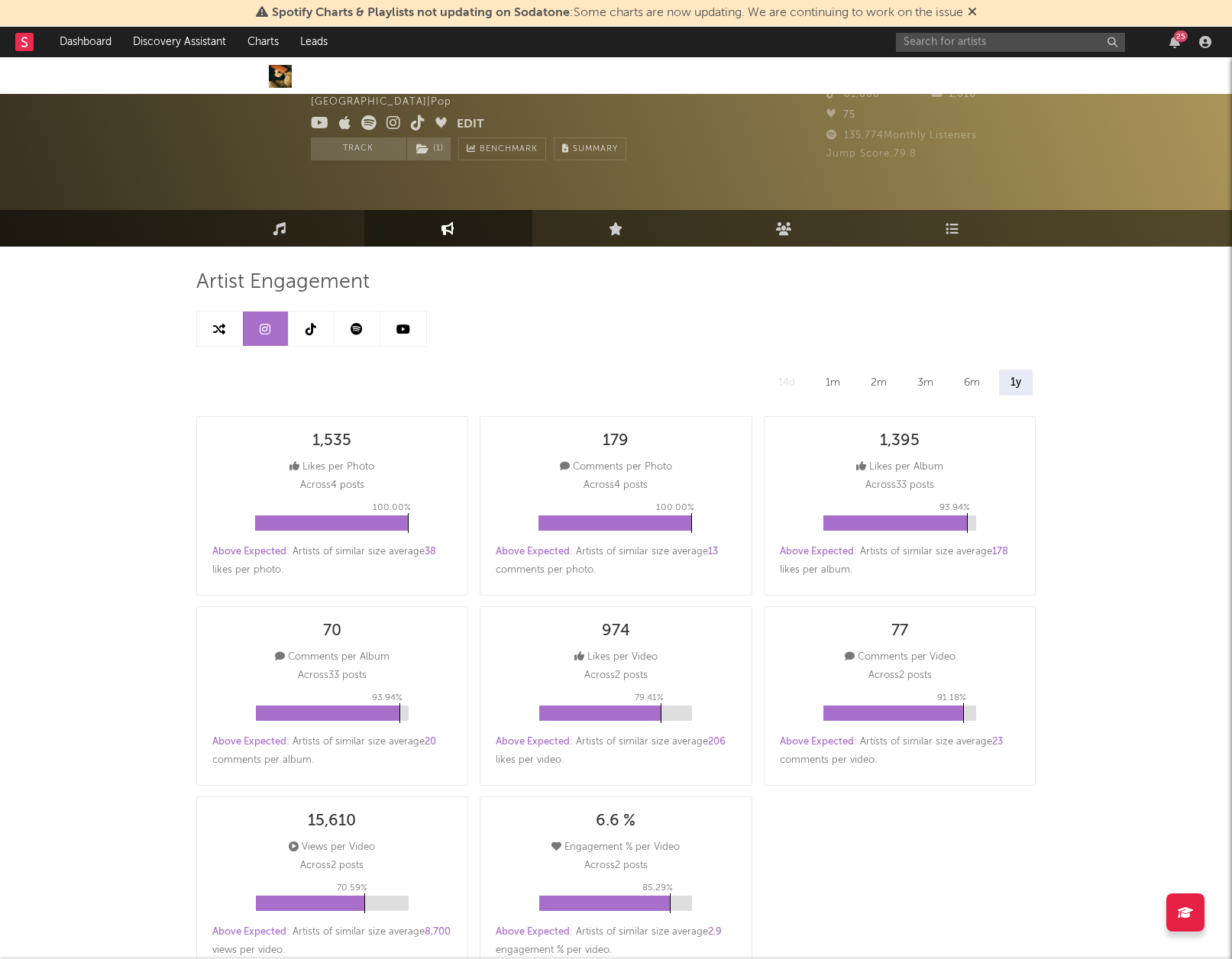
select select "1m"
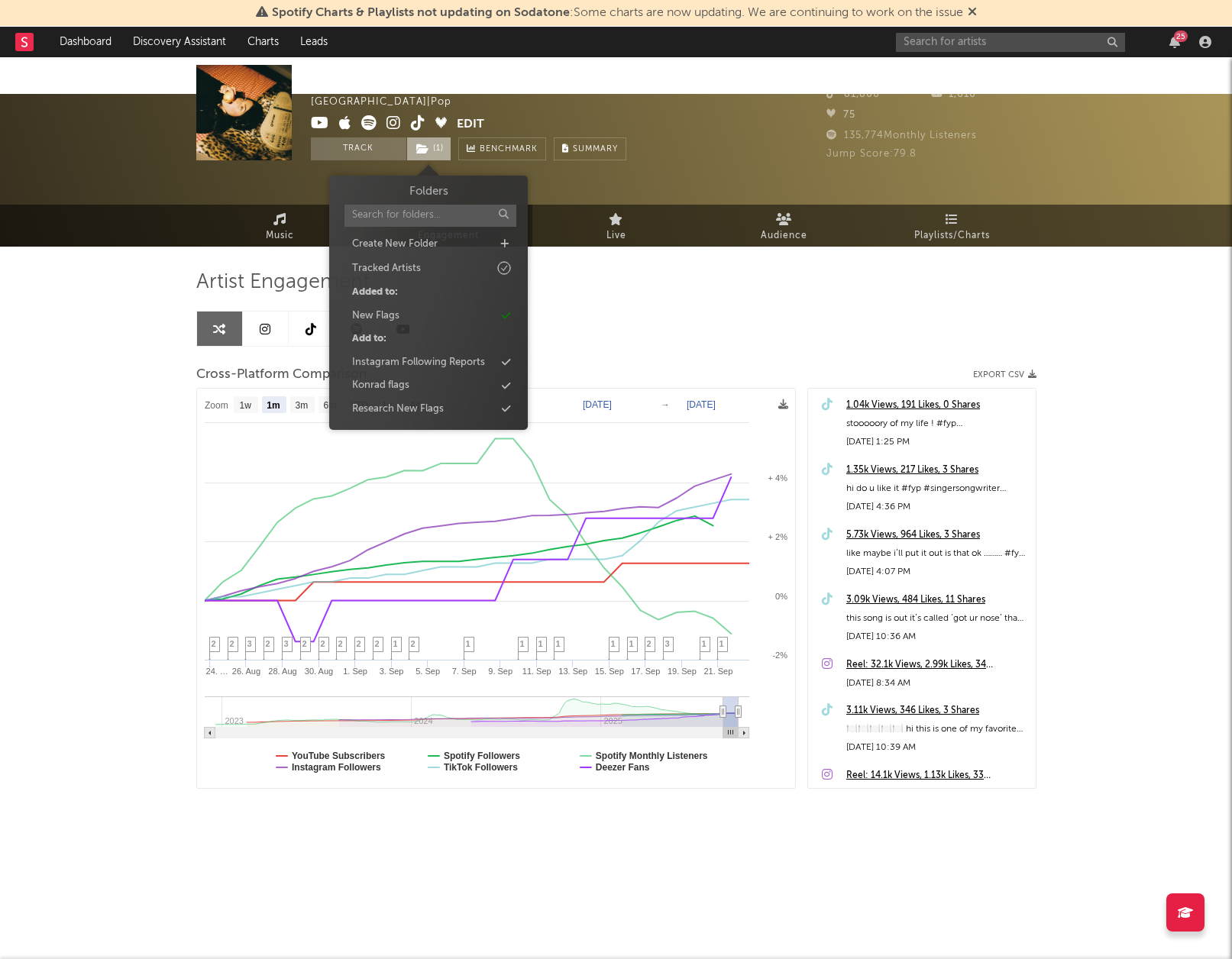
click at [444, 152] on span "( 1 )" at bounding box center [428, 149] width 45 height 23
click at [384, 383] on div "Konrad flags" at bounding box center [381, 386] width 57 height 15
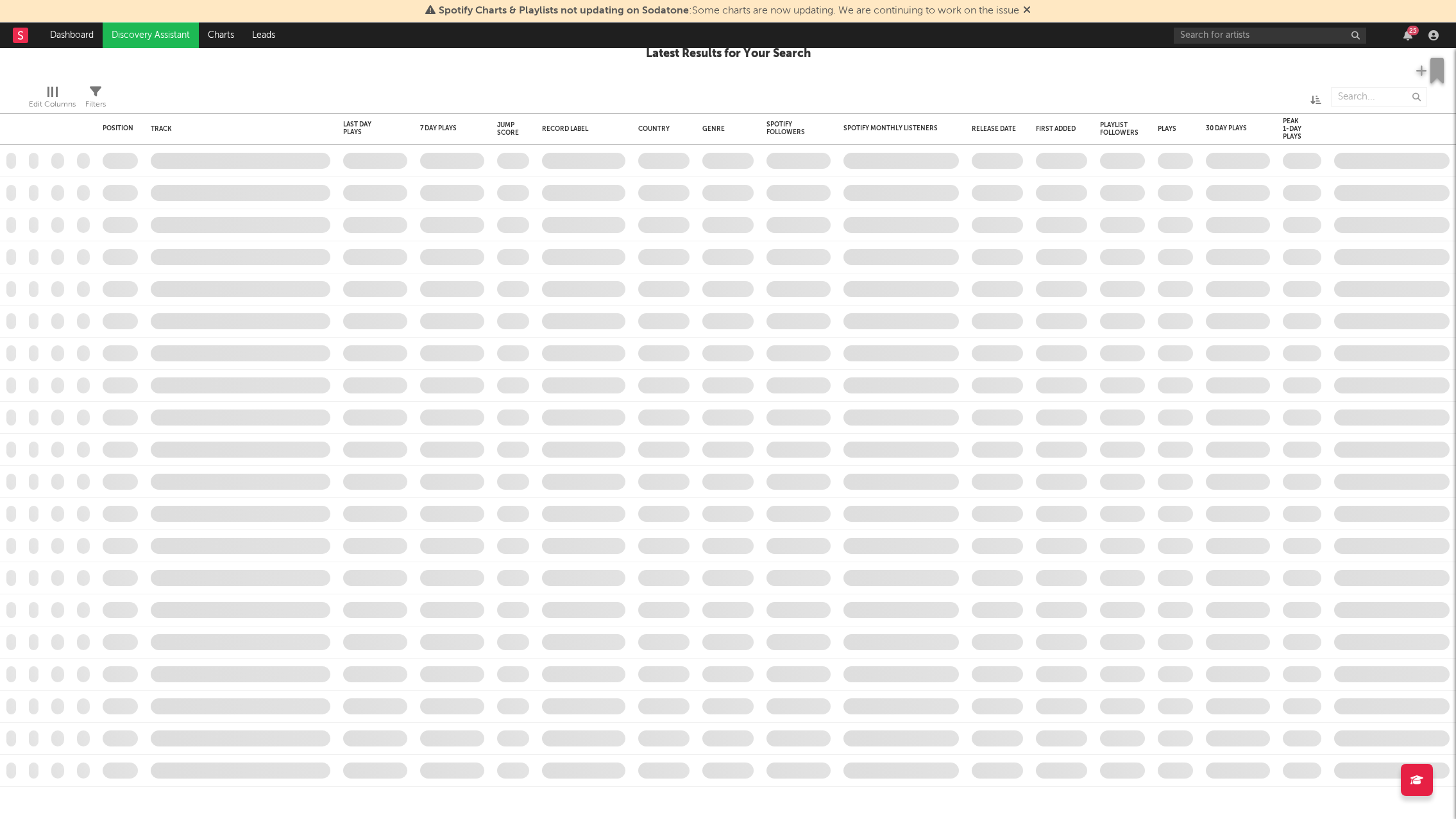
checkbox input "true"
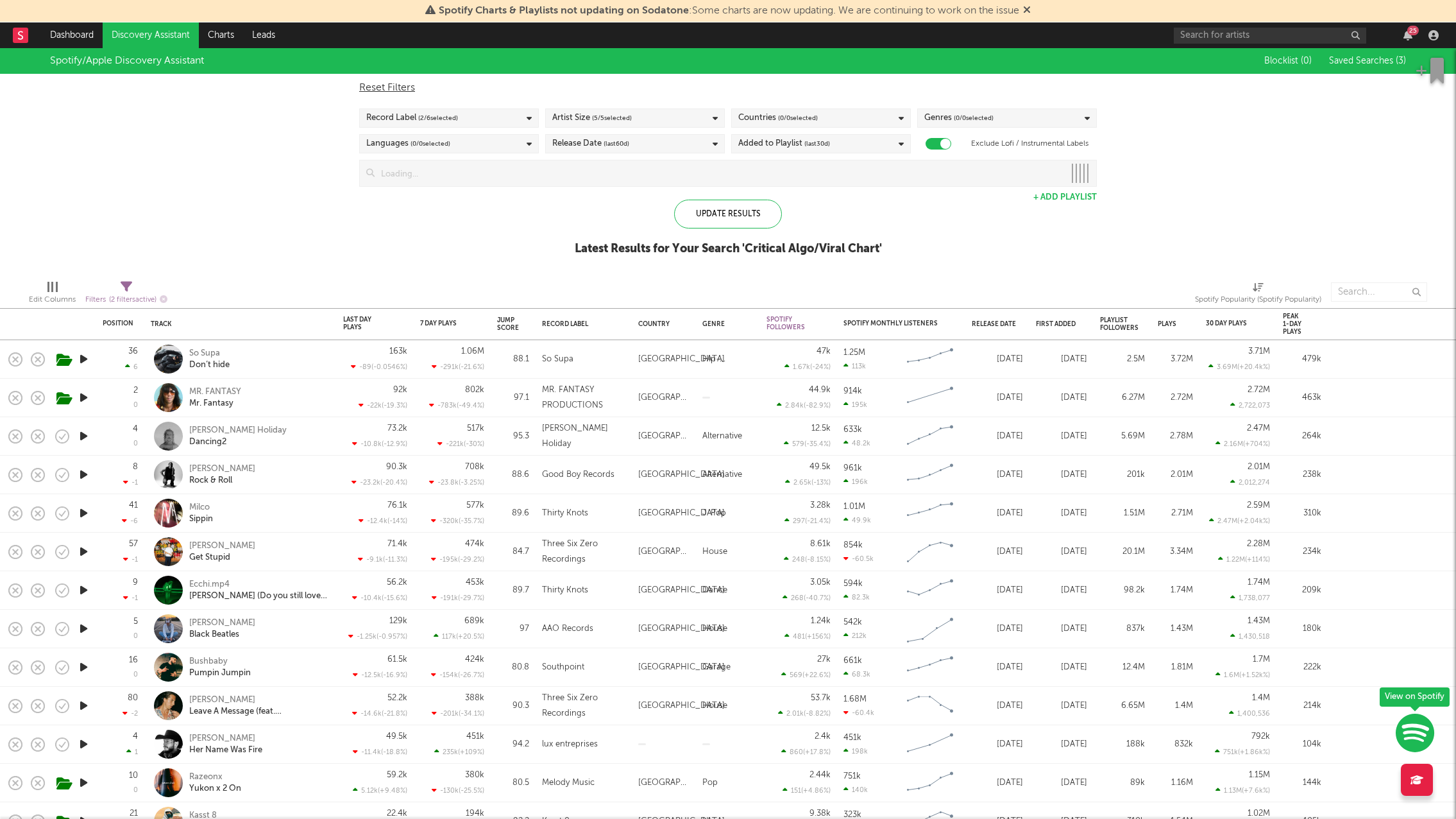
click at [83, 358] on icon "button" at bounding box center [84, 359] width 13 height 16
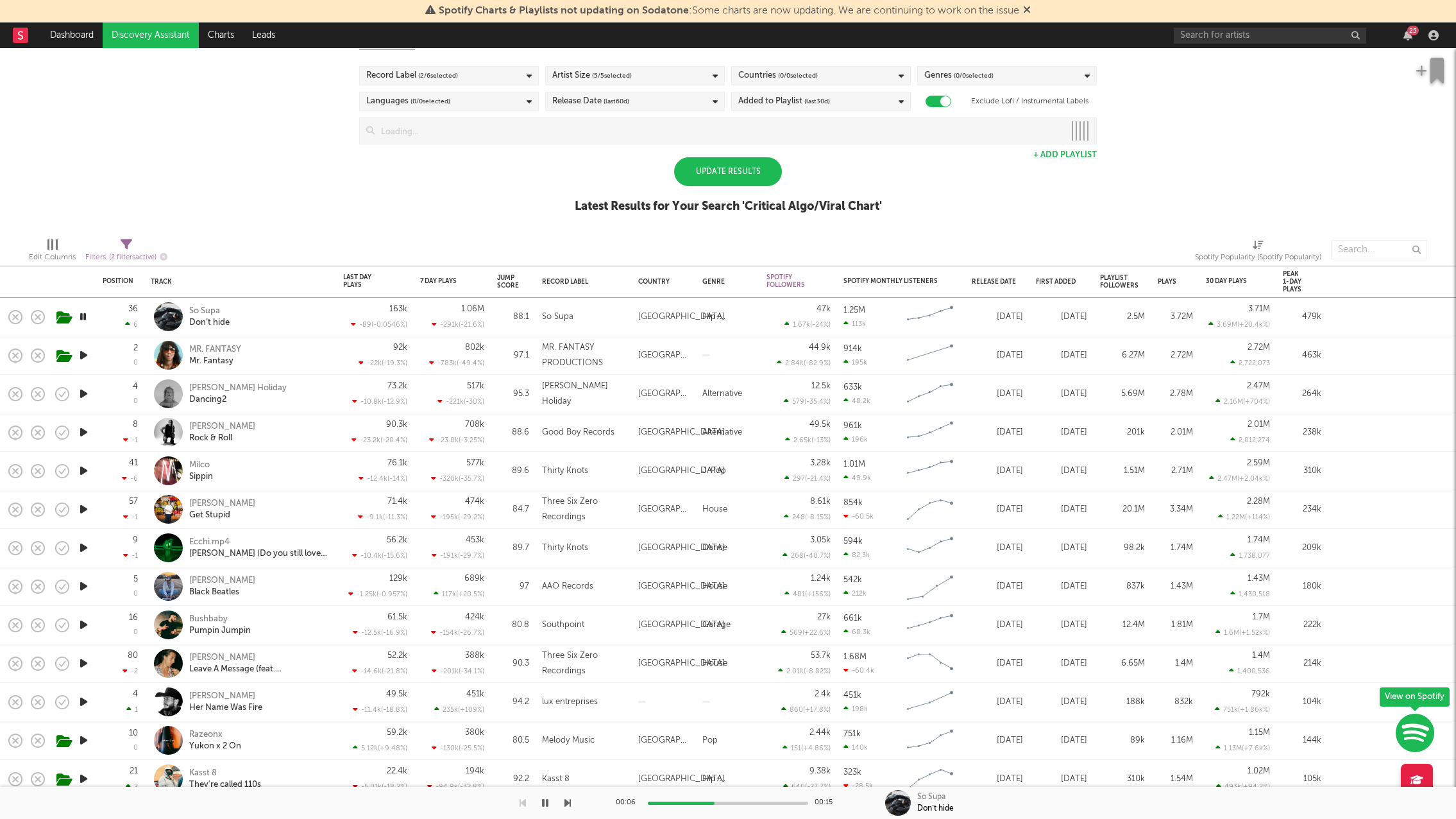
click at [727, 184] on div "Update Results" at bounding box center [728, 172] width 108 height 29
click at [724, 173] on div "Update Results" at bounding box center [728, 172] width 108 height 29
click at [717, 174] on div "Update Results" at bounding box center [728, 172] width 108 height 29
click at [718, 174] on div "Update Results" at bounding box center [728, 172] width 108 height 29
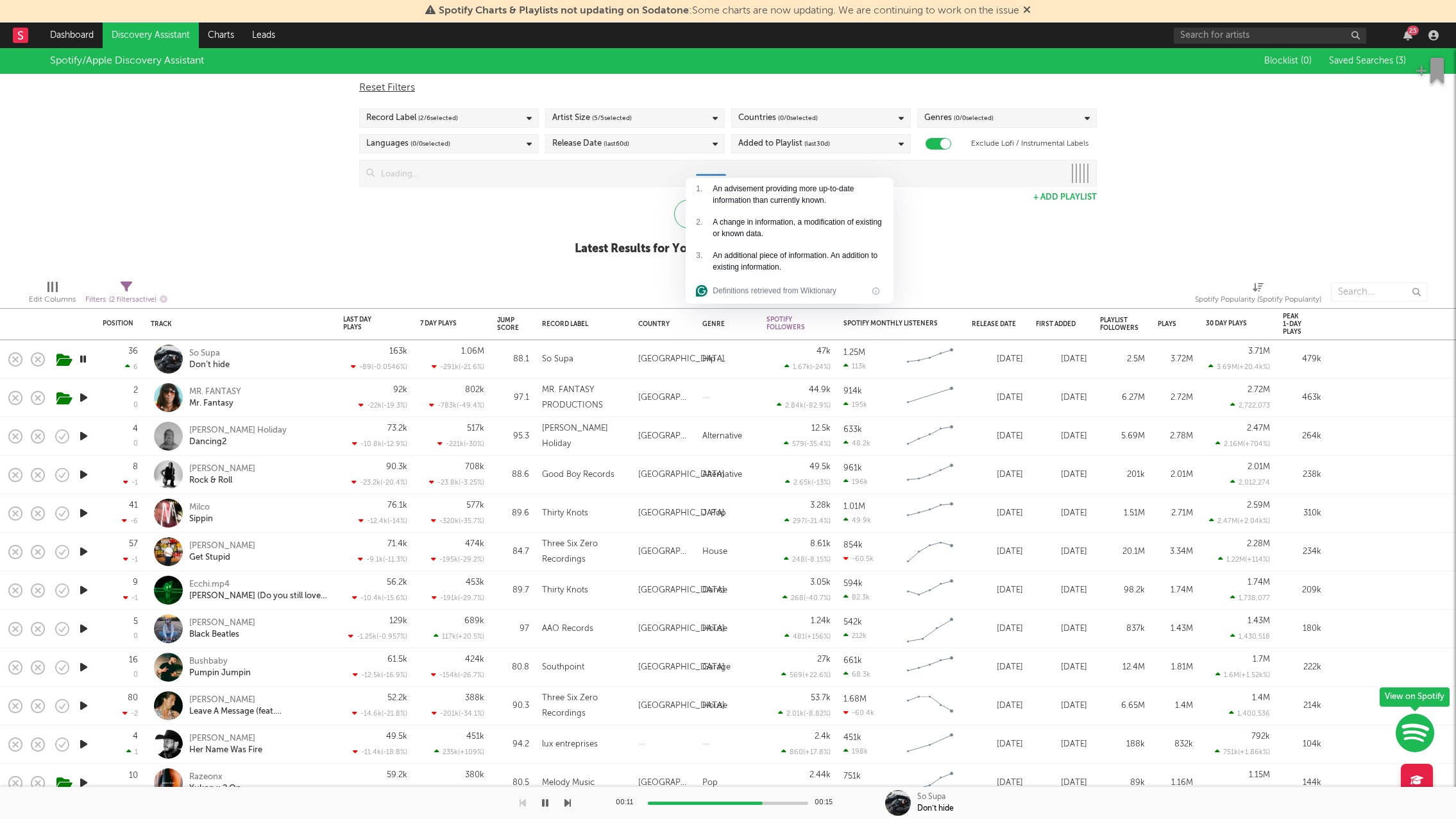
click at [383, 238] on div "Spotify/Apple Discovery Assistant Blocklist ( 0 ) Saved Searches ( 3 ) Reset Fi…" at bounding box center [728, 159] width 1456 height 221
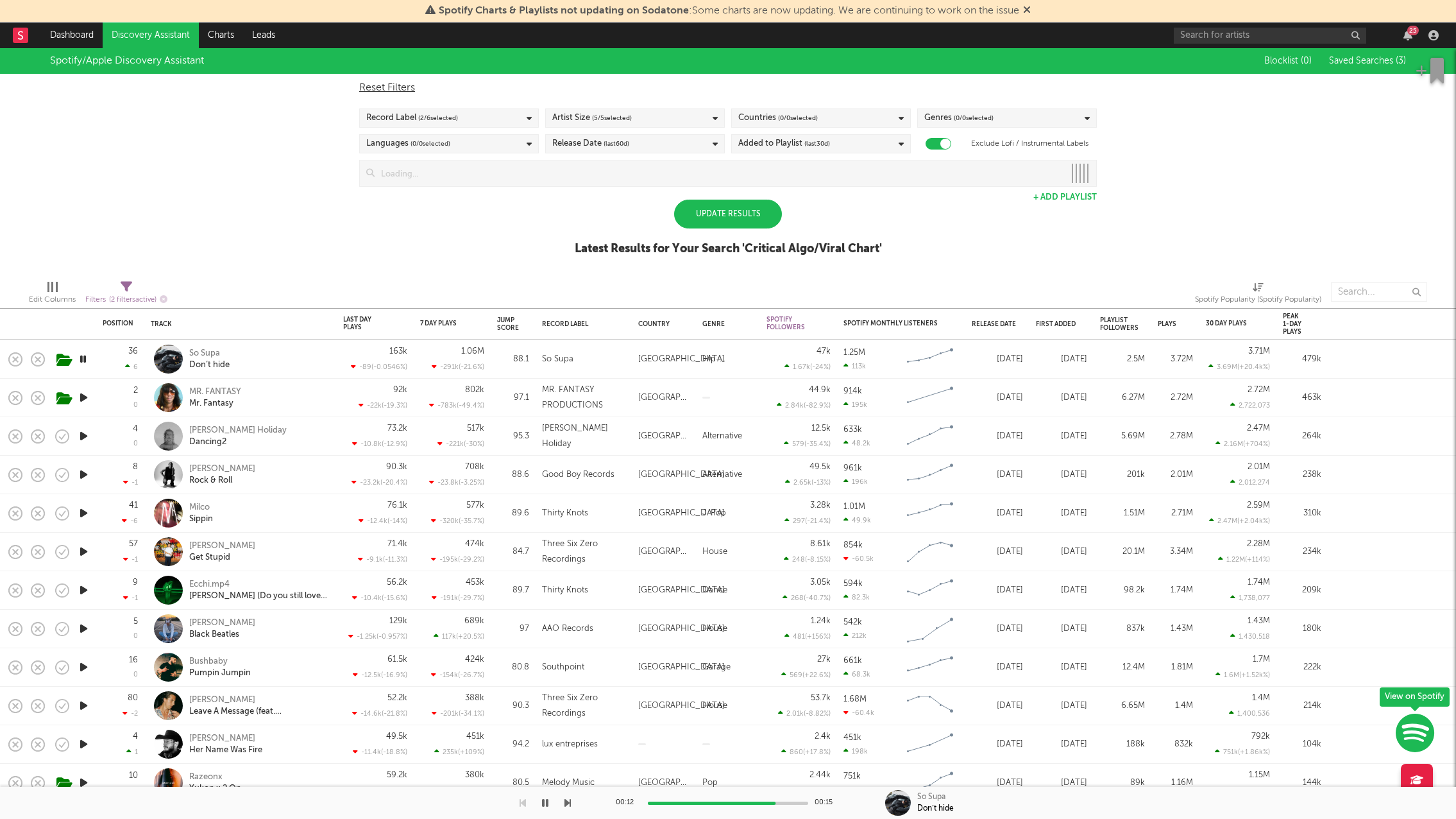
click at [719, 215] on div "Update Results" at bounding box center [728, 213] width 108 height 29
click at [210, 40] on link "Charts" at bounding box center [220, 35] width 44 height 26
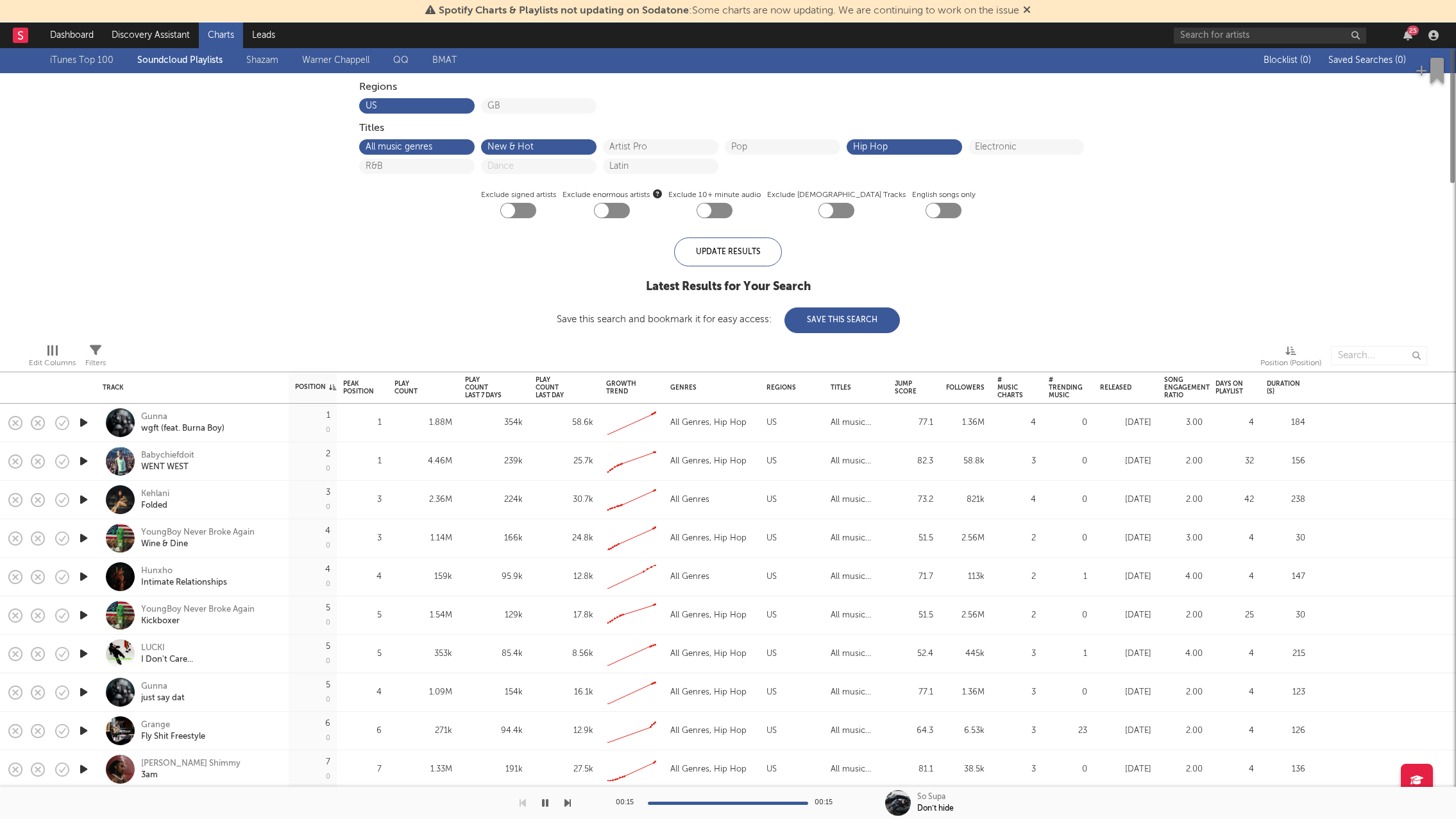
click at [85, 416] on icon "button" at bounding box center [84, 423] width 13 height 16
click at [444, 147] on button "All music genres" at bounding box center [417, 147] width 103 height 9
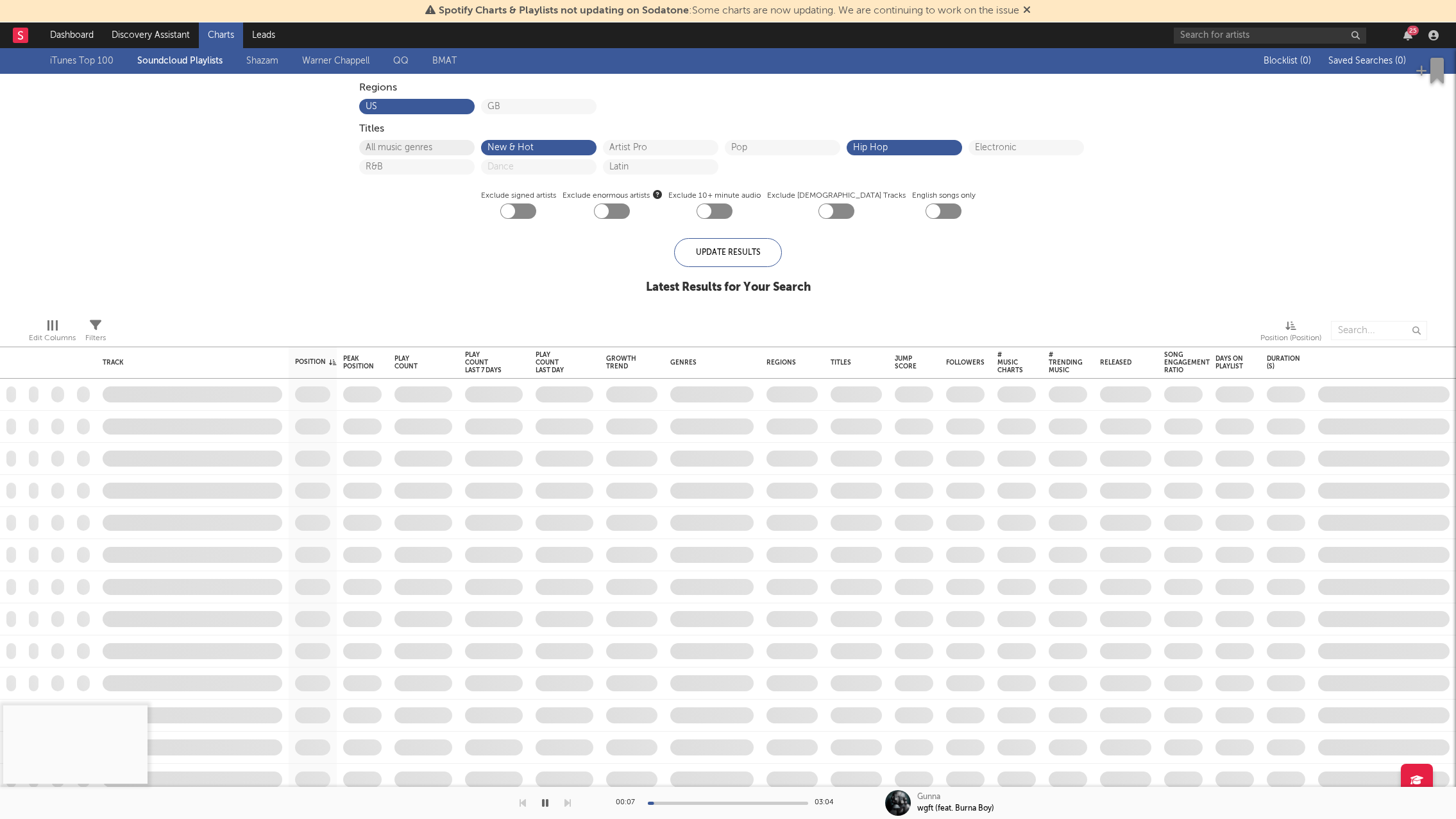
click at [442, 147] on button "All music genres" at bounding box center [417, 147] width 103 height 9
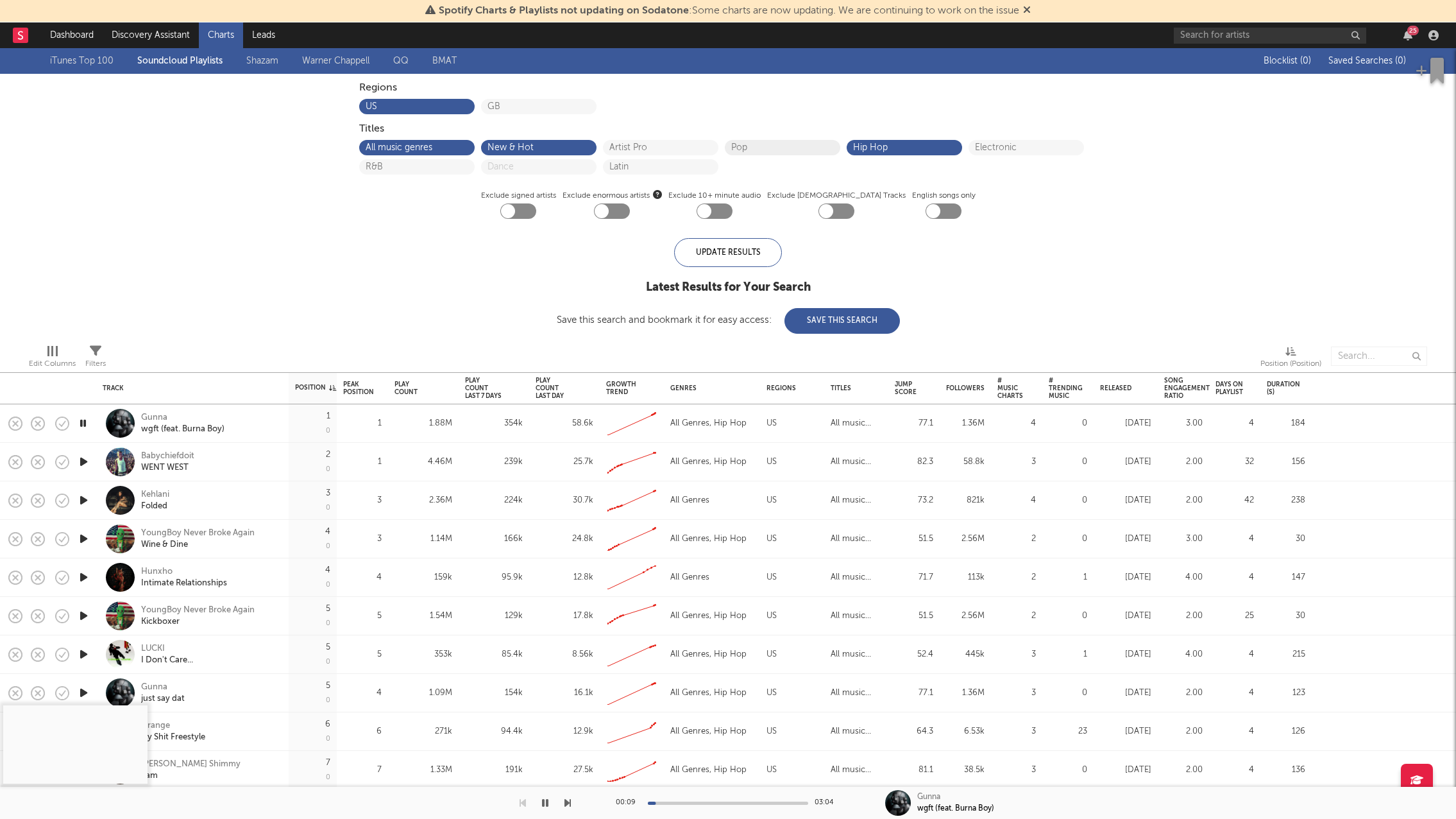
drag, startPoint x: 512, startPoint y: 150, endPoint x: 738, endPoint y: 139, distance: 226.3
click at [515, 150] on button "New & Hot" at bounding box center [539, 147] width 103 height 9
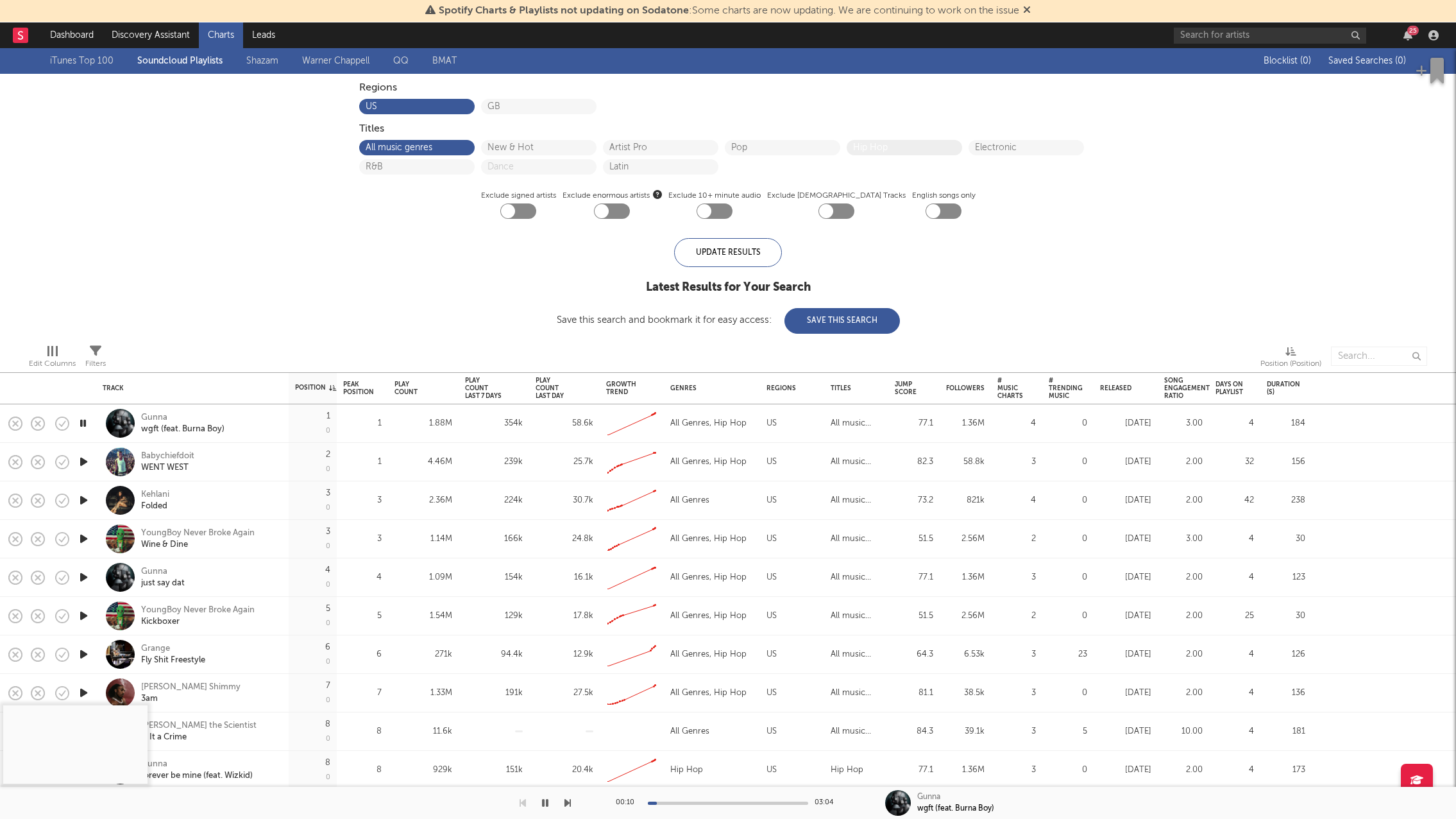
click at [862, 142] on div "Hip Hop" at bounding box center [904, 147] width 116 height 16
click at [177, 37] on link "Discovery Assistant" at bounding box center [151, 35] width 96 height 26
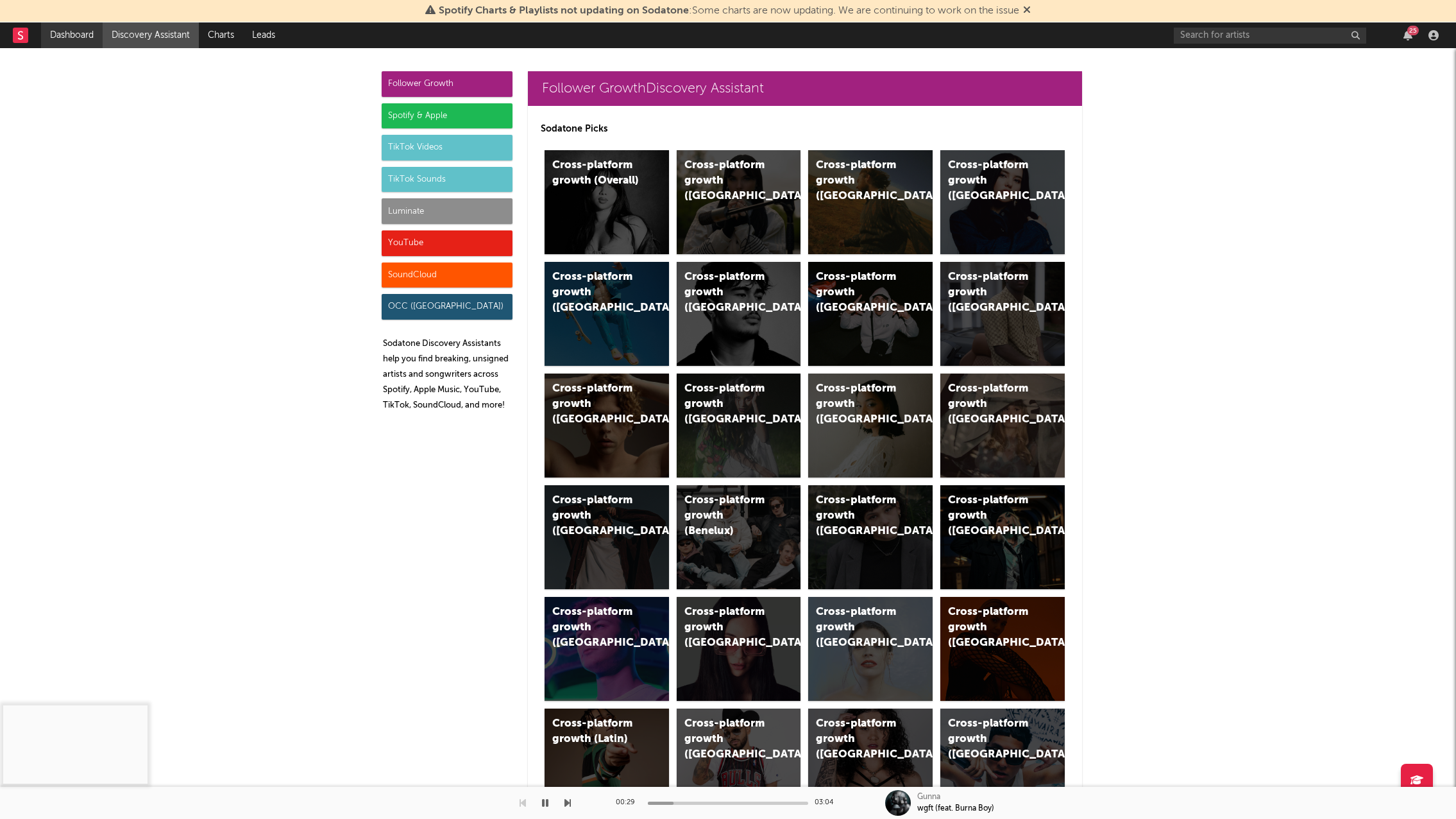
click at [50, 36] on link "Dashboard" at bounding box center [72, 35] width 62 height 26
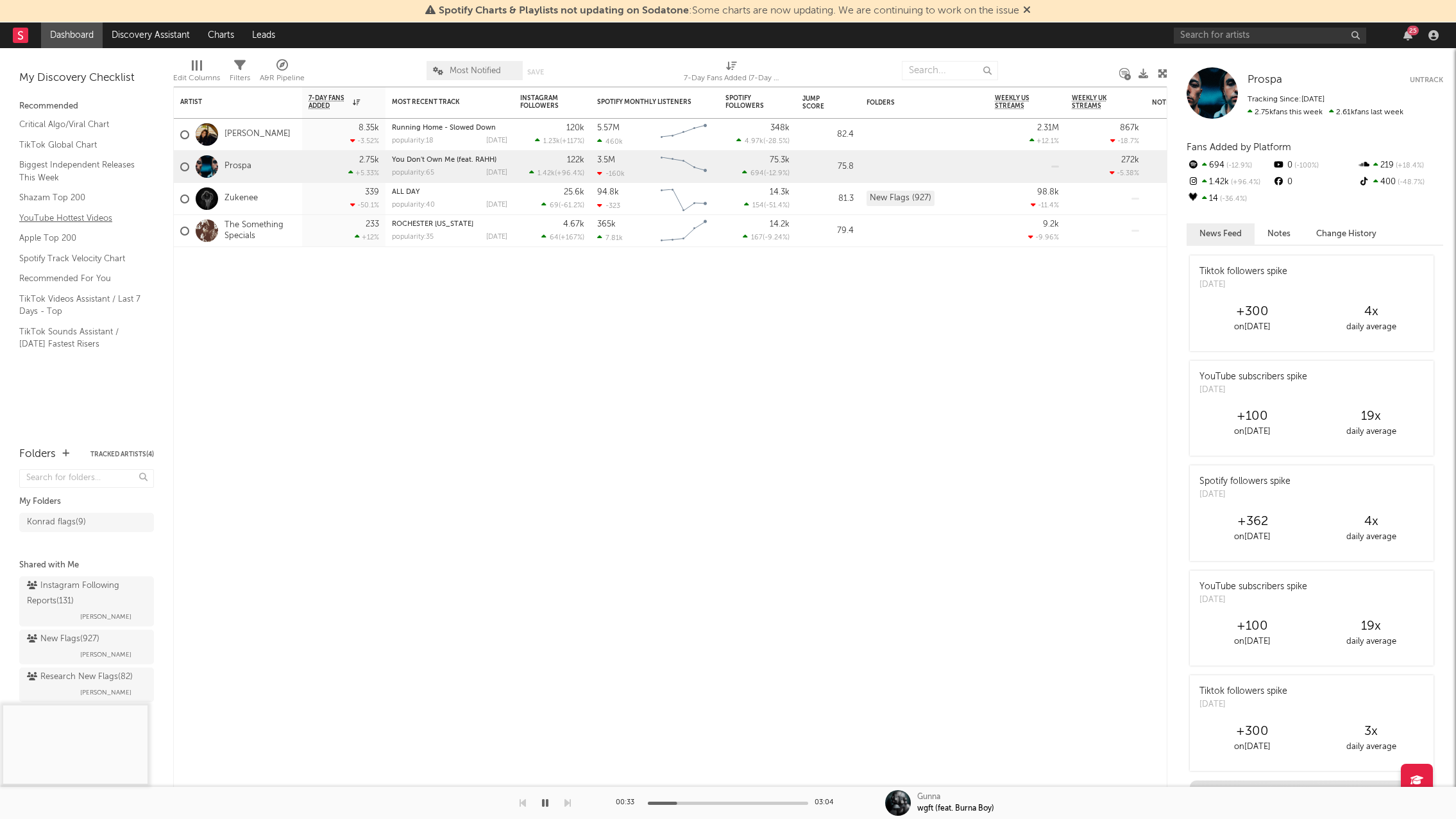
click at [34, 220] on link "YouTube Hottest Videos" at bounding box center [80, 218] width 122 height 14
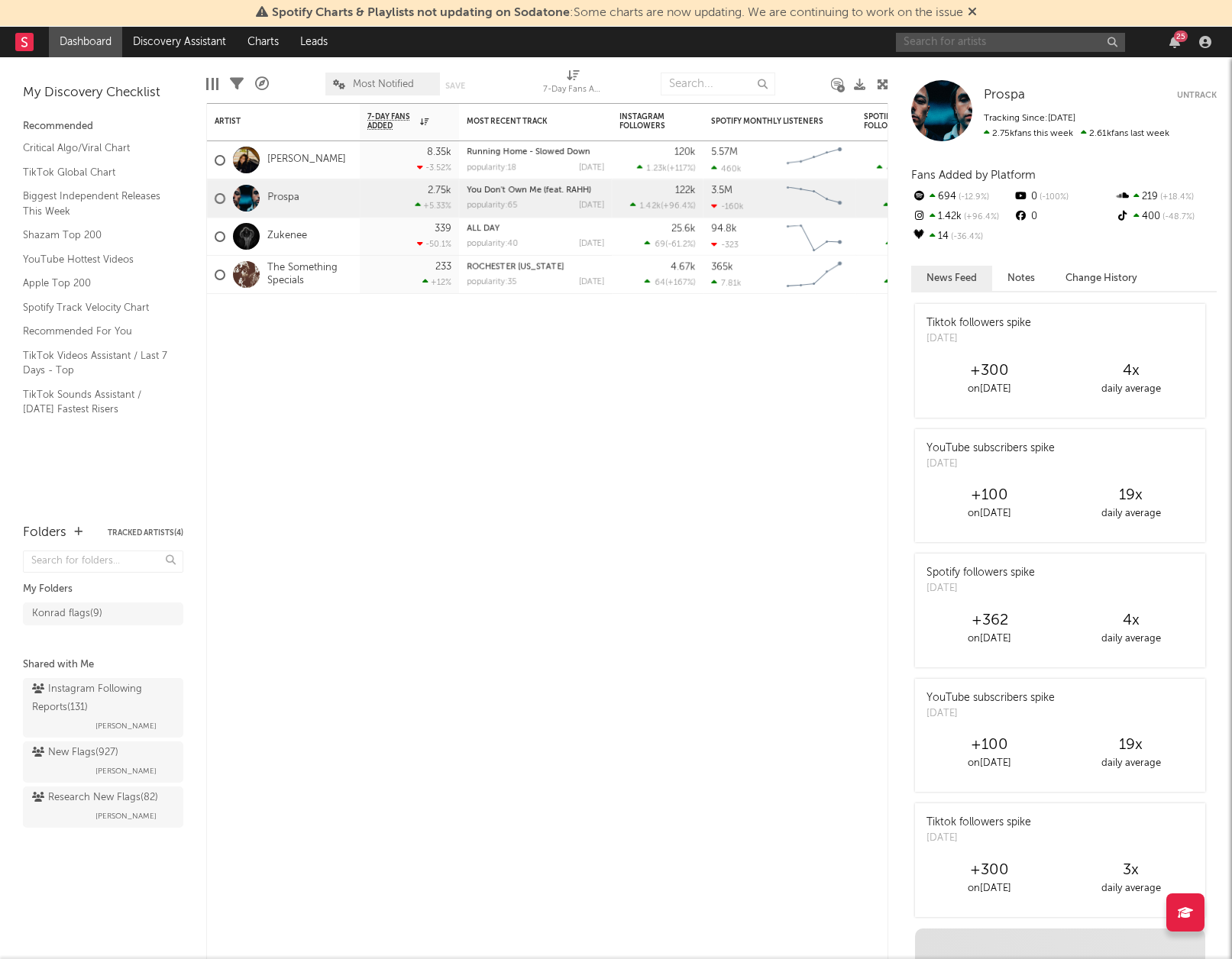
click at [983, 41] on input "text" at bounding box center [1010, 42] width 229 height 19
paste input "https://www.tiktok.com/@kthxrn"
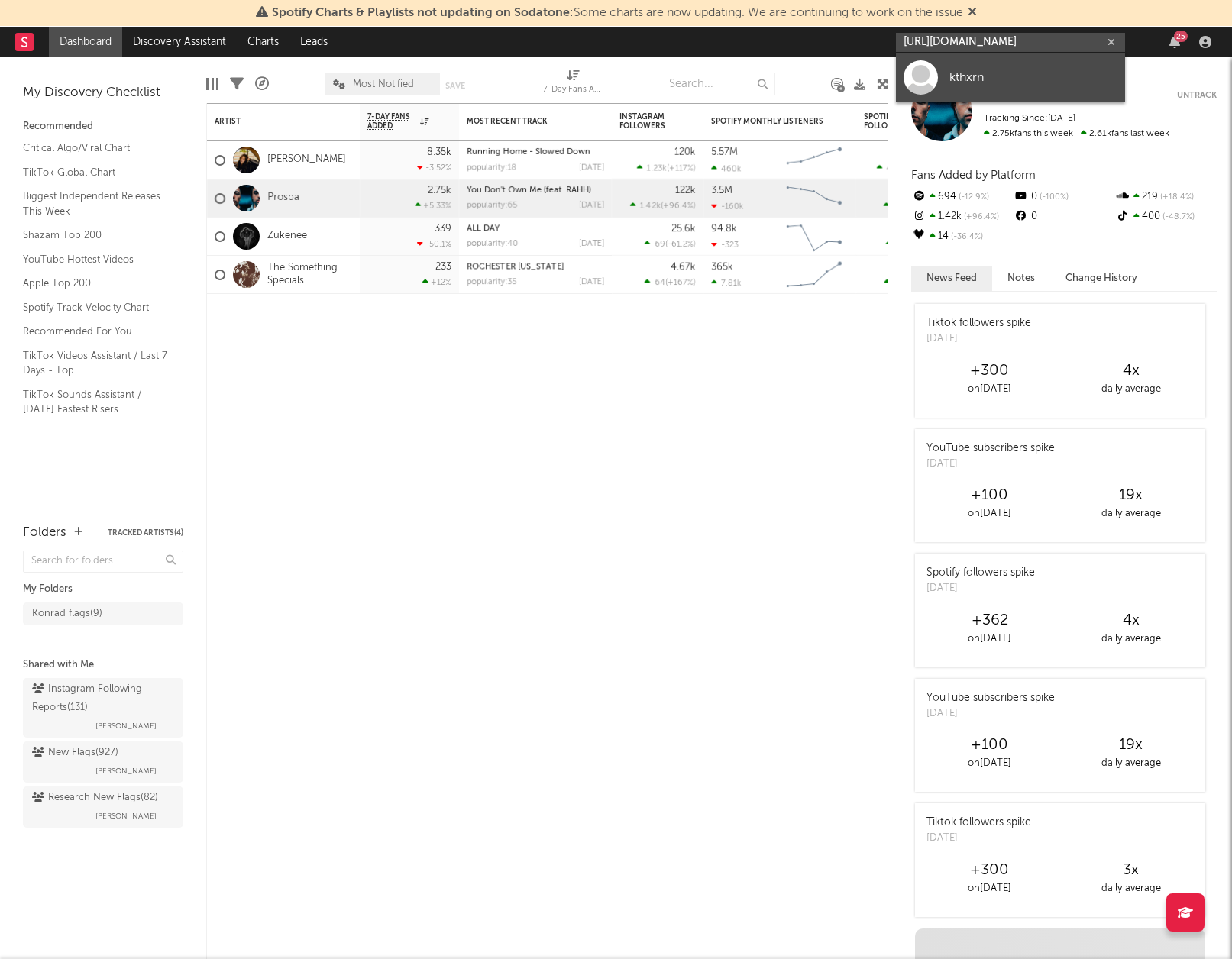
type input "https://www.tiktok.com/@kthxrn"
click at [921, 78] on div at bounding box center [920, 77] width 35 height 35
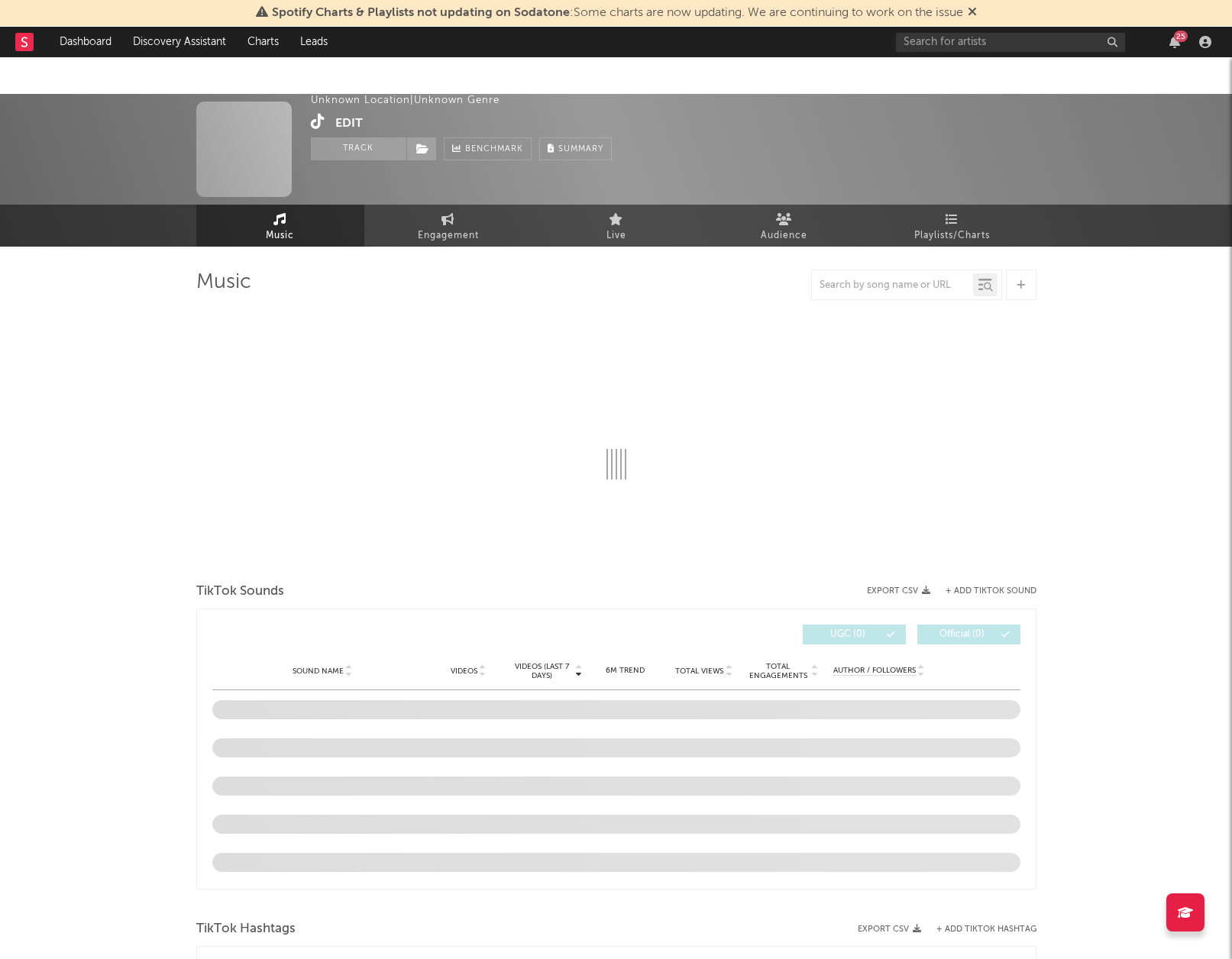
select select "1w"
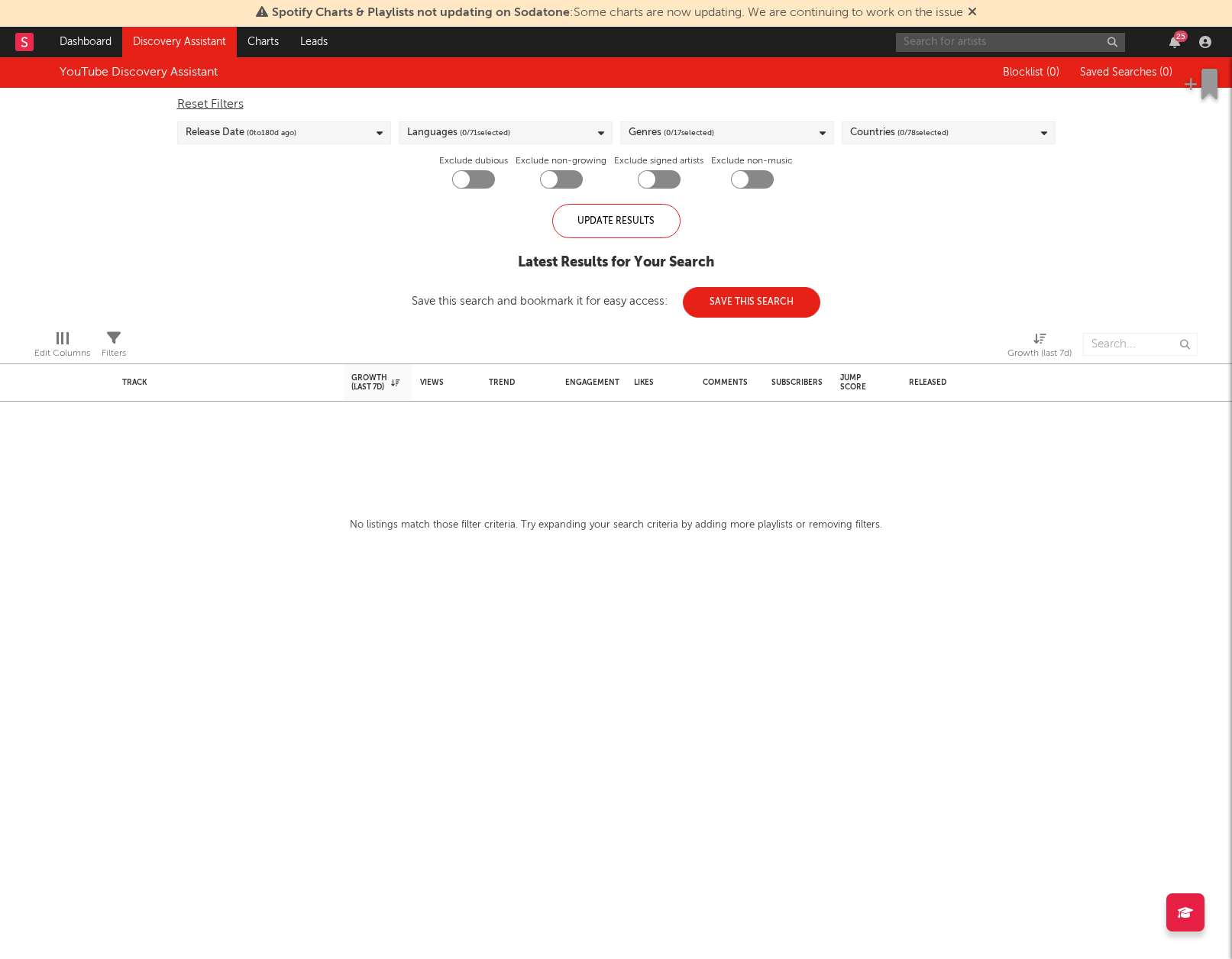
click at [1019, 40] on input "text" at bounding box center [1010, 42] width 229 height 19
paste input "[URL][DOMAIN_NAME]"
type input "[URL][DOMAIN_NAME]"
click at [1087, 47] on input "[URL][DOMAIN_NAME]" at bounding box center [1010, 42] width 229 height 19
click at [1026, 63] on link "azngami" at bounding box center [1010, 77] width 229 height 50
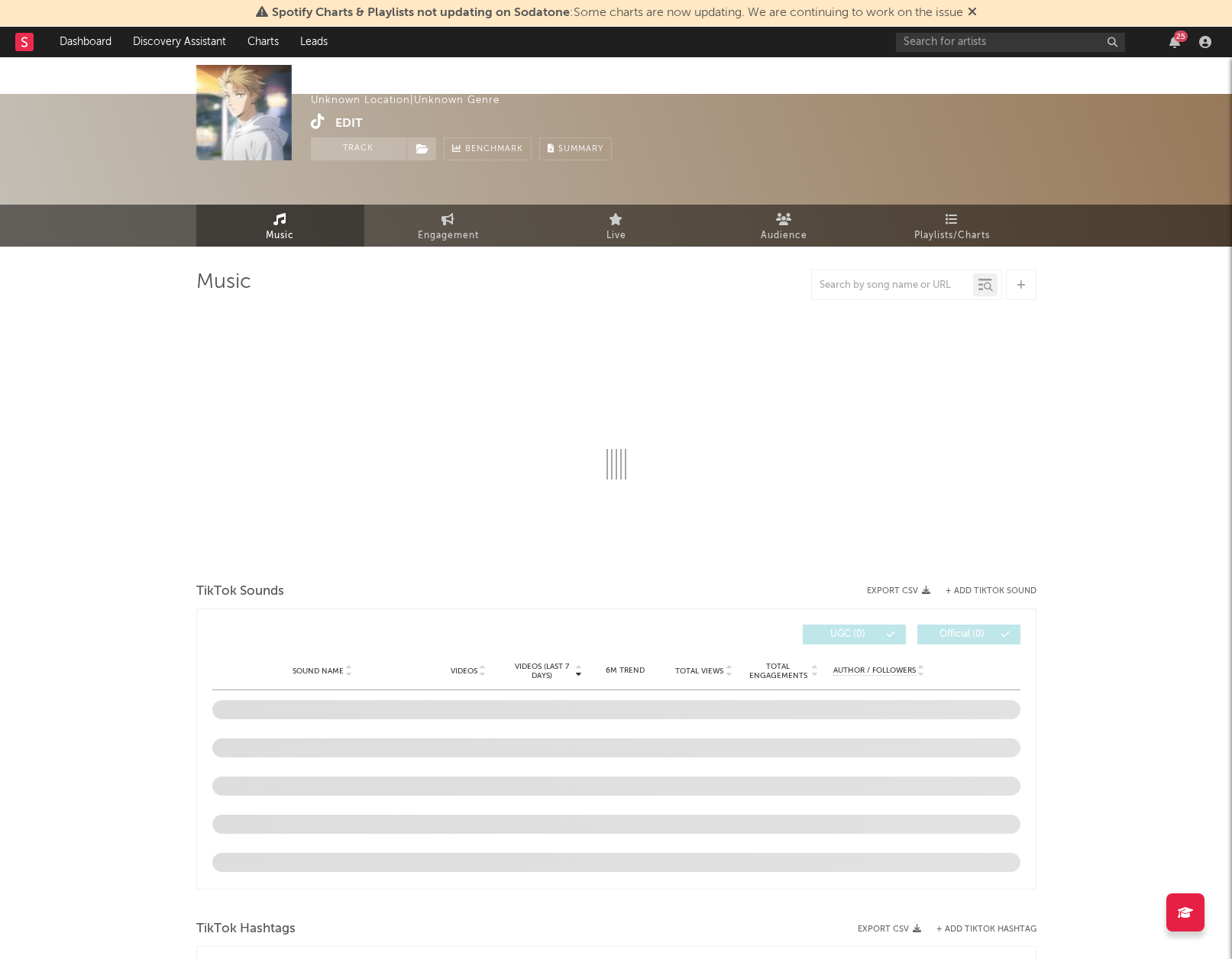
select select "1w"
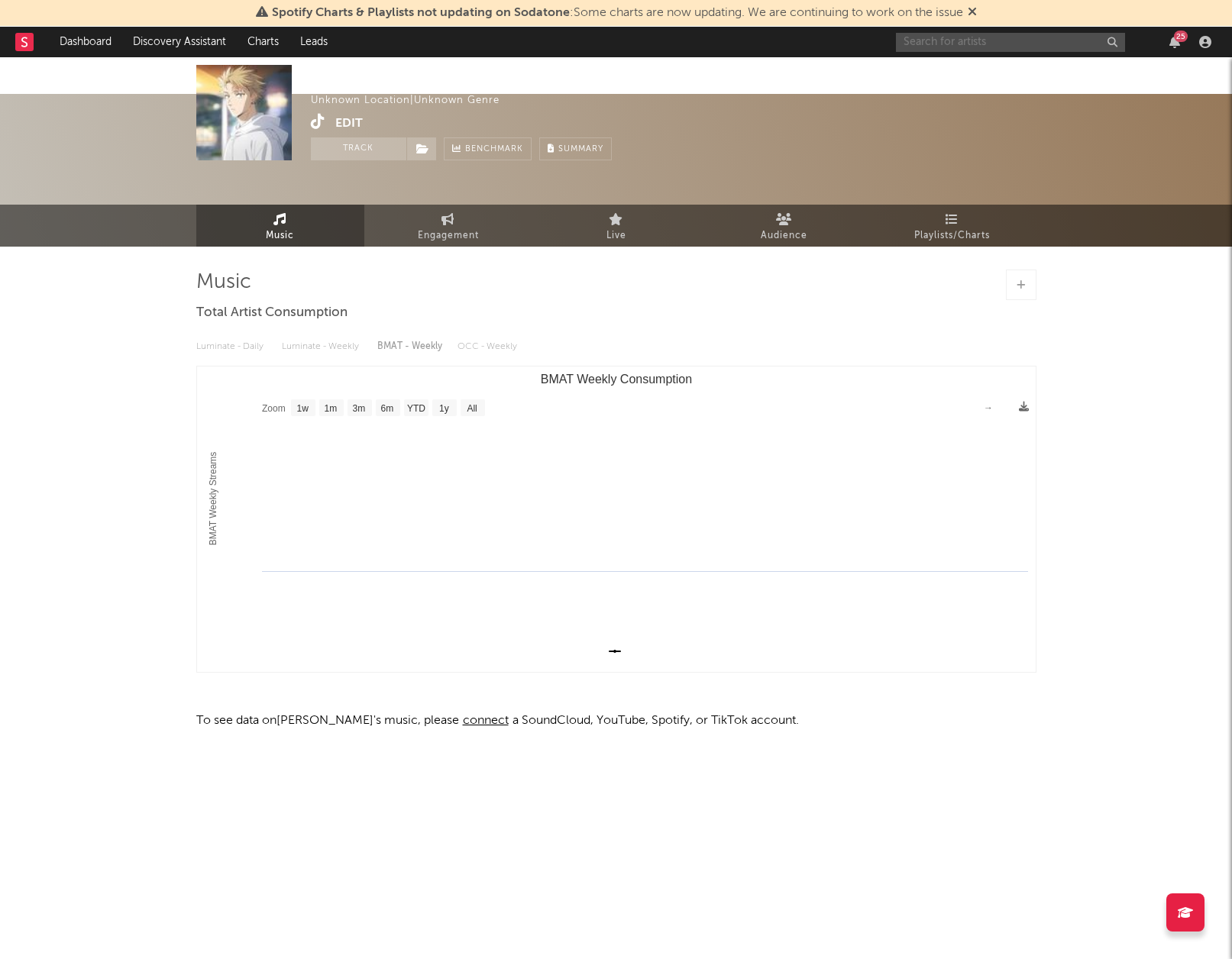
click at [975, 36] on input "text" at bounding box center [1010, 42] width 229 height 19
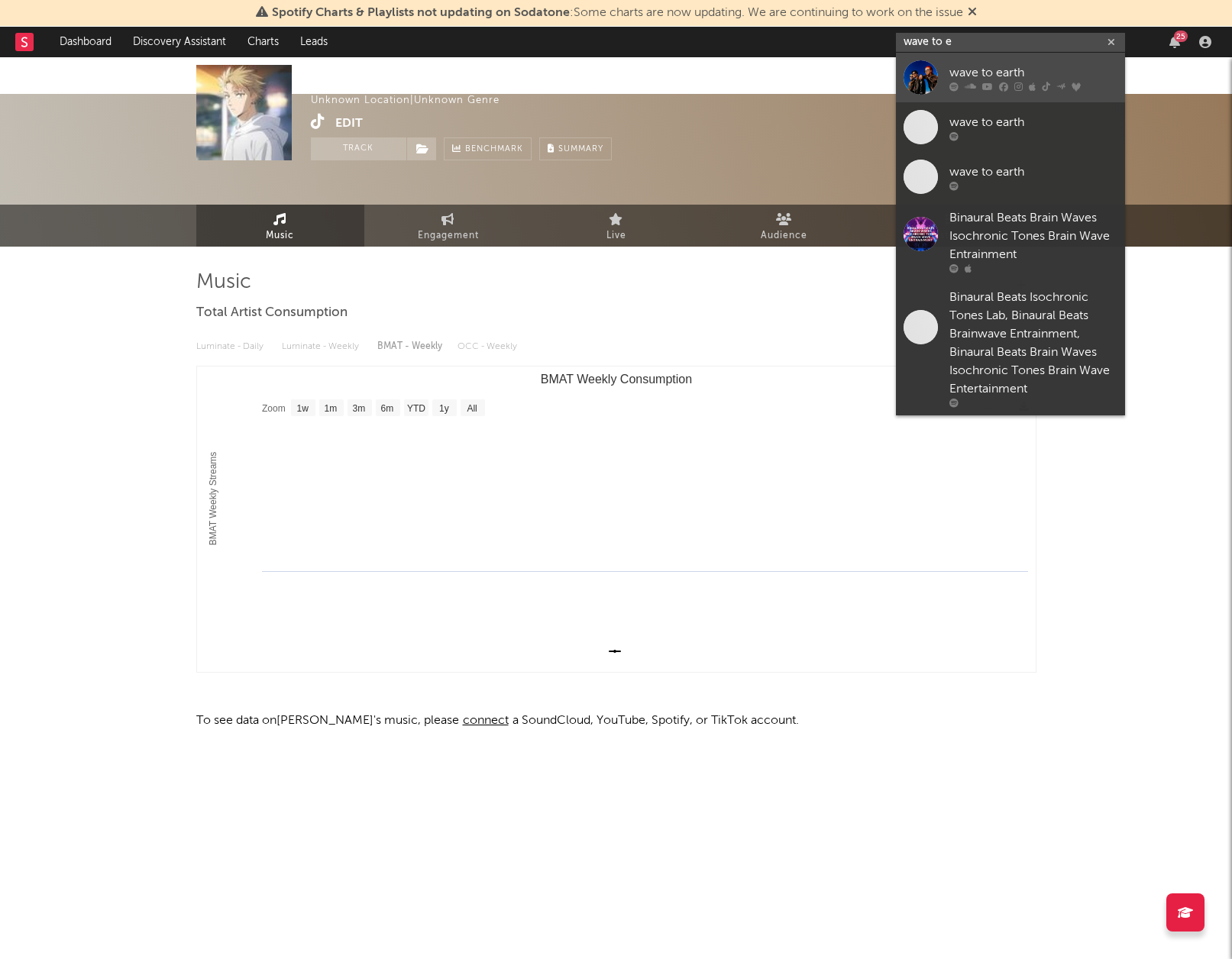
type input "wave to e"
click at [1002, 64] on div "wave to earth" at bounding box center [1034, 73] width 168 height 19
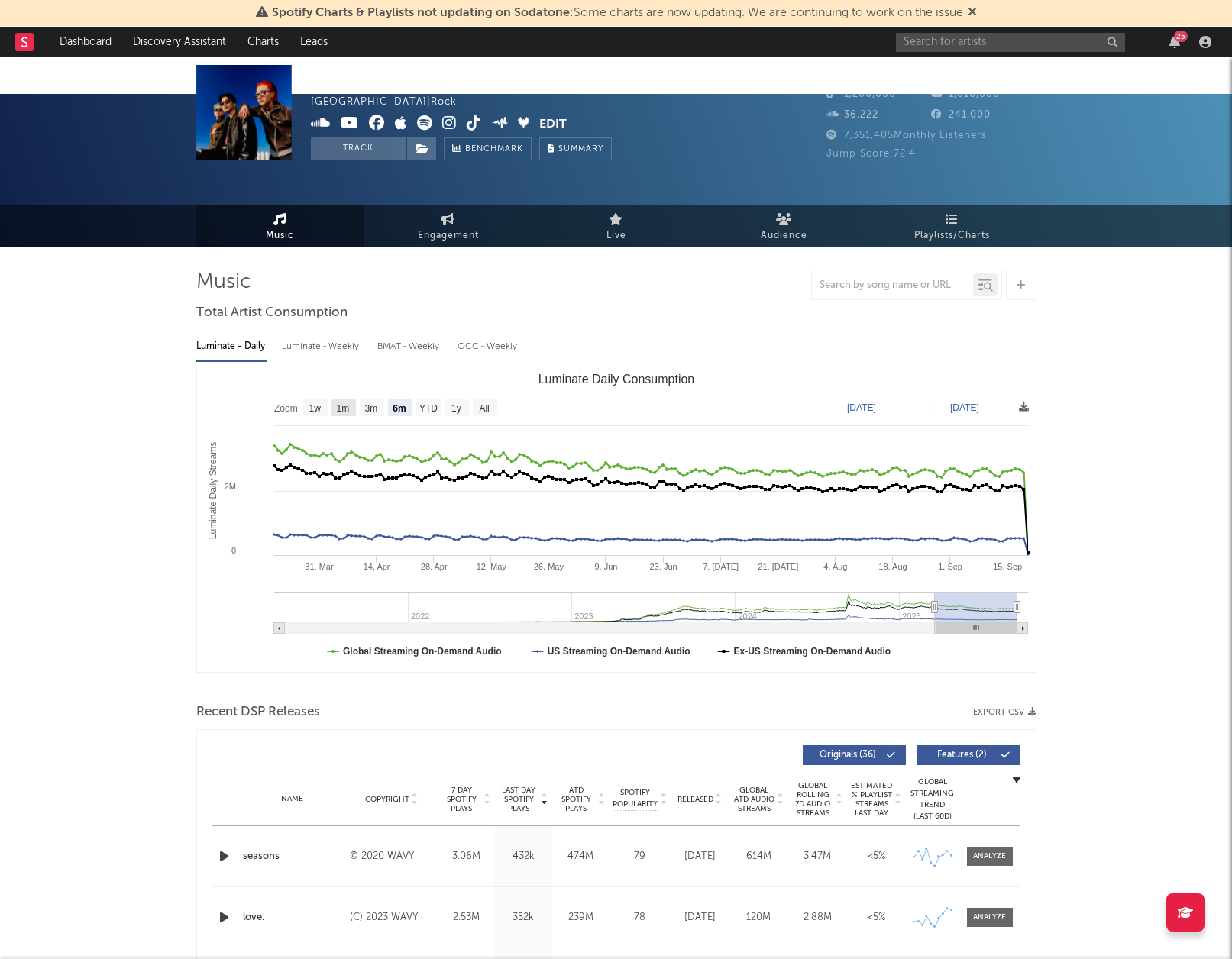
drag, startPoint x: 342, startPoint y: 375, endPoint x: 328, endPoint y: 369, distance: 15.2
click at [342, 404] on text "1m" at bounding box center [342, 409] width 13 height 11
select select "1m"
type input "[DATE]"
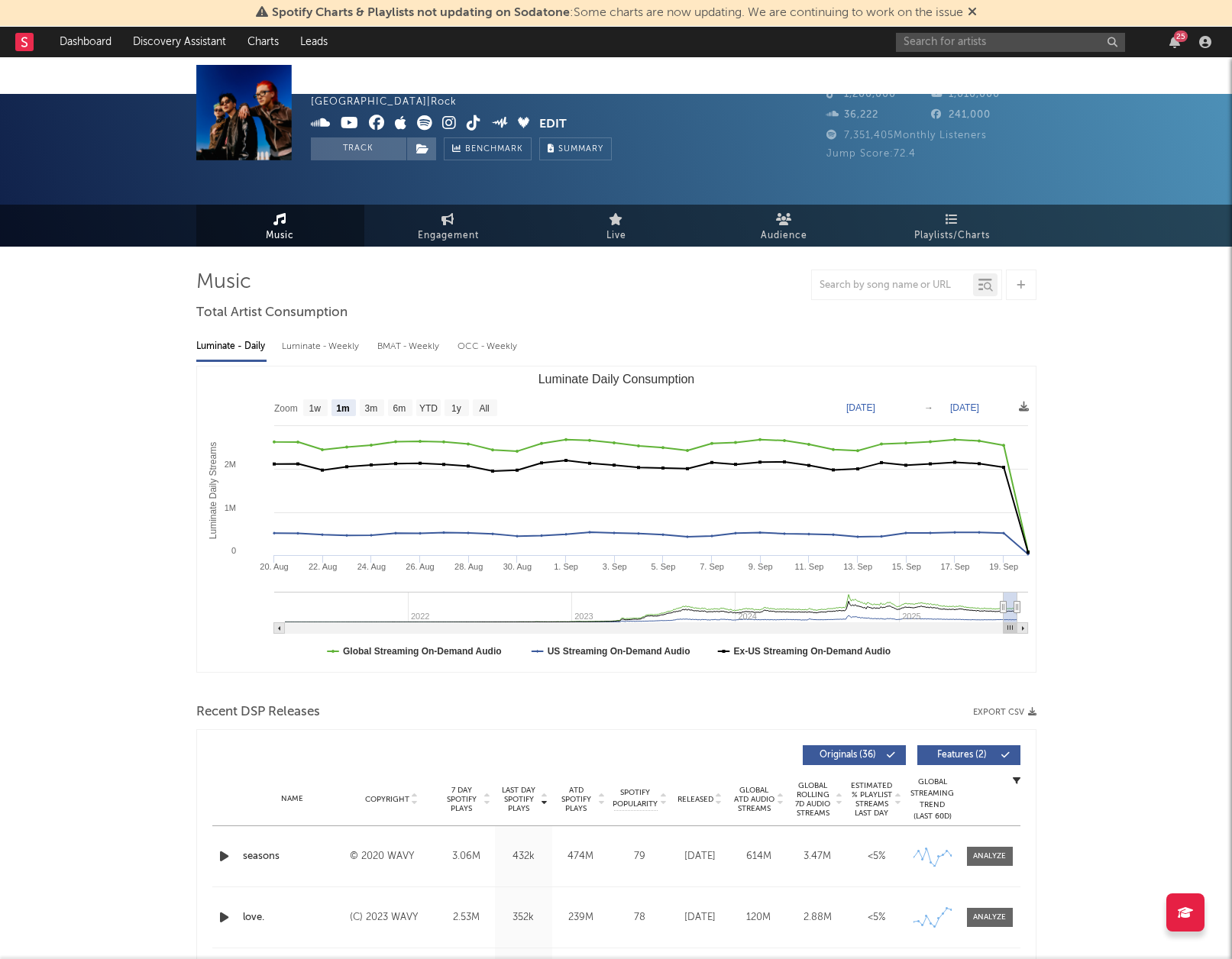
click at [417, 124] on icon at bounding box center [425, 123] width 15 height 15
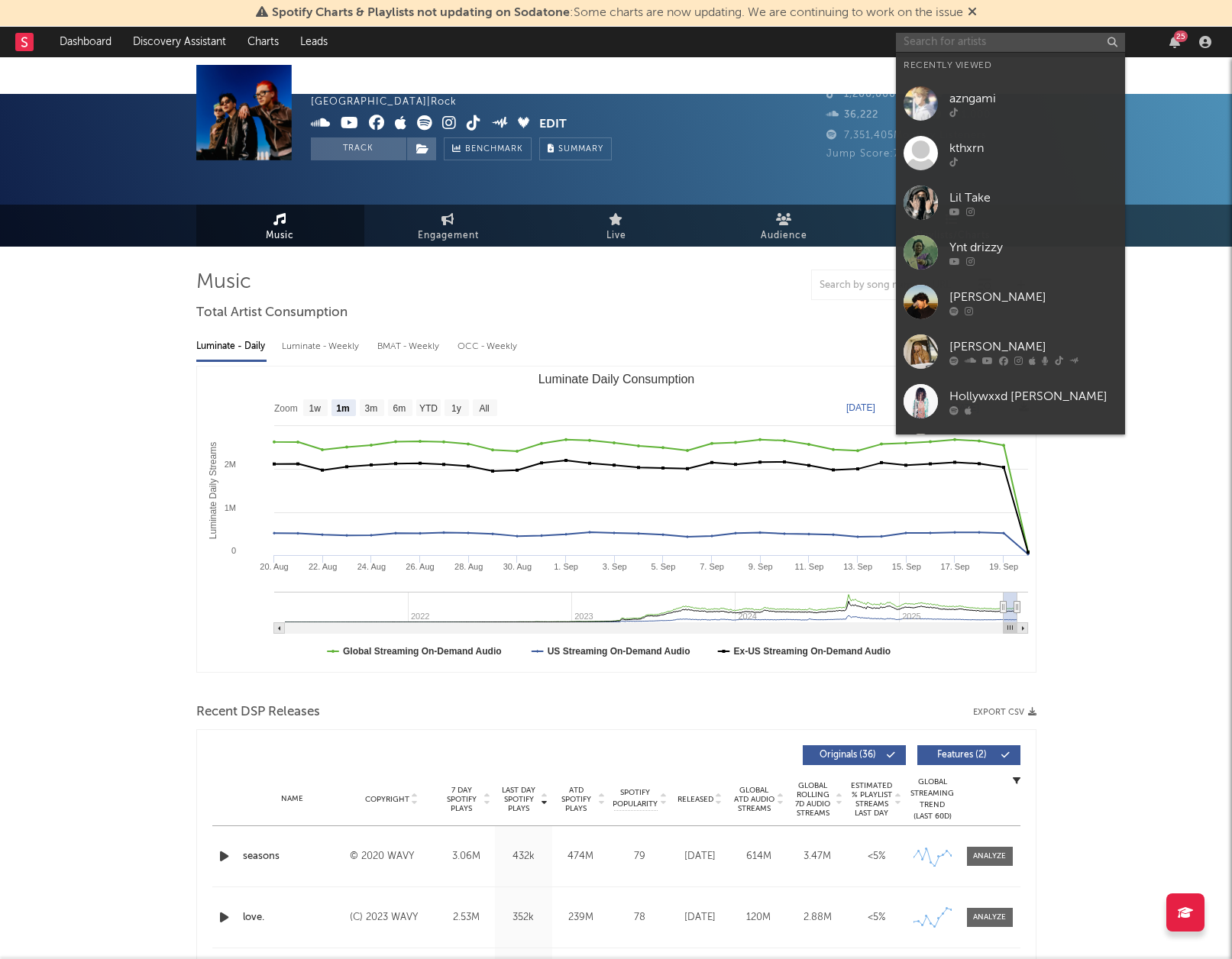
click at [945, 45] on input "text" at bounding box center [1010, 42] width 229 height 19
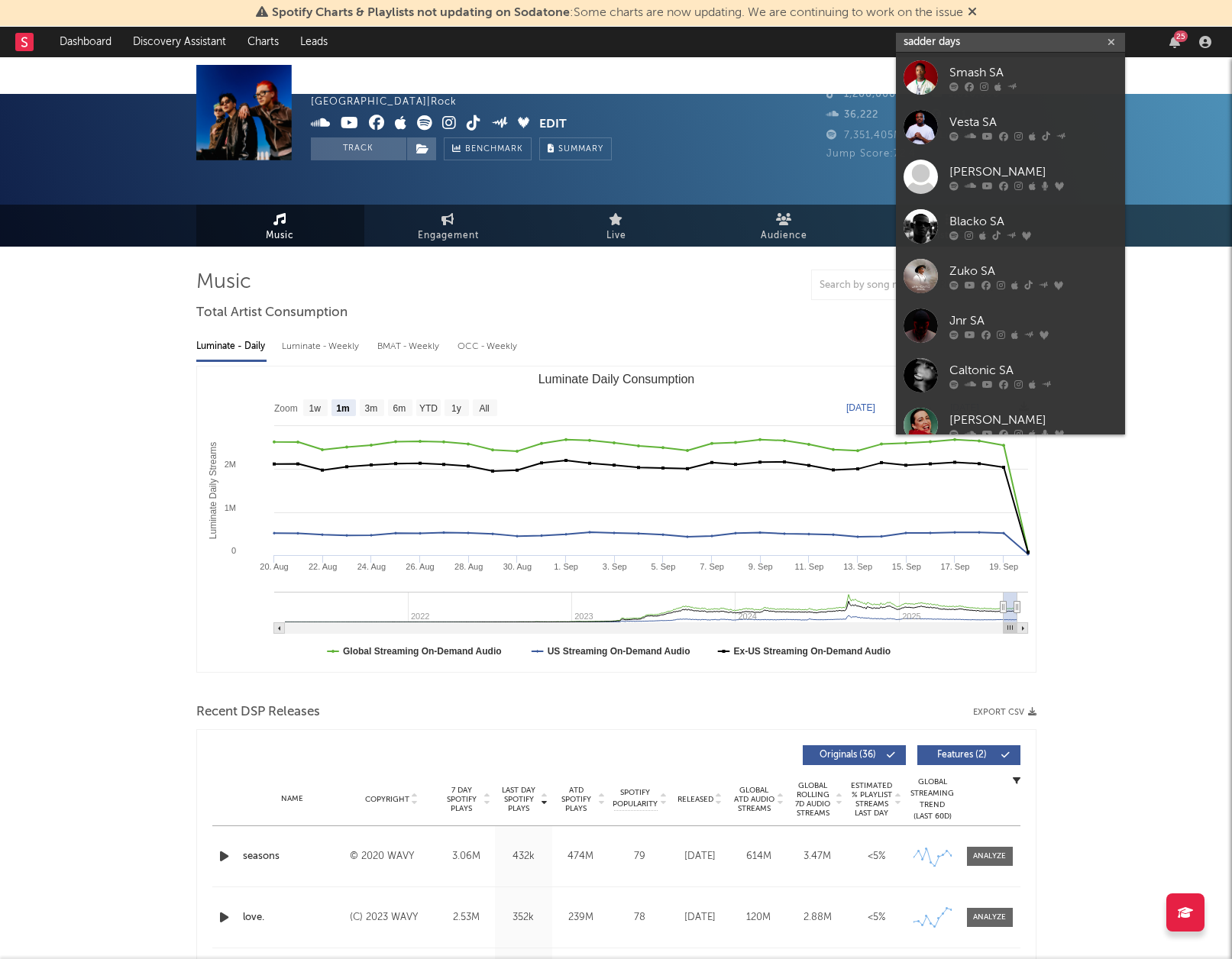
type input "sadder days"
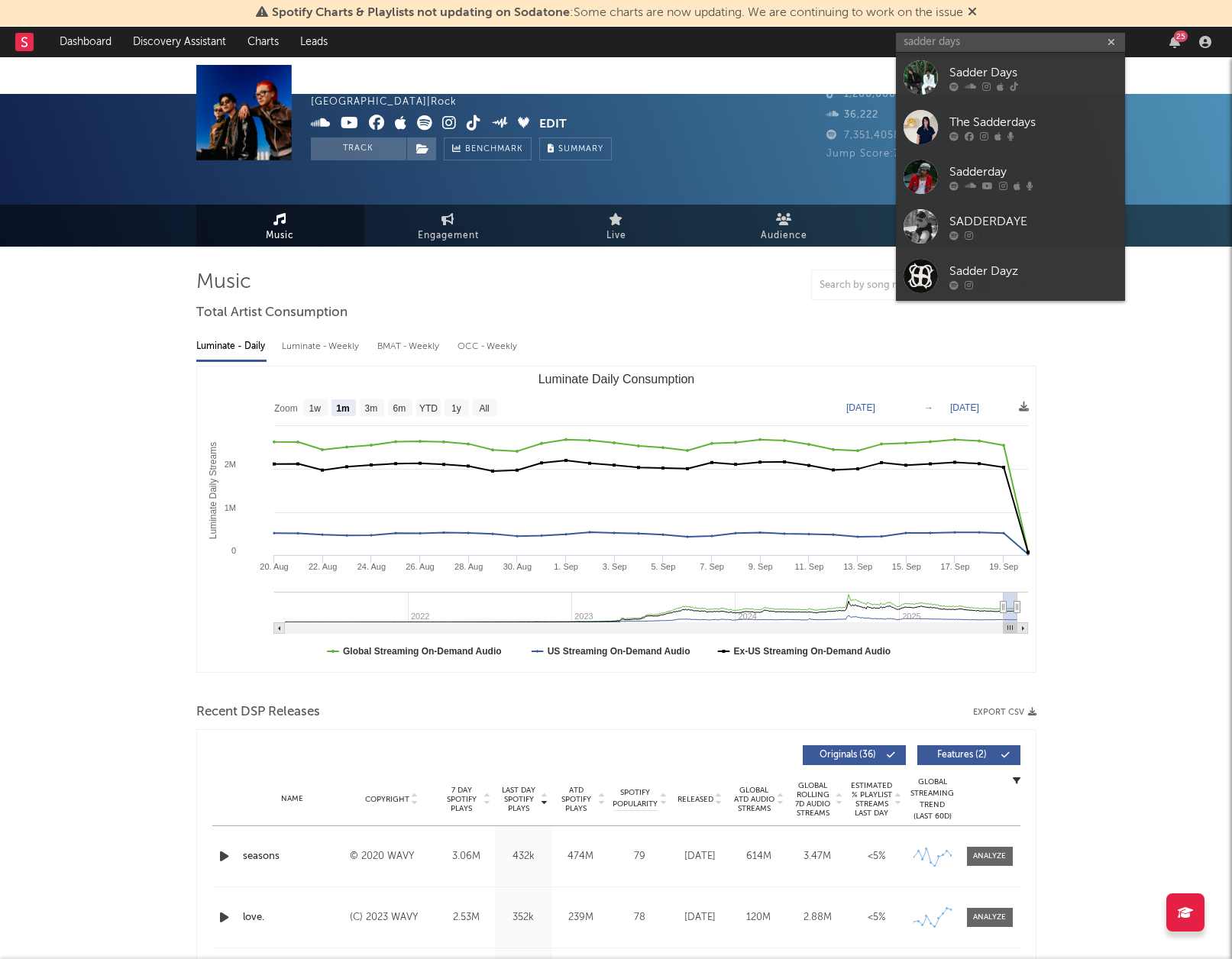
click at [970, 72] on div "Sadder Days" at bounding box center [1034, 73] width 168 height 19
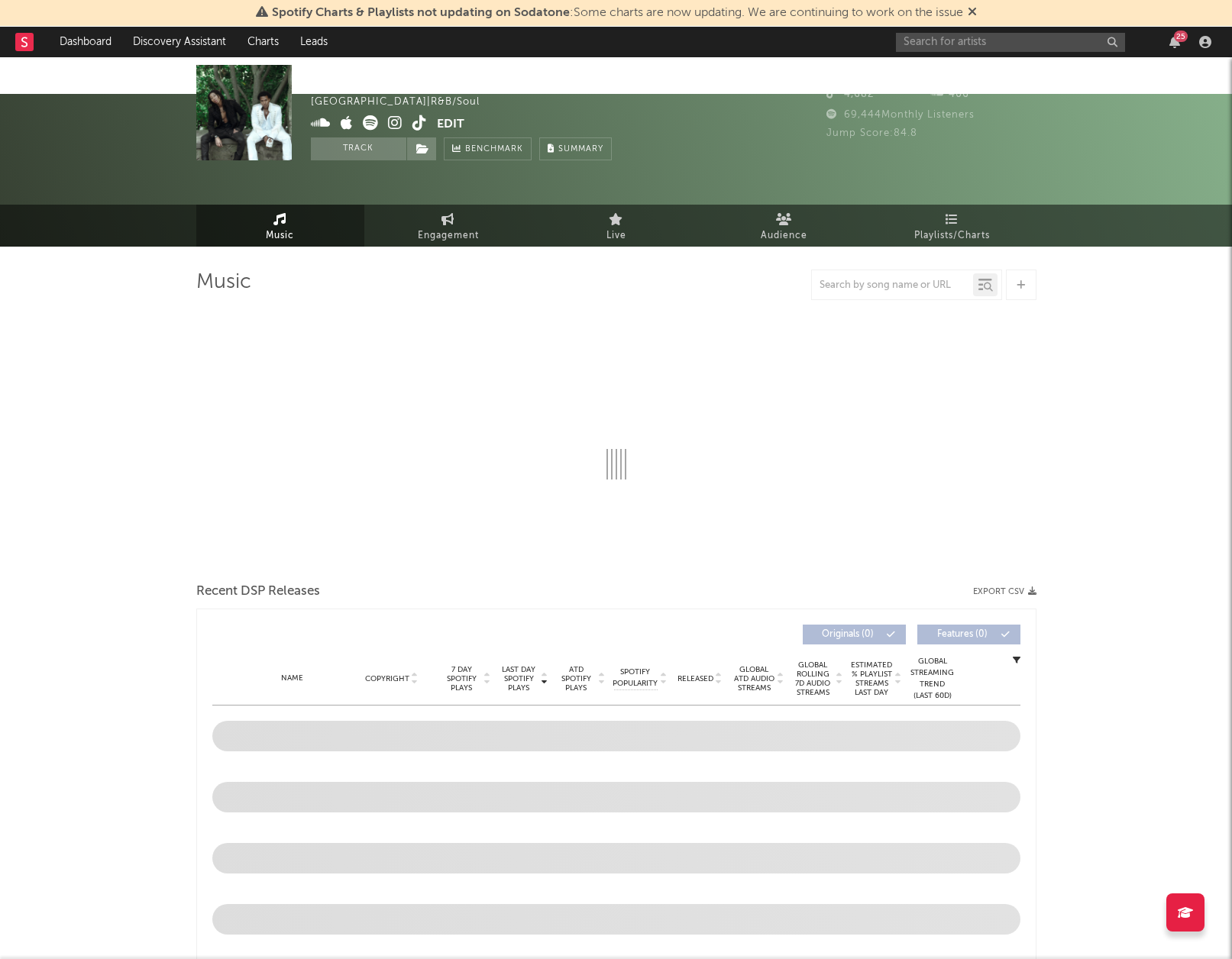
select select "6m"
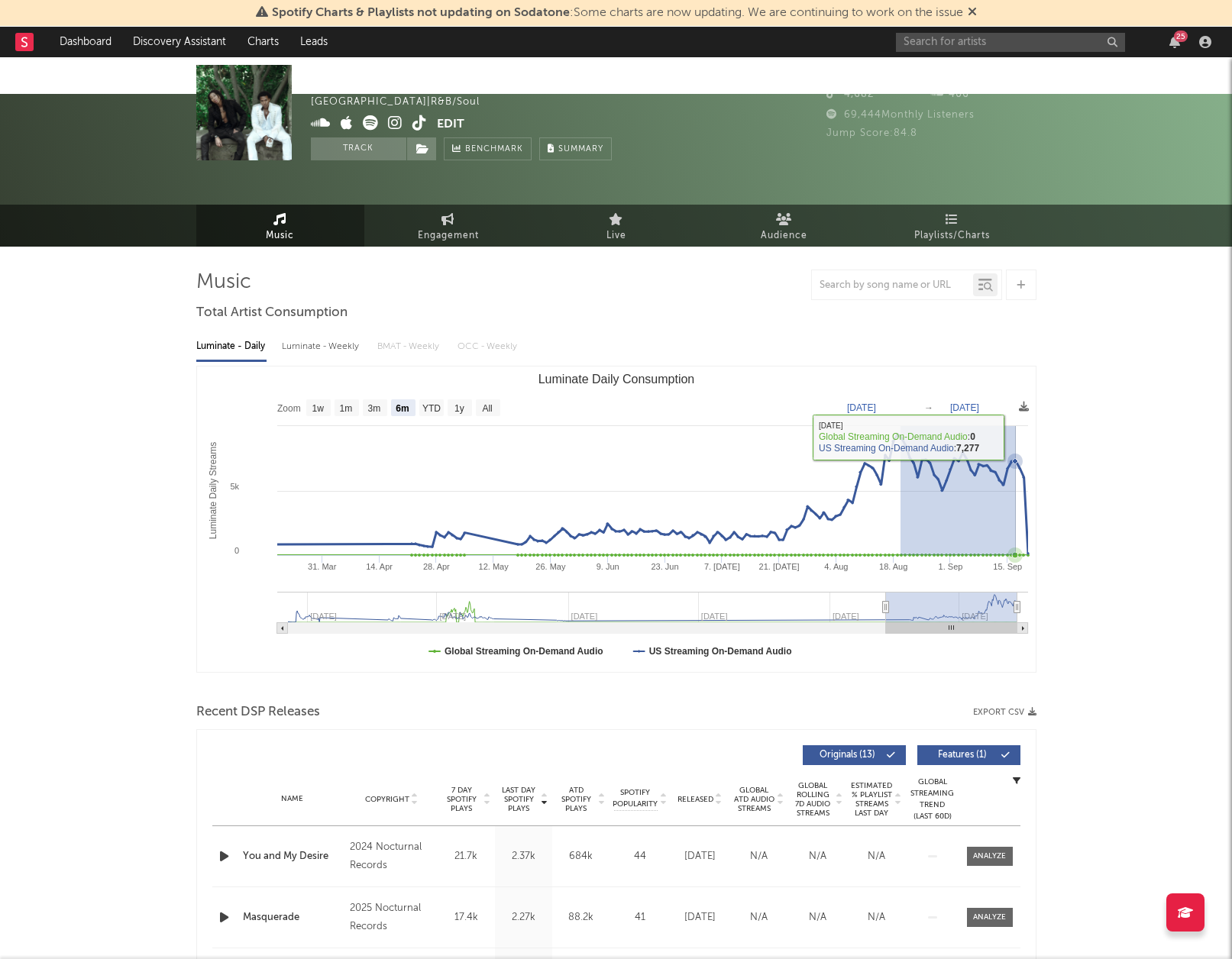
drag, startPoint x: 901, startPoint y: 394, endPoint x: 997, endPoint y: 400, distance: 96.2
click at [1011, 400] on icon "Created with Highcharts 10.3.3 Luminate Daily Streams Luminate Daily Consumptio…" at bounding box center [616, 519] width 839 height 306
type input "2025-08-19"
type input "2025-09-15"
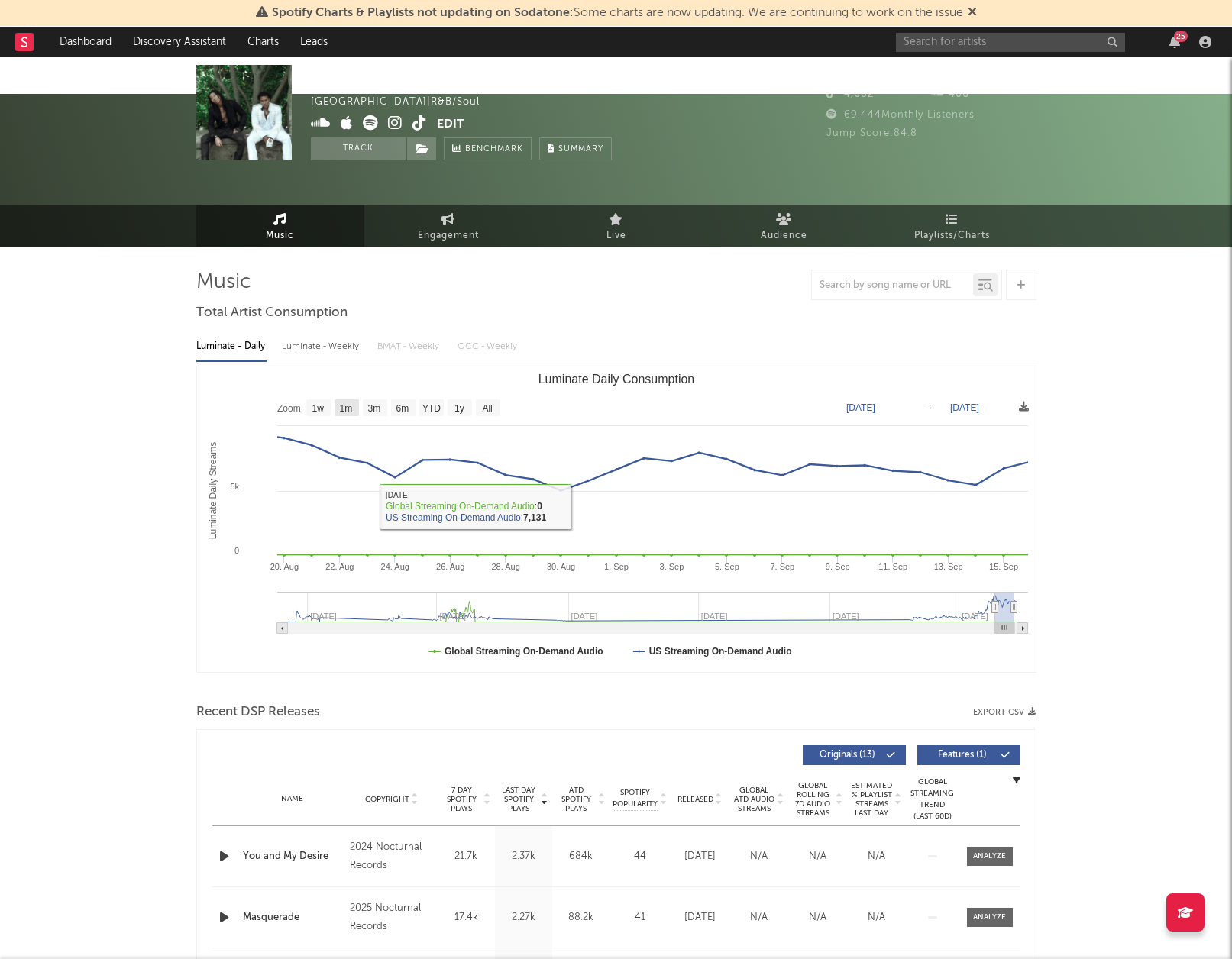
click at [350, 404] on text "1m" at bounding box center [345, 409] width 13 height 11
select select "1m"
type input "2025-08-15"
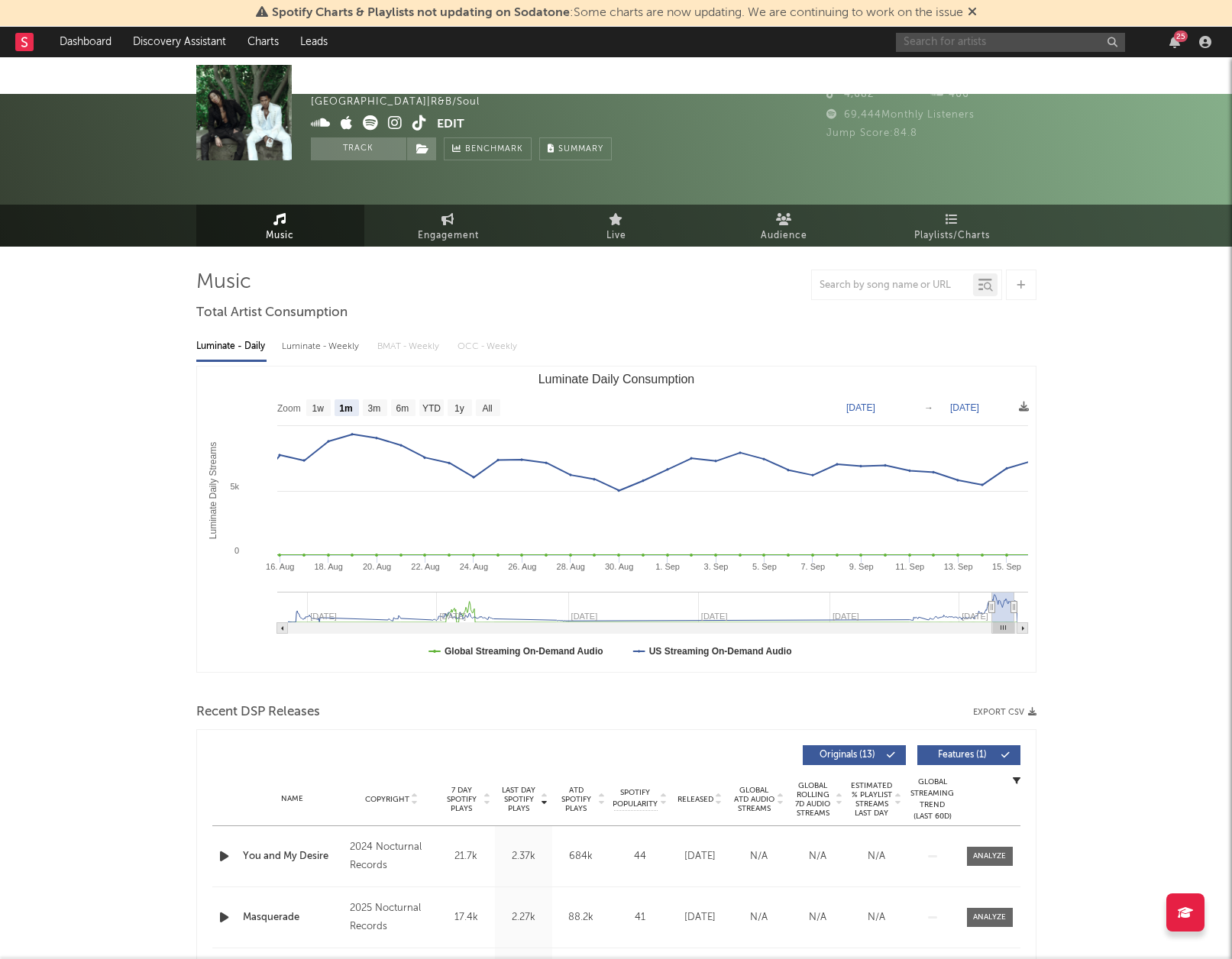
click at [915, 41] on input "text" at bounding box center [1010, 42] width 229 height 19
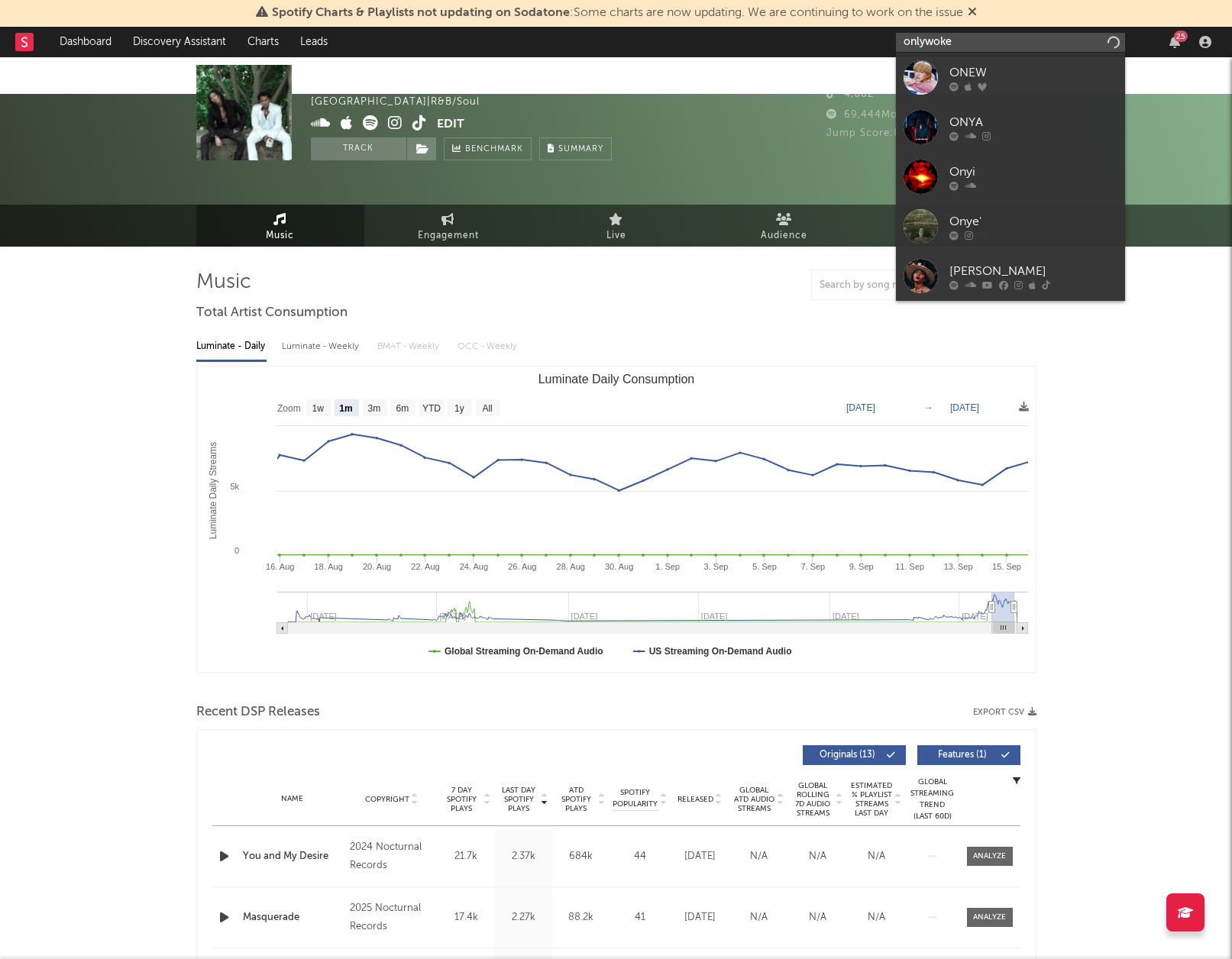
click at [991, 44] on input "onlywoke" at bounding box center [1010, 42] width 229 height 19
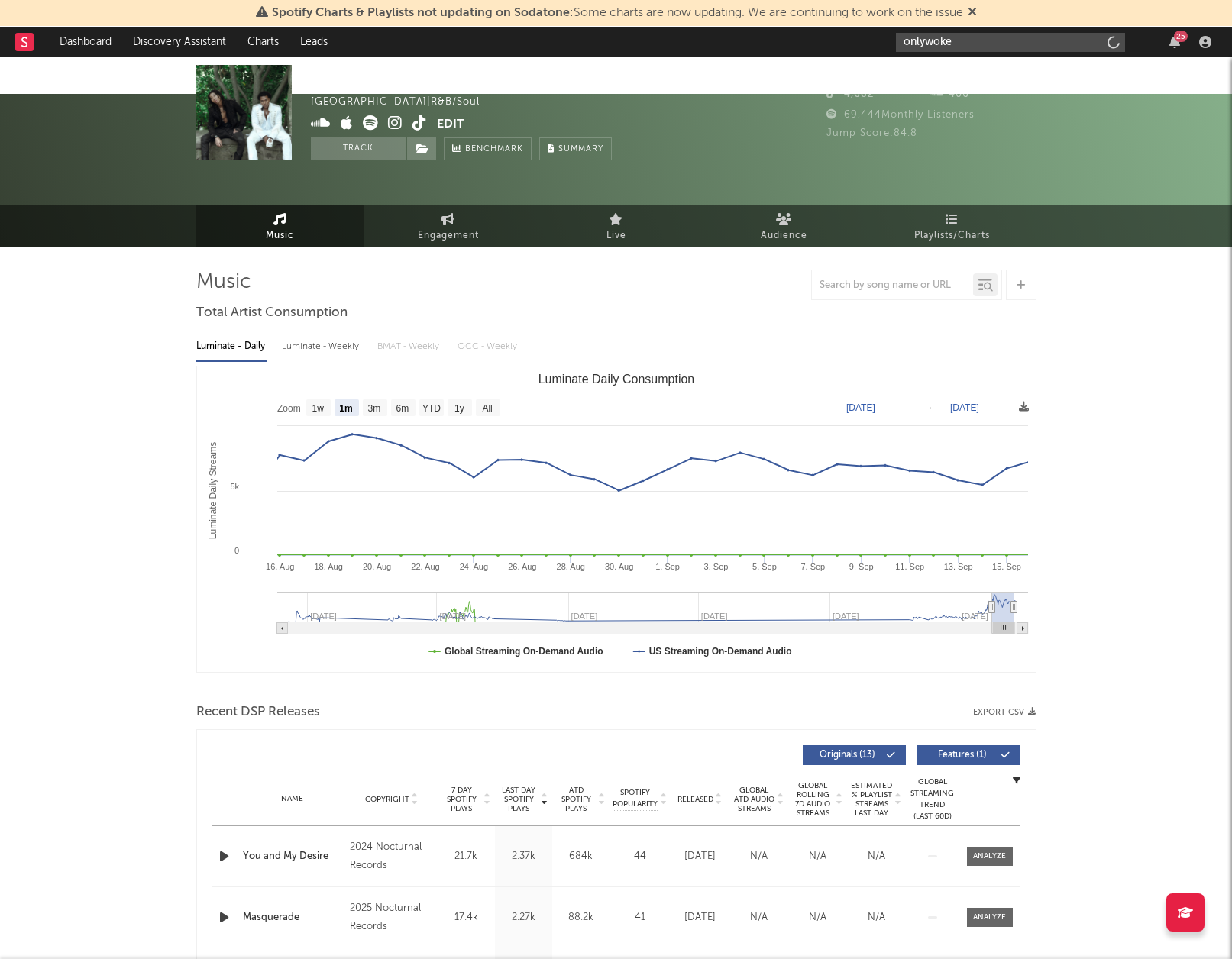
click at [974, 44] on input "onlywoke" at bounding box center [1010, 42] width 229 height 19
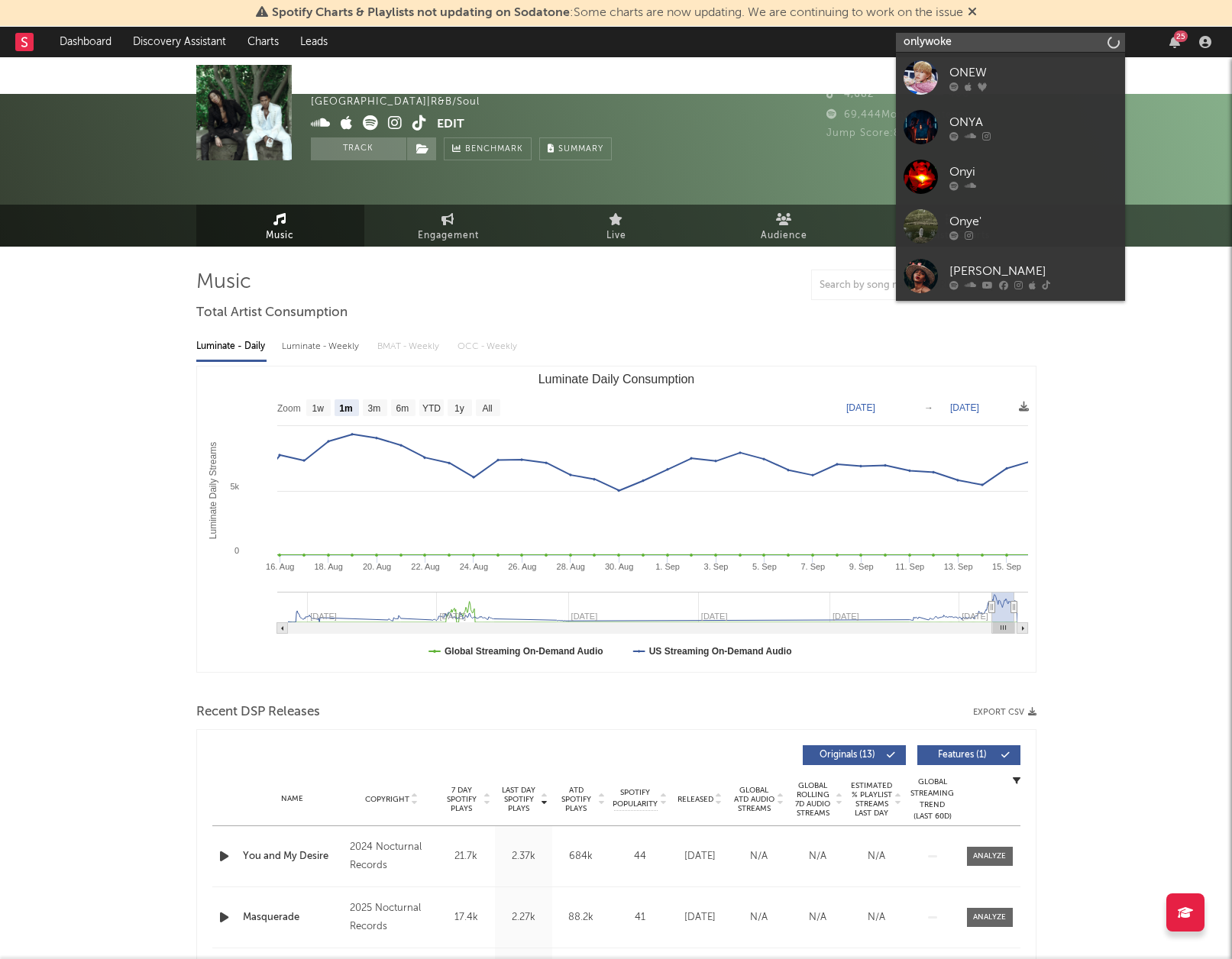
drag, startPoint x: 932, startPoint y: 39, endPoint x: 944, endPoint y: 46, distance: 13.9
click at [932, 41] on input "onlywoke" at bounding box center [1010, 42] width 229 height 19
click at [962, 43] on input "onlywoke" at bounding box center [1010, 42] width 229 height 19
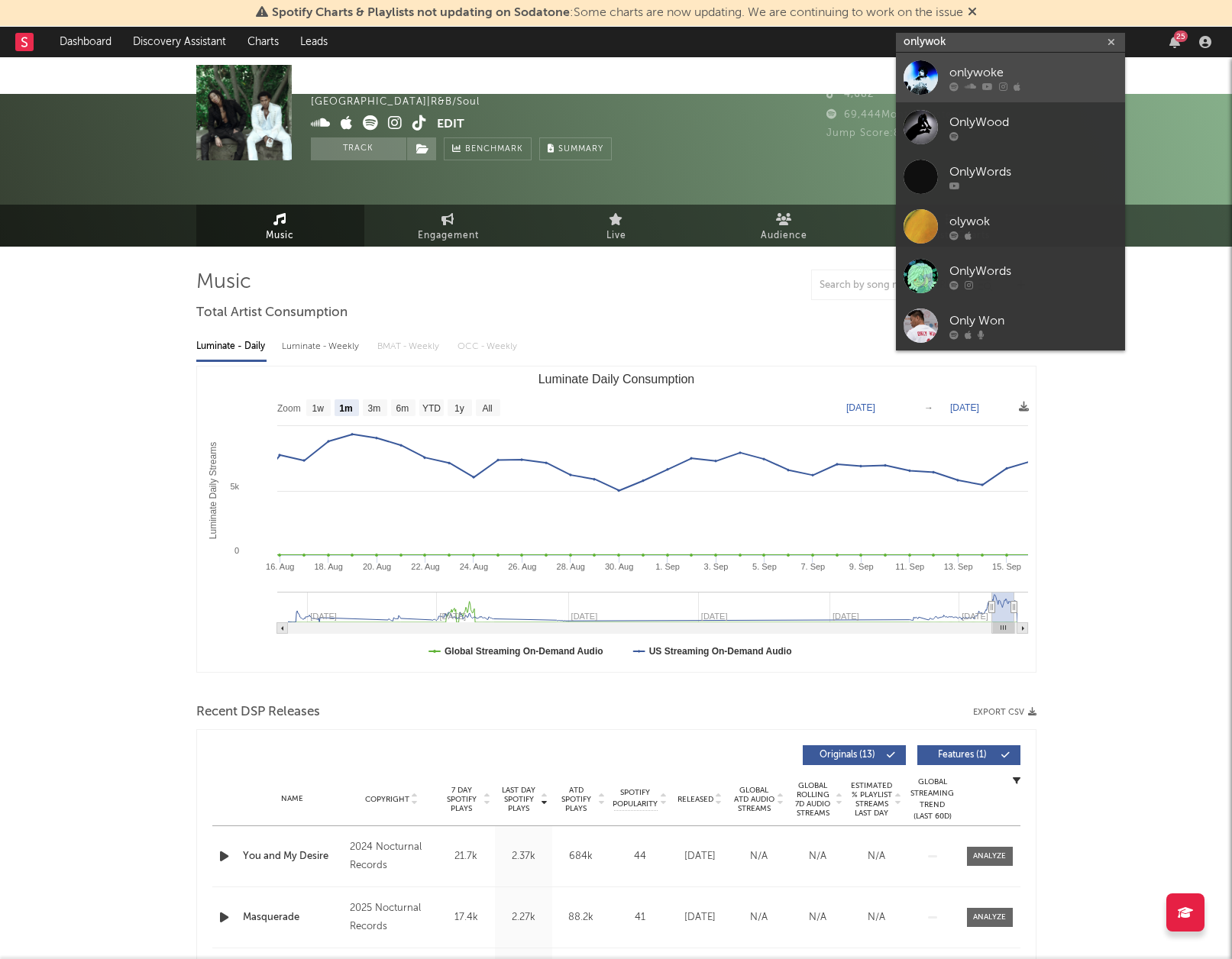
type input "onlywok"
click at [947, 63] on link "onlywoke" at bounding box center [1010, 77] width 229 height 50
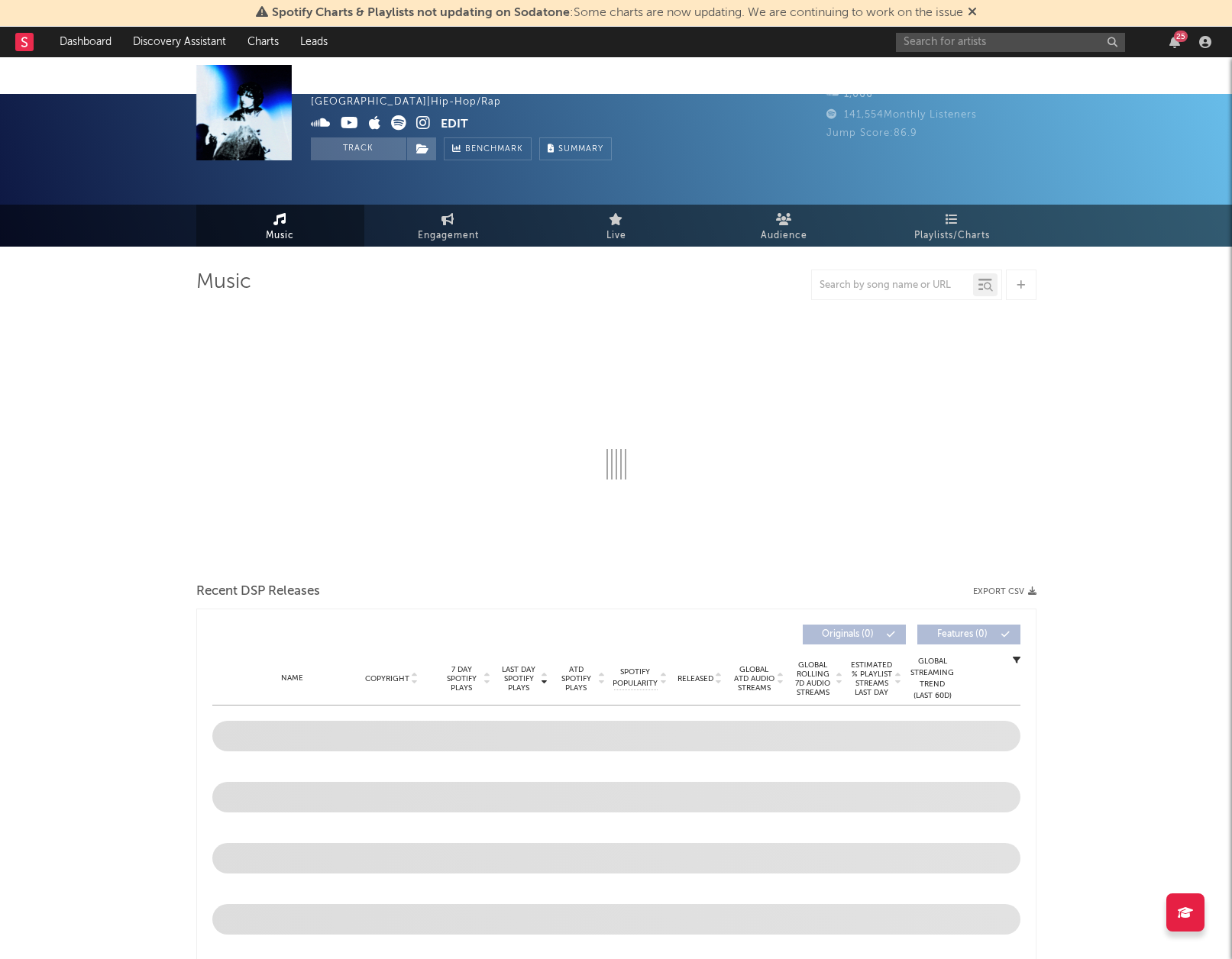
select select "1w"
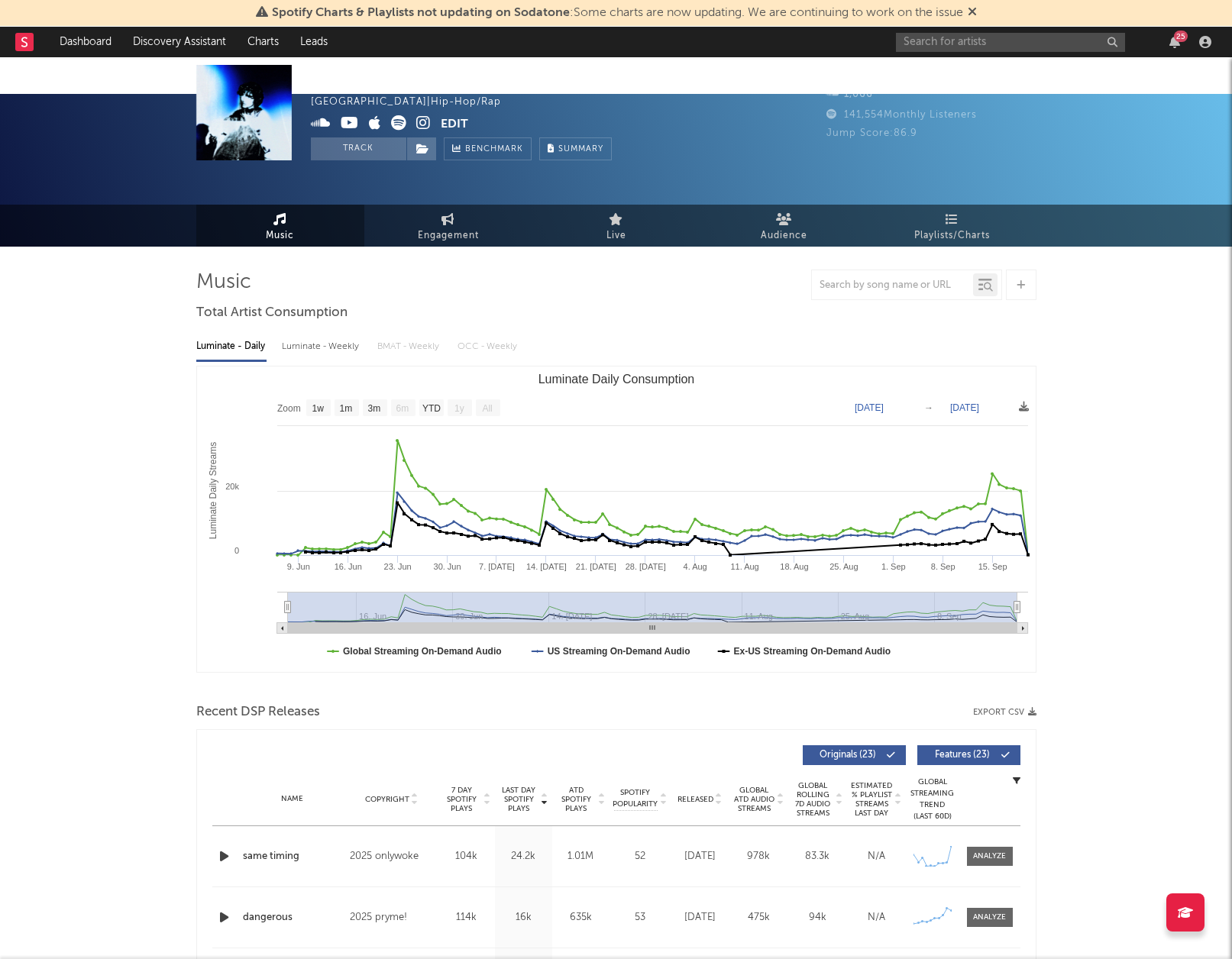
click at [400, 124] on icon at bounding box center [399, 123] width 15 height 15
click at [437, 227] on span "Engagement" at bounding box center [448, 236] width 61 height 19
select select "1w"
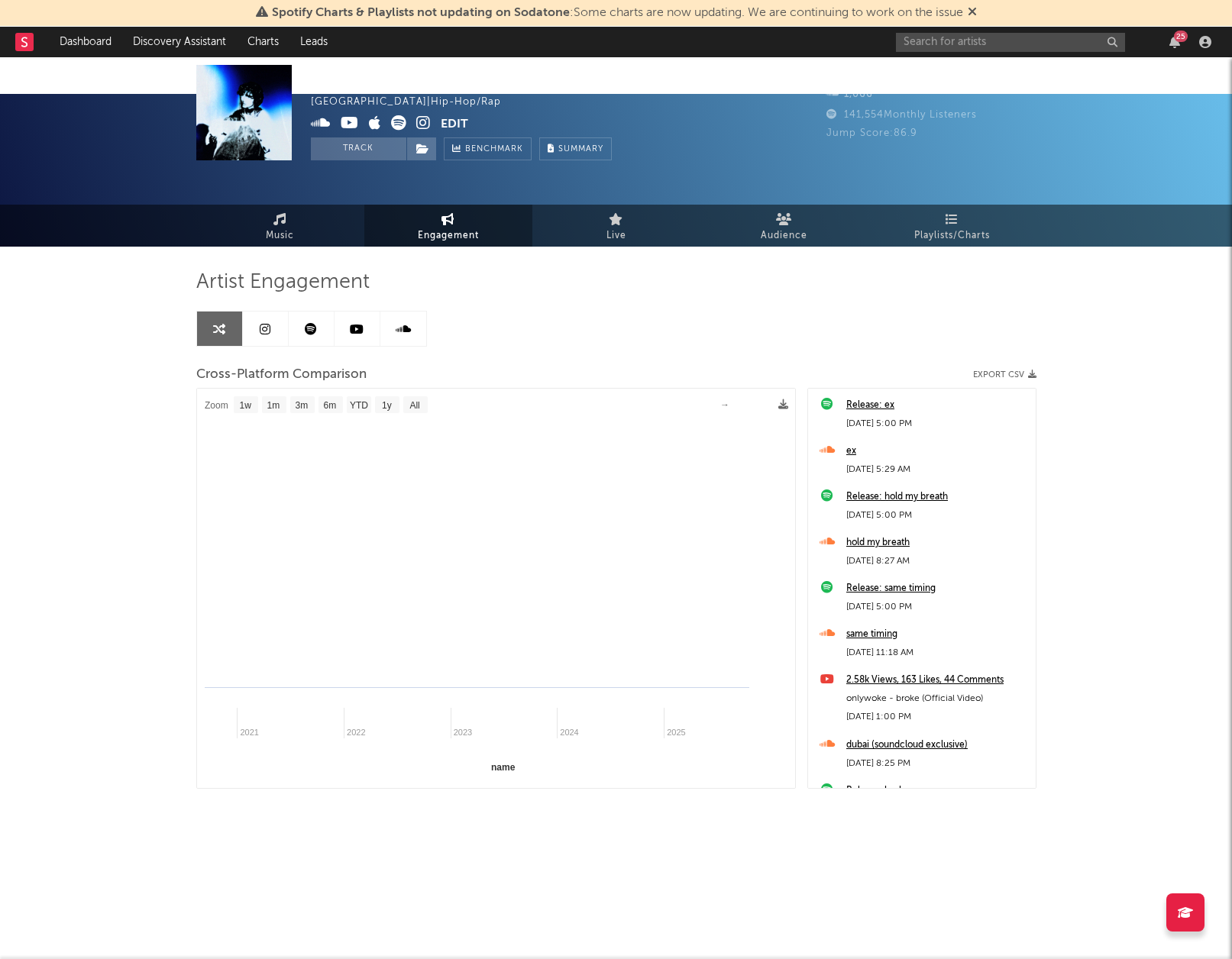
select select "1m"
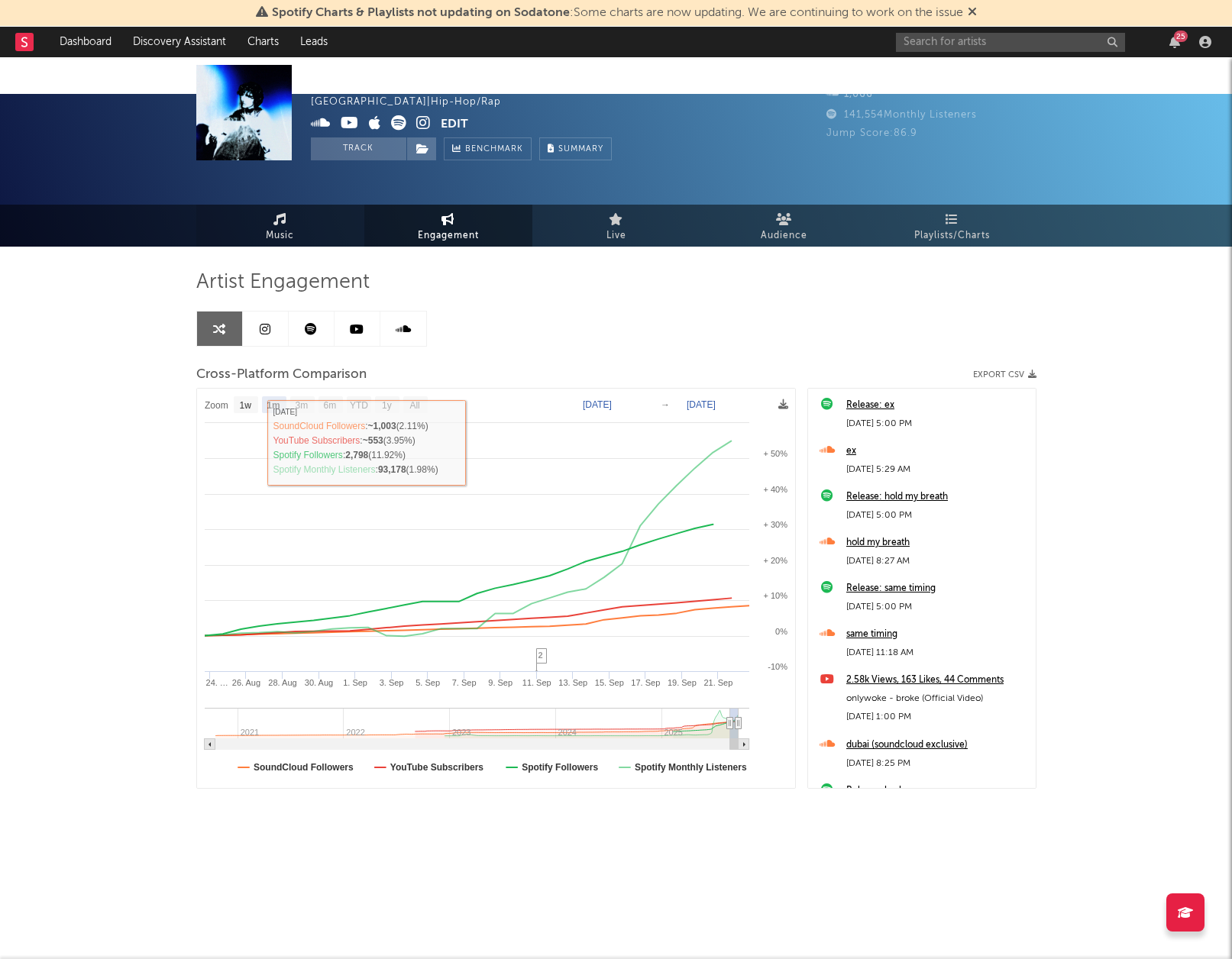
click at [283, 213] on icon at bounding box center [280, 219] width 13 height 12
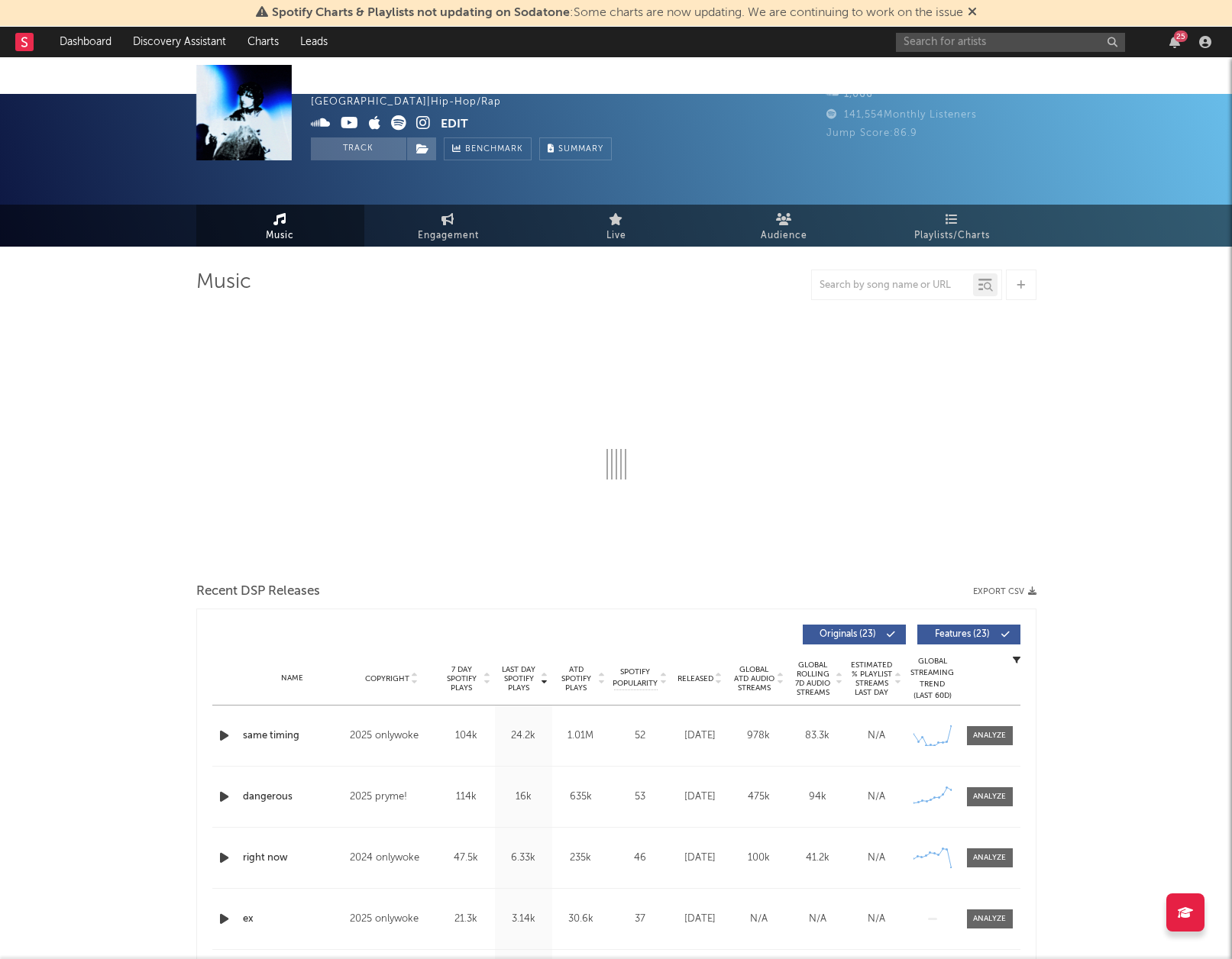
select select "1w"
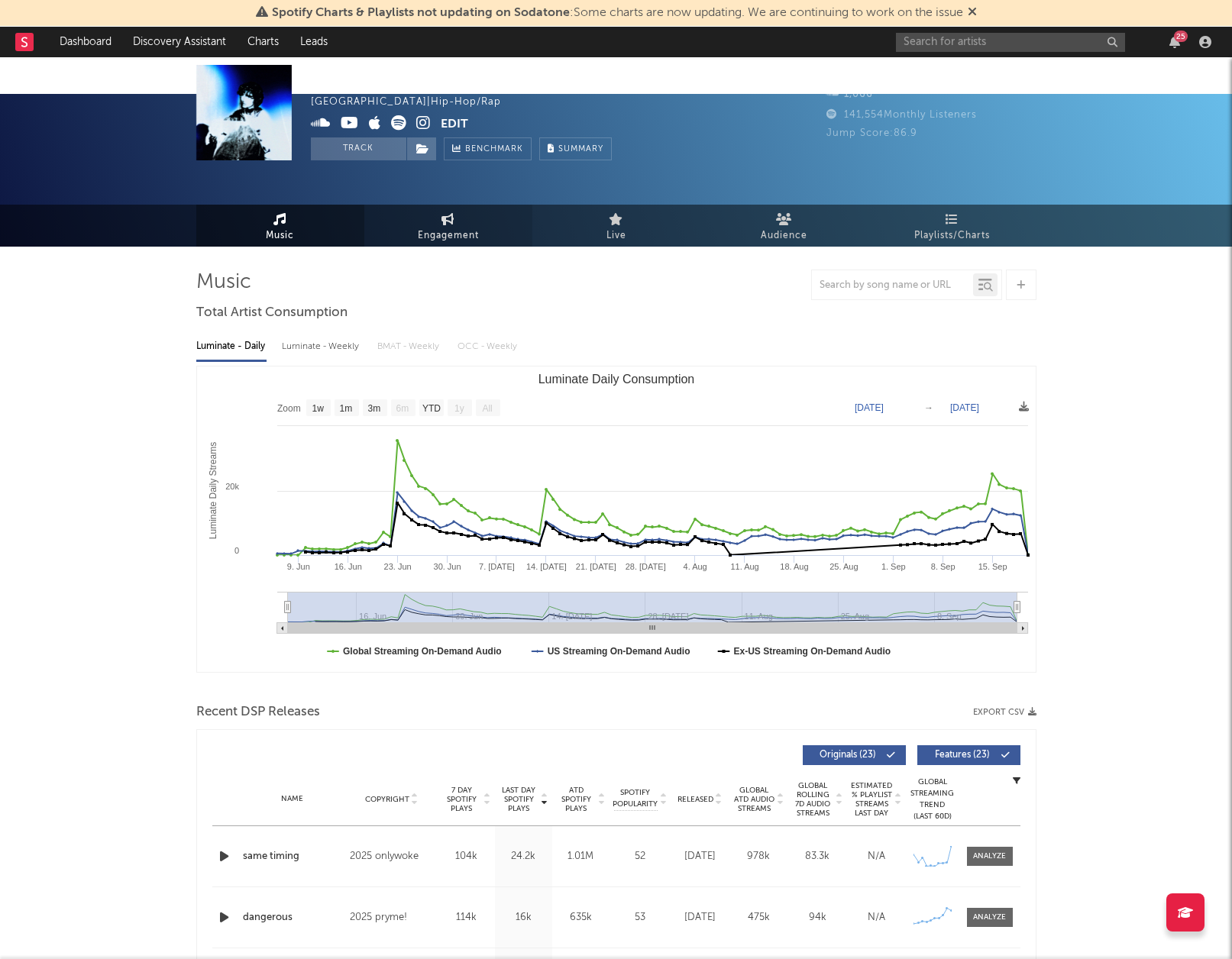
click at [427, 227] on span "Engagement" at bounding box center [448, 236] width 61 height 19
select select "1w"
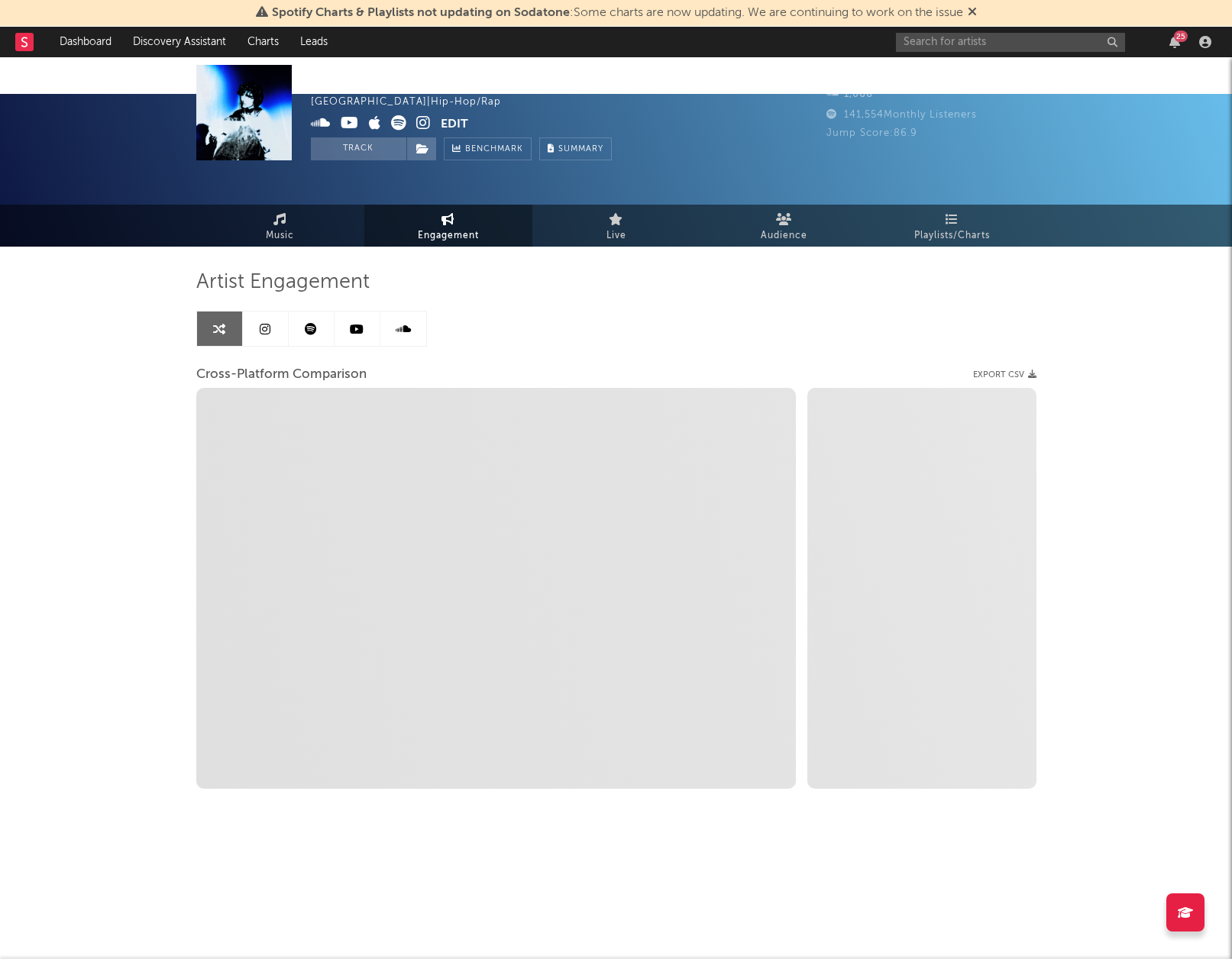
select select "1m"
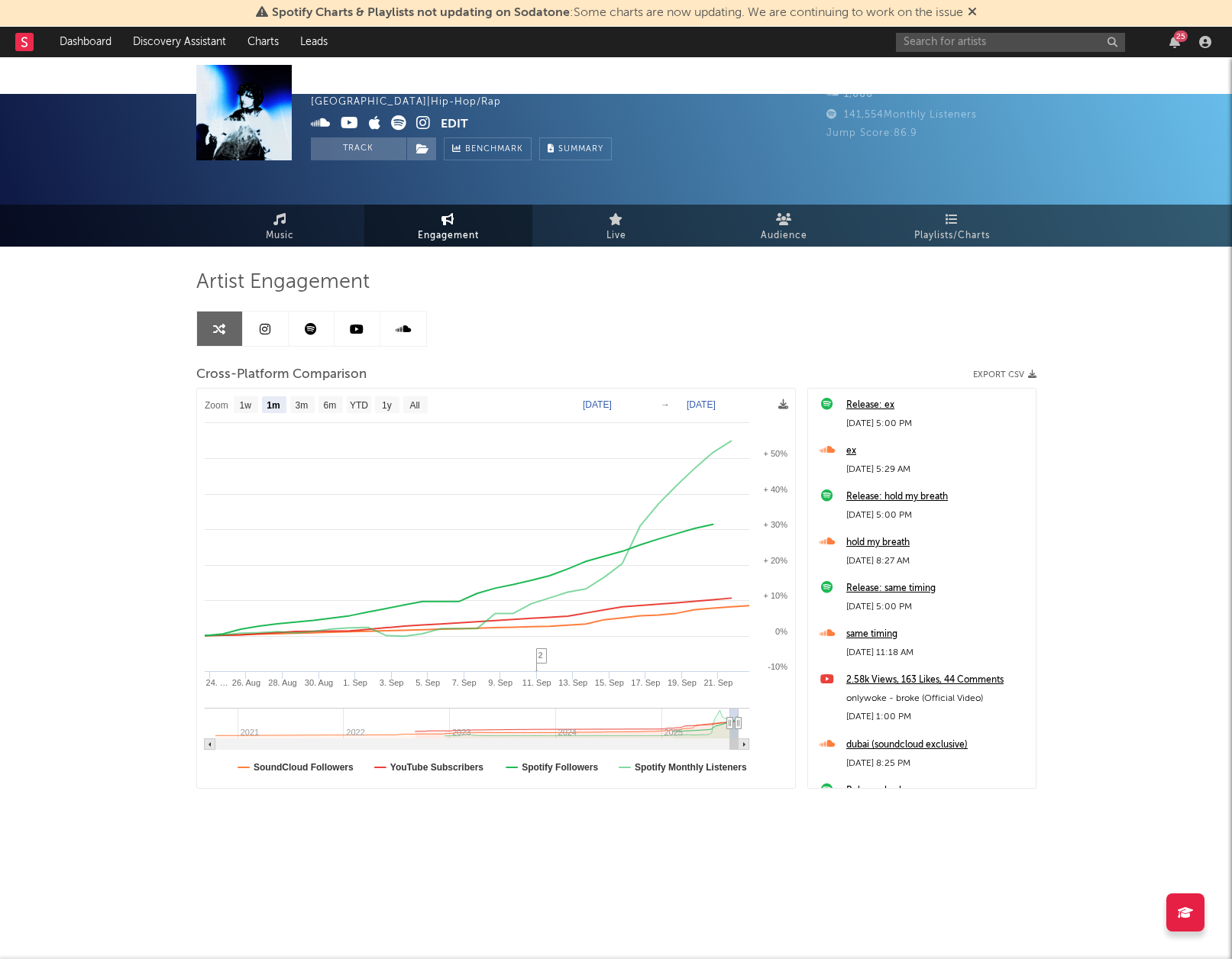
click at [416, 122] on icon at bounding box center [423, 123] width 14 height 15
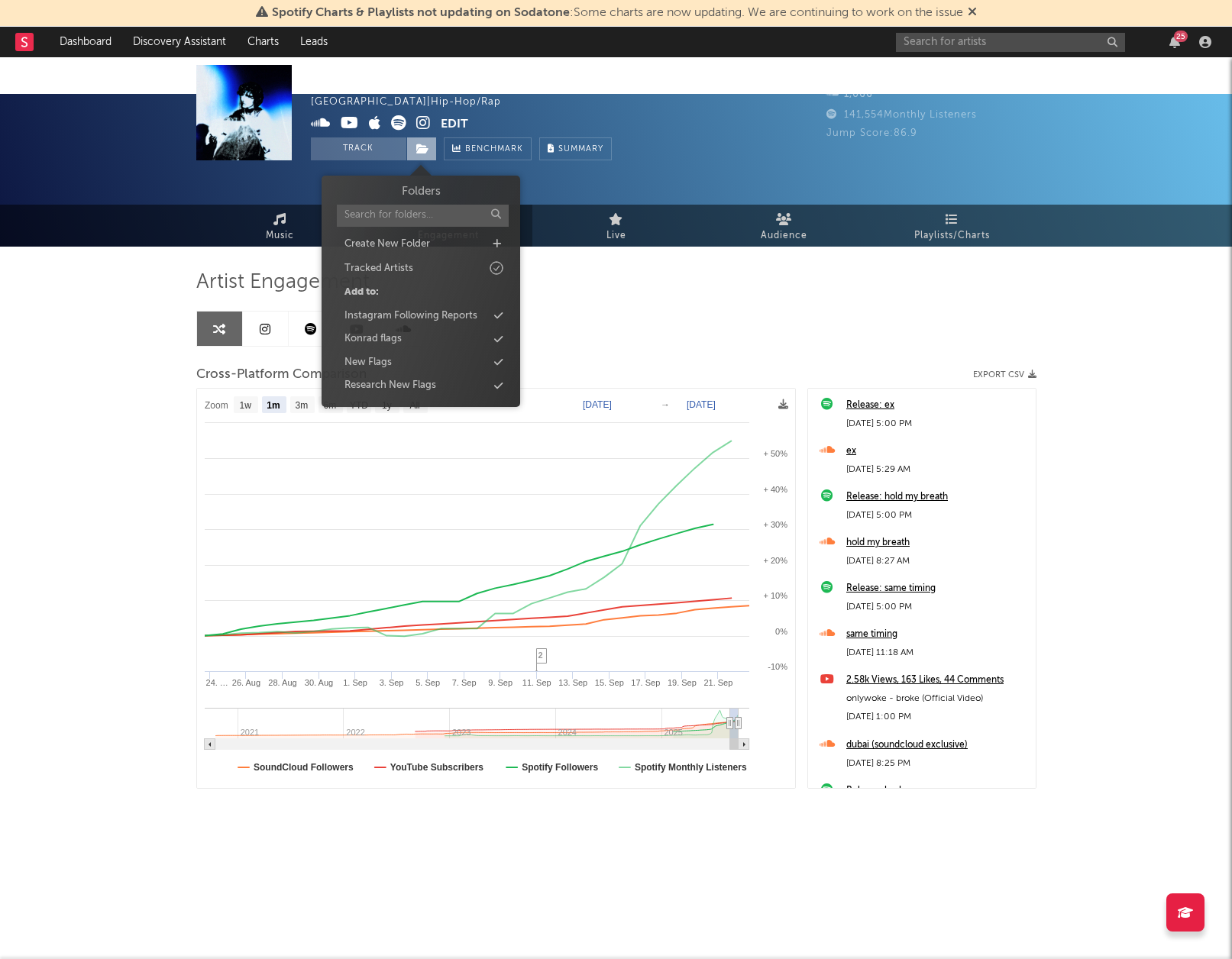
click at [421, 144] on icon at bounding box center [422, 149] width 13 height 11
drag, startPoint x: 451, startPoint y: 333, endPoint x: 438, endPoint y: 326, distance: 14.8
click at [450, 333] on div "Konrad flags" at bounding box center [421, 339] width 176 height 20
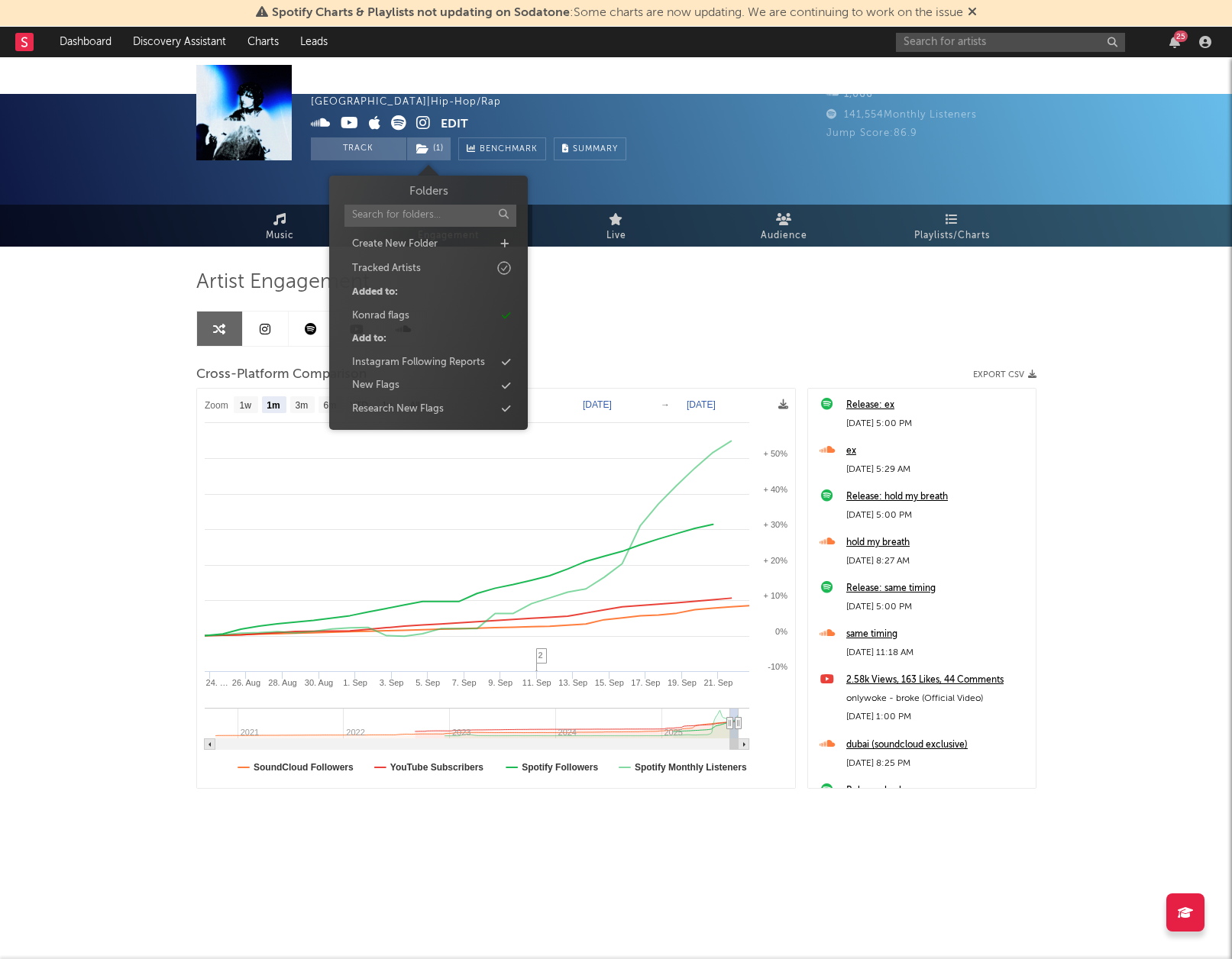
drag, startPoint x: 172, startPoint y: 103, endPoint x: 261, endPoint y: 99, distance: 89.1
click at [172, 103] on div "onlywoke United Kingdom | Hip-Hop/Rap Edit Track ( 1 ) Benchmark Summary 3,285 …" at bounding box center [616, 149] width 1232 height 111
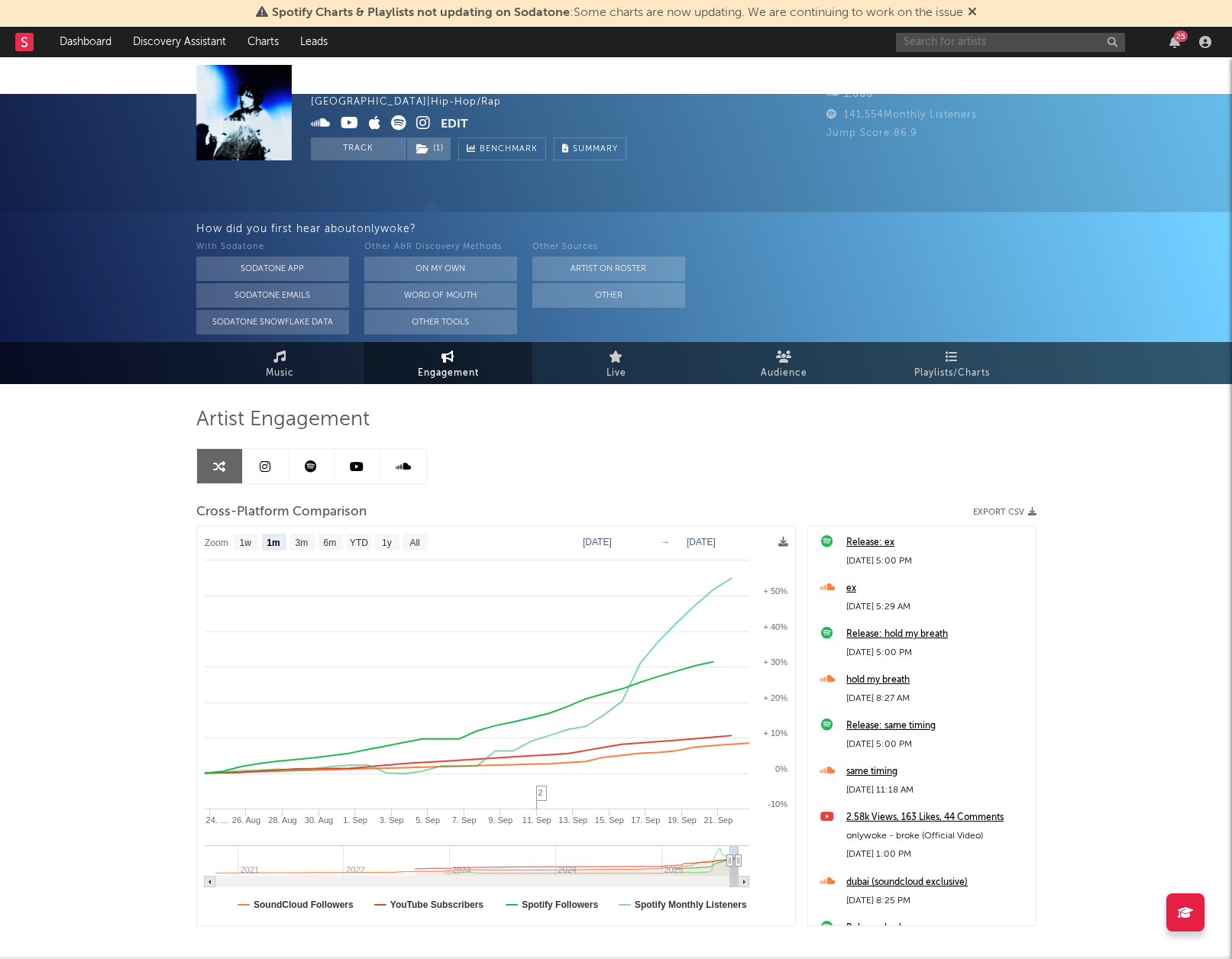
click at [1042, 46] on input "text" at bounding box center [1010, 42] width 229 height 19
type input "chrissi"
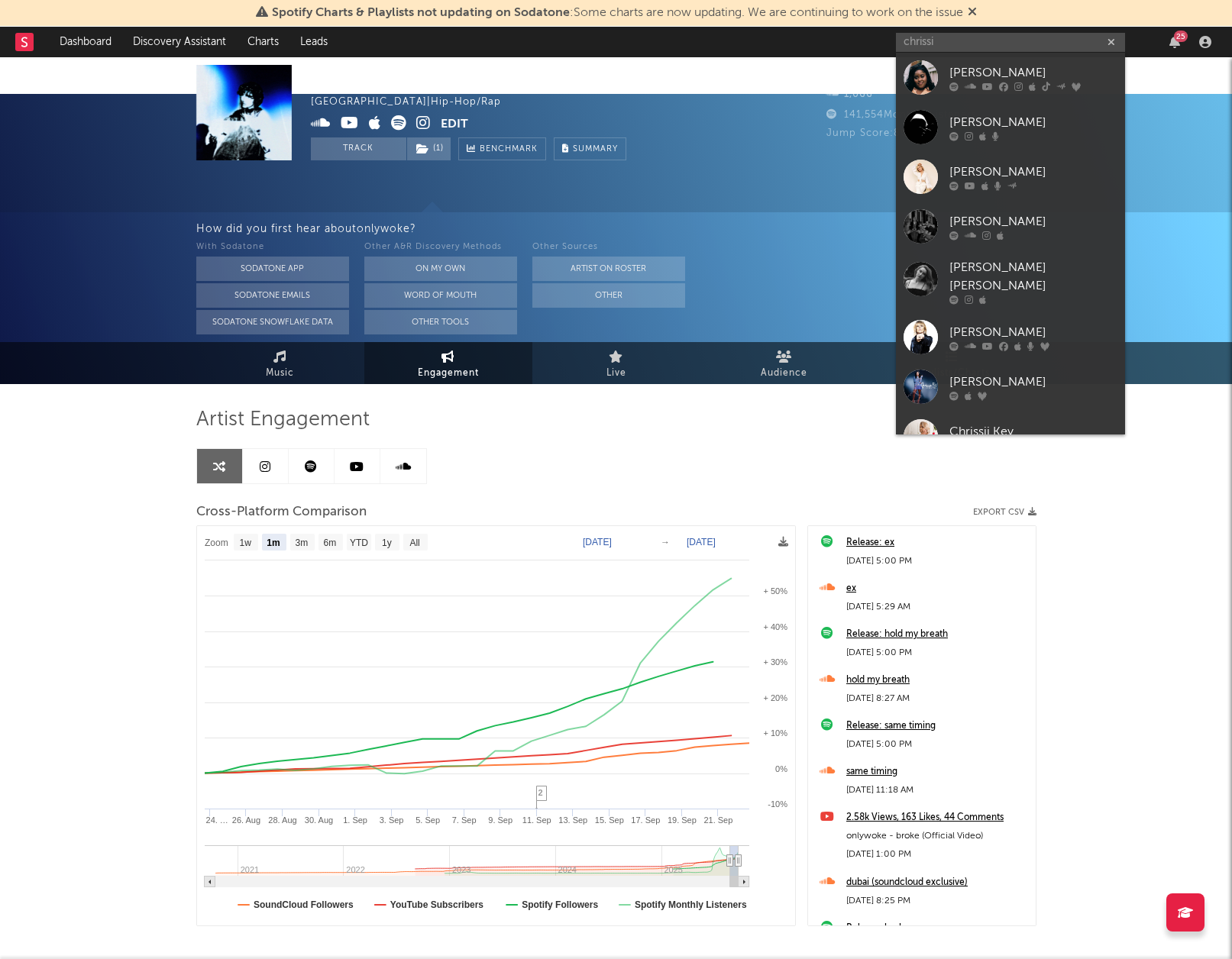
click at [969, 65] on div "[PERSON_NAME]" at bounding box center [1034, 73] width 168 height 19
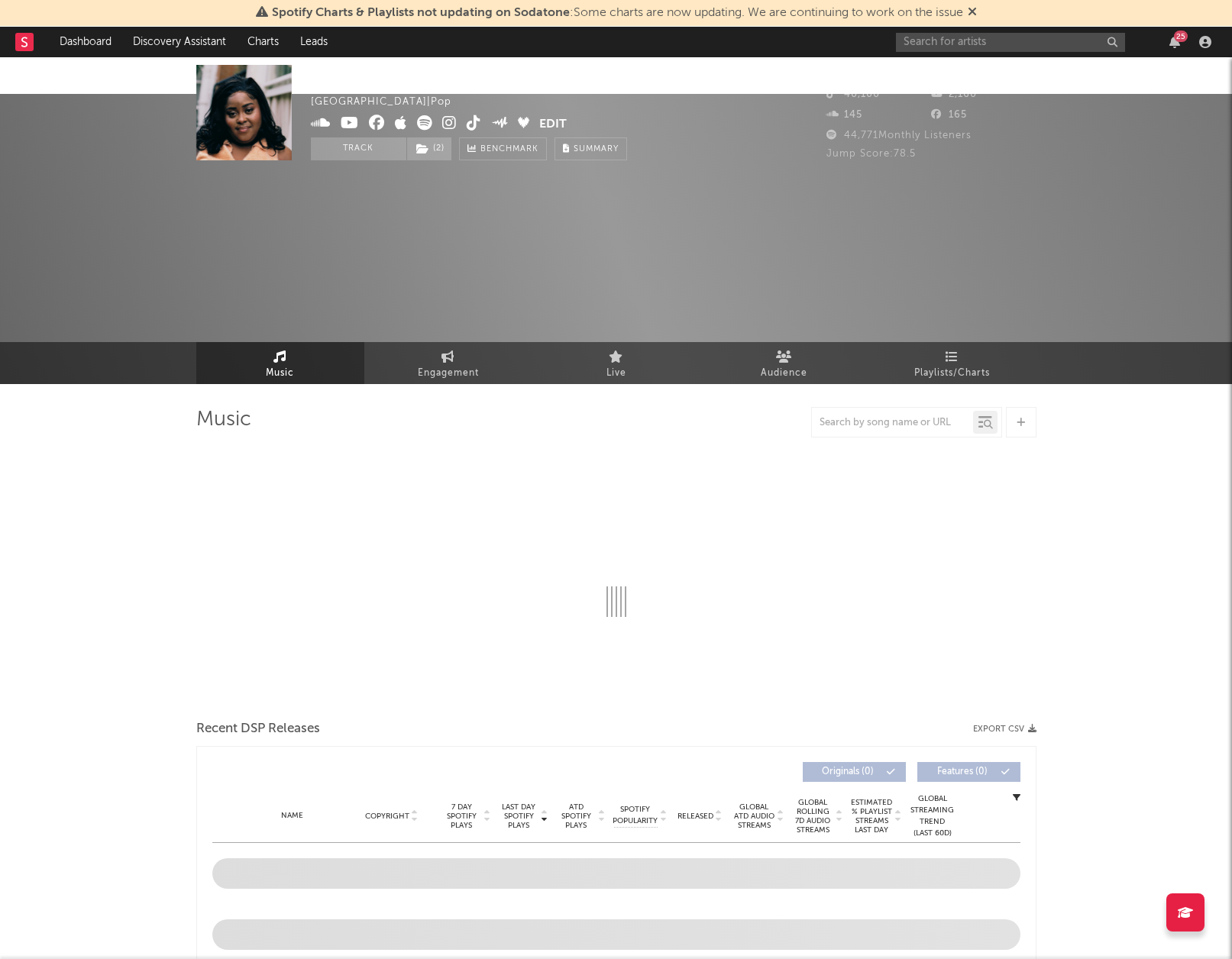
select select "6m"
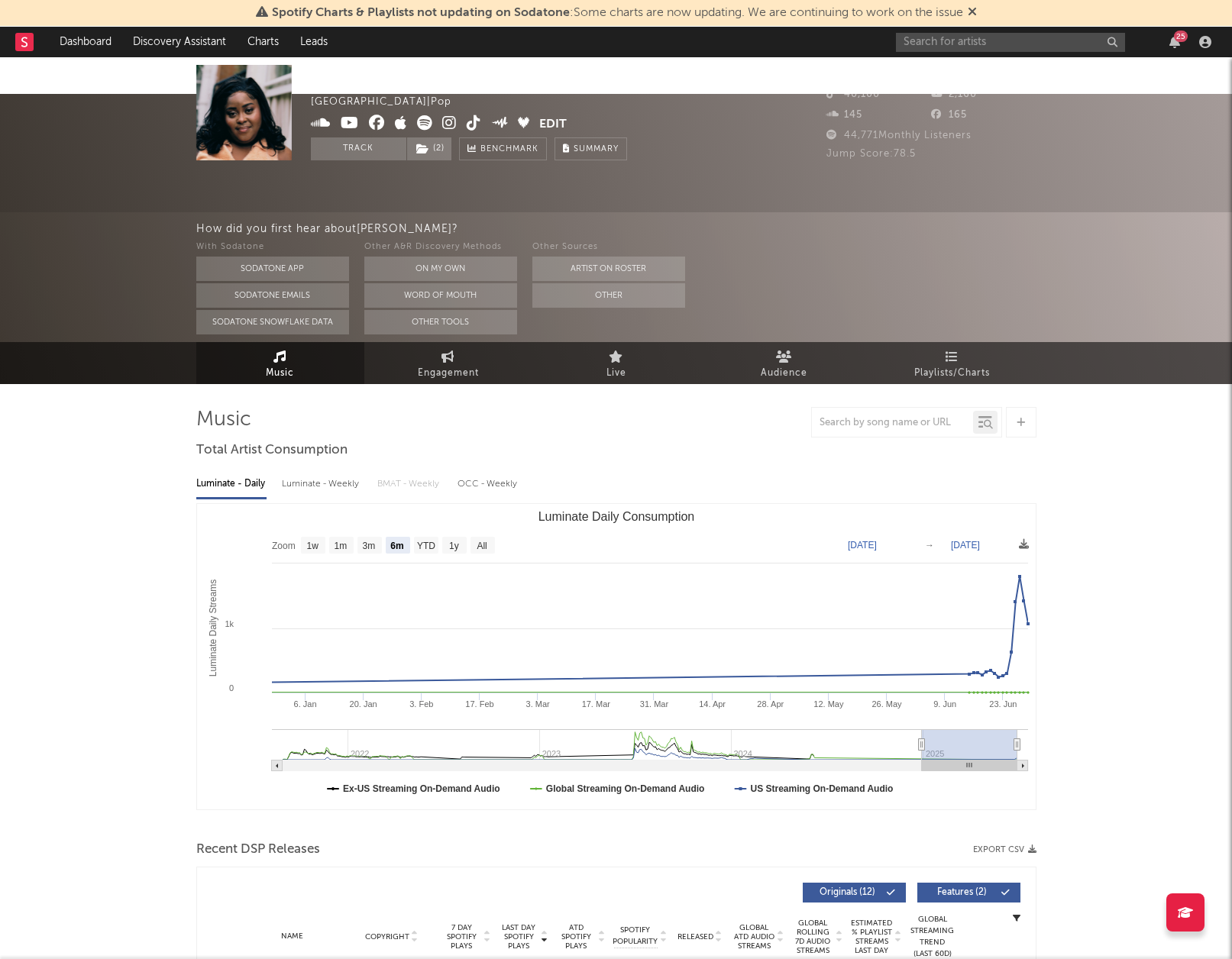
select select "6m"
click at [443, 150] on span "( 2 )" at bounding box center [429, 149] width 46 height 23
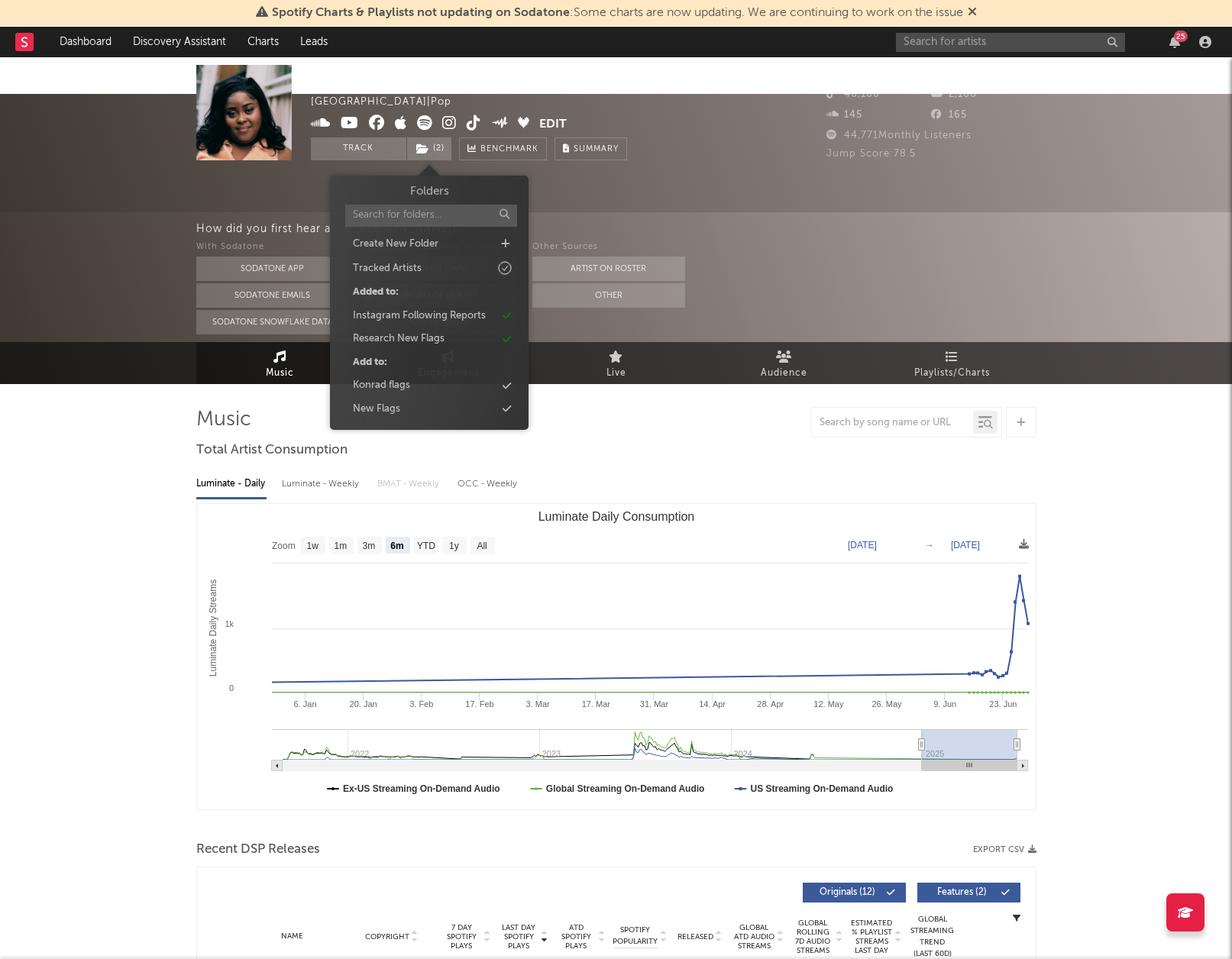
click at [88, 164] on div "Chrissi United Kingdom | Pop Edit Track ( 2 ) Benchmark Summary 13,648 15,097 4…" at bounding box center [616, 153] width 1232 height 118
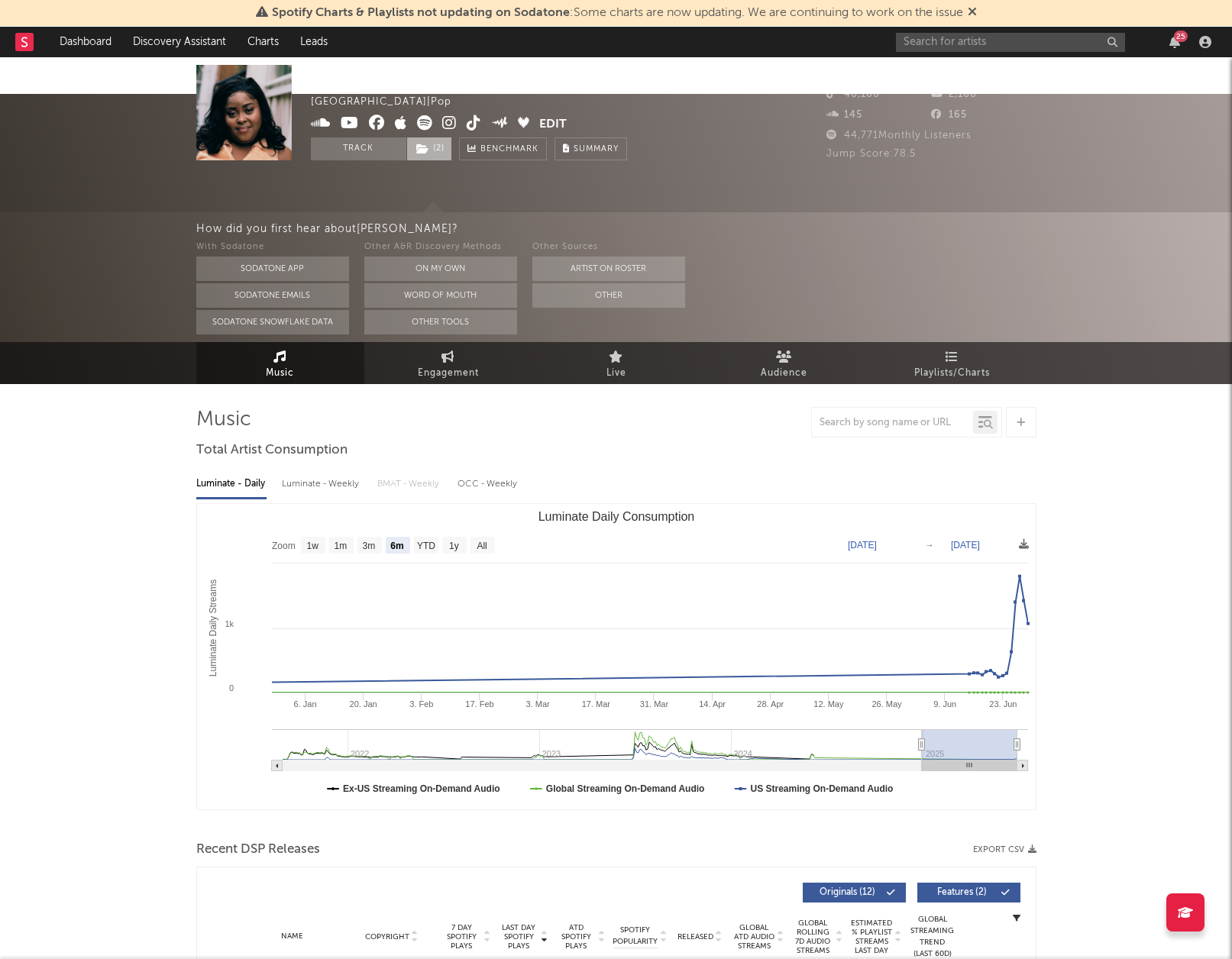
drag, startPoint x: 439, startPoint y: 142, endPoint x: 437, endPoint y: 154, distance: 12.2
click at [440, 143] on span "( 2 )" at bounding box center [429, 149] width 46 height 23
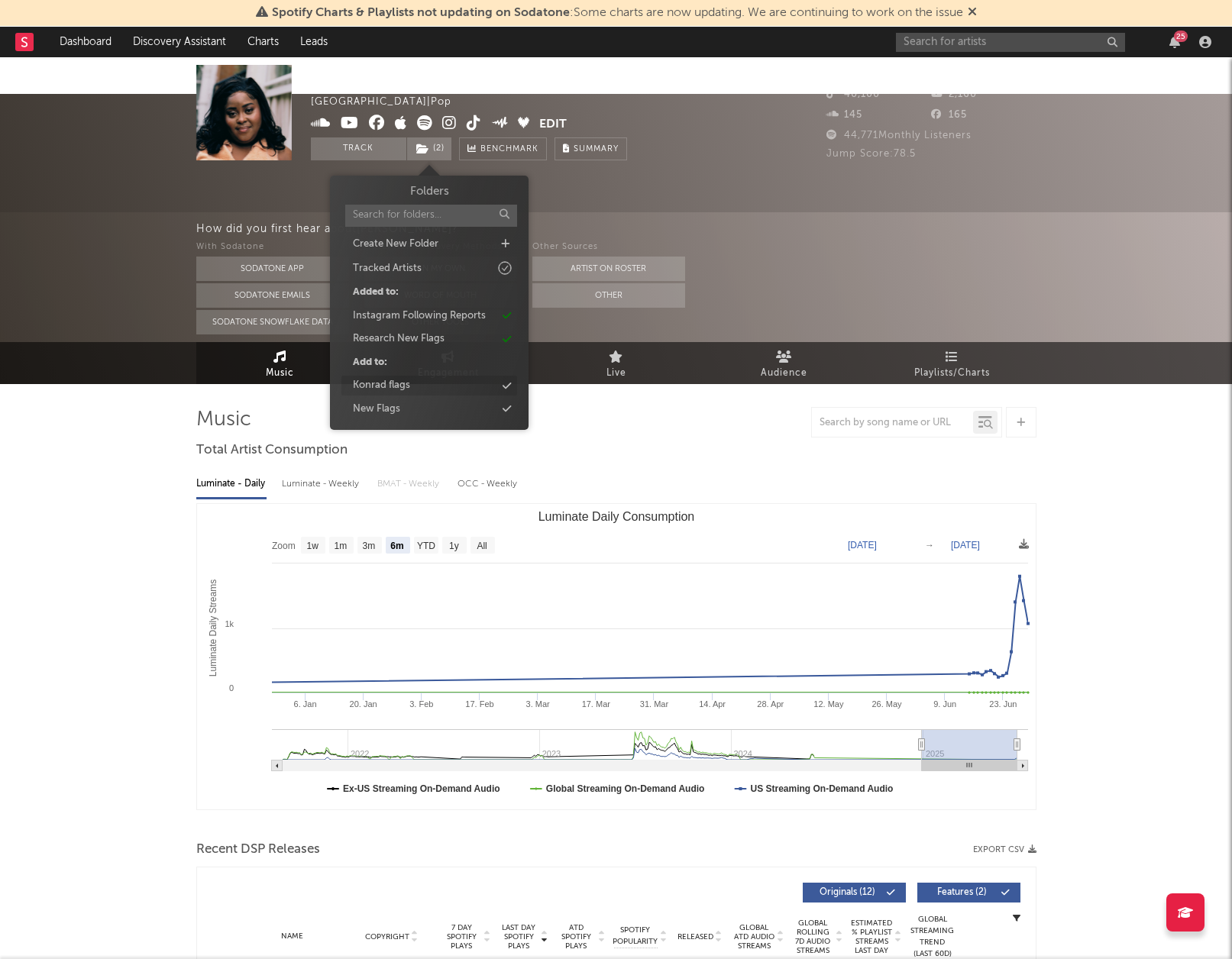
click at [484, 383] on div "Konrad flags" at bounding box center [429, 386] width 176 height 20
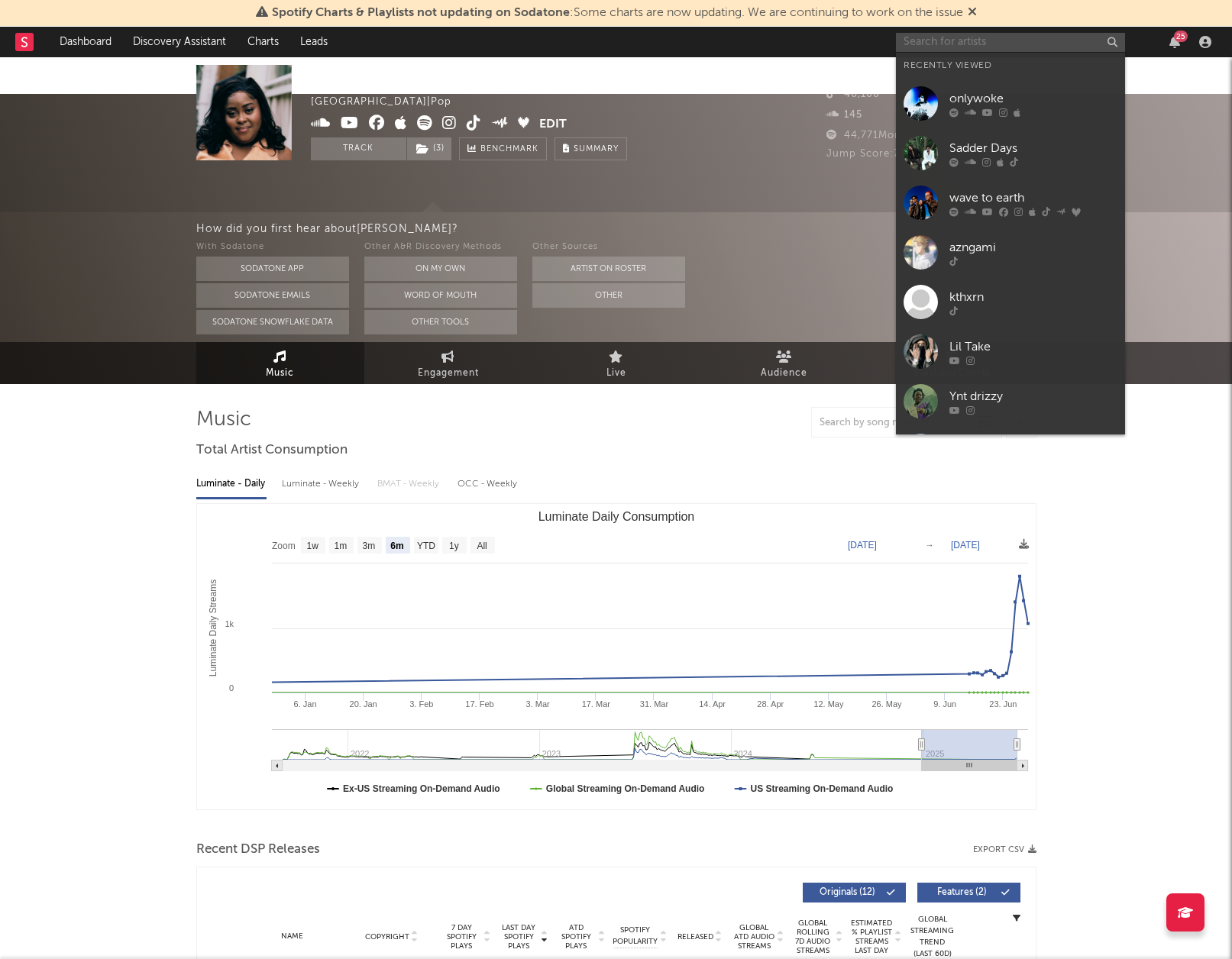
click at [920, 42] on input "text" at bounding box center [1010, 42] width 229 height 19
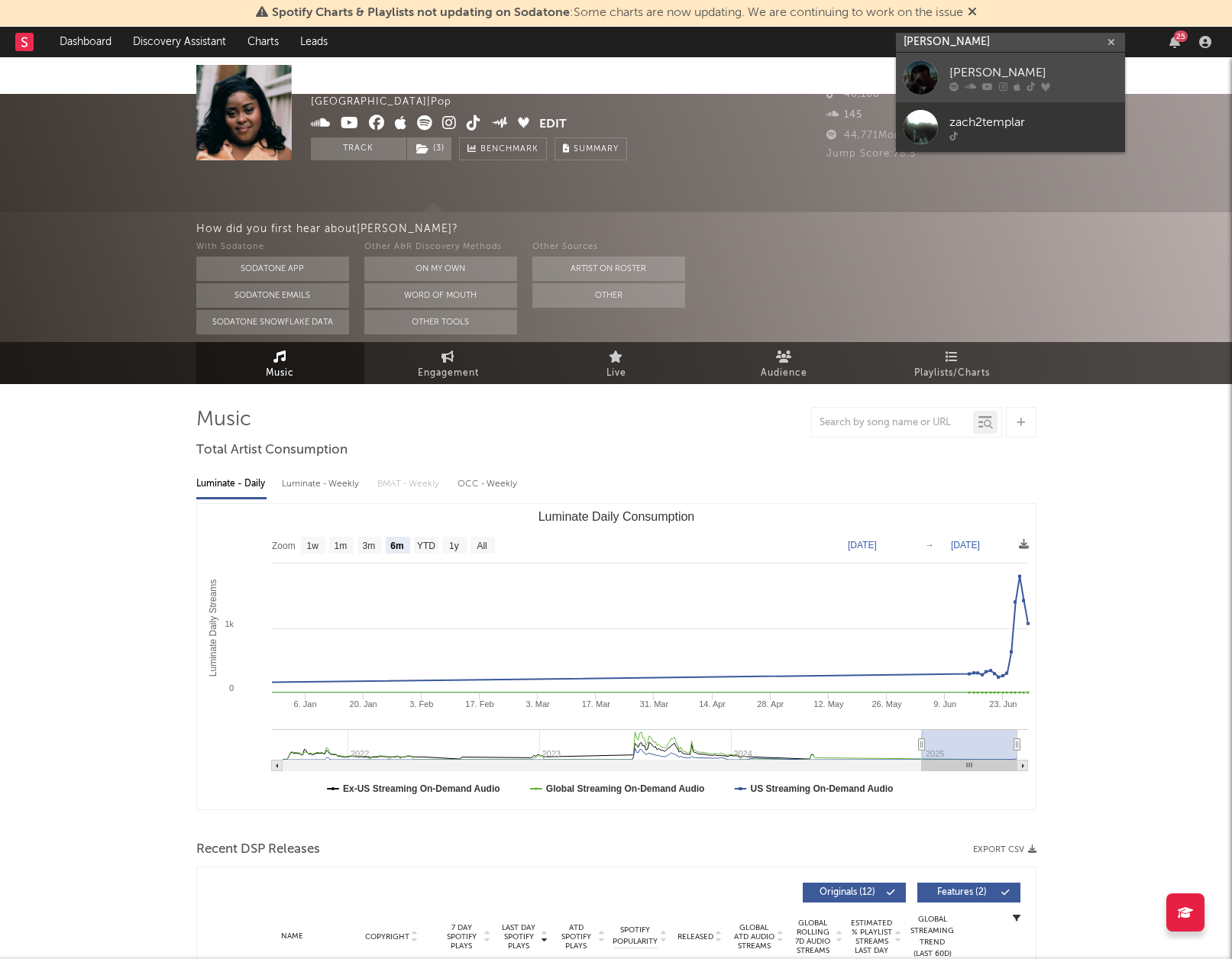
type input "zach templar"
click at [971, 82] on icon at bounding box center [971, 86] width 12 height 9
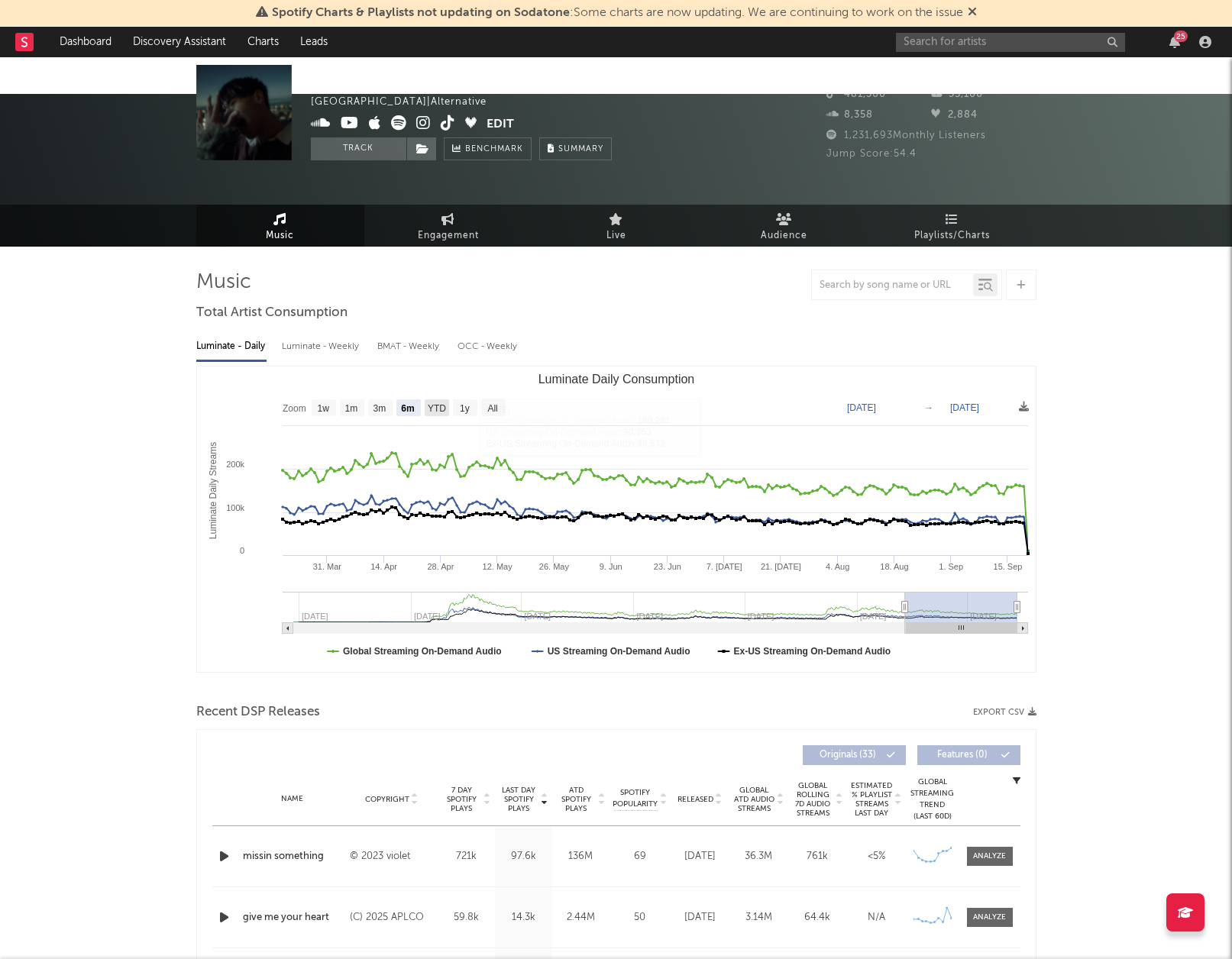
drag, startPoint x: 448, startPoint y: 366, endPoint x: 432, endPoint y: 377, distance: 19.4
click at [448, 399] on rect "Luminate Daily Consumption" at bounding box center [437, 408] width 24 height 17
select select "YTD"
type input "[DATE]"
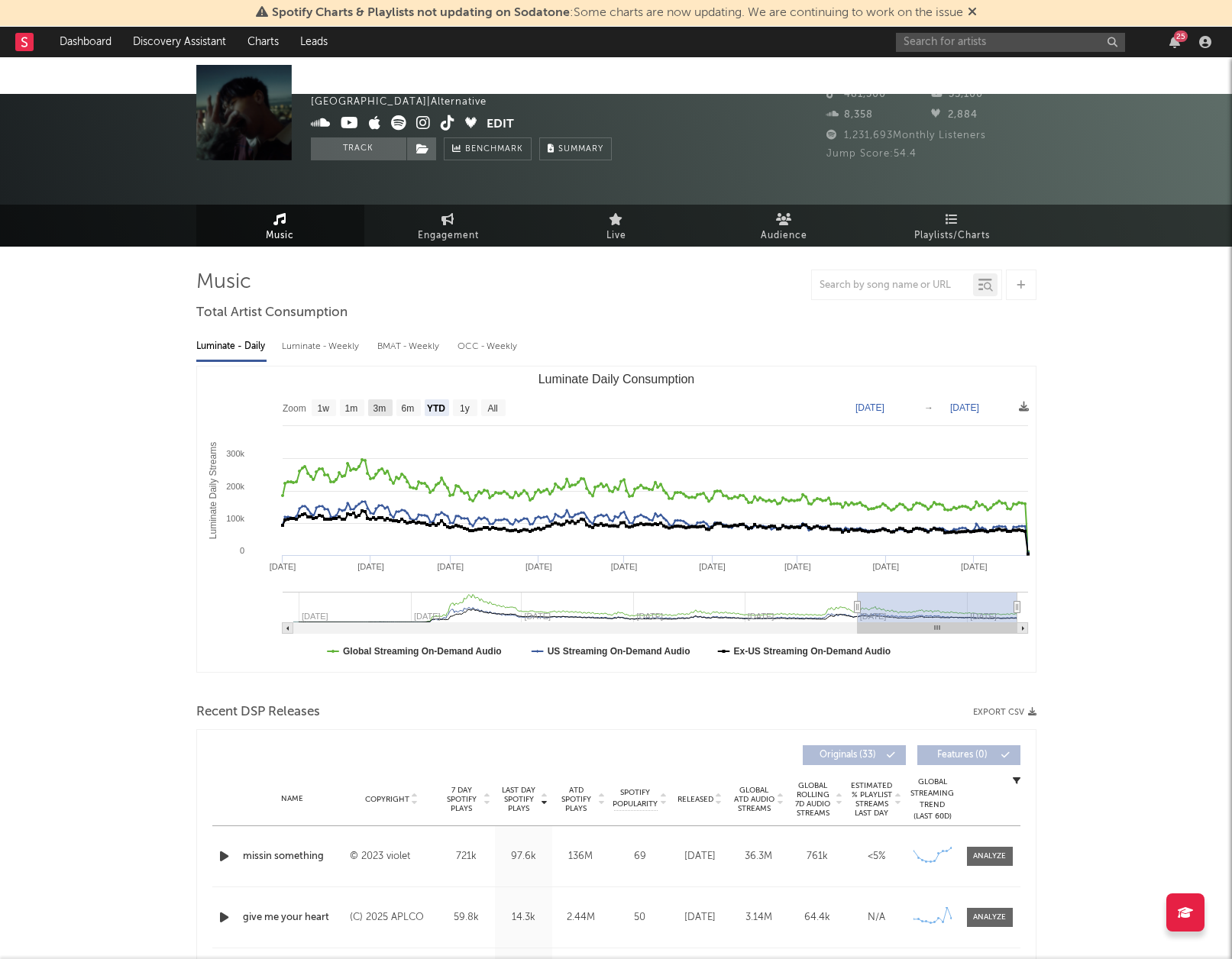
click at [383, 404] on text "3m" at bounding box center [379, 409] width 13 height 11
select select "3m"
type input "2025-06-20"
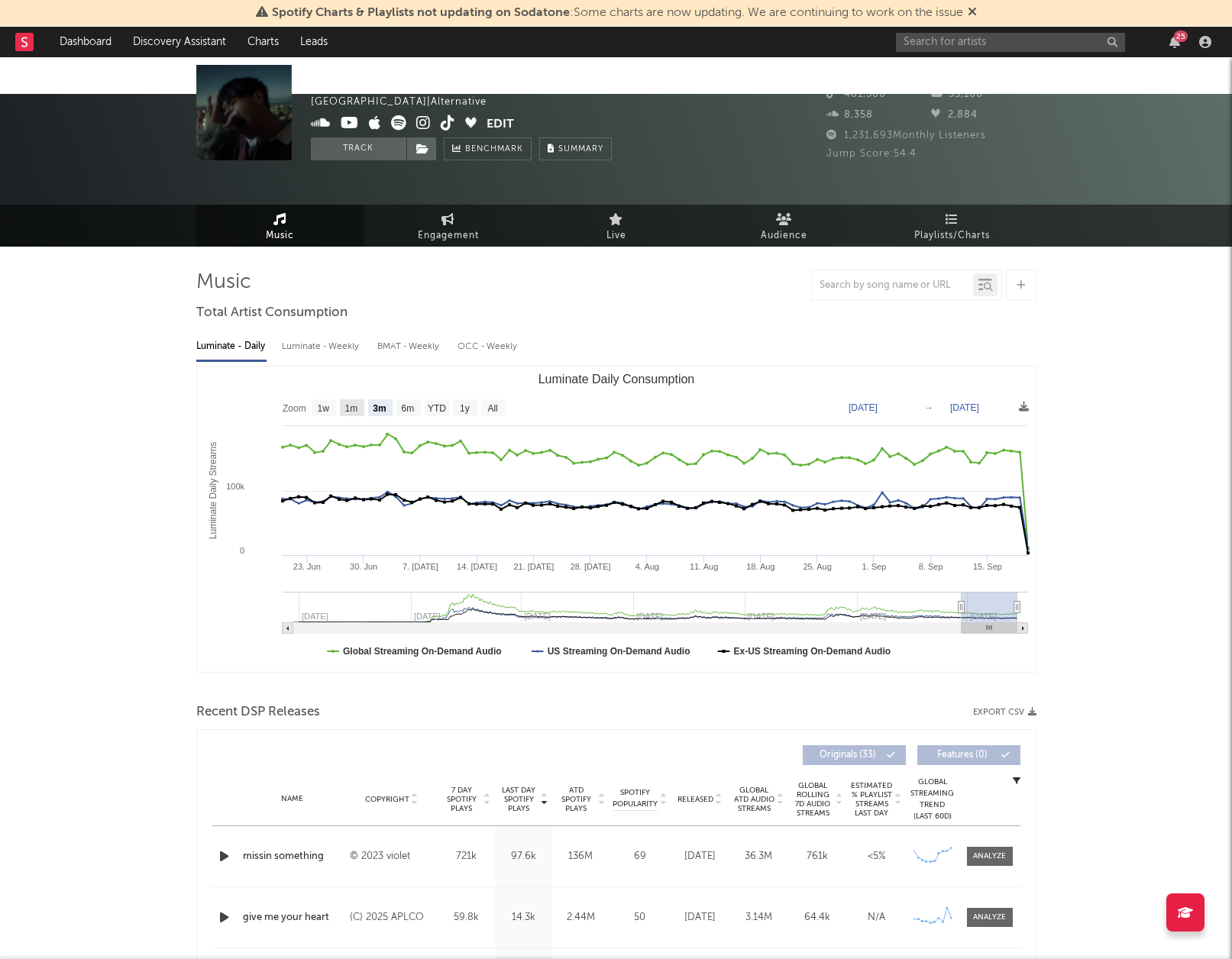
click at [348, 404] on text "1m" at bounding box center [350, 409] width 13 height 11
select select "1m"
type input "2025-08-20"
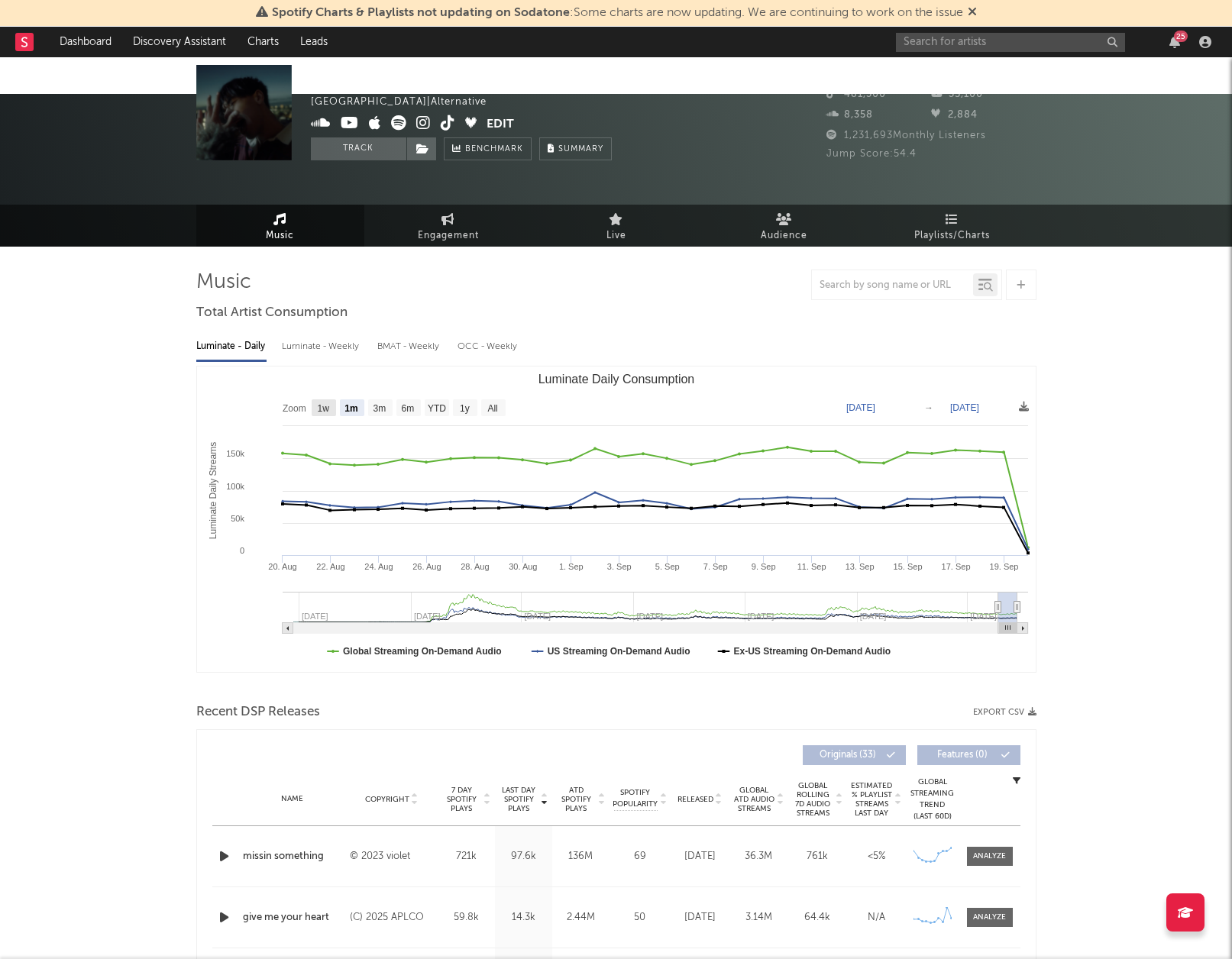
drag, startPoint x: 322, startPoint y: 365, endPoint x: 332, endPoint y: 369, distance: 10.8
click at [324, 404] on text "1w" at bounding box center [323, 409] width 12 height 11
select select "1w"
type input "2025-09-14"
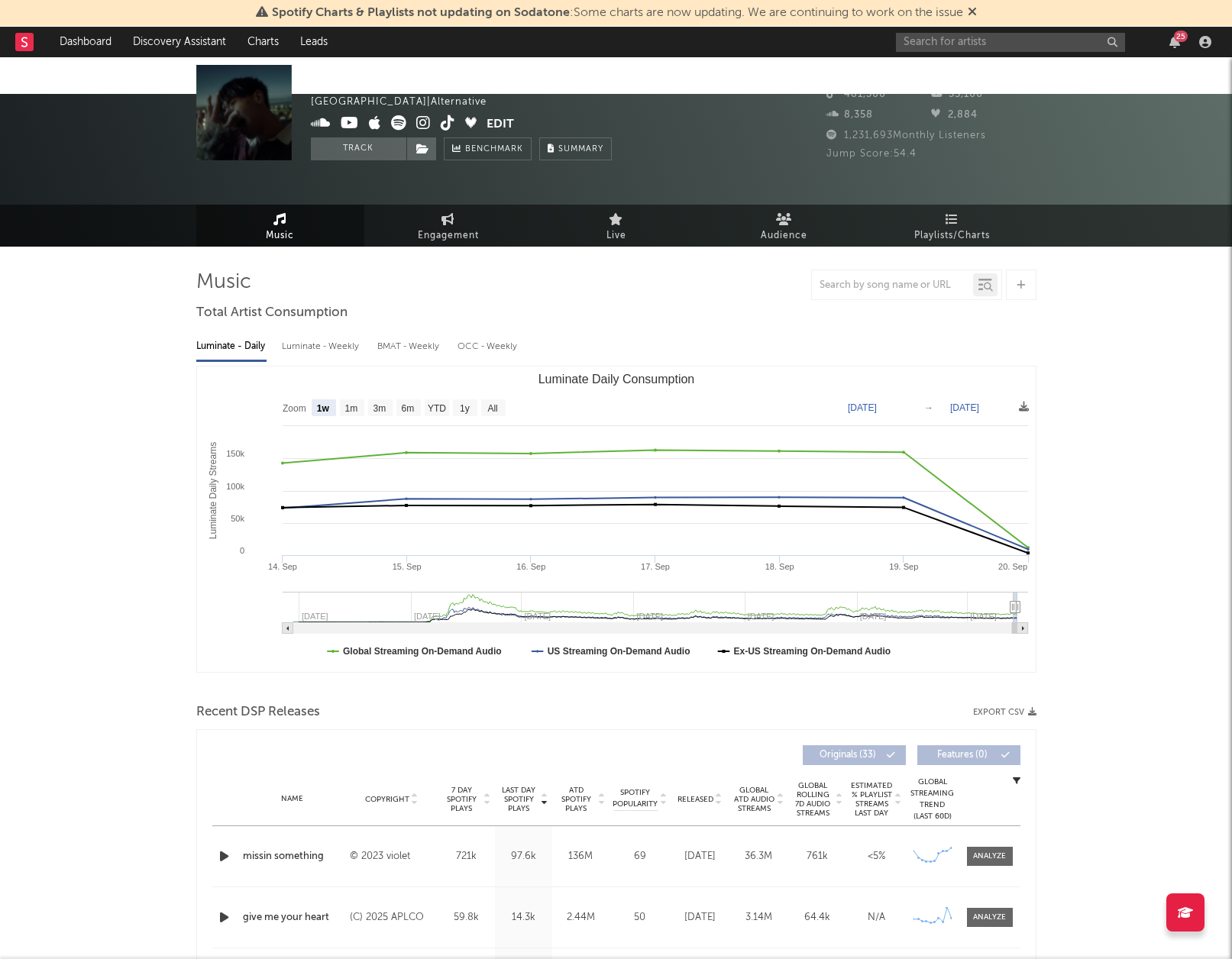
drag, startPoint x: 366, startPoint y: 368, endPoint x: 402, endPoint y: 367, distance: 36.0
click at [383, 367] on icon "Created with Highcharts 10.3.3 Luminate Daily Streams Luminate Daily Consumptio…" at bounding box center [616, 519] width 839 height 306
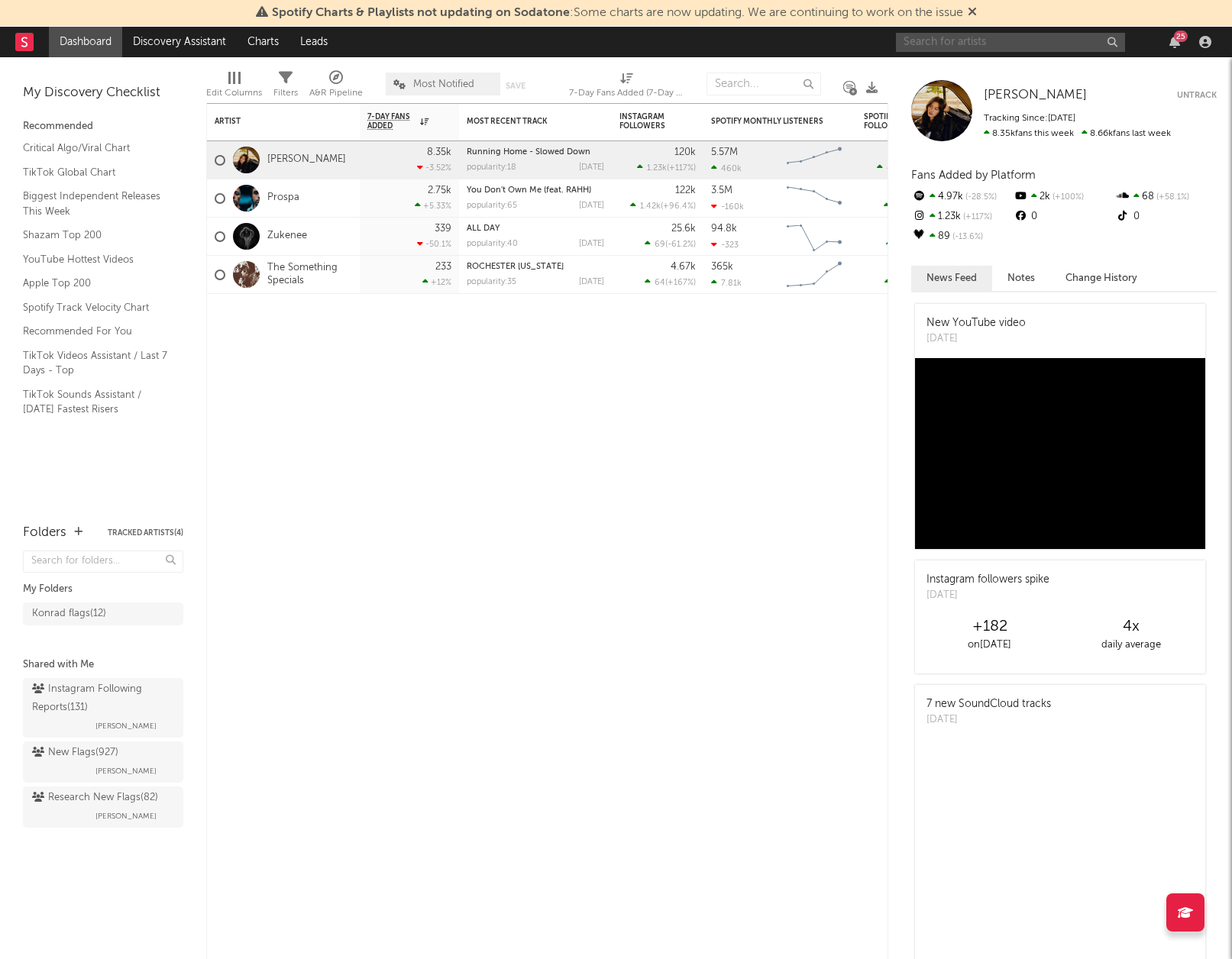
drag, startPoint x: 922, startPoint y: 40, endPoint x: 925, endPoint y: 31, distance: 9.5
click at [924, 39] on input "text" at bounding box center [1010, 42] width 229 height 19
click at [948, 41] on input "mitski" at bounding box center [1010, 42] width 229 height 19
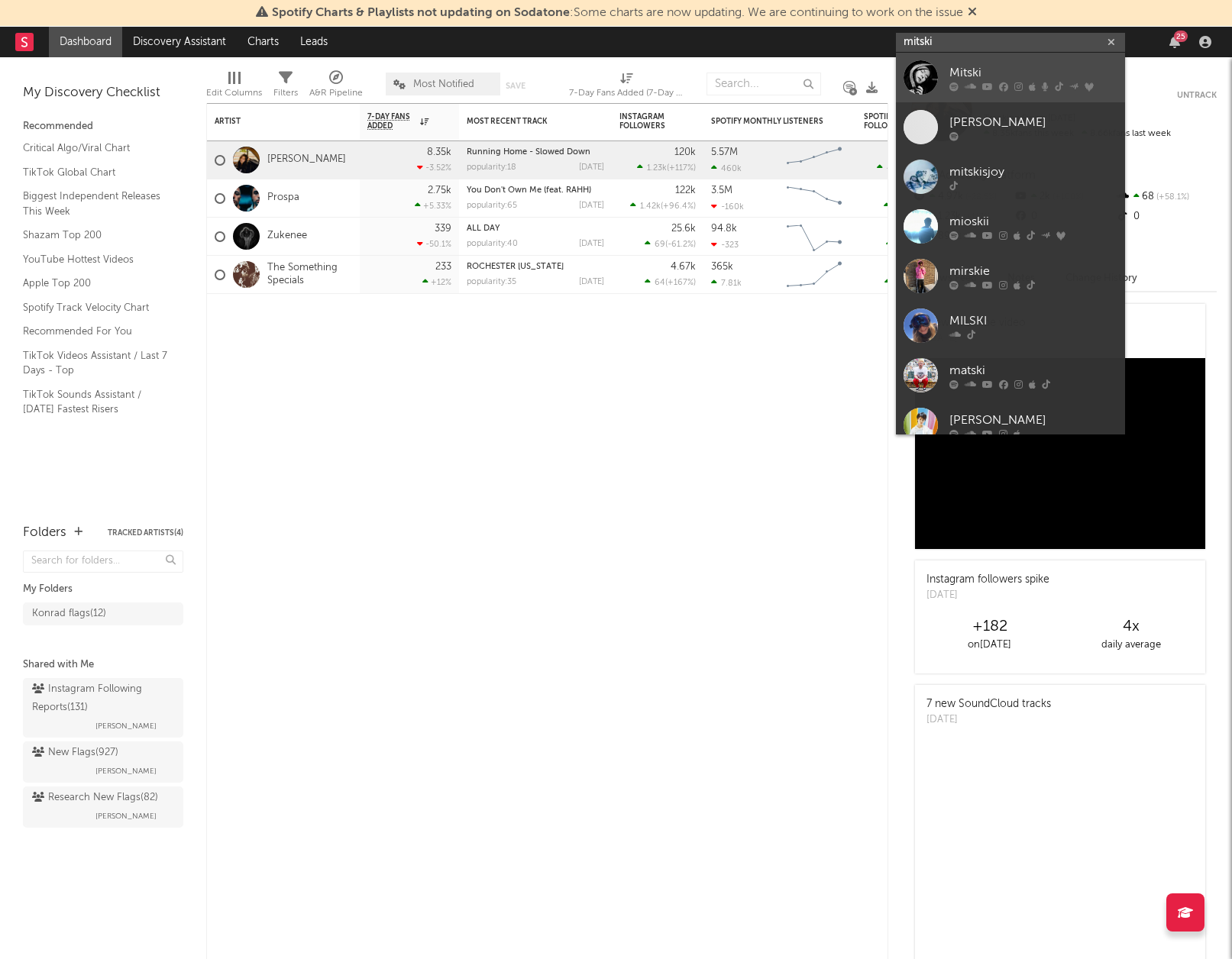
type input "mitski"
click at [954, 67] on div "Mitski" at bounding box center [1034, 73] width 168 height 19
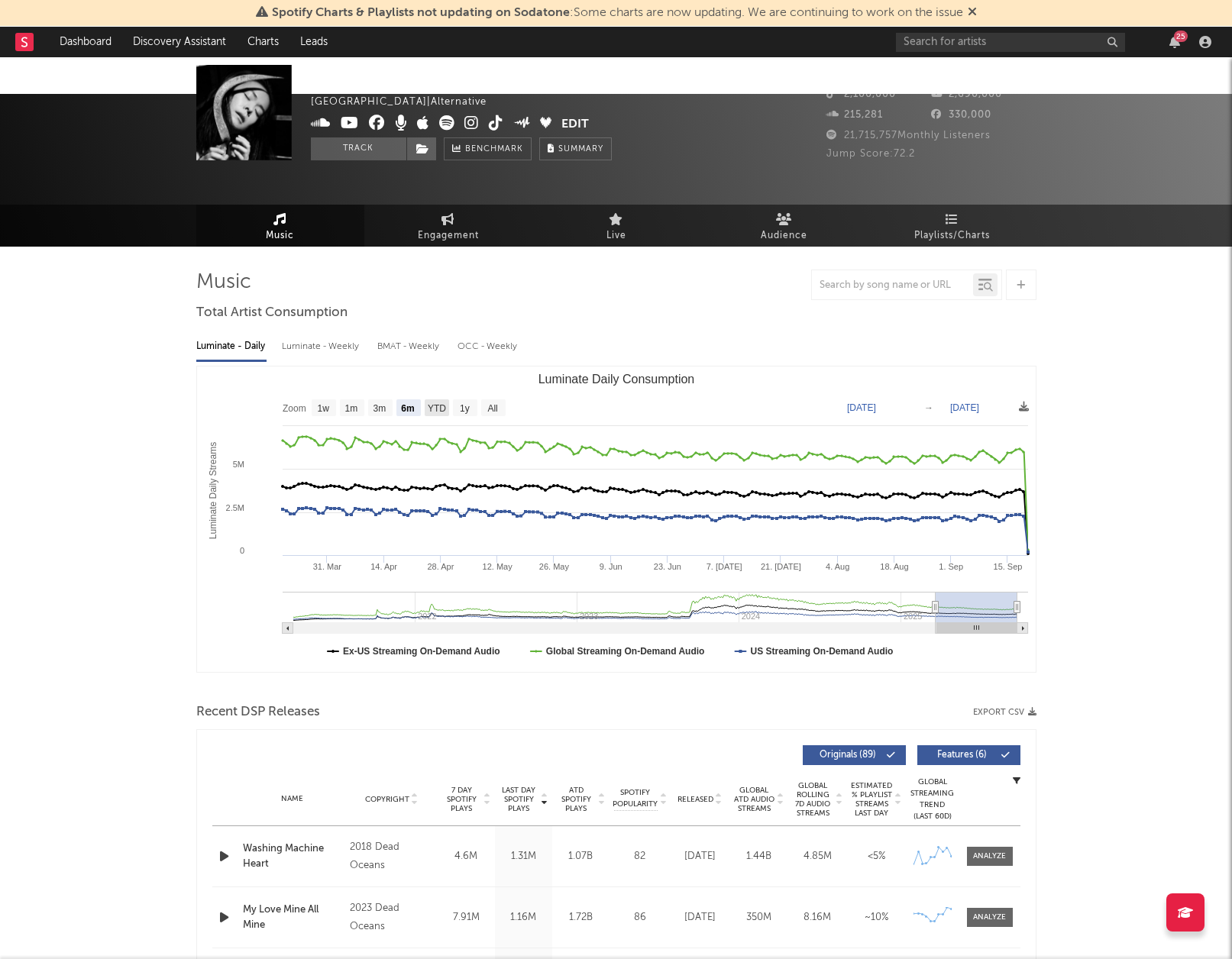
click at [444, 404] on text "YTD" at bounding box center [437, 409] width 19 height 11
select select "YTD"
type input "[DATE]"
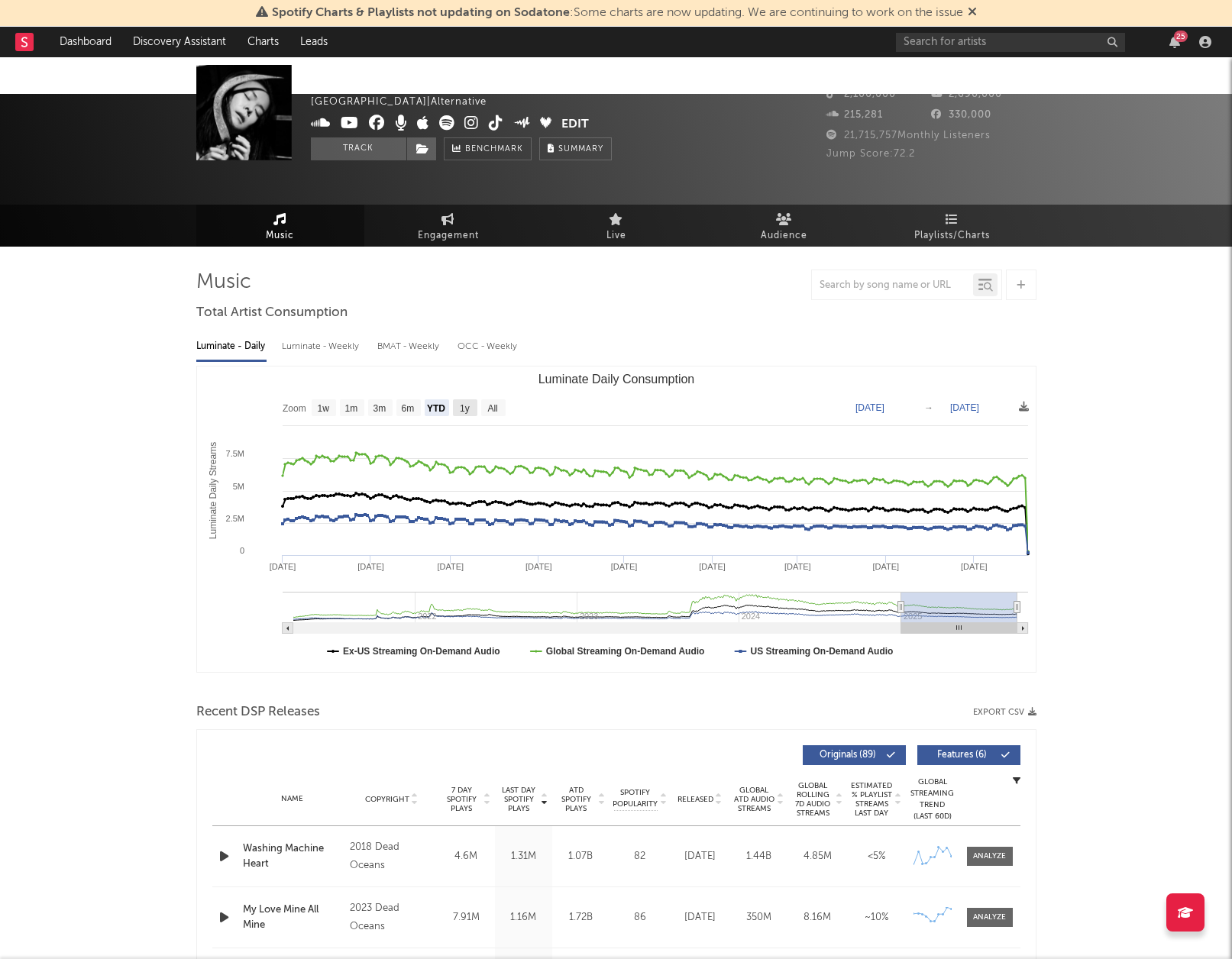
click at [457, 399] on rect "Luminate Daily Consumption" at bounding box center [465, 408] width 24 height 17
select select "1y"
type input "[DATE]"
